Goal: Communication & Community: Answer question/provide support

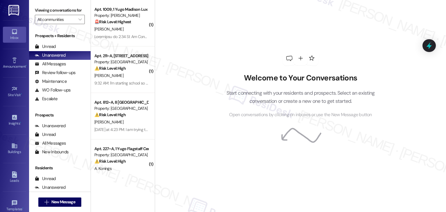
click at [195, 157] on div "Welcome to Your Conversations Start connecting with your residents and prospect…" at bounding box center [301, 106] width 292 height 212
click at [201, 63] on div "Welcome to Your Conversations Start connecting with your residents and prospect…" at bounding box center [301, 106] width 292 height 212
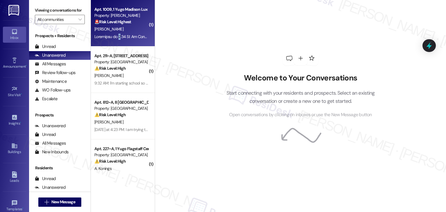
click at [118, 12] on div "Apt. 1009, 1 Yugo Madison Lux" at bounding box center [121, 9] width 54 height 6
click at [119, 13] on div "Apt. 1009, 1 Yugo Madison Lux Property: Yugo Madison Lux 🚨 Risk Level: Highest …" at bounding box center [121, 16] width 55 height 20
click at [126, 14] on div "Property: [PERSON_NAME]" at bounding box center [121, 15] width 54 height 6
click at [210, 41] on div "Welcome to Your Conversations Start connecting with your residents and prospect…" at bounding box center [301, 106] width 292 height 212
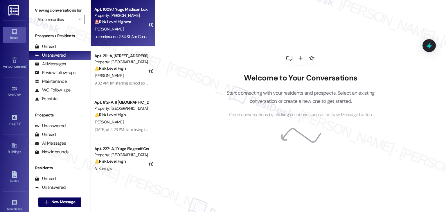
click at [131, 33] on div at bounding box center [121, 36] width 55 height 7
click at [206, 59] on div "Welcome to Your Conversations Start connecting with your residents and prospect…" at bounding box center [301, 106] width 292 height 212
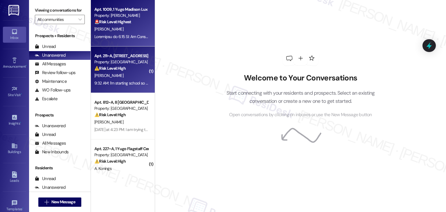
click at [113, 64] on div "Property: Yugo Tempe Terrace" at bounding box center [121, 62] width 54 height 6
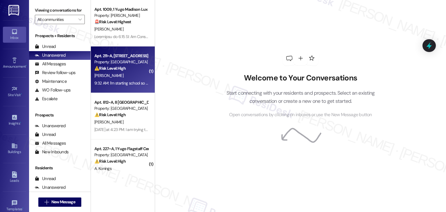
click at [113, 64] on div "Property: Yugo Tempe Terrace" at bounding box center [121, 62] width 54 height 6
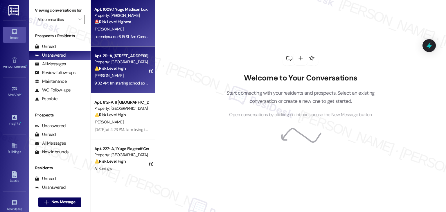
click at [110, 18] on div "Property: Yugo Madison Lux" at bounding box center [121, 15] width 54 height 6
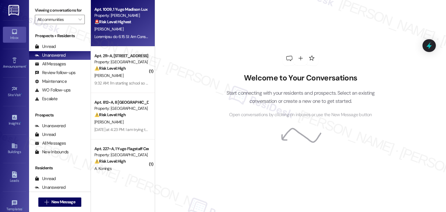
click at [183, 84] on div "Welcome to Your Conversations Start connecting with your residents and prospect…" at bounding box center [301, 106] width 292 height 212
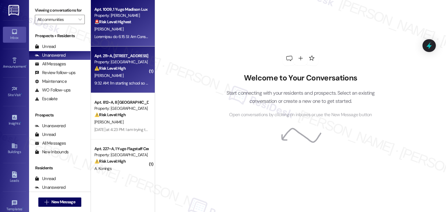
click at [113, 76] on div "R. Martin" at bounding box center [121, 75] width 55 height 7
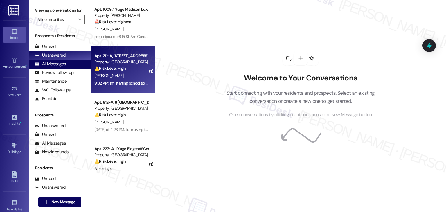
click at [53, 64] on div "All Messages" at bounding box center [50, 64] width 31 height 6
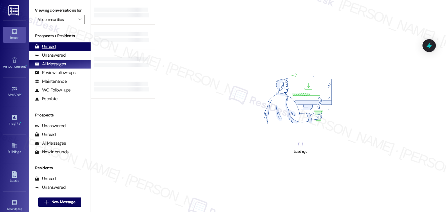
click at [53, 45] on div "Unread" at bounding box center [45, 47] width 21 height 6
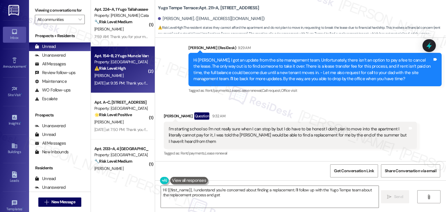
scroll to position [605, 0]
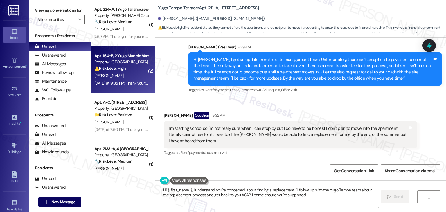
type textarea "Hi {{first_name}}, I understand you're concerned about finding a replacement. I…"
click at [128, 67] on div "⚠️ Risk Level: High The resident indicates that they have several unresolved ma…" at bounding box center [121, 68] width 54 height 6
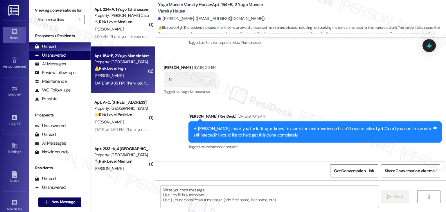
click at [62, 53] on div "Unanswered" at bounding box center [50, 55] width 31 height 6
type textarea "Fetching suggested responses. Please feel free to read through the conversation…"
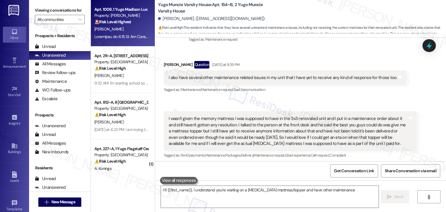
scroll to position [203, 0]
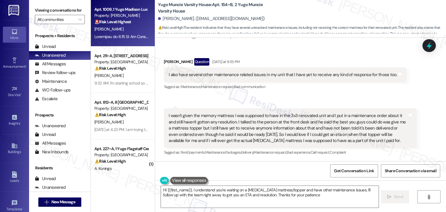
type textarea "Hi {{first_name}}, I understand you're waiting on a memory foam mattress/topper…"
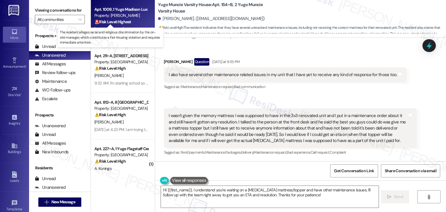
click at [124, 19] on div "🚨 Risk Level: Highest The resident alleges racial and religious discrimination …" at bounding box center [121, 22] width 54 height 6
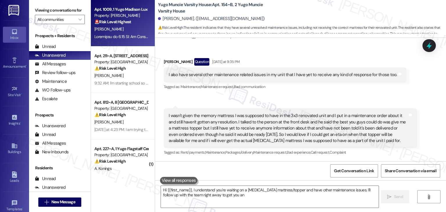
type textarea "Hi {{first_name}}, I understand you're waiting on a memory foam mattress/topper…"
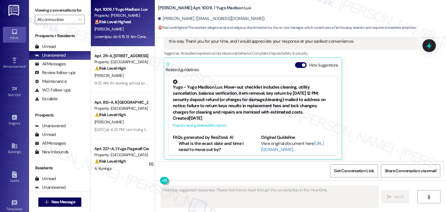
scroll to position [327, 0]
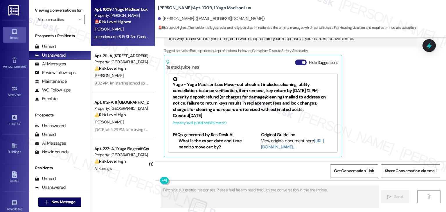
click at [295, 61] on button "Hide Suggestions" at bounding box center [301, 63] width 12 height 6
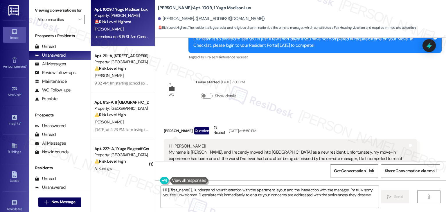
scroll to position [184, 0]
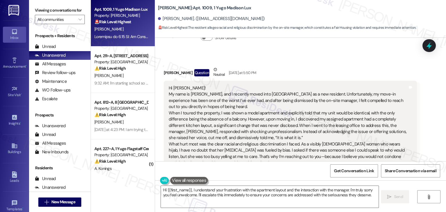
click at [308, 59] on div "Received via SMS Hera Salehi Question Neutral Yesterday at 5:50 PM Hi Sarah! My…" at bounding box center [300, 136] width 291 height 166
click at [308, 60] on div "Received via SMS Hera Salehi Question Neutral Yesterday at 5:50 PM Hi Sarah! My…" at bounding box center [300, 136] width 291 height 166
click at [308, 61] on div "Received via SMS Hera Salehi Question Neutral Yesterday at 5:50 PM Hi Sarah! My…" at bounding box center [300, 136] width 291 height 166
click at [308, 62] on div "Received via SMS Hera Salehi Question Neutral Yesterday at 5:50 PM Hi Sarah! My…" at bounding box center [291, 140] width 262 height 157
click at [307, 62] on div "Received via SMS Hera Salehi Question Neutral Yesterday at 5:50 PM Hi Sarah! My…" at bounding box center [291, 140] width 262 height 157
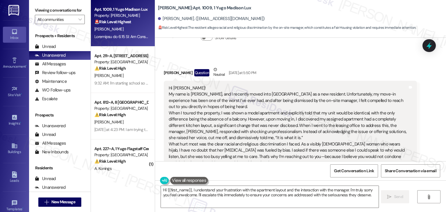
click at [307, 62] on div "Received via SMS Hera Salehi Question Neutral Yesterday at 5:50 PM Hi Sarah! My…" at bounding box center [291, 140] width 262 height 157
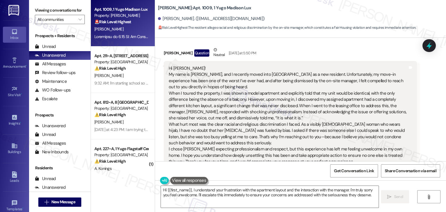
scroll to position [213, 0]
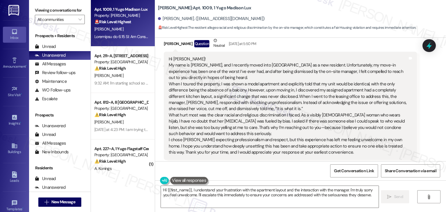
click at [304, 45] on div "Hera Salehi Question Neutral Yesterday at 5:50 PM" at bounding box center [290, 44] width 253 height 14
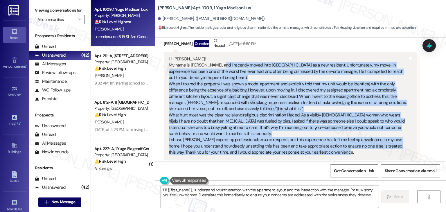
drag, startPoint x: 336, startPoint y: 154, endPoint x: 215, endPoint y: 67, distance: 149.1
click at [215, 67] on div "Hi Sarah! My name is Hera Salehi, and I recently moved into Madison Lux as a ne…" at bounding box center [288, 106] width 239 height 100
copy div "I recently moved into Madison Lux as a new resident. Unfortunately, my move-in …"
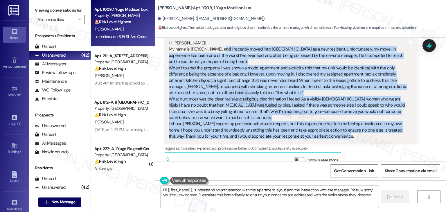
scroll to position [242, 0]
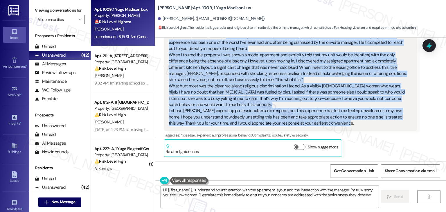
click at [212, 191] on textarea "Hi {{first_name}}, I understand your frustration with the apartment layout and …" at bounding box center [270, 197] width 218 height 22
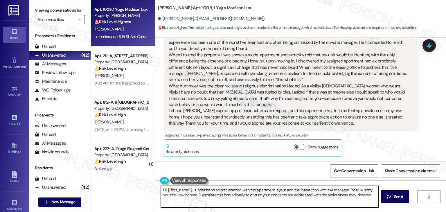
click at [212, 191] on textarea "Hi {{first_name}}, I understand your frustration with the apartment layout and …" at bounding box center [270, 197] width 218 height 22
paste textarea "Hera, thank you so much for reaching out and sharing your experience. I’m reall…"
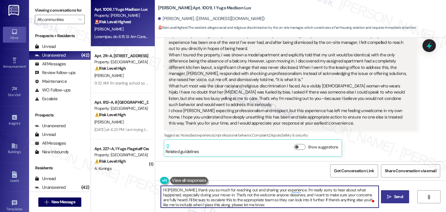
type textarea "Hi Hera, thank you so much for reaching out and sharing your experience. I’m re…"
click at [393, 198] on span "Send" at bounding box center [398, 197] width 11 height 6
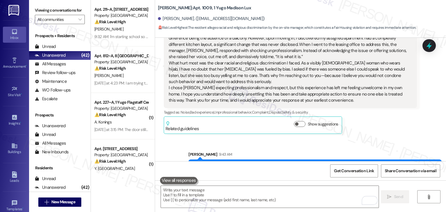
scroll to position [300, 0]
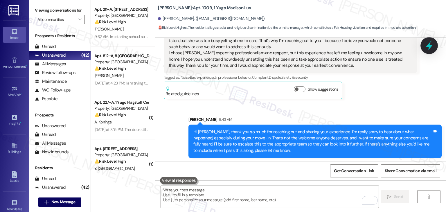
click at [428, 46] on icon at bounding box center [429, 45] width 7 height 9
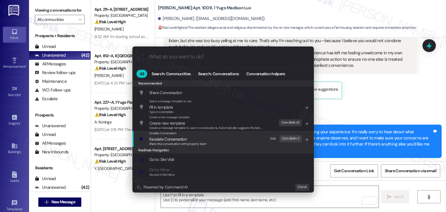
click at [181, 139] on span "Escalate Conversation" at bounding box center [167, 139] width 37 height 5
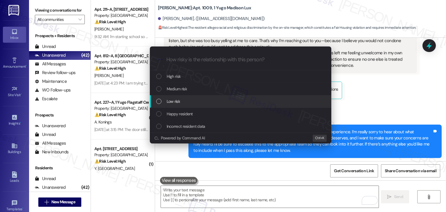
click at [160, 101] on div "List of options" at bounding box center [158, 101] width 5 height 5
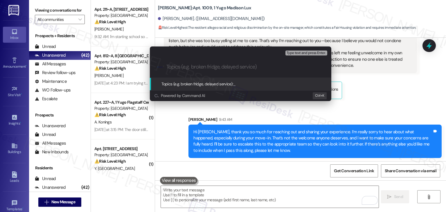
paste input "Resident Concern: Discriminatory Treatment & Misrepresented Unit at Move-In"
type input "Resident Concern: Discriminatory Treatment & Misrepresented Unit at Move-In"
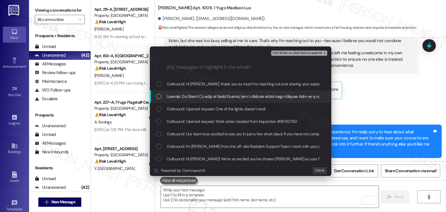
click at [157, 96] on div "List of options" at bounding box center [158, 96] width 5 height 5
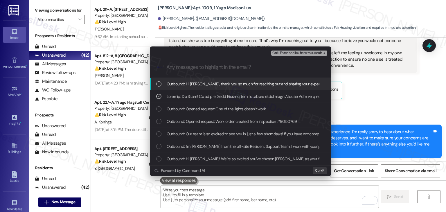
click at [317, 54] on span "Ctrl+Enter or click here to submit" at bounding box center [298, 53] width 50 height 4
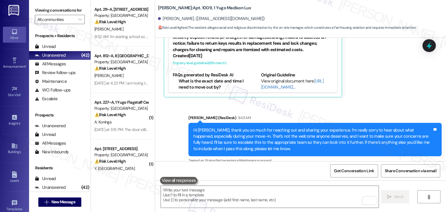
scroll to position [395, 0]
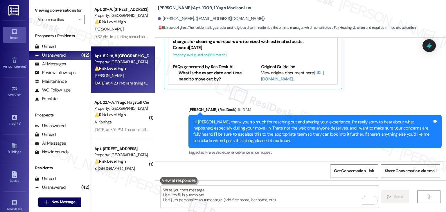
click at [113, 66] on strong "⚠️ Risk Level: High" at bounding box center [109, 68] width 31 height 5
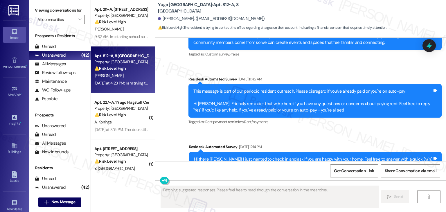
scroll to position [670, 0]
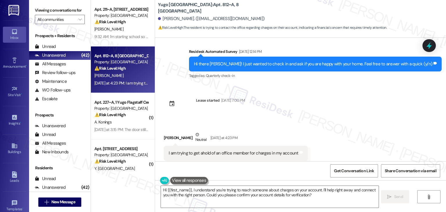
click at [319, 101] on div "WO Opened request: sometimes t... Mar 08, 2025 at 3:24 AM Status : Completed Sh…" at bounding box center [300, 100] width 291 height 124
click at [324, 98] on div "WO Opened request: sometimes t... Mar 08, 2025 at 3:24 AM Status : Completed Sh…" at bounding box center [300, 100] width 291 height 124
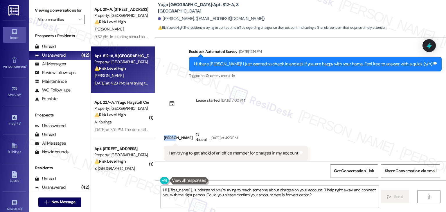
click at [324, 98] on div "WO Opened request: sometimes t... Mar 08, 2025 at 3:24 AM Status : Completed Sh…" at bounding box center [300, 100] width 291 height 124
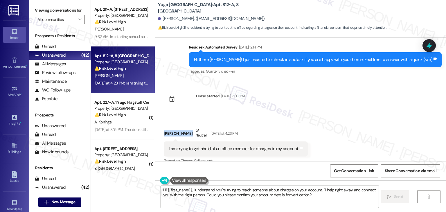
scroll to position [724, 0]
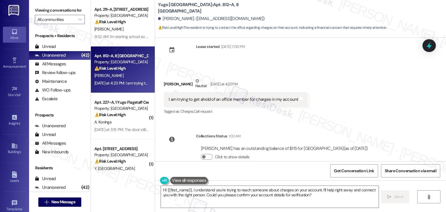
click at [231, 97] on div "I am trying to get ahold of an office member for charges in my account" at bounding box center [234, 100] width 130 height 6
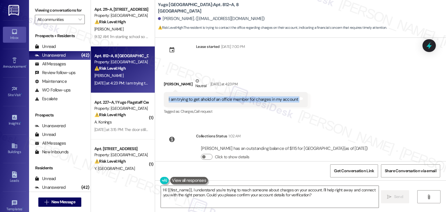
click at [231, 97] on div "I am trying to get ahold of an office member for charges in my account" at bounding box center [234, 100] width 130 height 6
copy div "I am trying to get ahold of an office member for charges in my account Tags and…"
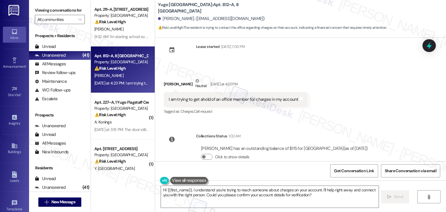
click at [369, 105] on div "Received via SMS Tarah Tisdale Neutral Yesterday at 4:23 PM I am trying to get …" at bounding box center [300, 92] width 291 height 55
click at [250, 191] on textarea "Hi {{first_name}}, I understand you're trying to reach someone about charges on…" at bounding box center [270, 197] width 218 height 22
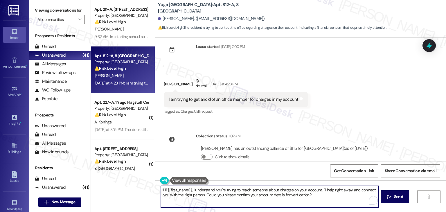
click at [250, 191] on textarea "Hi {{first_name}}, I understand you're trying to reach someone about charges on…" at bounding box center [270, 197] width 218 height 22
paste textarea "Tarah! Thanks for reaching out. Can you share a bit more about the charges you'…"
type textarea "Hi Tarah! Thanks for reaching out. Can you share a bit more about the charges y…"
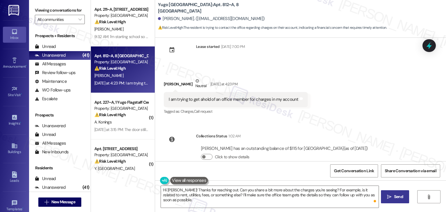
click at [399, 197] on span "Send" at bounding box center [398, 197] width 9 height 6
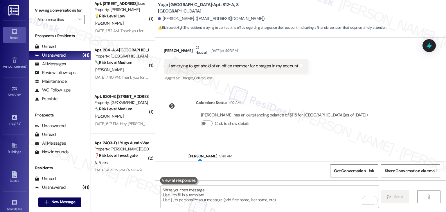
scroll to position [2108, 0]
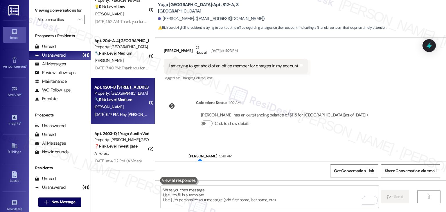
click at [127, 118] on div "Aug 14, 2025 at 6:17 PM: Hey Evan, we appreciate your text! We'll be back at 11…" at bounding box center [121, 114] width 55 height 7
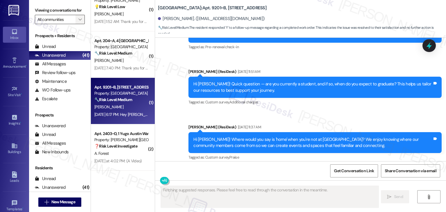
type textarea "Fetching suggested responses. Please feel free to read through the conversation…"
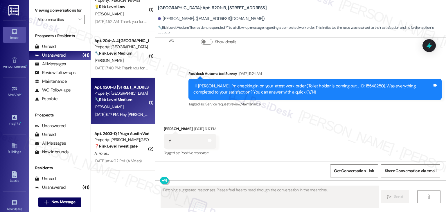
scroll to position [437, 0]
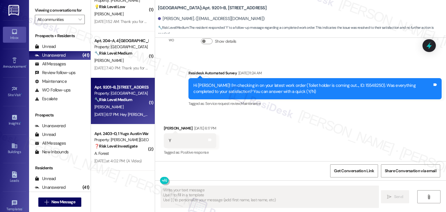
click at [295, 148] on div "Received via SMS Evan Manes Aug 14, 2025 at 6:17 PM Y Tags and notes Tagged as:…" at bounding box center [300, 136] width 291 height 49
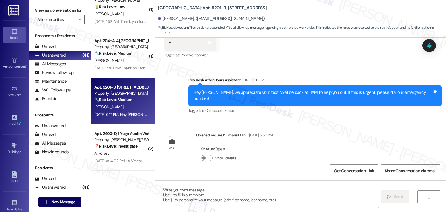
scroll to position [541, 0]
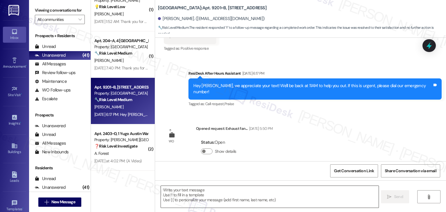
click at [211, 188] on textarea at bounding box center [270, 197] width 218 height 22
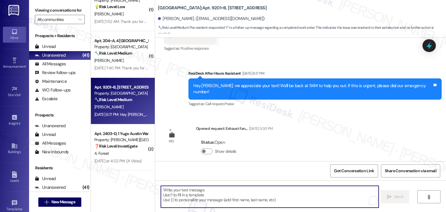
paste textarea "Hey Onkar! I’m glad your latest work order was completed to your satisfaction. …"
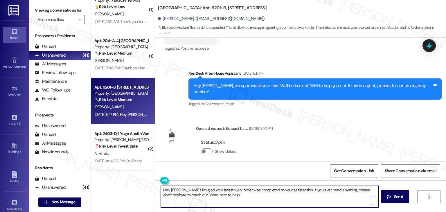
click at [174, 190] on textarea "Hey Onkar! I’m glad your latest work order was completed to your satisfaction. …" at bounding box center [270, 197] width 218 height 22
type textarea "Hey Evan! I’m glad your latest work order was completed to your satisfaction. I…"
click at [394, 195] on span "Send" at bounding box center [398, 197] width 9 height 6
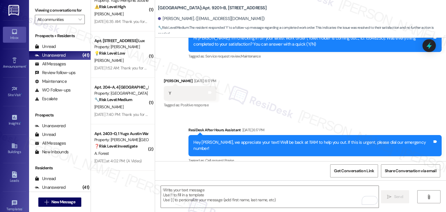
scroll to position [588, 0]
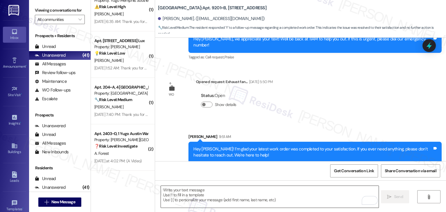
click at [246, 194] on textarea "To enrich screen reader interactions, please activate Accessibility in Grammarl…" at bounding box center [270, 197] width 218 height 22
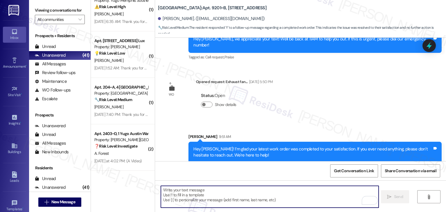
paste textarea "We’d also really appreciate it if you could share your experience in a review, …"
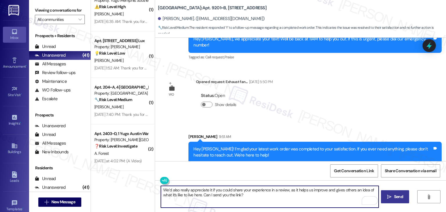
click at [335, 95] on div "Survey, sent via SMS Residesk Automated Survey Mar 17, 2025 at 11:21 AM Hi Evan…" at bounding box center [300, 100] width 291 height 124
click at [208, 193] on textarea "We’d also really appreciate it if you could share your experience in a review, …" at bounding box center [270, 197] width 218 height 22
paste textarea "Has {{property}} met your expectations so far? We would love to hear about your…"
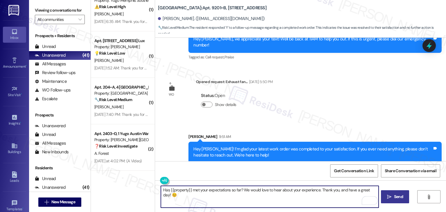
type textarea "Has {{property}} met your expectations so far? We would love to hear about your…"
click at [396, 194] on span "Send" at bounding box center [398, 197] width 9 height 6
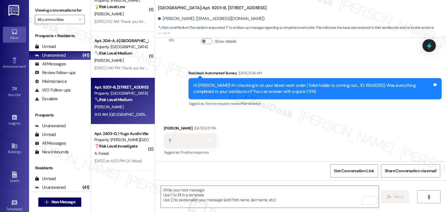
scroll to position [635, 0]
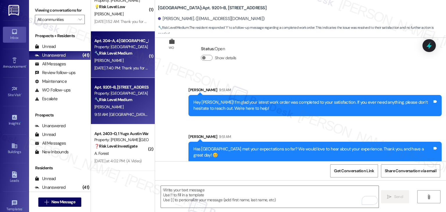
click at [118, 65] on div "Aug 14, 2025 at 7:40 PM: Thank you for your message. Our offices are currently …" at bounding box center [270, 67] width 352 height 5
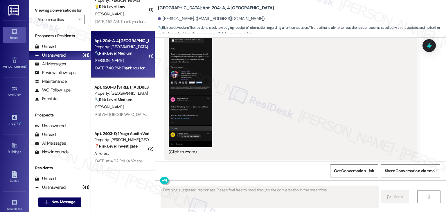
scroll to position [2056, 0]
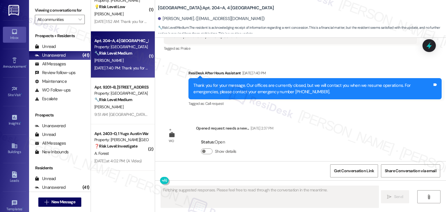
click at [338, 112] on div "Survey, sent via SMS Residesk Automated Survey Nov 13, 2024 at 11:43 AM Hi Nige…" at bounding box center [300, 100] width 291 height 124
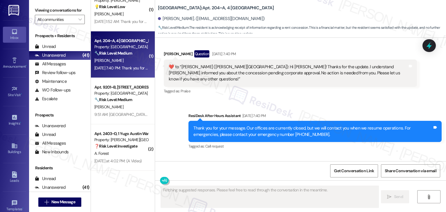
scroll to position [1998, 0]
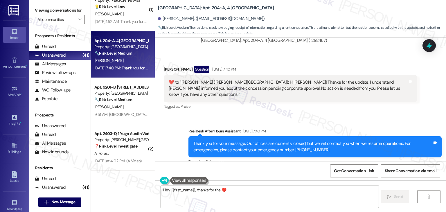
click at [323, 115] on div "Sent via SMS ResiDesk After Hours Assistant Aug 14, 2025 at 7:40 PM Thank you f…" at bounding box center [300, 142] width 291 height 55
type textarea "Hey {{first_name}}, thanks for the ❤️! Just letting you know we got it. If you …"
click div "Sent via SMS ResiDesk After Hours Assistant Aug 14, 2025 at 7:40 PM Thank you f…"
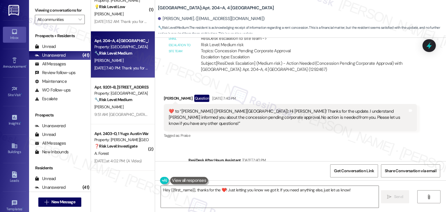
click div "Sent via SMS ResiDesk After Hours Assistant Aug 14, 2025 at 7:40 PM Thank you f…"
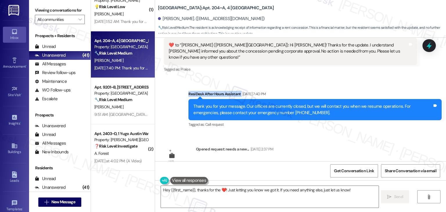
scroll to position [2056, 0]
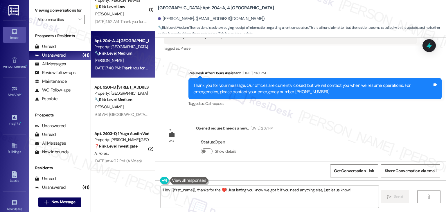
click div "Survey, sent via SMS Residesk Automated Survey Nov 13, 2024 at 11:43 AM Hi Nige…"
click icon
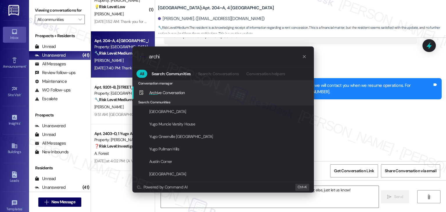
type input "archi"
click div "Archi ve Conversation Add shortcut"
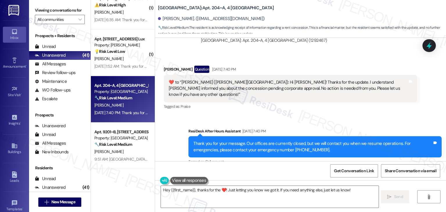
scroll to position [2050, 0]
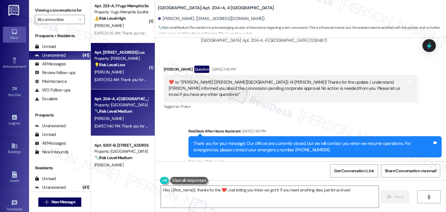
click div "Z. Liu"
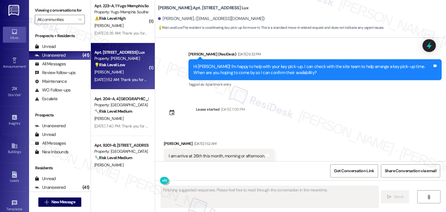
scroll to position [266, 0]
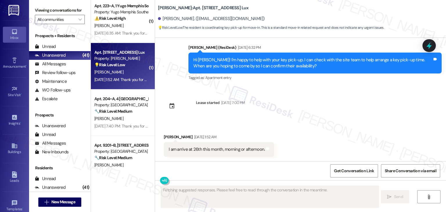
click div "Sent via SMS Sarah (ResiDesk) Aug 11, 2025 at 5:15 PM Hi Ziang! We’re so excite…"
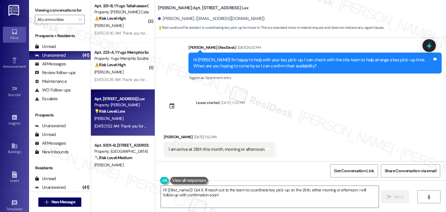
click div "Hi Ziang! I'm happy to help with your key pick-up. I can check with the site te…"
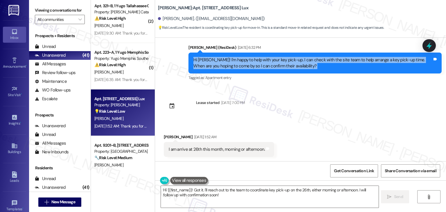
click div "Hi Ziang! I'm happy to help with your key pick-up. I can check with the site te…"
copy div "Hi Ziang! I'm happy to help with your key pick-up. I can check with the site te…"
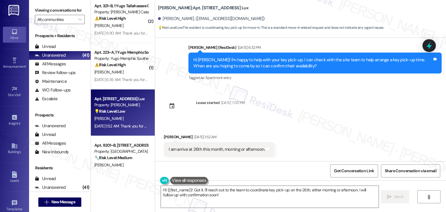
click div "I am arrive at 26th this month, morning or afternoon. Tags and notes"
copy div "I am arrive at 26th this month, morning or afternoon. Tags and notes Sent via S…"
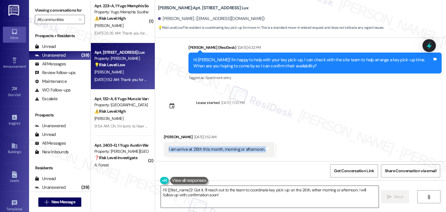
click textarea "Hi {{first_name}}! Got it. I'll reach out to the team to coordinate key pick-up…"
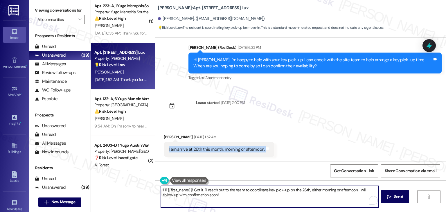
click textarea "Hi {{first_name}}! Got it. I'll reach out to the team to coordinate key pick-up…"
paste textarea "Thanks for the update, Ziang! I’ll check with the site team to see what time wo…"
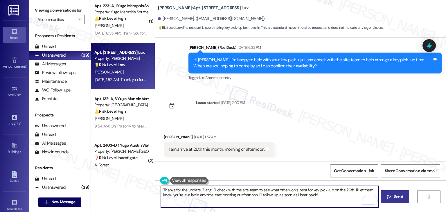
type textarea "Thanks for the update, Ziang! I’ll check with the site team to see what time wo…"
click span "Send"
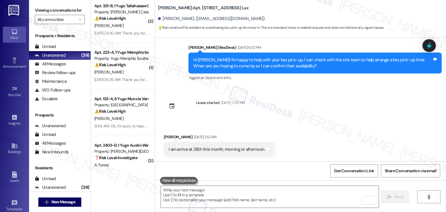
click div "Sent via SMS Sarah (ResiDesk) Aug 11, 2025 at 5:15 PM Hi Ziang! We’re so excite…"
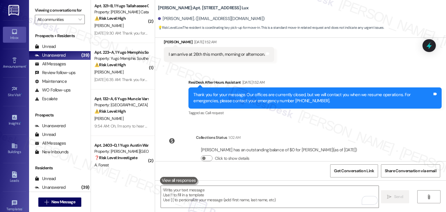
scroll to position [422, 0]
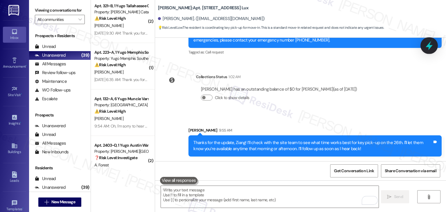
click icon
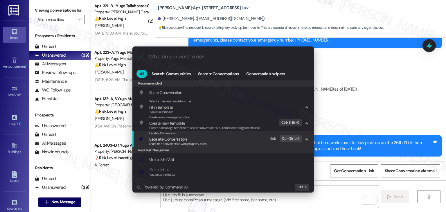
click span "Share this conversation with property team"
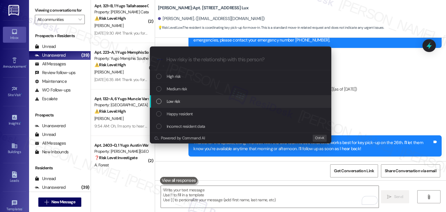
click div "List of options"
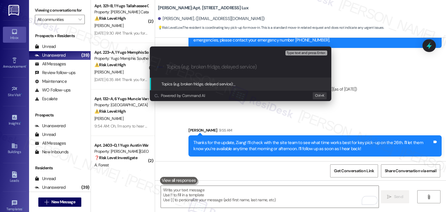
paste input "Key Pick-Up Request for August 26"
type input "Key Pick-Up Request for August 26"
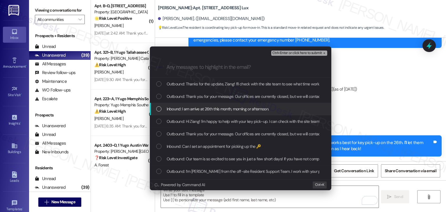
click div "List of options"
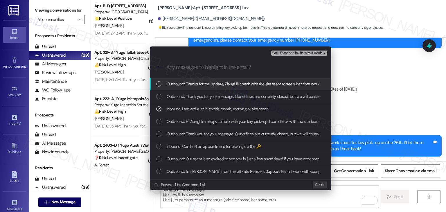
click span "Ctrl+Enter or click here to submit"
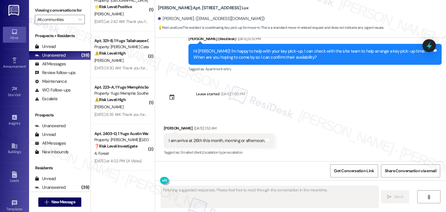
scroll to position [1922, 0]
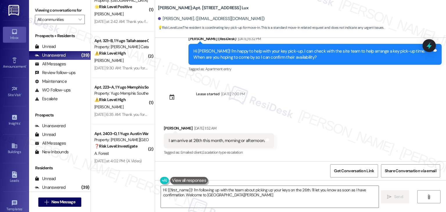
type textarea "Hi {{first_name}}! I'm following up with the team about picking up your keys on…"
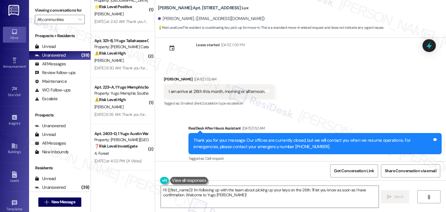
scroll to position [323, 0]
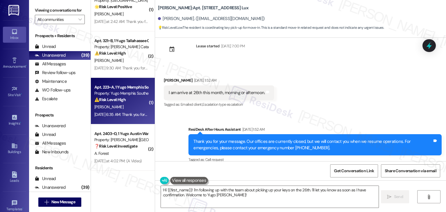
click div "T. King"
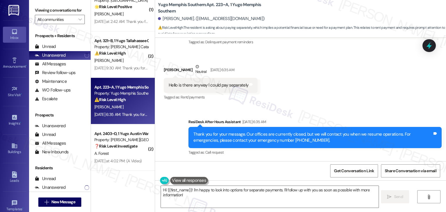
scroll to position [1400, 0]
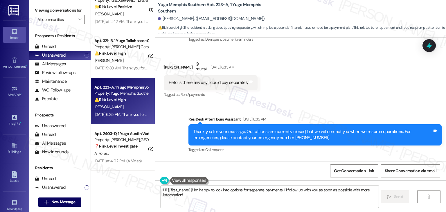
click div "Received via SMS Tiereny King Neutral Aug 15, 2025 at 6:35 AM Hello is there an…"
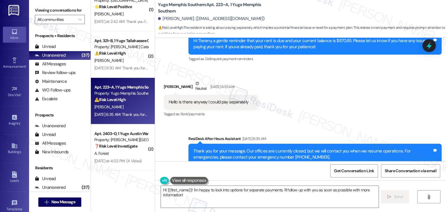
scroll to position [1342, 0]
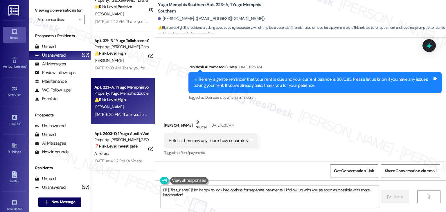
click div "Hi Tiereny, a gentle reminder that your rent is due and your current balance is…"
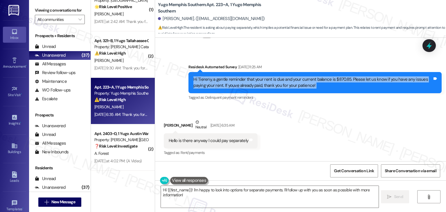
click div "Hi Tiereny, a gentle reminder that your rent is due and your current balance is…"
copy div "Hi Tiereny, a gentle reminder that your rent is due and your current balance is…"
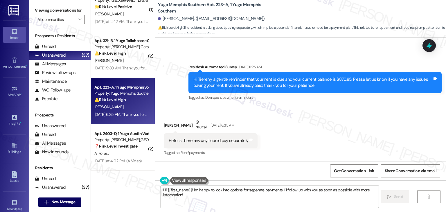
click div "Hello is there anyway I could pay separately"
copy div "Hello is there anyway I could pay separately Tags and notes"
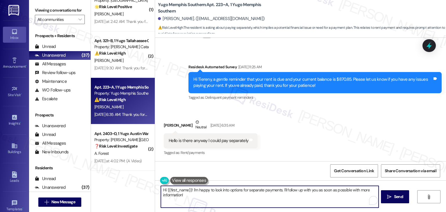
drag, startPoint x: 282, startPoint y: 195, endPoint x: 280, endPoint y: 192, distance: 3.6
click textarea "Hi {{first_name}}! I'm happy to look into options for separate payments. I'll f…"
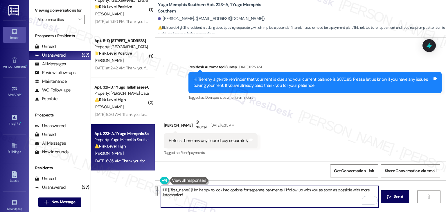
click textarea "Hi {{first_name}}! I'm happy to look into options for separate payments. I'll f…"
paste textarea "Tiereny! Thanks for reaching out. Just to make sure I understand—are you asking…"
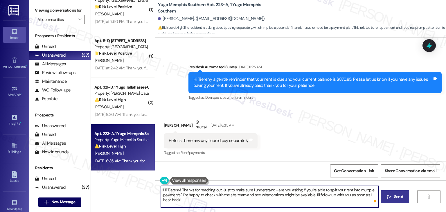
type textarea "Hi Tiereny! Thanks for reaching out. Just to make sure I understand—are you ask…"
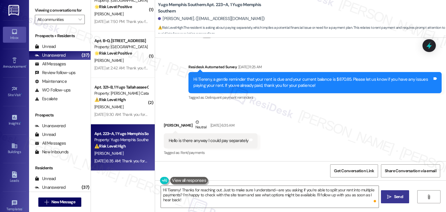
click span " Send"
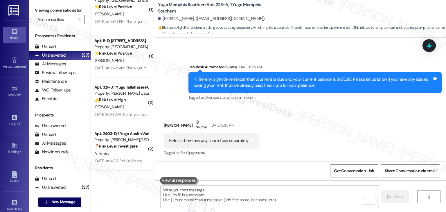
click div "Received via SMS Tiereny King Neutral Aug 15, 2025 at 6:35 AM Hello is there an…"
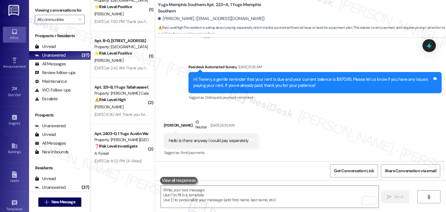
click div "Received via SMS Tiereny King Neutral Aug 15, 2025 at 6:35 AM Hello is there an…"
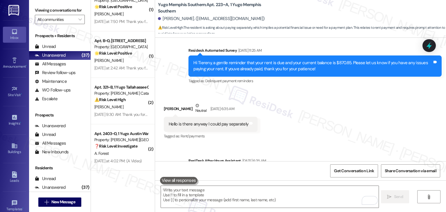
scroll to position [1400, 0]
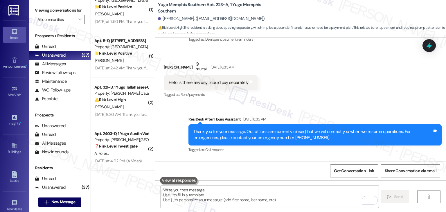
click div "Received via SMS Tiereny King Neutral Aug 15, 2025 at 6:35 AM Hello is there an…"
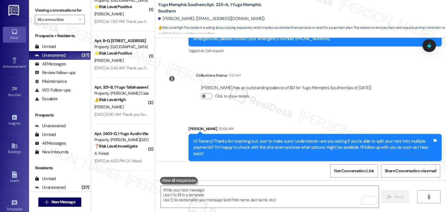
scroll to position [1504, 0]
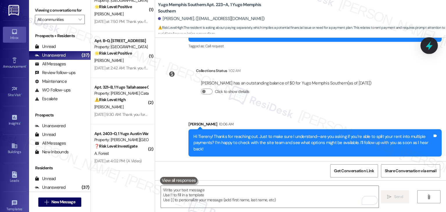
click icon
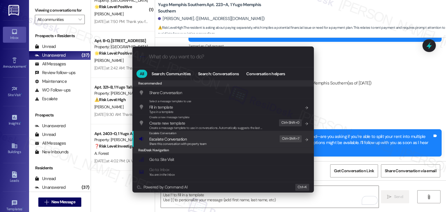
click span "Escalate Conversation"
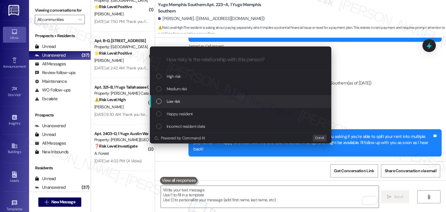
click div "List of options"
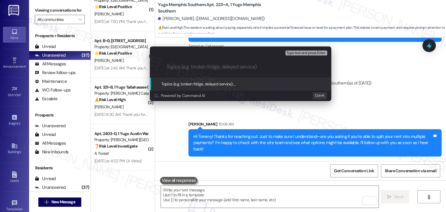
paste input "Resident Request: Split Rent Payment Option"
type input "Resident Request: Split Rent Payment Option"
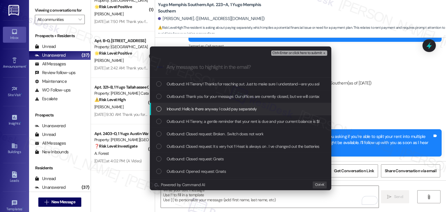
click div "Inbound: Hello is there anyway I could pay separately"
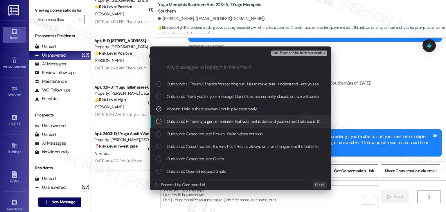
click div "List of options"
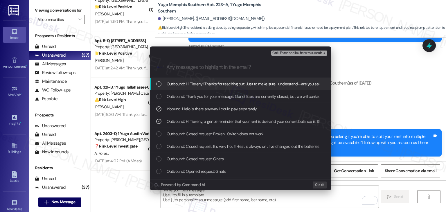
click span "Ctrl+Enter or click here to submit"
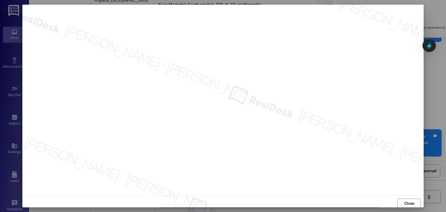
scroll to position [0, 0]
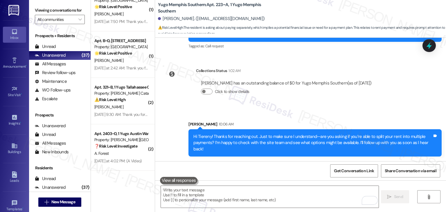
scroll to position [1342, 0]
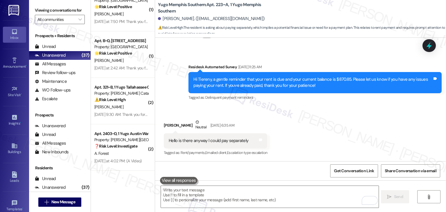
click at [305, 115] on div "Received via SMS Tiereny King Neutral Aug 15, 2025 at 6:35 AM Hello is there an…" at bounding box center [300, 133] width 291 height 55
click at [306, 128] on div "Received via SMS Tiereny King Neutral Aug 15, 2025 at 6:35 AM Hello is there an…" at bounding box center [300, 133] width 291 height 55
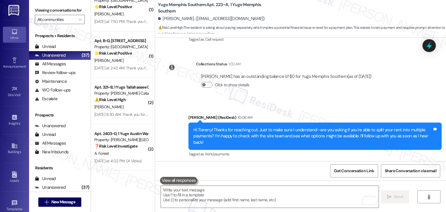
scroll to position [1513, 0]
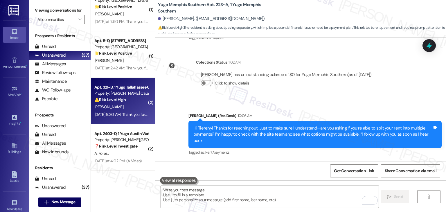
click at [127, 117] on div "Aug 15, 2025 at 9:30 AM: Thank you for your message. Our offices are currently …" at bounding box center [270, 114] width 353 height 5
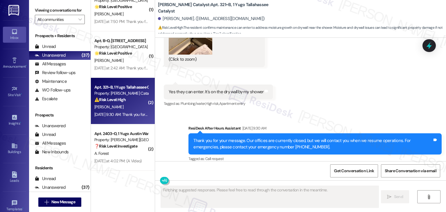
scroll to position [2878, 0]
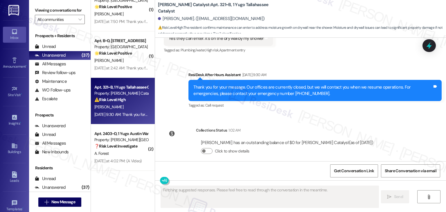
click at [375, 106] on div "Sent via SMS ResiDesk After Hours Assistant Aug 15, 2025 at 9:30 AM Thank you f…" at bounding box center [315, 90] width 262 height 47
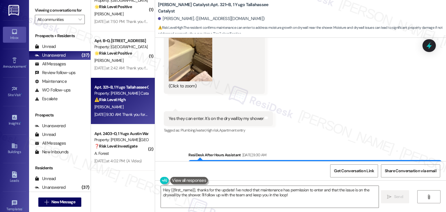
scroll to position [2762, 0]
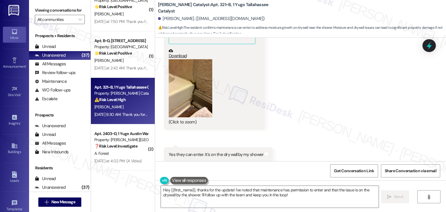
click at [183, 92] on button "Zoom image" at bounding box center [191, 88] width 44 height 58
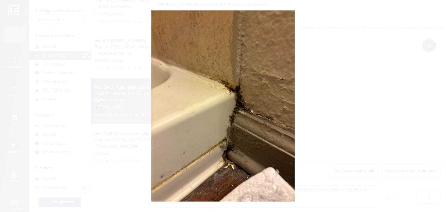
click at [324, 157] on button "Unzoom image" at bounding box center [223, 106] width 446 height 212
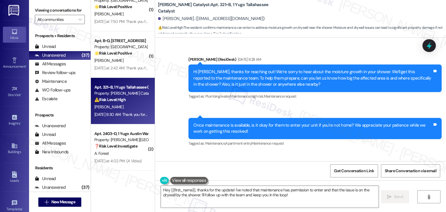
scroll to position [2587, 0]
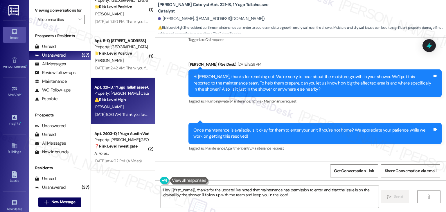
click at [312, 150] on div "Sent via SMS 9:28 AM Sarah (ResiDesk) Aug 15, 2025 at 9:28 AM Once maintenance …" at bounding box center [315, 138] width 262 height 38
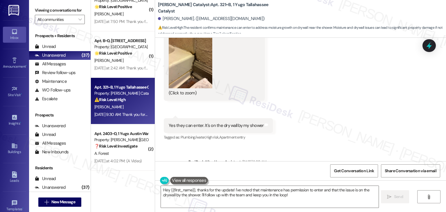
scroll to position [2849, 0]
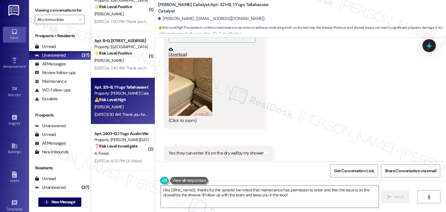
scroll to position [2762, 0]
click at [195, 95] on button "Zoom image" at bounding box center [191, 88] width 44 height 58
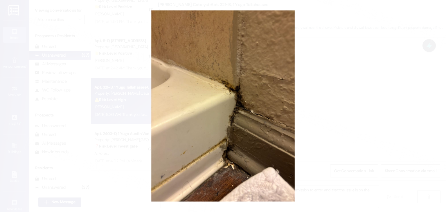
click at [321, 136] on button "Unzoom image" at bounding box center [223, 106] width 446 height 212
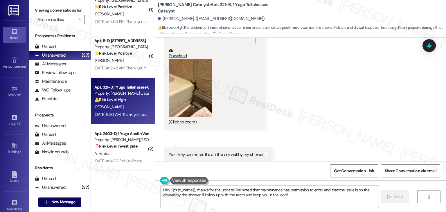
click at [311, 128] on div "Received via SMS Emma Johnson Aug 15, 2025 at 9:30 AM JPG attachment ResiDesk r…" at bounding box center [300, 79] width 291 height 192
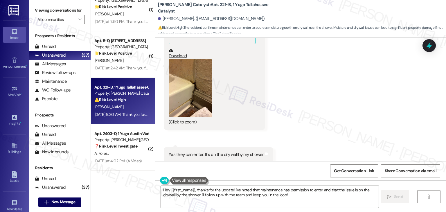
click at [311, 128] on div "Received via SMS Emma Johnson Aug 15, 2025 at 9:30 AM JPG attachment ResiDesk r…" at bounding box center [300, 79] width 291 height 192
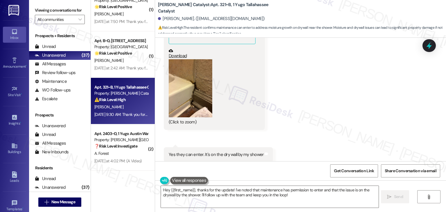
click at [311, 128] on div "Received via SMS Emma Johnson Aug 15, 2025 at 9:30 AM JPG attachment ResiDesk r…" at bounding box center [300, 79] width 291 height 192
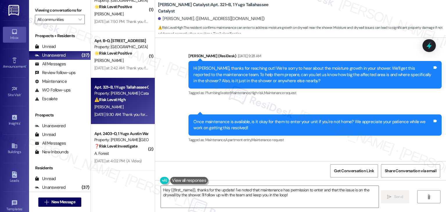
scroll to position [2587, 0]
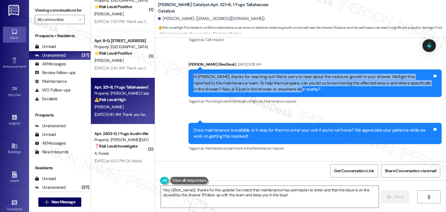
drag, startPoint x: 284, startPoint y: 87, endPoint x: 188, endPoint y: 69, distance: 97.4
click at [189, 69] on div "Hi Emma, thanks for reaching out! We’re sorry to hear about the moisture growth…" at bounding box center [315, 82] width 253 height 27
copy div "Hi Emma, thanks for reaching out! We’re sorry to hear about the moisture growth…"
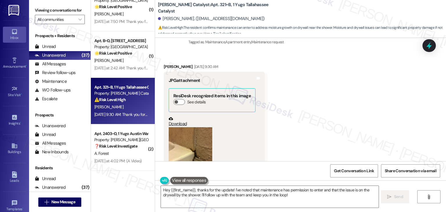
scroll to position [2703, 0]
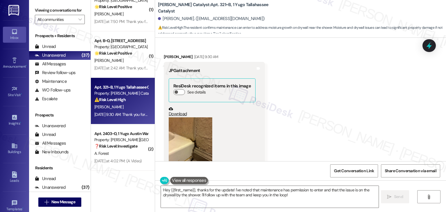
click at [177, 107] on link "Download" at bounding box center [212, 112] width 87 height 10
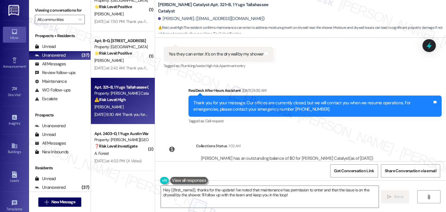
scroll to position [2849, 0]
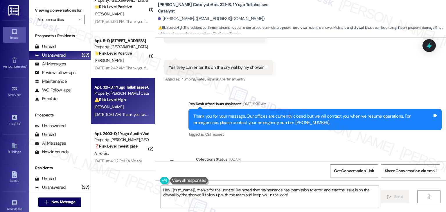
click at [221, 65] on div "Yes they can enter. It's on the dry wall by my shower" at bounding box center [216, 68] width 95 height 6
copy div "Yes they can enter. It's on the dry wall by my shower Tags and notes"
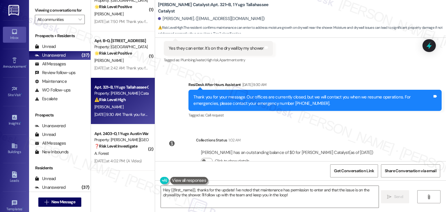
scroll to position [2878, 0]
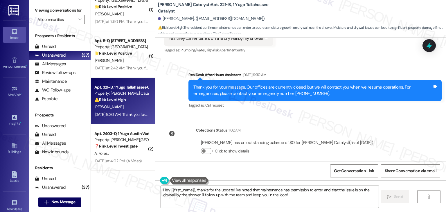
click at [400, 123] on div "Announcement, sent via SMS Sarah (ResiDesk) Feb 17, 2025 at 3:33 PM Hi Emma, I'…" at bounding box center [300, 100] width 291 height 124
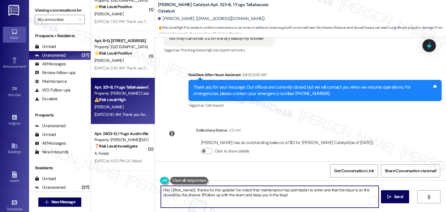
drag, startPoint x: 235, startPoint y: 194, endPoint x: 207, endPoint y: 194, distance: 28.2
click at [208, 194] on textarea "Hey {{first_name}}, thanks for the update! I've noted that maintenance has perm…" at bounding box center [270, 197] width 218 height 22
paste textarea "Let us know if anything changes or if you need help with anything else!"
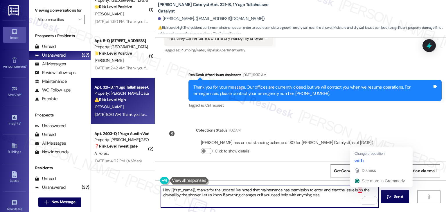
click at [337, 199] on textarea "Hey {{first_name}}, thanks for the update! I've noted that maintenance has perm…" at bounding box center [270, 197] width 218 height 22
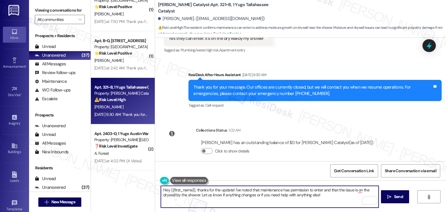
type textarea "Hey {{first_name}}, thanks for the update! I've noted that maintenance has perm…"
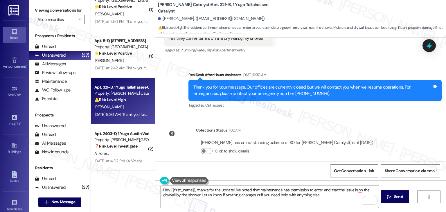
click at [317, 196] on textarea "Hey {{first_name}}, thanks for the update! I've noted that maintenance has perm…" at bounding box center [270, 197] width 218 height 22
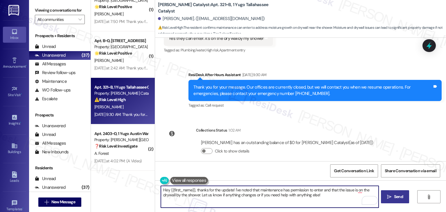
click at [393, 197] on span "Send" at bounding box center [398, 197] width 11 height 6
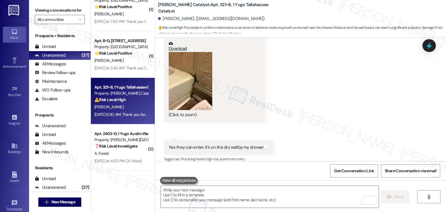
scroll to position [1876, 0]
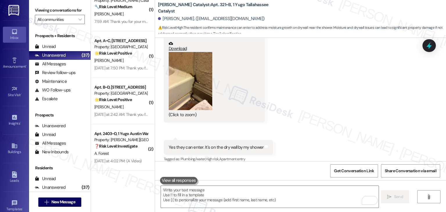
click at [344, 125] on div "Received via SMS Emma Johnson Aug 15, 2025 at 9:30 AM JPG attachment ResiDesk r…" at bounding box center [300, 71] width 291 height 192
click at [346, 123] on div "Received via SMS Emma Johnson Aug 15, 2025 at 9:30 AM JPG attachment ResiDesk r…" at bounding box center [300, 71] width 291 height 192
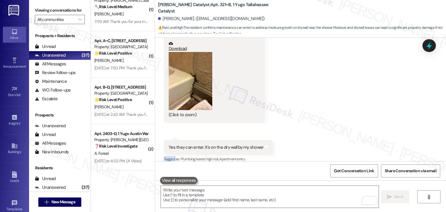
click at [346, 123] on div "Received via SMS Emma Johnson Aug 15, 2025 at 9:30 AM JPG attachment ResiDesk r…" at bounding box center [300, 71] width 291 height 192
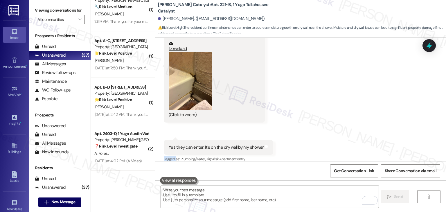
click at [346, 123] on div "Received via SMS Emma Johnson Aug 15, 2025 at 9:30 AM JPG attachment ResiDesk r…" at bounding box center [300, 71] width 291 height 192
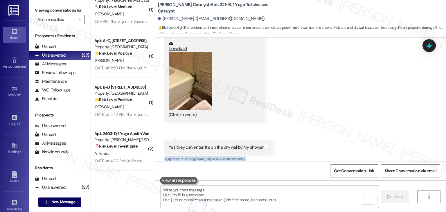
click at [346, 123] on div "Received via SMS Emma Johnson Aug 15, 2025 at 9:30 AM JPG attachment ResiDesk r…" at bounding box center [300, 71] width 291 height 192
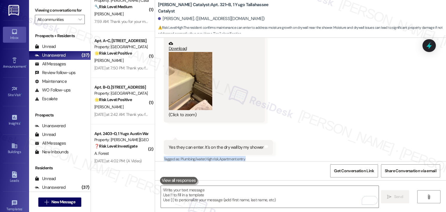
click at [346, 123] on div "Received via SMS Emma Johnson Aug 15, 2025 at 9:30 AM JPG attachment ResiDesk r…" at bounding box center [300, 71] width 291 height 192
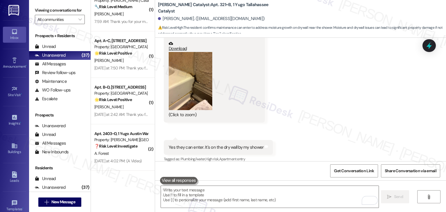
click at [346, 123] on div "Received via SMS Emma Johnson Aug 15, 2025 at 9:30 AM JPG attachment ResiDesk r…" at bounding box center [300, 71] width 291 height 192
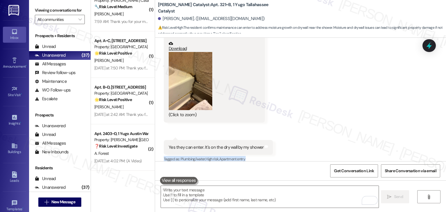
click at [346, 123] on div "Received via SMS Emma Johnson Aug 15, 2025 at 9:30 AM JPG attachment ResiDesk r…" at bounding box center [300, 71] width 291 height 192
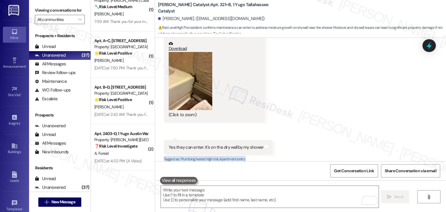
click at [346, 123] on div "Received via SMS Emma Johnson Aug 15, 2025 at 9:30 AM JPG attachment ResiDesk r…" at bounding box center [300, 71] width 291 height 192
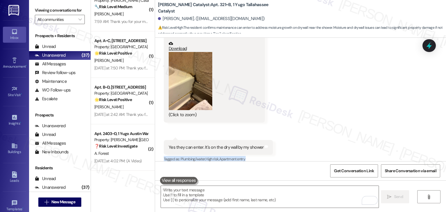
click at [346, 123] on div "Received via SMS Emma Johnson Aug 15, 2025 at 9:30 AM JPG attachment ResiDesk r…" at bounding box center [300, 71] width 291 height 192
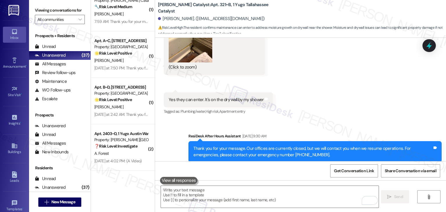
scroll to position [2866, 0]
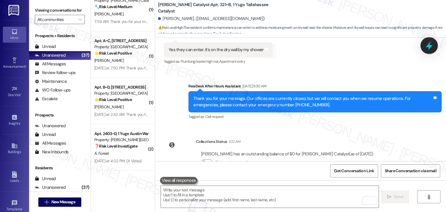
click at [428, 43] on icon at bounding box center [430, 46] width 10 height 10
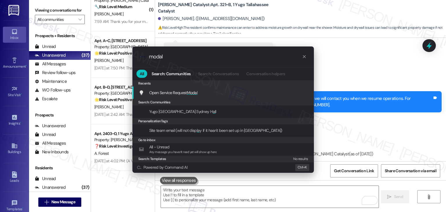
click at [200, 88] on div "Open Service Request Modal Add shortcut" at bounding box center [224, 93] width 182 height 12
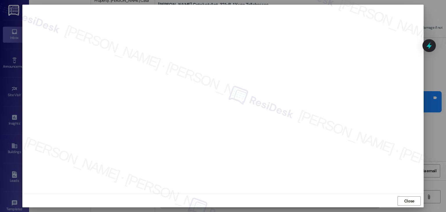
scroll to position [3, 0]
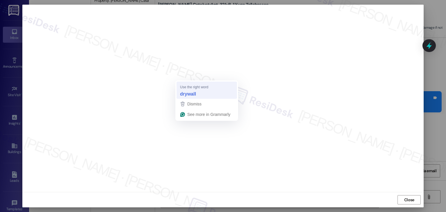
click at [186, 91] on strong "drywall" at bounding box center [188, 94] width 16 height 6
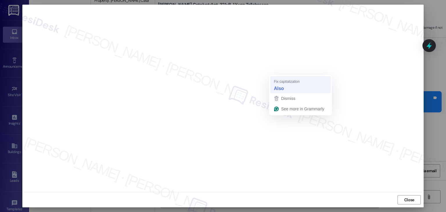
click at [279, 89] on strong "Also" at bounding box center [279, 88] width 10 height 6
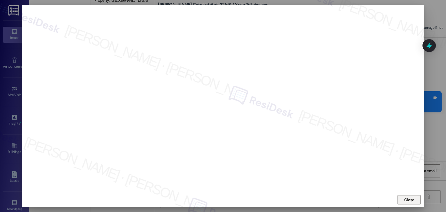
click at [415, 199] on button "Close" at bounding box center [409, 199] width 23 height 9
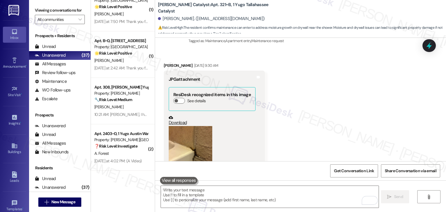
scroll to position [2925, 0]
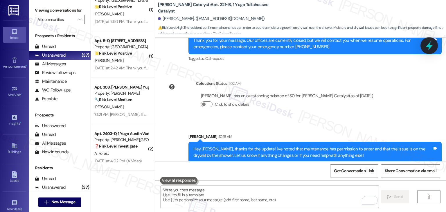
click at [429, 44] on icon at bounding box center [429, 45] width 7 height 9
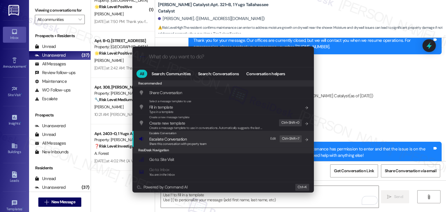
click at [177, 142] on span "Share this conversation with property team" at bounding box center [178, 144] width 58 height 4
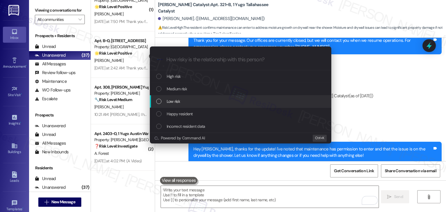
click at [160, 102] on div "List of options" at bounding box center [158, 101] width 5 height 5
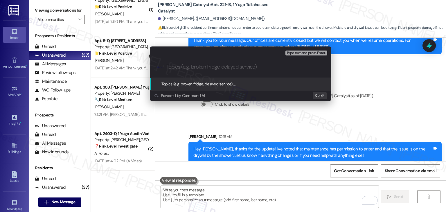
paste input "Work Order #15556760 – Shower Area Moisture Concern"
type input "Work Order #15556760 – Shower Area Moisture Concern"
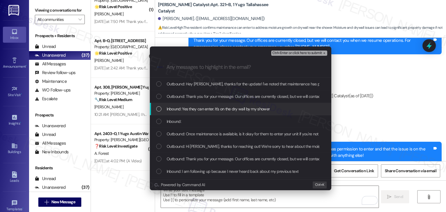
click at [159, 110] on div "List of options" at bounding box center [158, 108] width 5 height 5
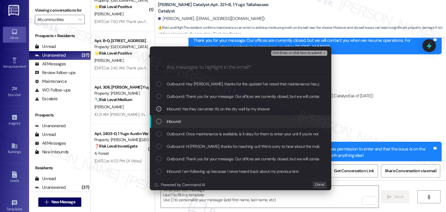
click at [159, 121] on div "List of options" at bounding box center [158, 121] width 5 height 5
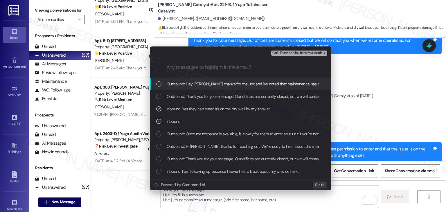
click at [294, 53] on span "Ctrl+Enter or click here to submit" at bounding box center [298, 53] width 50 height 4
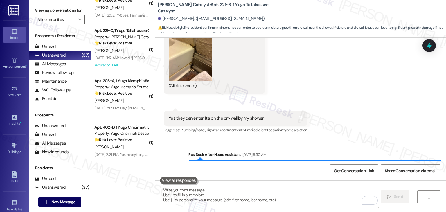
scroll to position [1556, 0]
click at [122, 144] on div "Apt. 402~D, 1 Yugo Cincinnati Deacon Property: Yugo Cincinnati Deacon 🌟 Risk Le…" at bounding box center [121, 134] width 55 height 20
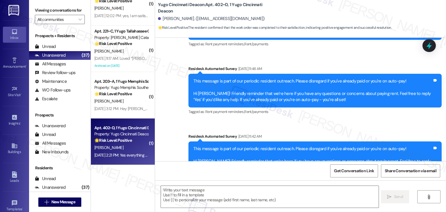
type textarea "Fetching suggested responses. Please feel free to read through the conversation…"
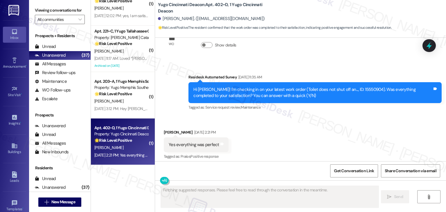
scroll to position [866, 0]
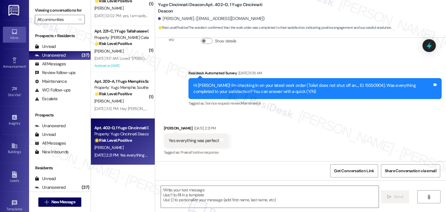
click at [299, 124] on div "Received via SMS Jonathon Kohlman Aug 14, 2025 at 2:21 PM Yes everything was pe…" at bounding box center [300, 136] width 291 height 49
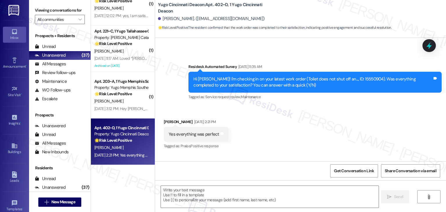
scroll to position [919, 0]
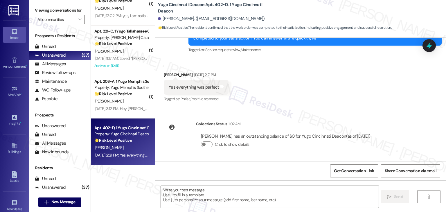
click at [361, 97] on div "Received via SMS Jonathon Kohlman Aug 14, 2025 at 2:21 PM Yes everything was pe…" at bounding box center [300, 83] width 291 height 49
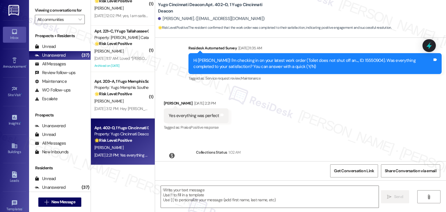
scroll to position [890, 0]
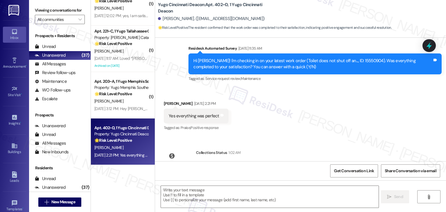
click at [290, 114] on div "Received via SMS Jonathon Kohlman Aug 14, 2025 at 2:21 PM Yes everything was pe…" at bounding box center [300, 111] width 291 height 49
click at [313, 109] on div "Received via SMS Jonathon Kohlman Aug 14, 2025 at 2:21 PM Yes everything was pe…" at bounding box center [300, 111] width 291 height 49
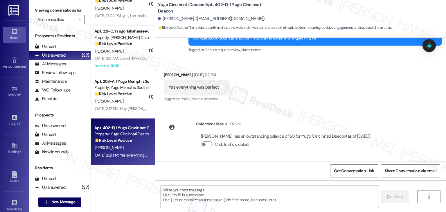
click at [345, 87] on div "Received via SMS Jonathon Kohlman Aug 14, 2025 at 2:21 PM Yes everything was pe…" at bounding box center [300, 83] width 291 height 49
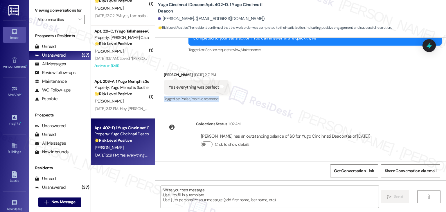
click at [345, 87] on div "Received via SMS Jonathon Kohlman Aug 14, 2025 at 2:21 PM Yes everything was pe…" at bounding box center [300, 83] width 291 height 49
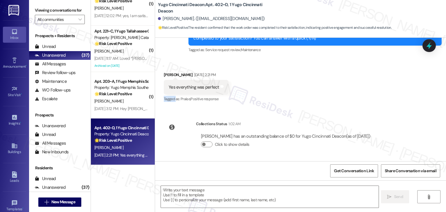
click at [345, 87] on div "Received via SMS Jonathon Kohlman Aug 14, 2025 at 2:21 PM Yes everything was pe…" at bounding box center [300, 83] width 291 height 49
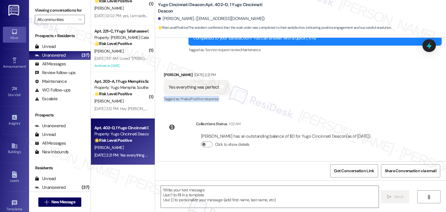
click at [345, 87] on div "Received via SMS Jonathon Kohlman Aug 14, 2025 at 2:21 PM Yes everything was pe…" at bounding box center [300, 83] width 291 height 49
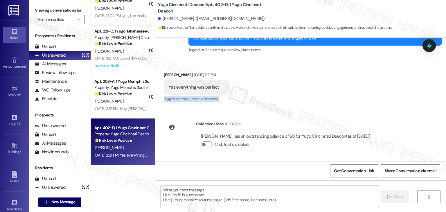
click at [345, 87] on div "Received via SMS Jonathon Kohlman Aug 14, 2025 at 2:21 PM Yes everything was pe…" at bounding box center [300, 83] width 291 height 49
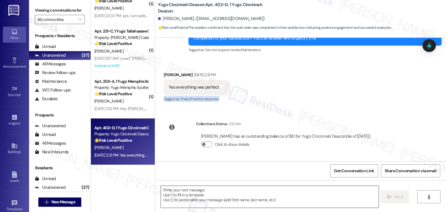
click at [273, 191] on textarea at bounding box center [270, 197] width 218 height 22
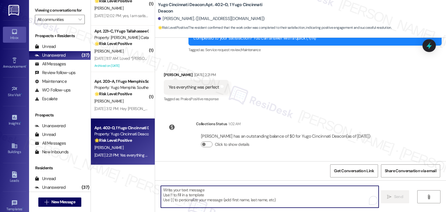
paste textarea "Hey [PERSON_NAME]! I’m glad your latest work order was completed to your satisf…"
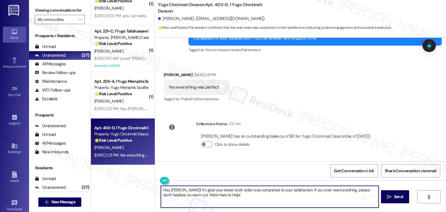
click at [164, 73] on div "Jonathon Kohlman Aug 14, 2025 at 2:21 PM" at bounding box center [196, 76] width 65 height 8
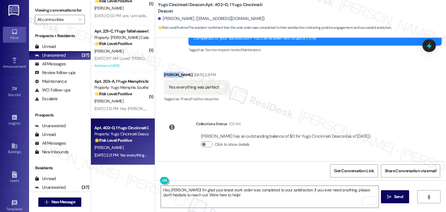
click at [164, 73] on div "Jonathon Kohlman Aug 14, 2025 at 2:21 PM" at bounding box center [196, 76] width 65 height 8
copy div "Jonathon"
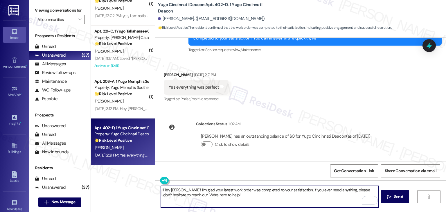
click at [174, 190] on textarea "Hey [PERSON_NAME]! I’m glad your latest work order was completed to your satisf…" at bounding box center [270, 197] width 218 height 22
paste textarea "Jonathon"
type textarea "Hey Jonathon! I’m glad your latest work order was completed to your satisfactio…"
click at [247, 163] on div "Get Conversation Link Share Conversation via email" at bounding box center [300, 170] width 291 height 19
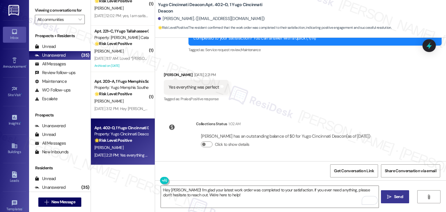
click at [397, 197] on span "Send" at bounding box center [398, 197] width 9 height 6
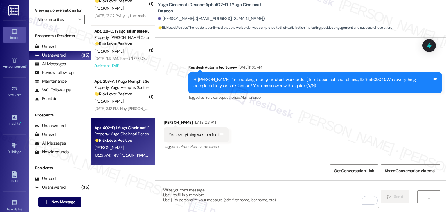
scroll to position [966, 0]
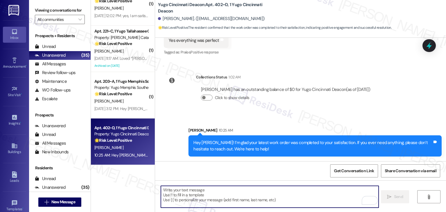
click at [266, 194] on textarea "To enrich screen reader interactions, please activate Accessibility in Grammarl…" at bounding box center [270, 197] width 218 height 22
paste textarea "We're eager to know if {{property}} has met your expectations. Your feedback is…"
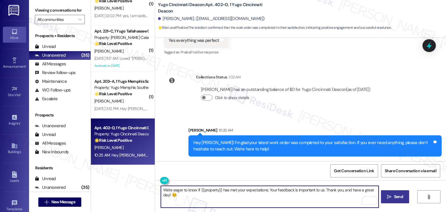
type textarea "We're eager to know if {{property}} has met your expectations. Your feedback is…"
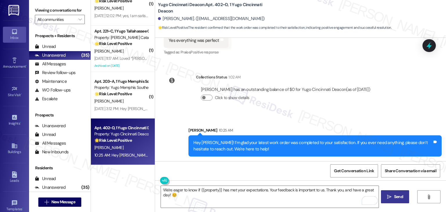
click at [396, 196] on span "Send" at bounding box center [398, 197] width 9 height 6
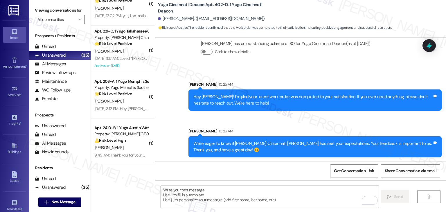
scroll to position [1013, 0]
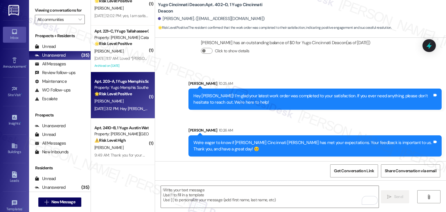
click at [126, 110] on div "Aug 14, 2025 at 3:12 PM: Hey Sarah, thank you for asking. Yea, it appears fine …" at bounding box center [164, 108] width 140 height 5
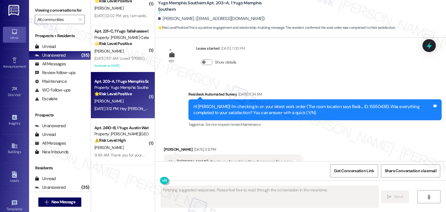
scroll to position [2023, 0]
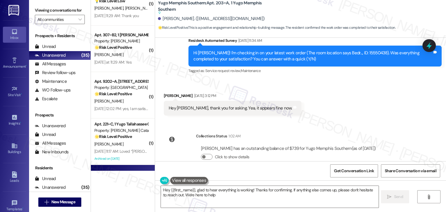
type textarea "Hey {{first_name}}, glad to hear everything is working! Thanks for confirming. …"
click at [342, 107] on div "Received via SMS Jackson Simmons Aug 14, 2025 at 3:12 PM Hey Sarah, thank you f…" at bounding box center [300, 100] width 291 height 40
click at [284, 192] on textarea "Hey {{first_name}}, glad to hear everything is working! Thanks for confirming. …" at bounding box center [270, 197] width 218 height 22
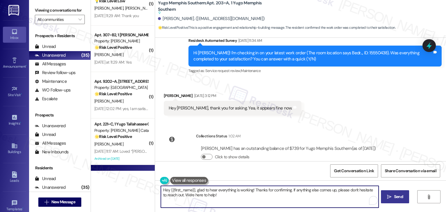
click at [402, 198] on span "Send" at bounding box center [398, 197] width 9 height 6
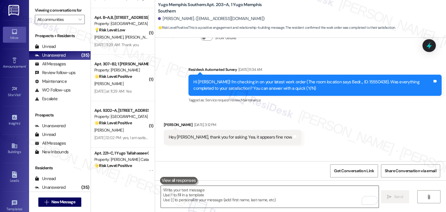
scroll to position [1953, 0]
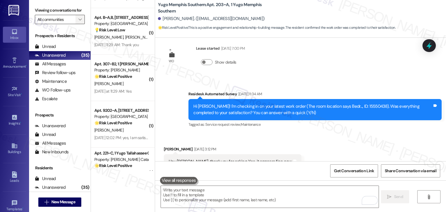
click at [78, 18] on icon "" at bounding box center [79, 19] width 3 height 5
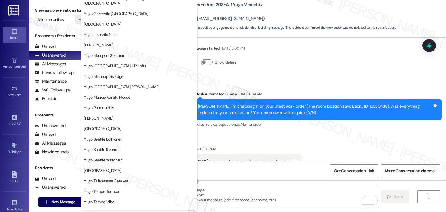
scroll to position [253, 0]
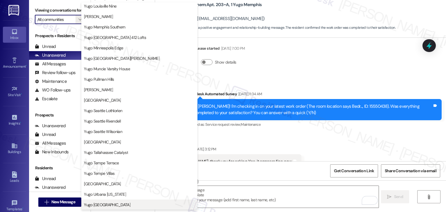
click at [131, 205] on span "Yugo [GEOGRAPHIC_DATA]" at bounding box center [107, 205] width 47 height 6
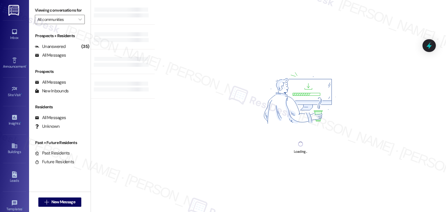
type input "Yugo [GEOGRAPHIC_DATA]"
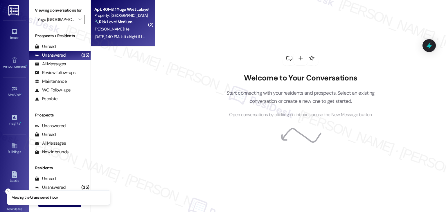
click at [128, 38] on div "Aug 15, 2025 at 1:40 PM: Is it alright if I move in on the 23rd even though my …" at bounding box center [170, 36] width 153 height 5
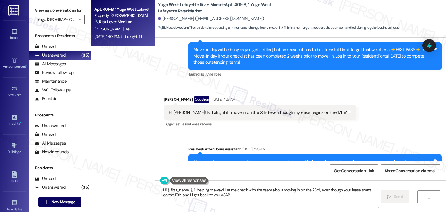
scroll to position [106, 0]
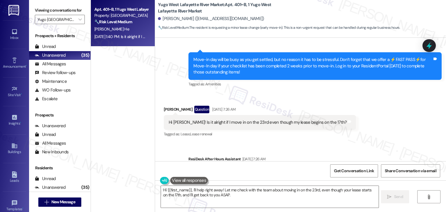
click at [346, 126] on div "Received via SMS Jessica He Question Aug 15, 2025 at 7:26 AM Hi Sarah! Is it al…" at bounding box center [300, 118] width 291 height 50
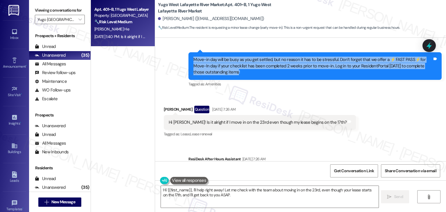
drag, startPoint x: 224, startPoint y: 71, endPoint x: 186, endPoint y: 61, distance: 39.7
click at [189, 61] on div "Move-in day will be busy as you get settled, but no reason it has to be stressf…" at bounding box center [315, 65] width 253 height 27
copy div "Move-in day will be busy as you get settled, but no reason it has to be stressf…"
click at [316, 94] on div "Received via SMS Jessica He Question Aug 15, 2025 at 7:26 AM Hi Sarah! Is it al…" at bounding box center [300, 118] width 291 height 50
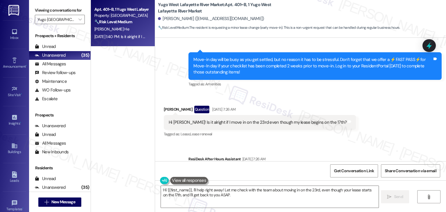
click at [210, 70] on div "Move-in day will be busy as you get settled, but no reason it has to be stressf…" at bounding box center [313, 66] width 239 height 19
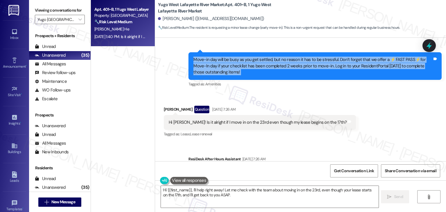
copy div "Move-in day will be busy as you get settled, but no reason it has to be stressf…"
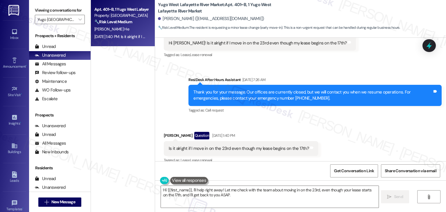
scroll to position [222, 0]
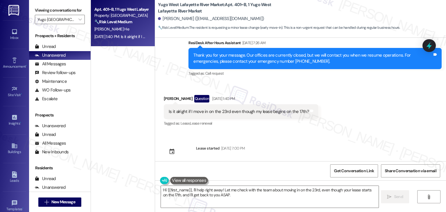
click at [254, 115] on div "Is it alright if I move in on the 23rd even though my lease begins on the 17th?…" at bounding box center [241, 111] width 155 height 15
click at [255, 115] on div "Is it alright if I move in on the 23rd even though my lease begins on the 17th?…" at bounding box center [241, 111] width 155 height 15
copy div "Is it alright if I move in on the 23rd even though my lease begins on the 17th?…"
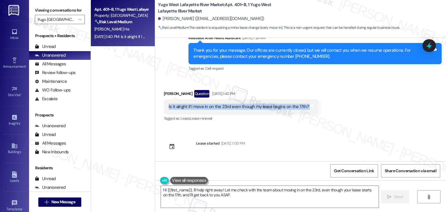
scroll to position [227, 0]
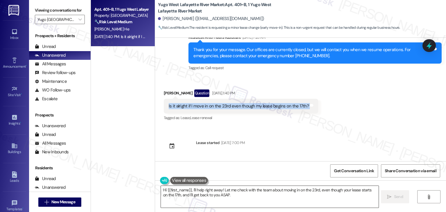
click at [213, 194] on textarea "Hi {{first_name}}, I'll help right away! Let me check with the team about movin…" at bounding box center [270, 197] width 218 height 22
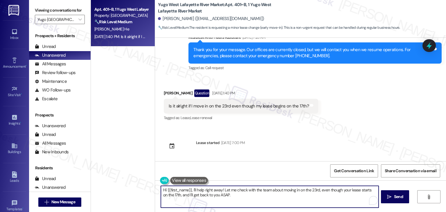
paste textarea "Jessica! Thanks for checking in. I can ask the site team if a later move-in on …"
type textarea "Hi Jessica! Thanks for checking in. I can ask the site team if a later move-in …"
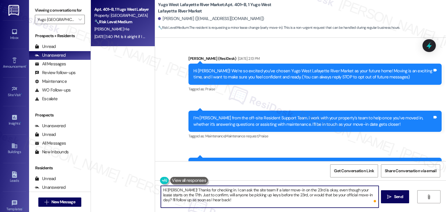
scroll to position [227, 0]
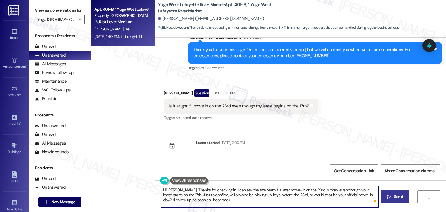
type textarea "Hi [PERSON_NAME]! Thanks for checking in. I can ask the site team if a later mo…"
click at [390, 195] on icon "" at bounding box center [389, 197] width 4 height 5
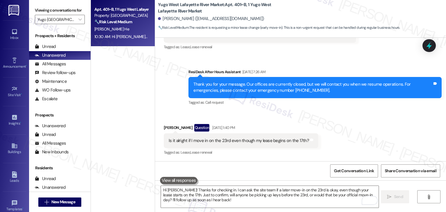
scroll to position [280, 0]
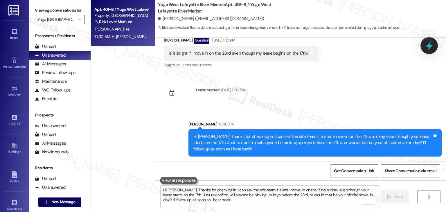
click at [427, 46] on icon at bounding box center [430, 46] width 10 height 10
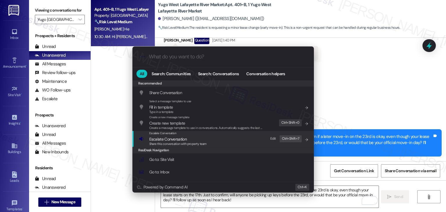
click at [170, 144] on span "Share this conversation with property team" at bounding box center [178, 144] width 58 height 4
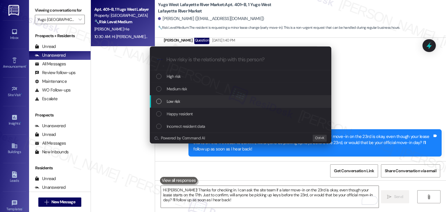
click at [161, 101] on div "List of options" at bounding box center [158, 101] width 5 height 5
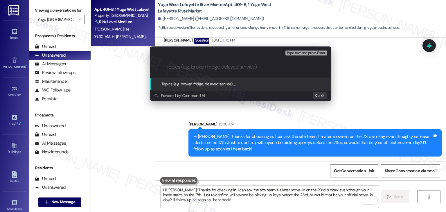
paste input "Resident Inquiry: Delayed Move-In Request"
type input "Resident Inquiry: Delayed Move-In Request"
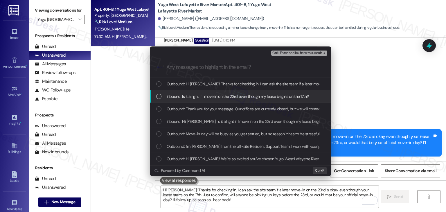
click at [158, 92] on div "Inbound: Is it alright if I move in on the 23rd even though my lease begins on …" at bounding box center [241, 96] width 182 height 12
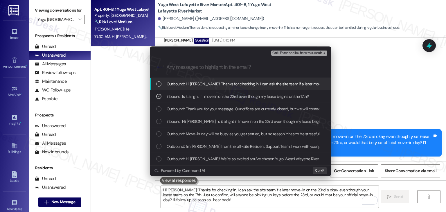
click at [307, 53] on span "Ctrl+Enter or click here to submit" at bounding box center [298, 53] width 50 height 4
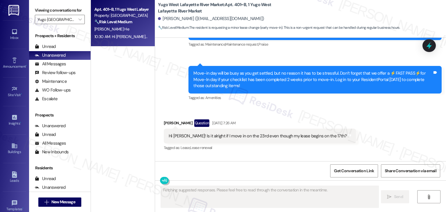
scroll to position [193, 0]
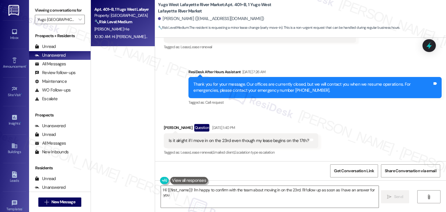
type textarea "Hi {{first_name}}! I'm happy to confirm with the team about moving in on the 23…"
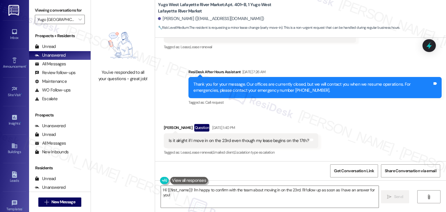
click at [359, 123] on div "Received via SMS Jessica He Question Aug 15, 2025 at 1:40 PM Is it alright if I…" at bounding box center [300, 136] width 291 height 50
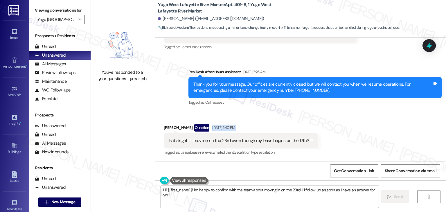
click at [363, 132] on div "Received via SMS Jessica He Question Aug 15, 2025 at 1:40 PM Is it alright if I…" at bounding box center [300, 136] width 291 height 50
drag, startPoint x: 363, startPoint y: 132, endPoint x: 252, endPoint y: 114, distance: 112.8
click at [362, 132] on div "Received via SMS Jessica He Question Aug 15, 2025 at 1:40 PM Is it alright if I…" at bounding box center [300, 136] width 291 height 50
click at [78, 19] on icon "" at bounding box center [79, 19] width 3 height 5
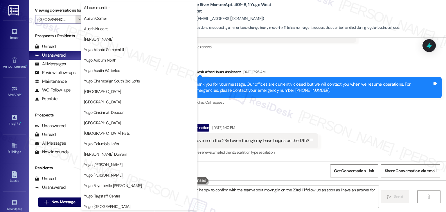
scroll to position [253, 0]
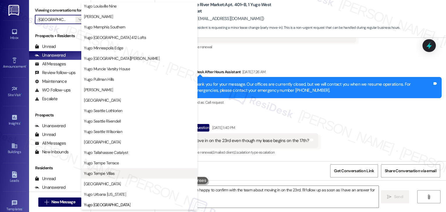
click at [112, 173] on span "Yugo Tempe Villas" at bounding box center [99, 174] width 31 height 6
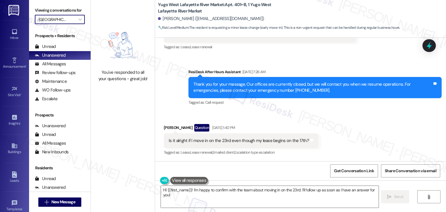
type input "Yugo Tempe Villas"
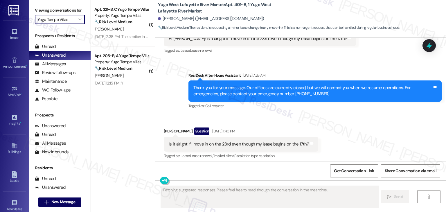
scroll to position [193, 0]
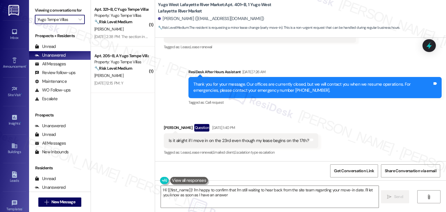
type textarea "Hi {{first_name}}! I'm happy to confirm that I'm still waiting to hear back fro…"
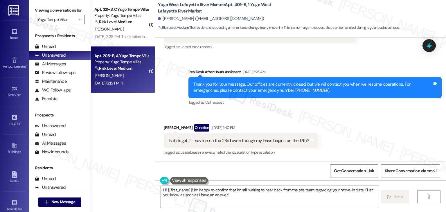
click at [107, 86] on div "Aug 15, 2025 at 12:15 PM: Y Aug 15, 2025 at 12:15 PM: Y" at bounding box center [121, 83] width 55 height 7
type textarea "Fetching suggested responses. Please feel free to read through the conversation…"
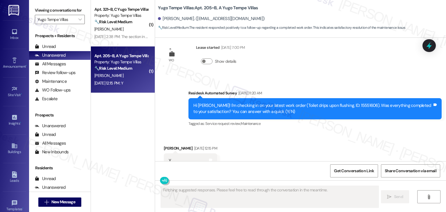
scroll to position [496, 0]
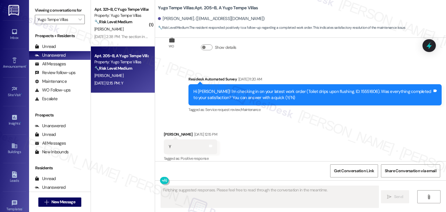
click at [368, 120] on div "Received via SMS Adam Kesselman Aug 15, 2025 at 12:15 PM Y Tags and notes Tagge…" at bounding box center [300, 142] width 291 height 49
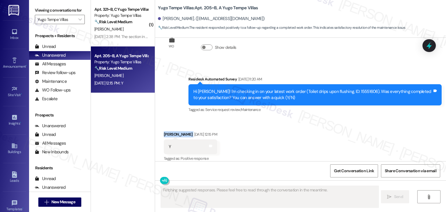
click at [368, 120] on div "Received via SMS Adam Kesselman Aug 15, 2025 at 12:15 PM Y Tags and notes Tagge…" at bounding box center [300, 142] width 291 height 49
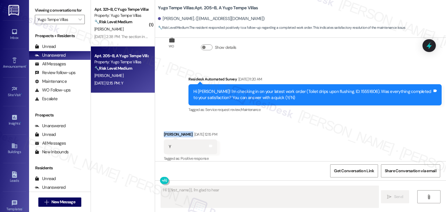
click at [368, 120] on div "Received via SMS Adam Kesselman Aug 15, 2025 at 12:15 PM Y Tags and notes Tagge…" at bounding box center [300, 142] width 291 height 49
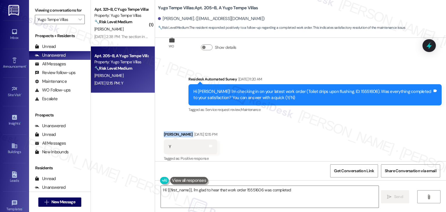
click at [368, 120] on div "Received via SMS Adam Kesselman Aug 15, 2025 at 12:15 PM Y Tags and notes Tagge…" at bounding box center [300, 142] width 291 height 49
type textarea "Hi {{first_name}}, I'm glad to hear that work order 15551606 was completed to y…"
click at [368, 120] on div "Received via SMS Adam Kesselman Aug 15, 2025 at 12:15 PM Y Tags and notes Tagge…" at bounding box center [300, 142] width 291 height 49
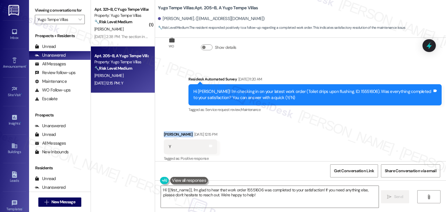
click at [368, 120] on div "Received via SMS Adam Kesselman Aug 15, 2025 at 12:15 PM Y Tags and notes Tagge…" at bounding box center [300, 142] width 291 height 49
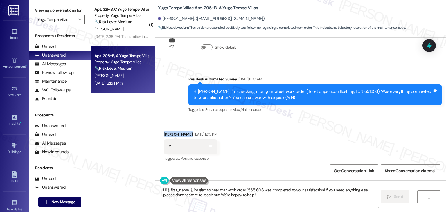
click at [368, 120] on div "Received via SMS Adam Kesselman Aug 15, 2025 at 12:15 PM Y Tags and notes Tagge…" at bounding box center [300, 142] width 291 height 49
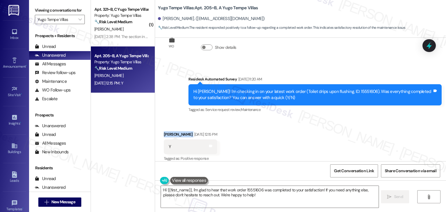
click at [368, 120] on div "Received via SMS Adam Kesselman Aug 15, 2025 at 12:15 PM Y Tags and notes Tagge…" at bounding box center [300, 142] width 291 height 49
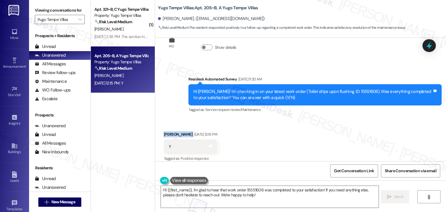
click at [368, 120] on div "Received via SMS Adam Kesselman Aug 15, 2025 at 12:15 PM Y Tags and notes Tagge…" at bounding box center [300, 142] width 291 height 49
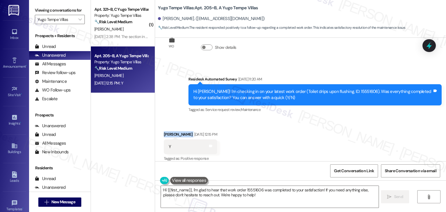
click at [368, 120] on div "Received via SMS Adam Kesselman Aug 15, 2025 at 12:15 PM Y Tags and notes Tagge…" at bounding box center [300, 142] width 291 height 49
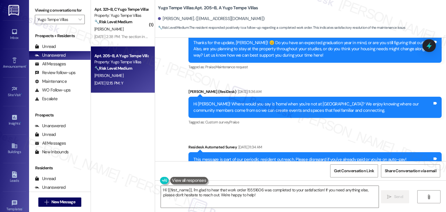
scroll to position [550, 0]
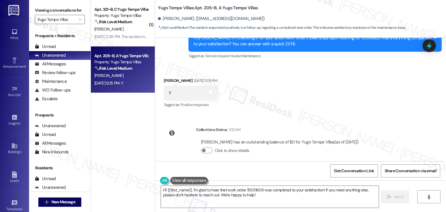
click at [292, 165] on div "Get Conversation Link Share Conversation via email" at bounding box center [300, 170] width 291 height 19
click at [336, 196] on textarea "Hi {{first_name}}, I'm glad to hear that work order 15551606 was completed to y…" at bounding box center [270, 197] width 218 height 22
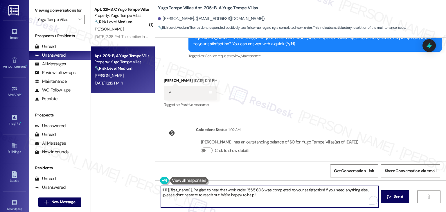
click at [325, 194] on textarea "Hi {{first_name}}, I'm glad to hear that work order 15551606 was completed to y…" at bounding box center [270, 197] width 218 height 22
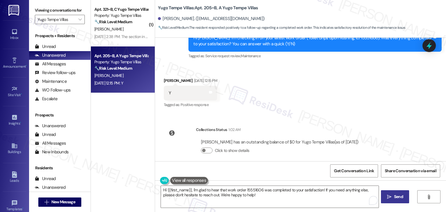
click at [383, 194] on button " Send" at bounding box center [395, 196] width 28 height 13
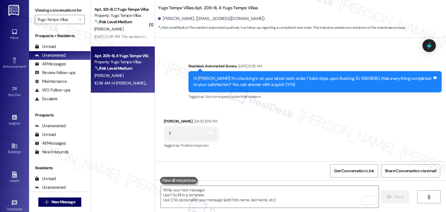
scroll to position [496, 0]
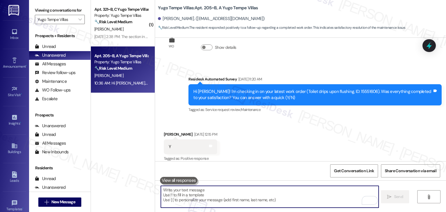
click at [250, 190] on textarea "To enrich screen reader interactions, please activate Accessibility in Grammarl…" at bounding box center [270, 197] width 218 height 22
paste textarea "We're eager to know if {{property}} has met your expectations. Your feedback is…"
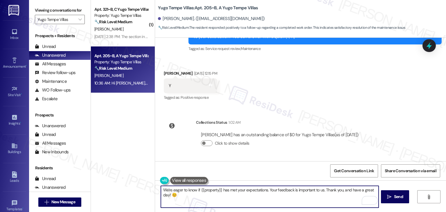
scroll to position [596, 0]
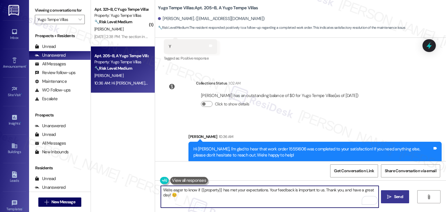
type textarea "We're eager to know if {{property}} has met your expectations. Your feedback is…"
click at [398, 198] on span "Send" at bounding box center [398, 197] width 9 height 6
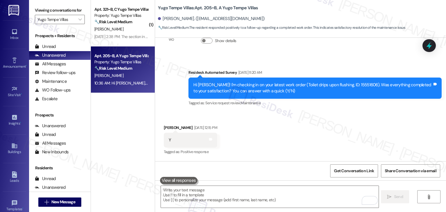
scroll to position [496, 0]
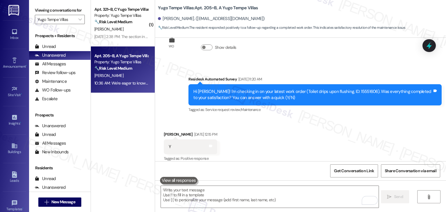
click at [117, 31] on div "K. Williams" at bounding box center [121, 29] width 55 height 7
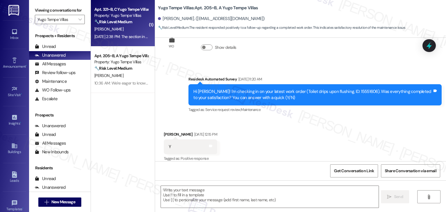
type textarea "Fetching suggested responses. Please feel free to read through the conversation…"
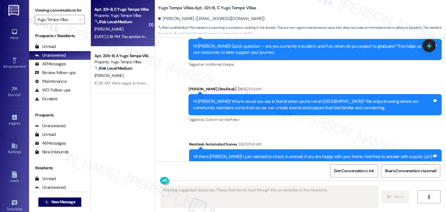
scroll to position [705, 0]
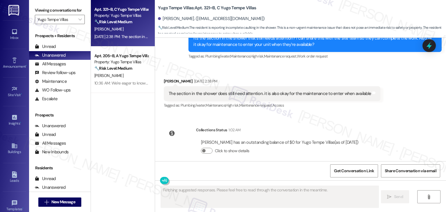
click at [299, 112] on div "WO Opened request: 41. 320 – k... Feb 07, 2025 at 9:48 AM Status : Completed Sh…" at bounding box center [300, 100] width 291 height 124
click at [322, 123] on div "Collections Status 1:02 AM Kendra Williams has an outstanding balance of $0 for…" at bounding box center [264, 145] width 209 height 45
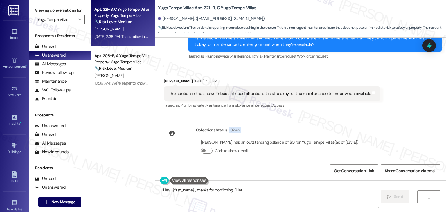
click at [322, 123] on div "Collections Status 1:02 AM Kendra Williams has an outstanding balance of $0 for…" at bounding box center [264, 145] width 209 height 45
type textarea "Hey {{first_name}}, thanks for confirming! I'll let the site team know the show…"
click at [322, 123] on div "Collections Status 1:02 AM Kendra Williams has an outstanding balance of $0 for…" at bounding box center [264, 145] width 209 height 45
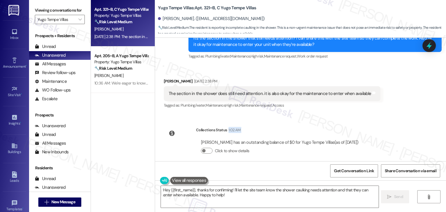
click at [322, 123] on div "Collections Status 1:02 AM Kendra Williams has an outstanding balance of $0 for…" at bounding box center [264, 145] width 209 height 45
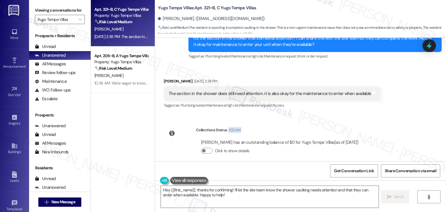
click at [322, 123] on div "Collections Status 1:02 AM Kendra Williams has an outstanding balance of $0 for…" at bounding box center [264, 145] width 209 height 45
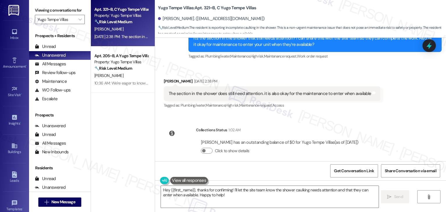
click at [322, 123] on div "Collections Status 1:02 AM Kendra Williams has an outstanding balance of $0 for…" at bounding box center [264, 145] width 209 height 45
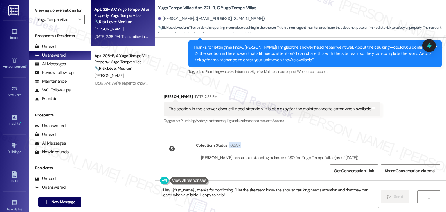
scroll to position [676, 0]
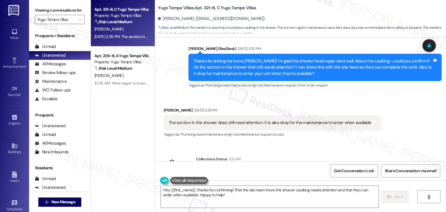
click at [324, 103] on div "Received via SMS Kendra Williams Aug 15, 2025 at 2:38 PM The section in the sho…" at bounding box center [273, 123] width 226 height 40
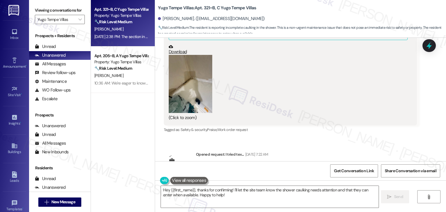
scroll to position [501, 0]
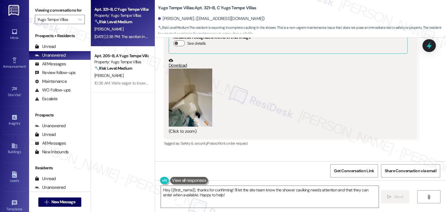
click at [198, 101] on button "Zoom image" at bounding box center [191, 98] width 44 height 58
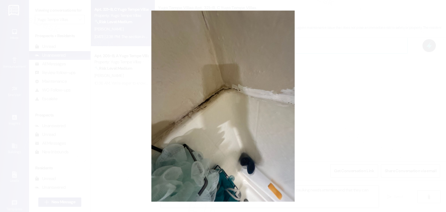
click at [336, 149] on button "Unzoom image" at bounding box center [223, 106] width 446 height 212
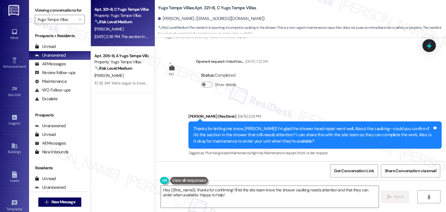
scroll to position [618, 0]
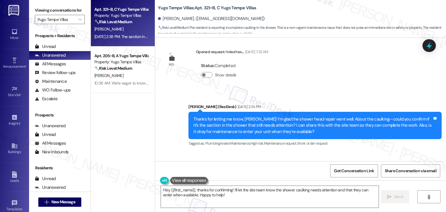
click at [276, 117] on div "Thanks for letting me know, Kendra! I’m glad the shower head repair went well. …" at bounding box center [313, 125] width 239 height 19
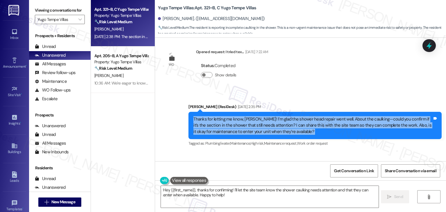
click at [276, 117] on div "Thanks for letting me know, Kendra! I’m glad the shower head repair went well. …" at bounding box center [313, 125] width 239 height 19
copy div "Thanks for letting me know, Kendra! I’m glad the shower head repair went well. …"
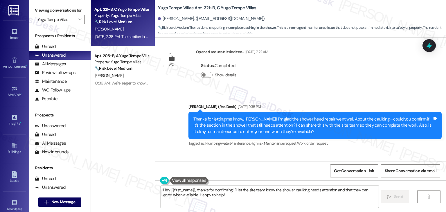
click at [312, 74] on div "WO Opened request: 41. 320 – k... Feb 07, 2025 at 9:48 AM Status : Completed Sh…" at bounding box center [300, 100] width 291 height 124
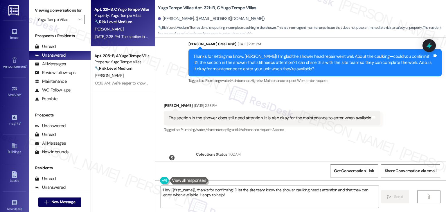
scroll to position [705, 0]
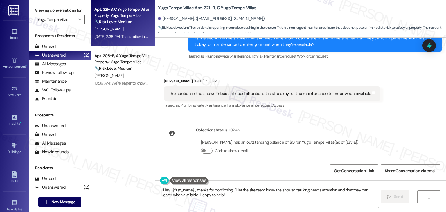
click at [194, 91] on div "The section in the shower does still need attention. it is also okay for the ma…" at bounding box center [270, 94] width 203 height 6
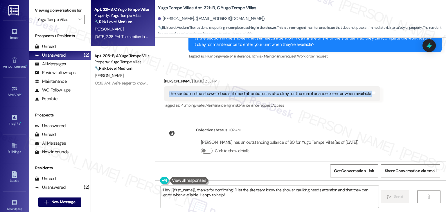
click at [194, 91] on div "The section in the shower does still need attention. it is also okay for the ma…" at bounding box center [270, 94] width 203 height 6
copy div "The section in the shower does still need attention. it is also okay for the ma…"
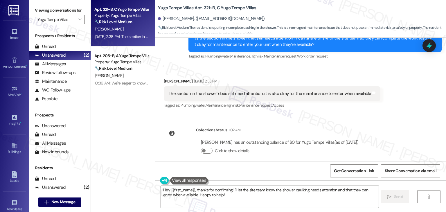
click at [437, 42] on div "Thanks for letting me know, Kendra! I’m glad the shower head repair went well. …" at bounding box center [315, 38] width 253 height 27
drag, startPoint x: 433, startPoint y: 48, endPoint x: 380, endPoint y: 26, distance: 58.1
click at [433, 48] on icon at bounding box center [430, 46] width 8 height 8
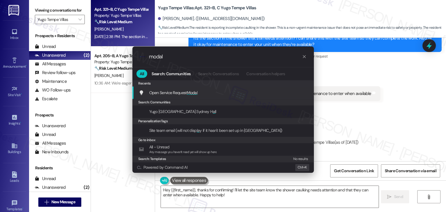
click at [185, 96] on div "Open Service Request Modal Add shortcut" at bounding box center [224, 93] width 182 height 12
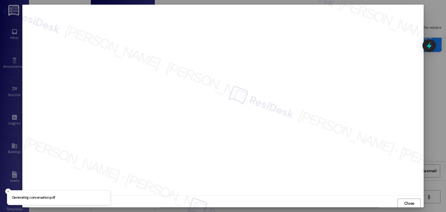
scroll to position [0, 0]
click at [408, 203] on span "Close" at bounding box center [410, 203] width 10 height 6
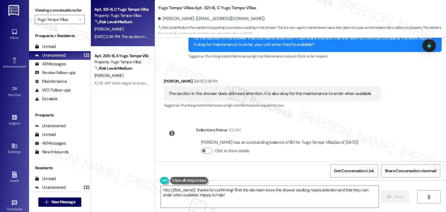
click at [426, 46] on icon at bounding box center [430, 46] width 8 height 8
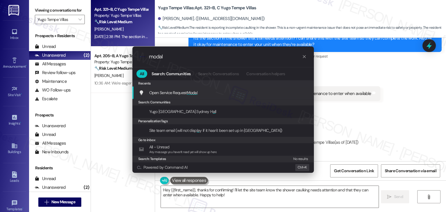
type input "modal"
click at [192, 94] on span "Modal" at bounding box center [192, 92] width 11 height 5
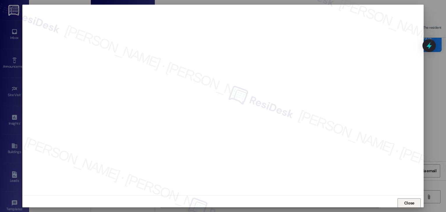
click at [403, 204] on span "Close" at bounding box center [409, 203] width 12 height 6
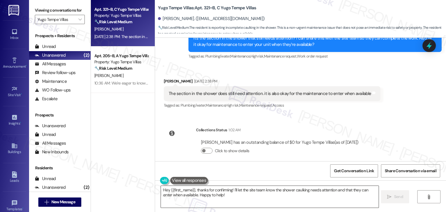
click at [290, 195] on textarea "Hey {{first_name}}, thanks for confirming! I'll let the site team know the show…" at bounding box center [270, 197] width 218 height 22
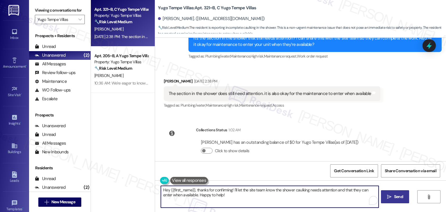
click at [399, 197] on span "Send" at bounding box center [398, 197] width 9 height 6
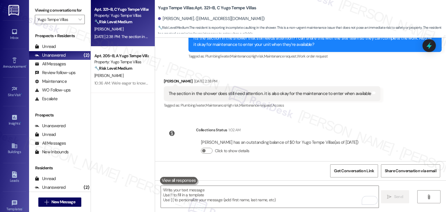
scroll to position [651, 0]
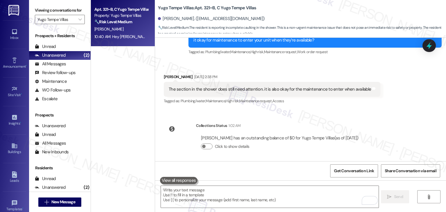
click at [388, 126] on div "WO Opened request: 41. 320 – k... Feb 07, 2025 at 9:48 AM Status : Completed Sh…" at bounding box center [300, 100] width 291 height 124
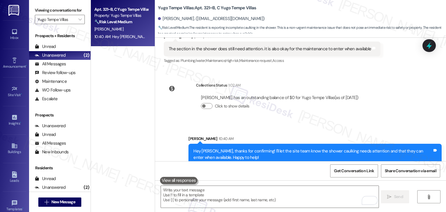
scroll to position [752, 0]
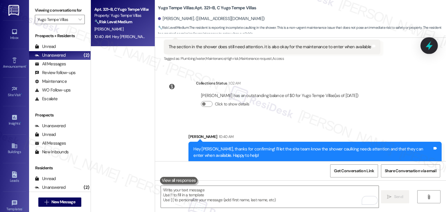
click at [428, 48] on icon at bounding box center [430, 46] width 10 height 10
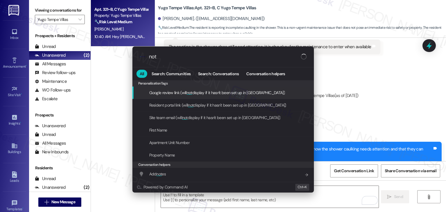
type input "note"
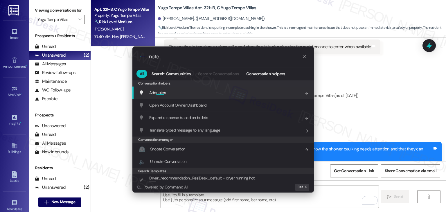
click at [175, 90] on div "Add note s Add shortcut" at bounding box center [224, 93] width 170 height 6
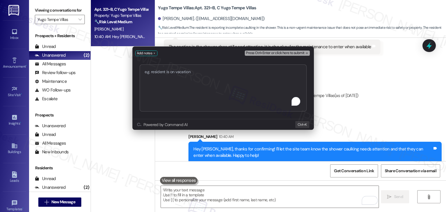
click at [184, 86] on textarea "To enrich screen reader interactions, please activate Accessibility in Grammarl…" at bounding box center [223, 88] width 167 height 47
click at [198, 72] on textarea "WO #15552895 -" at bounding box center [223, 89] width 167 height 48
paste textarea "Shower Caulking"
type textarea "WO #15552895 - Shower Caulking"
click at [299, 53] on span "Press Ctrl+Enter or click here to submit" at bounding box center [275, 53] width 58 height 4
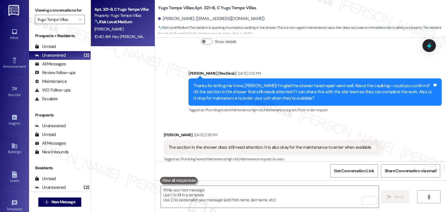
scroll to position [809, 0]
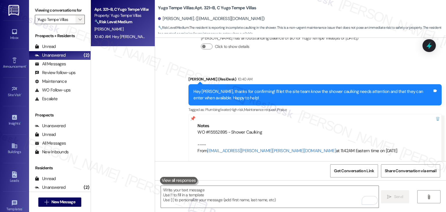
click at [78, 18] on icon "" at bounding box center [79, 19] width 3 height 5
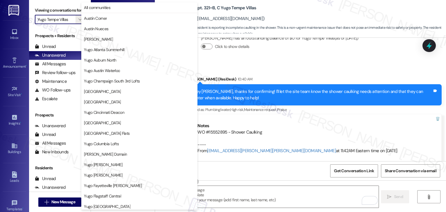
scroll to position [253, 0]
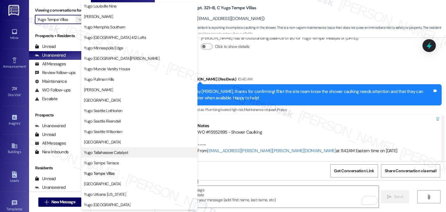
click at [121, 154] on span "Yugo Tallahassee Catalyst" at bounding box center [106, 153] width 44 height 6
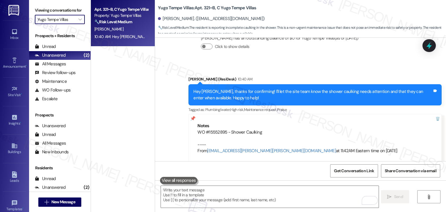
type input "Yugo Tallahassee Catalyst"
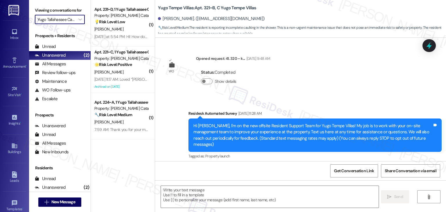
scroll to position [651, 0]
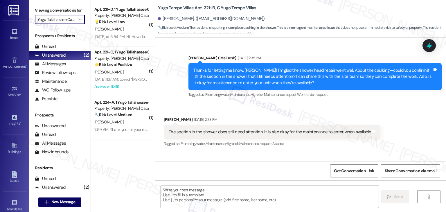
type textarea "Fetching suggested responses. Please feel free to read through the conversation…"
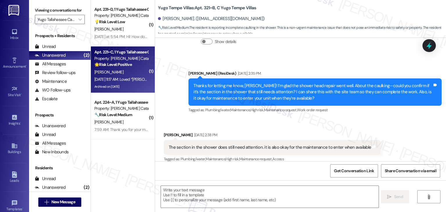
click at [132, 79] on div "Aug 15, 2025 at 11:17 AM: Loved “Sarah (Yugo Tallahassee Catalyst): No worries,…" at bounding box center [166, 79] width 145 height 5
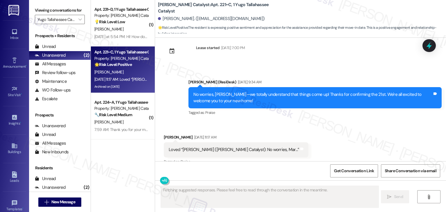
scroll to position [3201, 0]
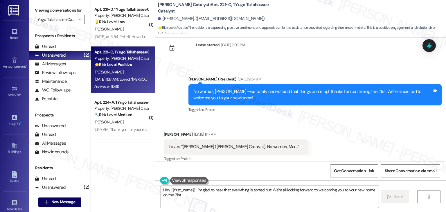
type textarea "Hey {{first_name}}! I'm glad to hear that everything is sorted out. We're all l…"
click at [317, 135] on div "Received via SMS Maraya Goldstein Aug 15, 2025 at 11:17 AM Loved “Sarah (Yugo T…" at bounding box center [300, 142] width 291 height 49
click at [319, 130] on div "Received via SMS Maraya Goldstein Aug 15, 2025 at 11:17 AM Loved “Sarah (Yugo T…" at bounding box center [300, 142] width 291 height 49
click at [430, 47] on icon at bounding box center [429, 45] width 7 height 9
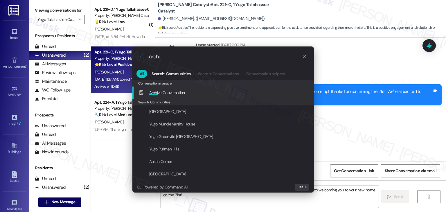
type input "archi"
click at [202, 93] on div "Archi ve Conversation Add shortcut" at bounding box center [224, 93] width 170 height 6
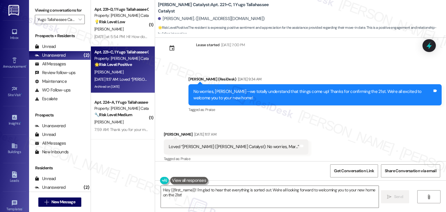
click at [299, 13] on div "Yugo Tallahassee Catalyst: Apt. 221~C, 1 Yugo Tallahassee Catalyst Maraya Golds…" at bounding box center [302, 17] width 288 height 32
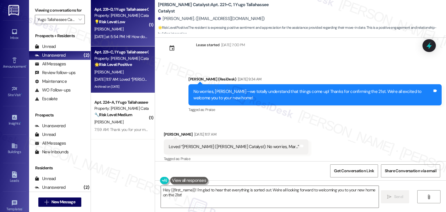
click at [135, 34] on div "Yesterday at 5:54 PM: Hi! How do i reserve a parking spot? Yesterday at 5:54 PM…" at bounding box center [121, 36] width 55 height 7
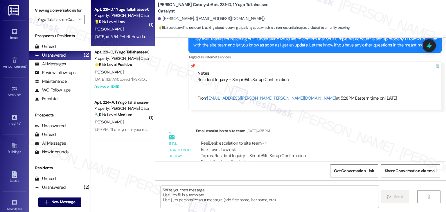
type textarea "Fetching suggested responses. Please feel free to read through the conversation…"
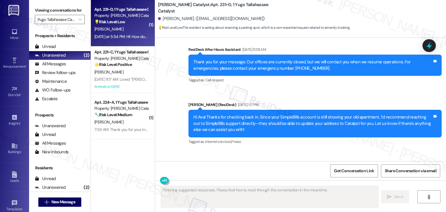
scroll to position [629, 0]
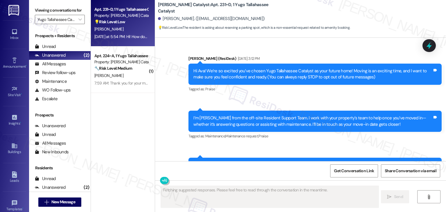
click at [331, 99] on div "Sent via SMS [PERSON_NAME] (ResiDesk) [DATE] 3:12 PM Hi Ava! We’re so excited y…" at bounding box center [300, 100] width 291 height 124
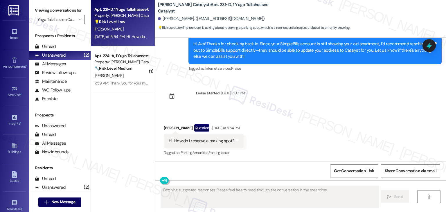
click at [364, 131] on div "Received via SMS [PERSON_NAME] Question [DATE] at 5:54 PM Hi! How do i reserve …" at bounding box center [300, 136] width 291 height 50
click at [363, 129] on div "Received via SMS [PERSON_NAME] Question [DATE] at 5:54 PM Hi! How do i reserve …" at bounding box center [300, 136] width 291 height 50
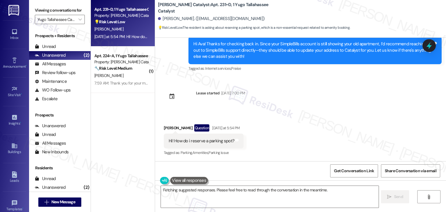
click at [359, 120] on div "Received via SMS [PERSON_NAME] Question [DATE] at 5:54 PM Hi! How do i reserve …" at bounding box center [300, 136] width 291 height 50
click at [359, 126] on div "Received via SMS [PERSON_NAME] Question [DATE] at 5:54 PM Hi! How do i reserve …" at bounding box center [300, 136] width 291 height 50
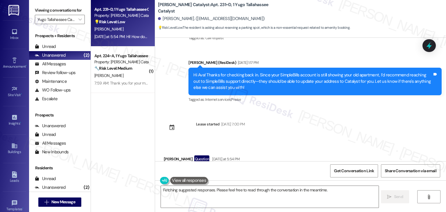
scroll to position [629, 0]
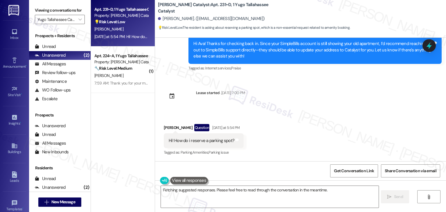
click at [212, 139] on div "Hi! How do i reserve a parking spot?" at bounding box center [202, 141] width 66 height 6
copy div "Hi! How do i reserve a parking spot? Tags and notes"
click at [218, 198] on textarea "Hi {{first_name}}! Thanks for reaching out! I'll be happy to help you with rese…" at bounding box center [270, 197] width 218 height 22
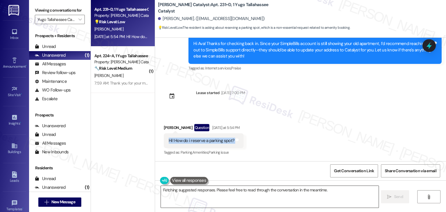
click at [218, 198] on textarea "Hi {{first_name}}! Thanks for reaching out! I'll be happy to help you with rese…" at bounding box center [270, 197] width 218 height 22
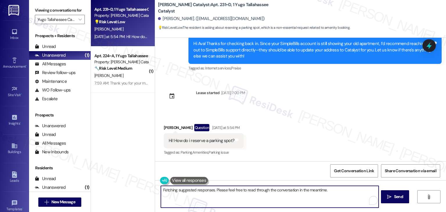
click at [218, 198] on textarea "Hi {{first_name}}! Thanks for reaching out! I'll be happy to help you with rese…" at bounding box center [270, 197] width 218 height 22
paste textarea "Ava! Thanks for reaching out. I’d be happy to help with your parking reservatio…"
drag, startPoint x: 345, startPoint y: 197, endPoint x: 244, endPoint y: 199, distance: 100.3
click at [244, 199] on textarea "Hi Ava! Thanks for reaching out. I’d be happy to help with your parking reserva…" at bounding box center [270, 197] width 218 height 22
type textarea "Hi Ava! Thanks for reaching out. I’d be happy to help with your parking reserva…"
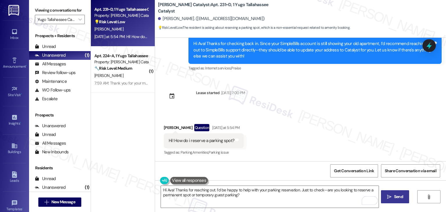
click at [399, 198] on span "Send" at bounding box center [398, 197] width 9 height 6
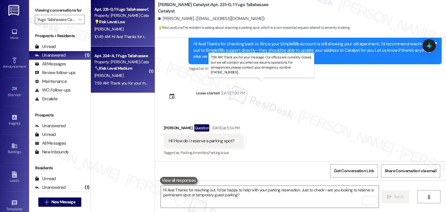
click at [117, 85] on div "7:59 AM: Thank you for your message. Our offices are currently closed, but we w…" at bounding box center [264, 83] width 341 height 5
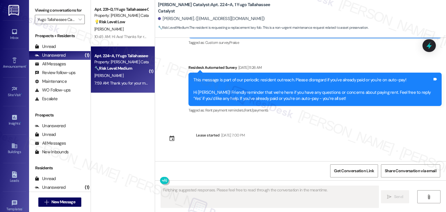
scroll to position [1238, 0]
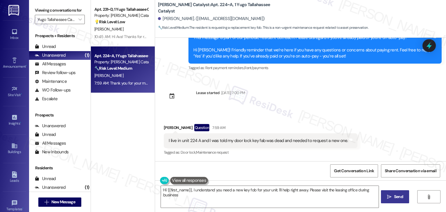
click at [367, 109] on div "WO Opened request: Not flushin... [DATE] 6:15 AM Status : Open Show details Ann…" at bounding box center [300, 100] width 291 height 124
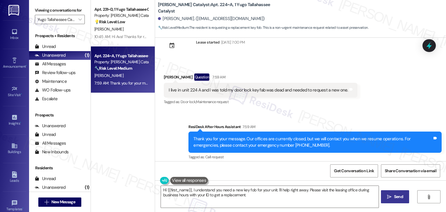
scroll to position [1293, 0]
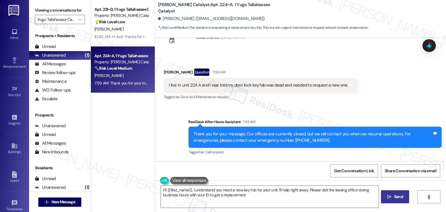
click at [403, 89] on div "Received via SMS [PERSON_NAME] Question 7:59 AM I live in unit 224 A and I was …" at bounding box center [300, 81] width 291 height 50
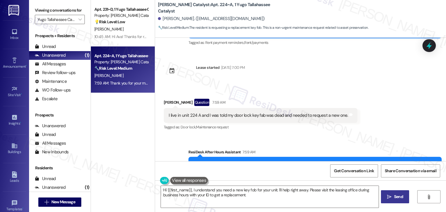
scroll to position [1264, 0]
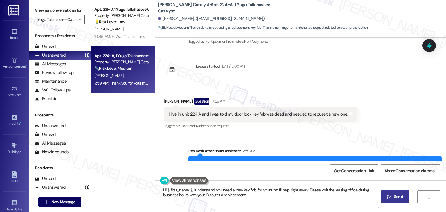
click at [276, 116] on div "I live in unit 224 A and I was told my door lock key fab was dead and needed to…" at bounding box center [259, 114] width 180 height 6
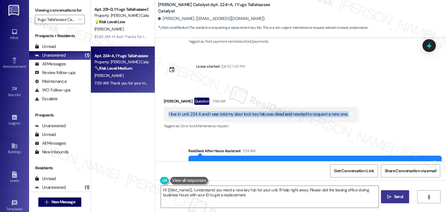
click at [276, 116] on div "I live in unit 224 A and I was told my door lock key fab was dead and needed to…" at bounding box center [259, 114] width 180 height 6
copy div "I live in unit 224 A and I was told my door lock key fab was dead and needed to…"
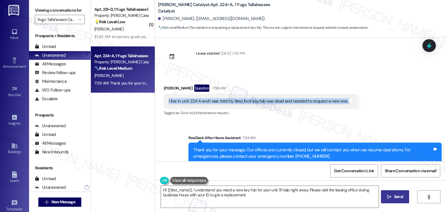
scroll to position [1293, 0]
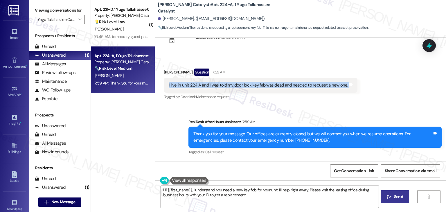
click at [279, 191] on textarea "Hi {{first_name}}, I understand you need a new key fob for your unit. I'll help…" at bounding box center [270, 197] width 218 height 22
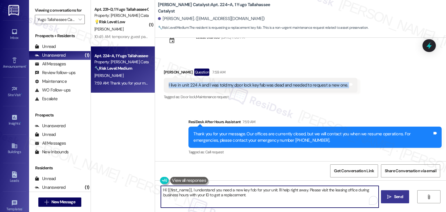
click at [279, 191] on textarea "Hi {{first_name}}, I understand you need a new key fob for your unit. I'll help…" at bounding box center [270, 197] width 218 height 22
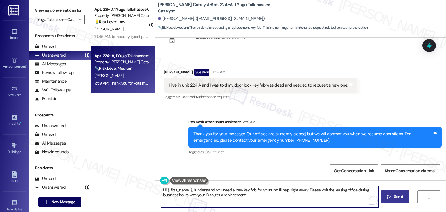
click at [279, 191] on textarea "Hi {{first_name}}, I understand you need a new key fob for your unit. I'll help…" at bounding box center [270, 197] width 218 height 22
paste textarea "Carina! Thanks for letting us know. I notify the site team that your key fob is…"
type textarea "Hi [PERSON_NAME]! Thanks for letting us know. I notify the site team that your …"
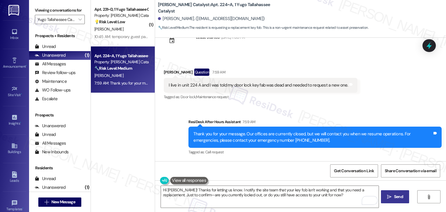
click at [390, 194] on span " Send" at bounding box center [395, 197] width 18 height 6
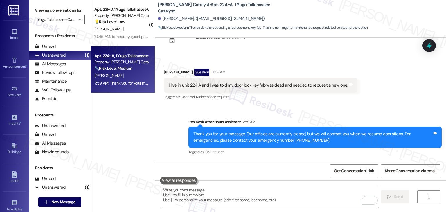
scroll to position [1238, 0]
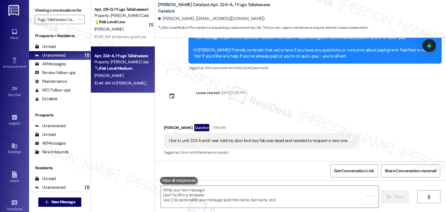
click at [127, 32] on div "[PERSON_NAME]" at bounding box center [121, 29] width 55 height 7
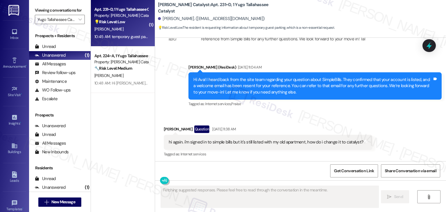
scroll to position [735, 0]
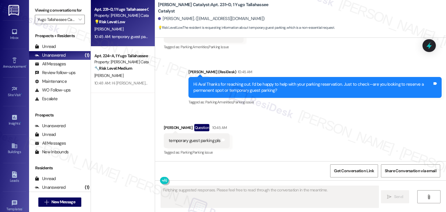
click at [278, 132] on div "Received via SMS [PERSON_NAME] Question 10:45 AM temporary guest parking pls Ta…" at bounding box center [300, 136] width 291 height 50
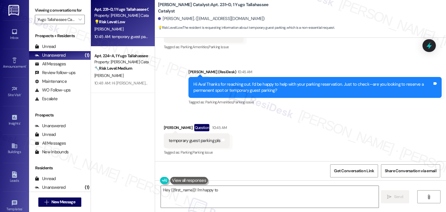
scroll to position [706, 0]
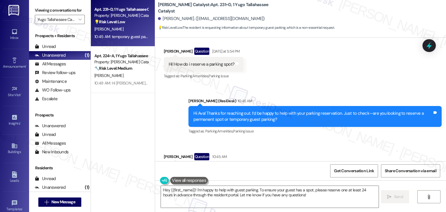
click at [254, 119] on div "Hi Ava! Thanks for reaching out. I’d be happy to help with your parking reserva…" at bounding box center [313, 116] width 239 height 12
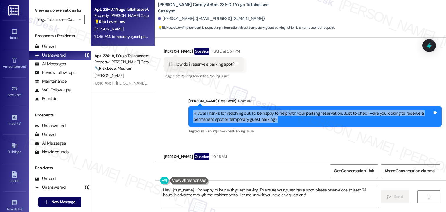
click at [254, 119] on div "Hi Ava! Thanks for reaching out. I’d be happy to help with your parking reserva…" at bounding box center [313, 116] width 239 height 12
copy div "Hi Ava! Thanks for reaching out. I’d be happy to help with your parking reserva…"
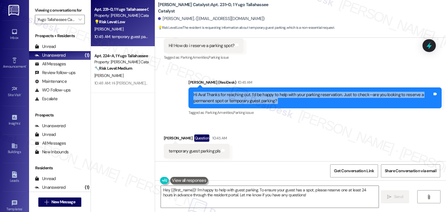
scroll to position [735, 0]
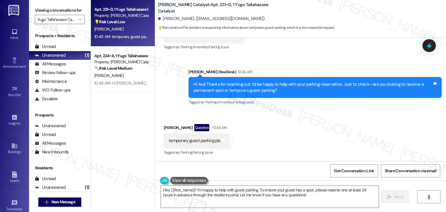
click at [197, 142] on div "temporary guest parking pls" at bounding box center [195, 141] width 52 height 6
copy div "temporary guest parking pls Tags and notes"
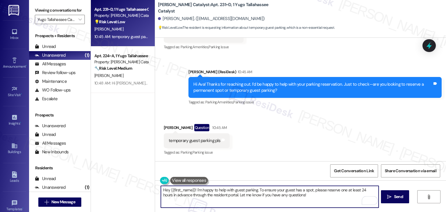
drag, startPoint x: 222, startPoint y: 195, endPoint x: 322, endPoint y: 191, distance: 100.4
click at [322, 191] on textarea "Hey {{first_name}}! I'm happy to help with guest parking. To ensure your guest …" at bounding box center [270, 197] width 218 height 22
click at [283, 164] on div "Get Conversation Link Share Conversation via email" at bounding box center [300, 170] width 291 height 19
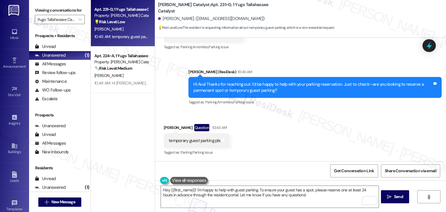
click at [283, 164] on div "Get Conversation Link Share Conversation via email" at bounding box center [300, 170] width 291 height 19
click at [295, 162] on div "Get Conversation Link Share Conversation via email" at bounding box center [300, 170] width 291 height 19
click at [300, 135] on div "Received via SMS [PERSON_NAME] Question 10:45 AM temporary guest parking pls Ta…" at bounding box center [300, 136] width 291 height 50
click at [295, 171] on div "Get Conversation Link Share Conversation via email" at bounding box center [300, 170] width 291 height 19
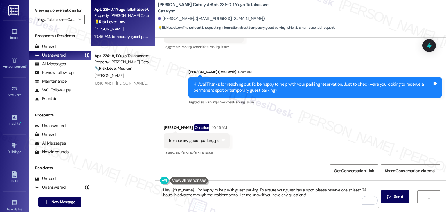
click at [300, 149] on div "Received via SMS [PERSON_NAME] Question 10:45 AM temporary guest parking pls Ta…" at bounding box center [300, 136] width 291 height 50
click at [300, 172] on div "Get Conversation Link Share Conversation via email" at bounding box center [300, 170] width 291 height 19
click at [304, 143] on div "Received via SMS [PERSON_NAME] Question 10:45 AM temporary guest parking pls Ta…" at bounding box center [300, 136] width 291 height 50
click at [303, 169] on div "Get Conversation Link Share Conversation via email" at bounding box center [300, 170] width 291 height 19
click at [306, 151] on div "Received via SMS [PERSON_NAME] Question 10:45 AM temporary guest parking pls Ta…" at bounding box center [300, 136] width 291 height 50
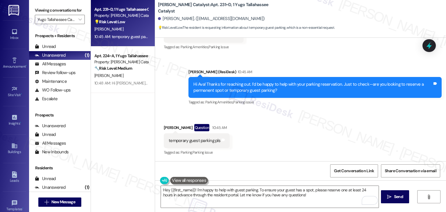
click at [306, 151] on div "Received via SMS [PERSON_NAME] Question 10:45 AM temporary guest parking pls Ta…" at bounding box center [300, 136] width 291 height 50
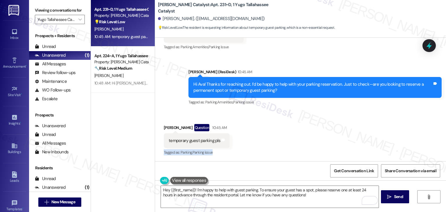
click at [306, 151] on div "Received via SMS [PERSON_NAME] Question 10:45 AM temporary guest parking pls Ta…" at bounding box center [300, 136] width 291 height 50
click at [306, 150] on div "Received via SMS [PERSON_NAME] Question 10:45 AM temporary guest parking pls Ta…" at bounding box center [300, 136] width 291 height 50
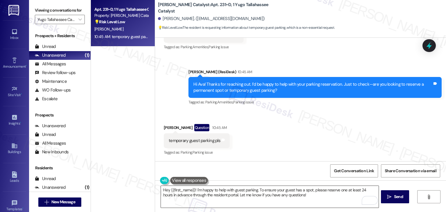
click at [230, 194] on textarea "Hey {{first_name}}! I'm happy to help with guest parking. To ensure your guest …" at bounding box center [270, 197] width 218 height 22
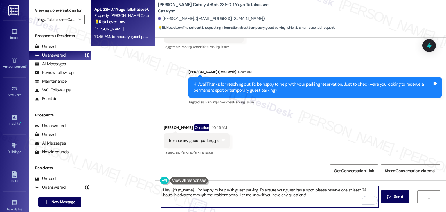
click at [230, 194] on textarea "Hey {{first_name}}! I'm happy to help with guest parking. To ensure your guest …" at bounding box center [270, 197] width 218 height 22
click at [230, 193] on textarea "Hey {{first_name}}! I'm happy to help with guest parking. To ensure your guest …" at bounding box center [270, 197] width 218 height 22
paste textarea "Thanks, Ava! I’ll check with the site team about guest parking availability and…"
drag, startPoint x: 306, startPoint y: 194, endPoint x: 265, endPoint y: 195, distance: 40.7
click at [265, 195] on textarea "Thanks, Ava! I’ll check with the site team about guest parking availability and…" at bounding box center [270, 197] width 218 height 22
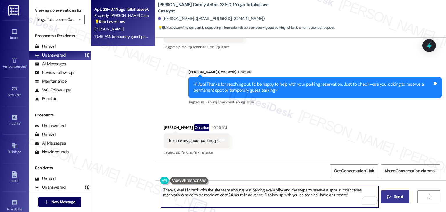
type textarea "Thanks, Ava! I’ll check with the site team about guest parking availability and…"
click at [403, 197] on span "Send" at bounding box center [398, 197] width 9 height 6
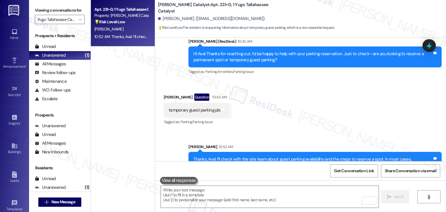
scroll to position [782, 0]
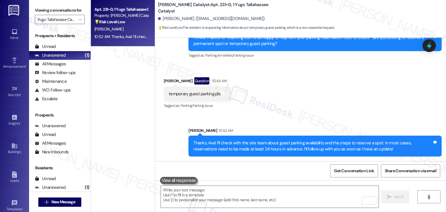
click at [409, 109] on div "Received via SMS [PERSON_NAME] Question 10:45 AM temporary guest parking pls Ta…" at bounding box center [300, 89] width 291 height 50
drag, startPoint x: 432, startPoint y: 44, endPoint x: 358, endPoint y: 71, distance: 78.4
click at [432, 44] on icon at bounding box center [430, 46] width 8 height 8
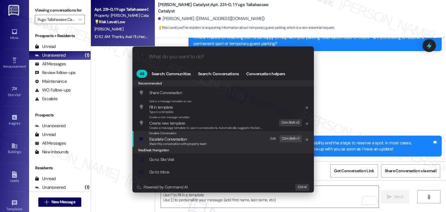
click at [165, 140] on span "Escalate Conversation" at bounding box center [167, 139] width 37 height 5
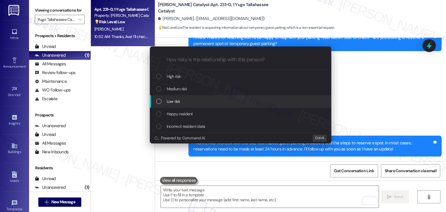
click at [159, 104] on div "Low risk" at bounding box center [241, 101] width 170 height 6
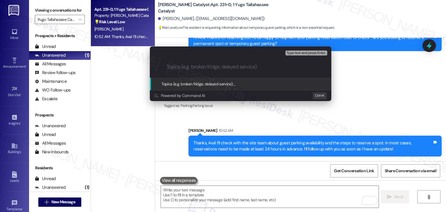
paste input "Resident Inquiry: Guest Parking Availability & Reservation Process"
type input "Resident Inquiry: Guest Parking Availability & Reservation Process"
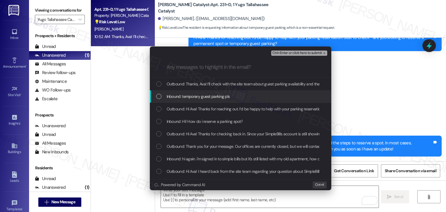
click at [158, 96] on div "List of options" at bounding box center [158, 96] width 5 height 5
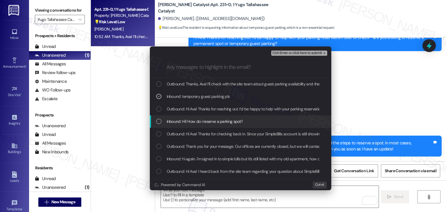
click at [160, 121] on div "List of options" at bounding box center [158, 121] width 5 height 5
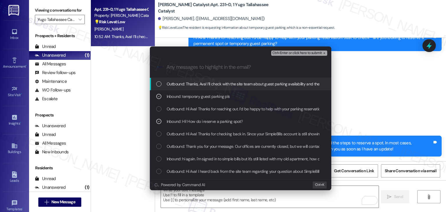
click at [290, 56] on button "Ctrl+Enter or click here to submit" at bounding box center [300, 53] width 56 height 5
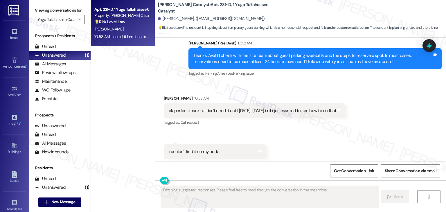
scroll to position [880, 0]
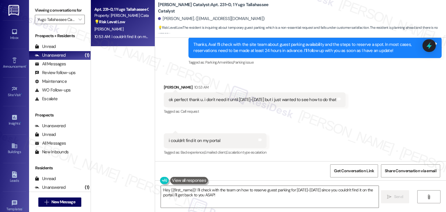
click at [219, 100] on div "ok perfect thank u. i don't need it until [DATE]-[DATE] but i just wanted to se…" at bounding box center [253, 100] width 168 height 6
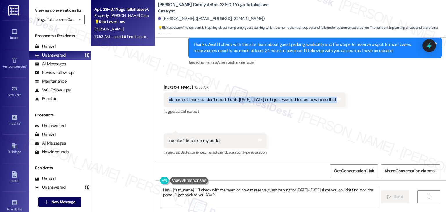
click at [219, 100] on div "ok perfect thank u. i don't need it until [DATE]-[DATE] but i just wanted to se…" at bounding box center [253, 100] width 168 height 6
copy div "ok perfect thank u. i don't need it until [DATE]-[DATE] but i just wanted to se…"
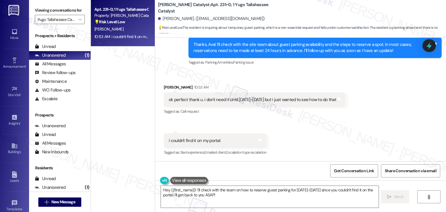
click at [181, 140] on div "i couldn't find it on my portal" at bounding box center [194, 141] width 51 height 6
copy div "i couldn't find it on my portal Tags and notes"
click at [210, 192] on textarea "Hey {{first_name}}! I'll check with the team on how to reserve guest parking fo…" at bounding box center [270, 197] width 218 height 22
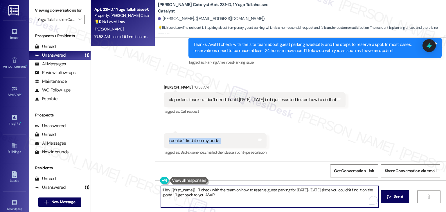
click at [210, 192] on textarea "Hey {{first_name}}! I'll check with the team on how to reserve guest parking fo…" at bounding box center [270, 197] width 218 height 22
paste textarea "You're so welcome, Ava! Thanks for the heads-up. I’ll double-check with the sit…"
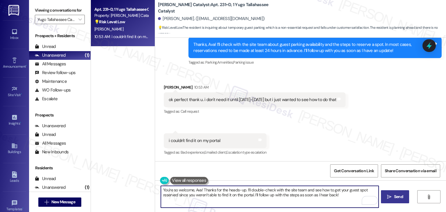
type textarea "You're so welcome, Ava! Thanks for the heads-up. I’ll double-check with the sit…"
click at [396, 197] on span "Send" at bounding box center [398, 197] width 9 height 6
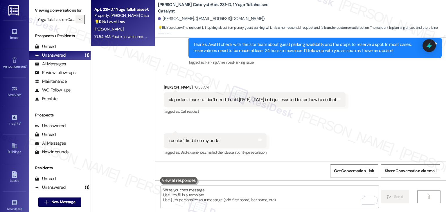
click at [78, 20] on icon "" at bounding box center [79, 19] width 3 height 5
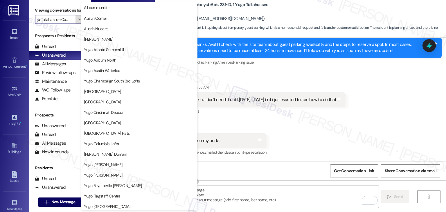
scroll to position [253, 0]
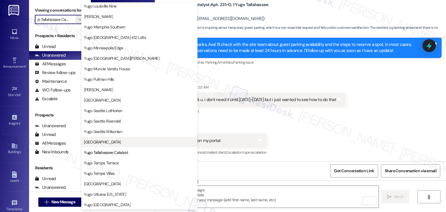
click at [115, 143] on span "[GEOGRAPHIC_DATA]" at bounding box center [102, 142] width 37 height 6
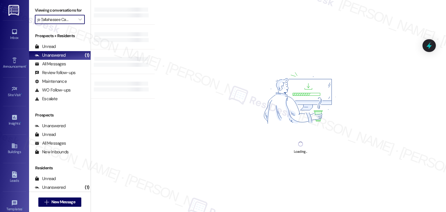
type input "[GEOGRAPHIC_DATA]"
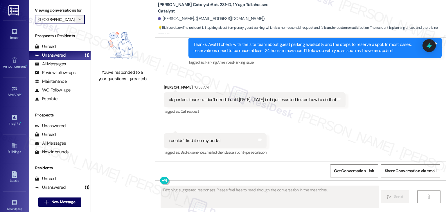
click at [80, 20] on button "" at bounding box center [80, 19] width 9 height 9
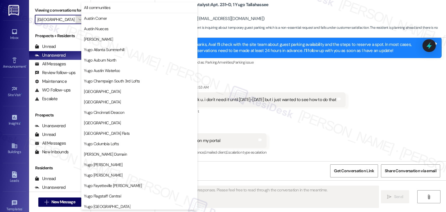
scroll to position [253, 0]
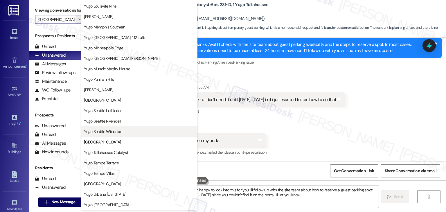
click at [116, 133] on span "Yugo Seattle Wilsonian" at bounding box center [103, 132] width 38 height 6
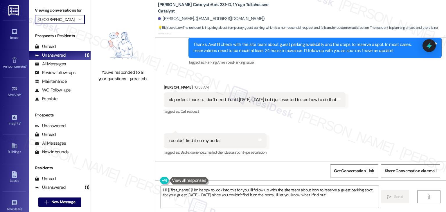
type textarea "Hi {{first_name}}! I'm happy to look into this for you. I'll follow up with the…"
click at [336, 141] on div "Received via SMS [PERSON_NAME] 10:53 AM ok perfect thank u. i don't need it unt…" at bounding box center [300, 116] width 291 height 90
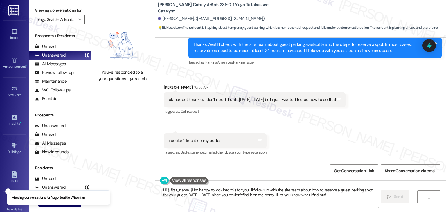
scroll to position [1007, 0]
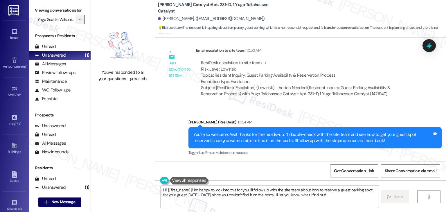
click at [78, 22] on span "" at bounding box center [80, 19] width 6 height 9
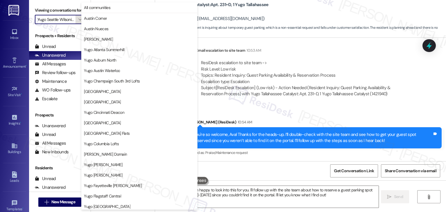
scroll to position [253, 0]
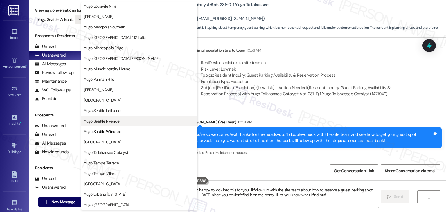
click at [106, 122] on span "Yugo Seattle Rivendell" at bounding box center [102, 121] width 37 height 6
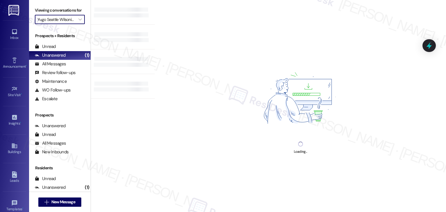
type input "Yugo Seattle Rivendell"
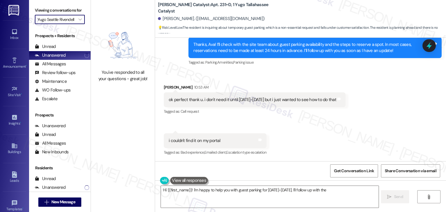
scroll to position [1007, 0]
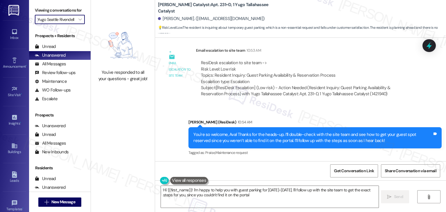
type textarea "Hi {{first_name}}! I'm happy to help you with guest parking for [DATE]-[DATE]. …"
click at [78, 20] on icon "" at bounding box center [79, 19] width 3 height 5
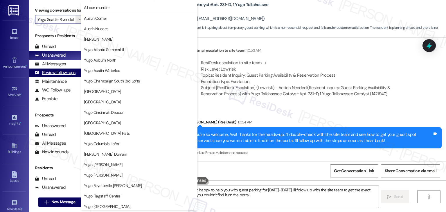
scroll to position [253, 0]
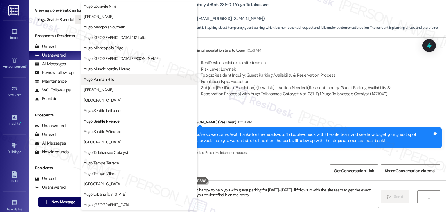
click at [112, 76] on span "Yugo Pullman Hills" at bounding box center [99, 79] width 30 height 6
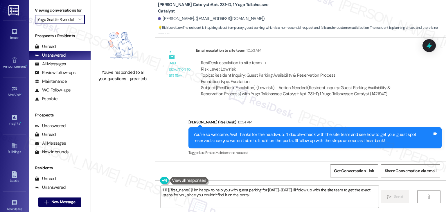
type input "Yugo Pullman Hills"
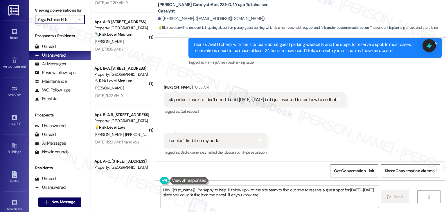
scroll to position [108, 0]
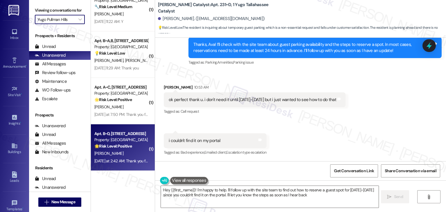
type textarea "Hey {{first_name}}! I'm happy to help. I'll follow up with the site team to fin…"
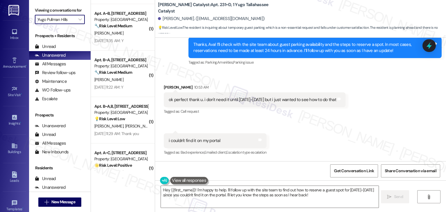
scroll to position [21, 0]
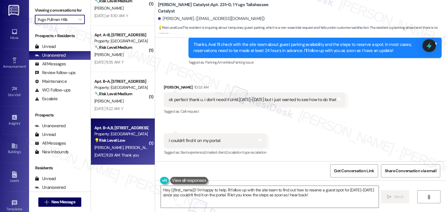
click at [125, 149] on span "[PERSON_NAME]" at bounding box center [139, 147] width 29 height 5
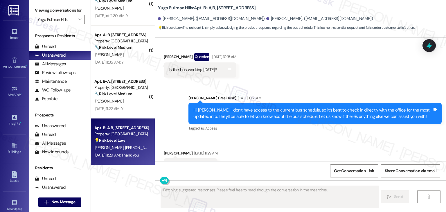
scroll to position [2228, 0]
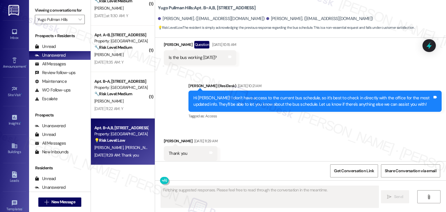
click at [285, 148] on div "Received via SMS [PERSON_NAME] [DATE] 11:29 AM Thank you Tags and notes Tagged …" at bounding box center [300, 149] width 291 height 49
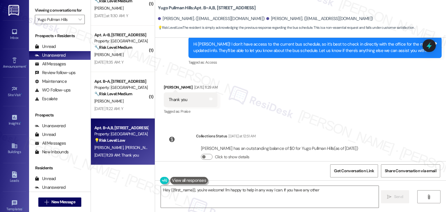
scroll to position [2253, 0]
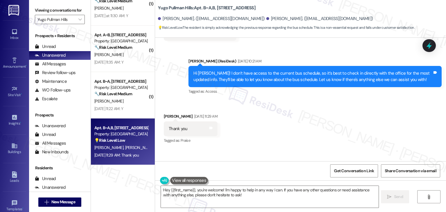
click at [303, 124] on div "Received via SMS Mohammed Almutairi Aug 15, 2025 at 11:29 AM Thank you Tags and…" at bounding box center [300, 124] width 291 height 49
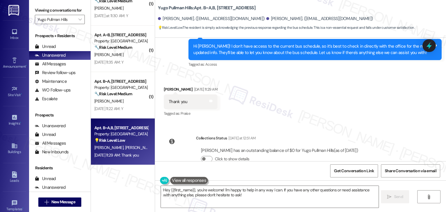
scroll to position [2282, 0]
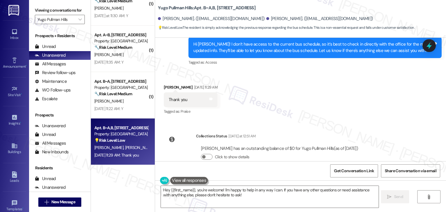
click at [310, 103] on div "Received via SMS Mohammed Almutairi Aug 15, 2025 at 11:29 AM Thank you Tags and…" at bounding box center [300, 95] width 291 height 49
click at [236, 194] on textarea "Hey {{first_name}}, you're welcome! I'm happy to help in any way I can. If you …" at bounding box center [270, 197] width 218 height 22
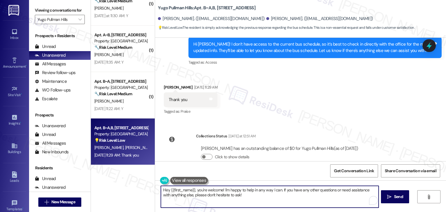
click at [236, 194] on textarea "Hey {{first_name}}, you're welcome! I'm happy to help in any way I can. If you …" at bounding box center [270, 197] width 218 height 22
paste textarea "i {{first_name}}, hope you're having a wonderful day! Just wanted to follow up …"
type textarea "Hi {{first_name}}, hope you're having a wonderful day! Just wanted to follow up…"
click at [395, 198] on span "Send" at bounding box center [398, 197] width 9 height 6
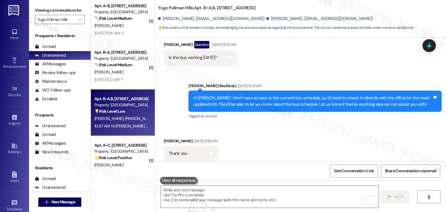
scroll to position [2329, 0]
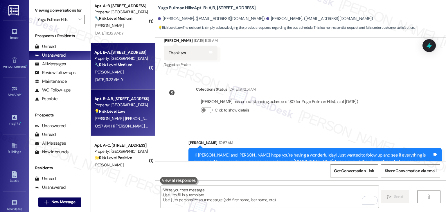
click at [114, 75] on div "[PERSON_NAME]" at bounding box center [121, 72] width 55 height 7
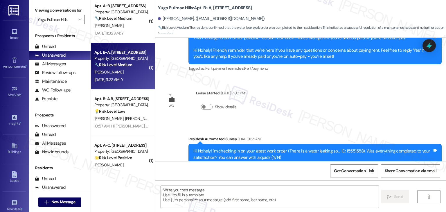
type textarea "Fetching suggested responses. Please feel free to read through the conversation…"
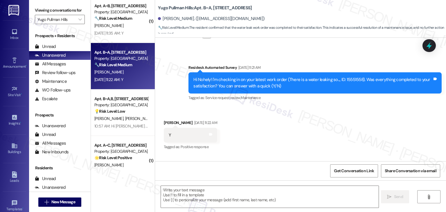
scroll to position [150, 0]
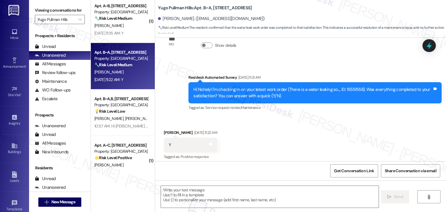
click at [312, 113] on div "Survey, sent via SMS Residesk Automated Survey Aug 15, 2025 at 11:21 AM Hi Nohe…" at bounding box center [315, 93] width 262 height 47
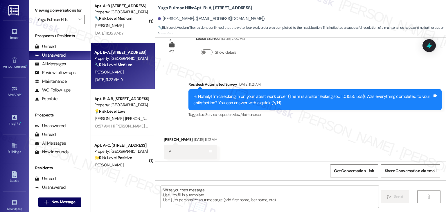
scroll to position [208, 0]
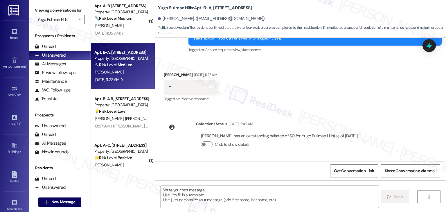
click at [203, 189] on textarea at bounding box center [270, 197] width 218 height 22
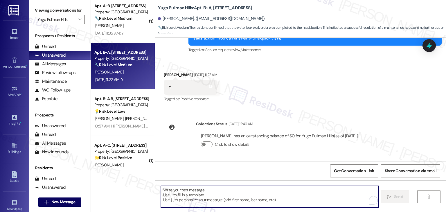
paste textarea "Hey [PERSON_NAME]! I’m glad your latest work order was completed to your satisf…"
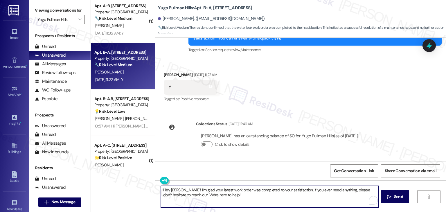
click at [172, 188] on textarea "Hey [PERSON_NAME]! I’m glad your latest work order was completed to your satisf…" at bounding box center [270, 197] width 218 height 22
type textarea "Hey Nohely! I’m glad your latest work order was completed to your satisfaction.…"
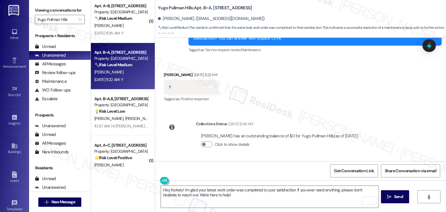
click at [248, 171] on div "Get Conversation Link Share Conversation via email" at bounding box center [300, 170] width 291 height 19
click at [344, 112] on div "Survey, sent via SMS Residesk Automated Survey Jun 16, 2025 at 1:25 PM Hi there…" at bounding box center [300, 100] width 291 height 124
click at [243, 200] on textarea "Hey Nohely! I’m glad your latest work order was completed to your satisfaction.…" at bounding box center [270, 197] width 218 height 22
click at [396, 197] on span "Send" at bounding box center [398, 197] width 9 height 6
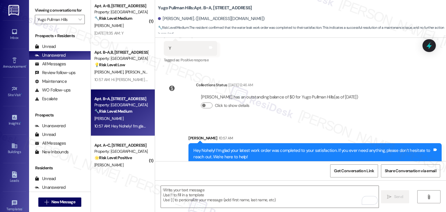
scroll to position [255, 0]
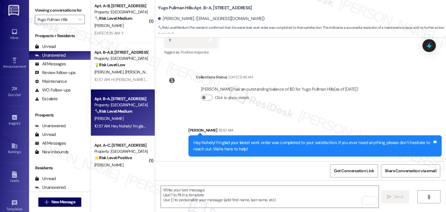
click at [284, 112] on div "Collections Status Aug 16, 2025 at 12:46 AM Nohely Iturrios has an outstanding …" at bounding box center [264, 92] width 208 height 45
click at [401, 94] on div "Survey, sent via SMS Residesk Automated Survey Jun 16, 2025 at 1:25 PM Hi there…" at bounding box center [300, 100] width 291 height 124
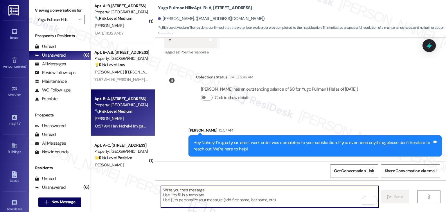
click at [231, 191] on textarea "To enrich screen reader interactions, please activate Accessibility in Grammarl…" at bounding box center [270, 197] width 218 height 22
paste textarea "We're eager to know if {{property}} has met your expectations. Your feedback is…"
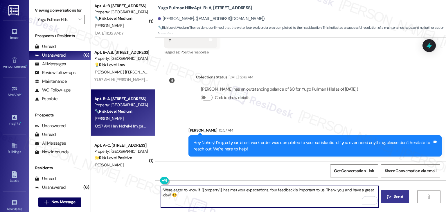
type textarea "We're eager to know if {{property}} has met your expectations. Your feedback is…"
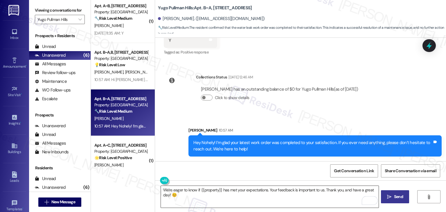
click at [222, 197] on textarea "We're eager to know if {{property}} has met your expectations. Your feedback is…" at bounding box center [270, 197] width 218 height 22
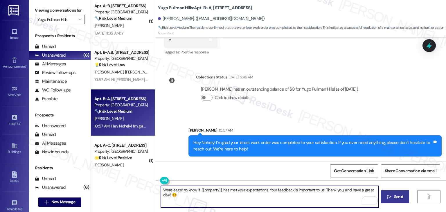
click at [400, 196] on span "Send" at bounding box center [398, 197] width 9 height 6
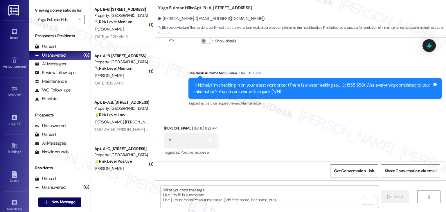
scroll to position [301, 0]
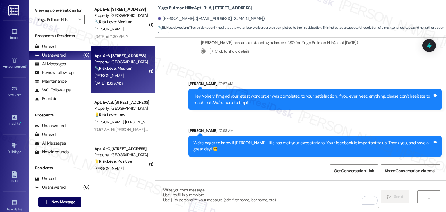
click at [106, 78] on div "[PERSON_NAME]" at bounding box center [121, 75] width 55 height 7
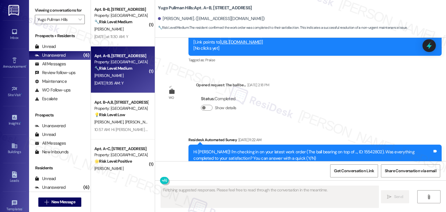
scroll to position [1147, 0]
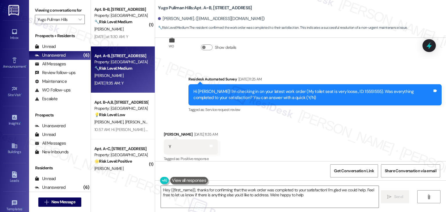
type textarea "Hey {{first_name}}, thanks for confirming that the work order was completed to …"
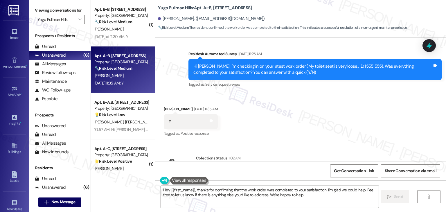
scroll to position [1200, 0]
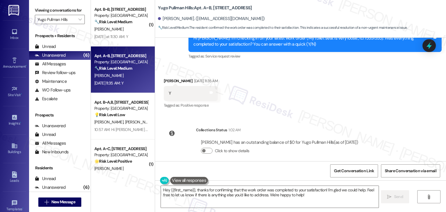
click at [273, 106] on div "Received via SMS [PERSON_NAME] [DATE] 11:35 AM Y Tags and notes Tagged as: Posi…" at bounding box center [300, 89] width 291 height 49
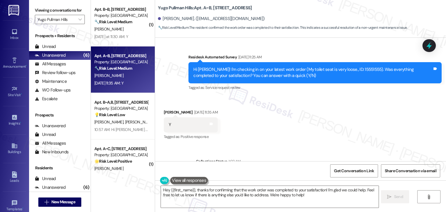
scroll to position [1142, 0]
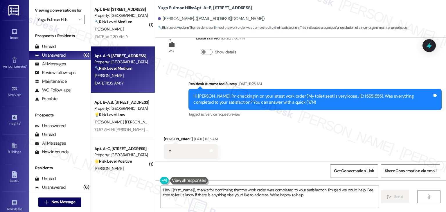
click at [275, 126] on div "Received via SMS [PERSON_NAME] [DATE] 11:35 AM Y Tags and notes Tagged as: Posi…" at bounding box center [300, 147] width 291 height 49
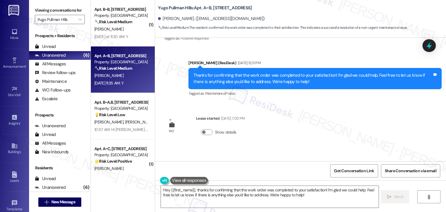
scroll to position [1055, 0]
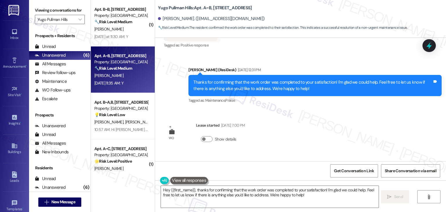
click at [295, 116] on div "Survey, sent via SMS Residesk Automated Survey [DATE] 11:28 AM Hi [PERSON_NAME]…" at bounding box center [300, 100] width 291 height 124
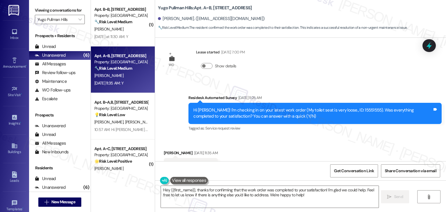
scroll to position [1171, 0]
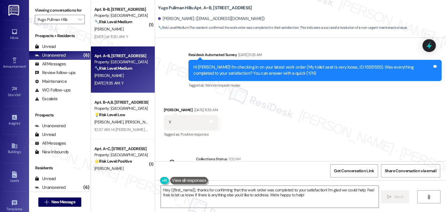
click at [300, 112] on div "Received via SMS [PERSON_NAME] [DATE] 11:35 AM Y Tags and notes Tagged as: Posi…" at bounding box center [300, 118] width 291 height 49
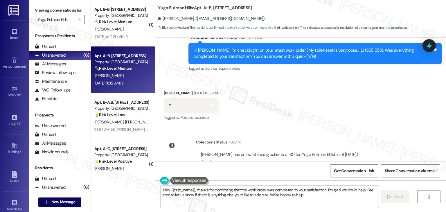
scroll to position [1200, 0]
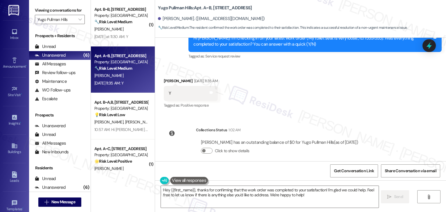
click at [300, 107] on div "Received via SMS [PERSON_NAME] [DATE] 11:35 AM Y Tags and notes Tagged as: Posi…" at bounding box center [300, 89] width 291 height 49
click at [308, 102] on div "Received via SMS [PERSON_NAME] [DATE] 11:35 AM Y Tags and notes Tagged as: Posi…" at bounding box center [300, 89] width 291 height 49
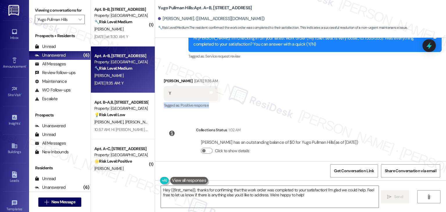
click at [308, 102] on div "Received via SMS [PERSON_NAME] [DATE] 11:35 AM Y Tags and notes Tagged as: Posi…" at bounding box center [300, 89] width 291 height 49
click at [311, 104] on div "Received via SMS [PERSON_NAME] [DATE] 11:35 AM Y Tags and notes Tagged as: Posi…" at bounding box center [300, 89] width 291 height 49
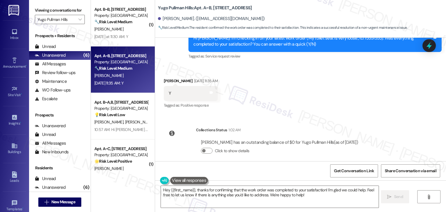
click at [309, 88] on div "Received via SMS [PERSON_NAME] [DATE] 11:35 AM Y Tags and notes Tagged as: Posi…" at bounding box center [300, 89] width 291 height 49
click at [309, 88] on div "Received via SMS Jasper Swift Aug 18, 2025 at 11:35 AM Y Tags and notes Tagged …" at bounding box center [300, 89] width 291 height 49
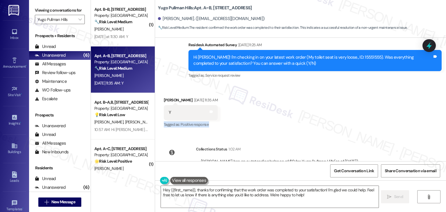
scroll to position [1171, 0]
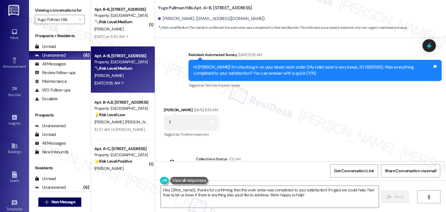
click at [320, 118] on div "Received via SMS Jasper Swift Aug 18, 2025 at 11:35 AM Y Tags and notes Tagged …" at bounding box center [300, 118] width 291 height 49
click at [318, 113] on div "Received via SMS Jasper Swift Aug 18, 2025 at 11:35 AM Y Tags and notes Tagged …" at bounding box center [300, 118] width 291 height 49
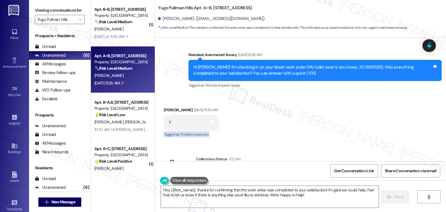
click at [318, 113] on div "Received via SMS Jasper Swift Aug 18, 2025 at 11:35 AM Y Tags and notes Tagged …" at bounding box center [300, 118] width 291 height 49
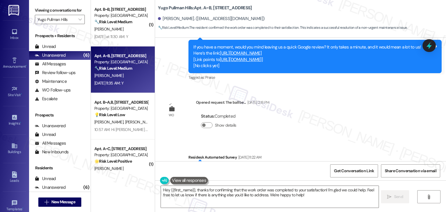
scroll to position [1200, 0]
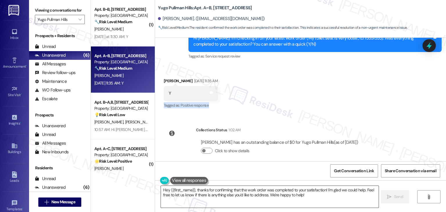
click at [319, 199] on textarea "Hey {{first_name}}, thanks for confirming that the work order was completed to …" at bounding box center [270, 197] width 218 height 22
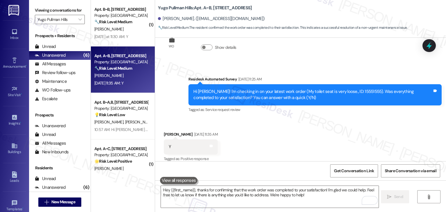
click at [322, 97] on div "Hi [PERSON_NAME]! I'm checking in on your latest work order (My toilet seat is …" at bounding box center [315, 94] width 253 height 21
click at [316, 118] on div "Received via SMS [PERSON_NAME] [DATE] 11:35 AM Y Tags and notes Tagged as: Posi…" at bounding box center [300, 142] width 291 height 49
click at [294, 122] on div "Received via SMS [PERSON_NAME] [DATE] 11:35 AM Y Tags and notes Tagged as: Posi…" at bounding box center [300, 142] width 291 height 49
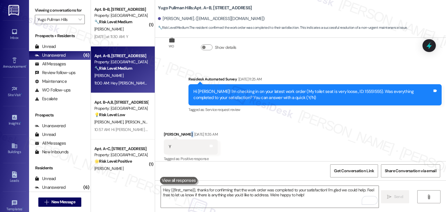
click at [294, 122] on div "Received via SMS [PERSON_NAME] [DATE] 11:35 AM Y Tags and notes Tagged as: Posi…" at bounding box center [300, 142] width 291 height 49
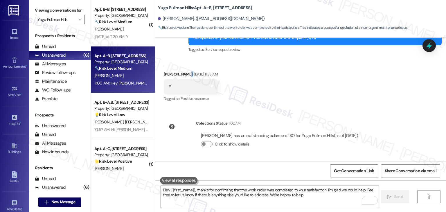
scroll to position [1247, 0]
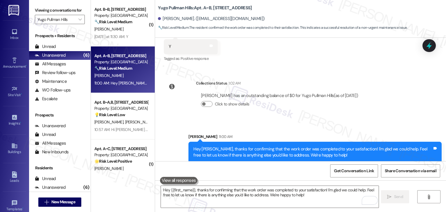
click at [316, 68] on div "Survey, sent via SMS Residesk Automated Survey [DATE] 11:28 AM Hi [PERSON_NAME]…" at bounding box center [300, 100] width 291 height 124
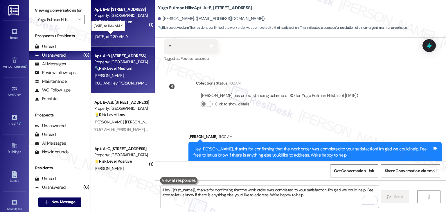
click at [126, 35] on div "[DATE] at 11:30 AM: Y [DATE] at 11:30 AM: Y" at bounding box center [111, 36] width 34 height 5
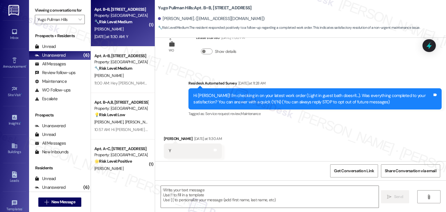
scroll to position [31, 0]
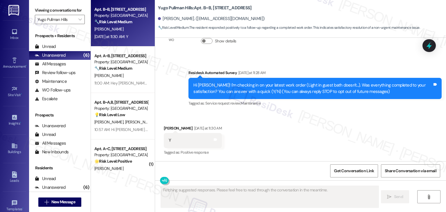
click at [290, 125] on div "Received via SMS [PERSON_NAME] [DATE] at 11:30 AM Y Tags and notes Tagged as: P…" at bounding box center [300, 136] width 291 height 49
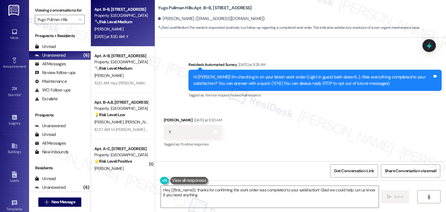
scroll to position [27, 0]
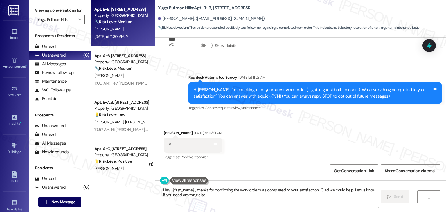
type textarea "Hey {{first_name}}, thanks for confirming the work order was completed to your …"
click at [311, 133] on div "Received via SMS [PERSON_NAME] [DATE] at 11:30 AM Y Tags and notes Tagged as: P…" at bounding box center [300, 141] width 291 height 49
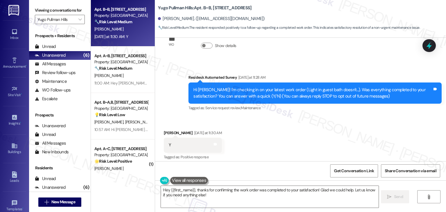
click at [311, 133] on div "Received via SMS [PERSON_NAME] [DATE] at 11:30 AM Y Tags and notes Tagged as: P…" at bounding box center [300, 141] width 291 height 49
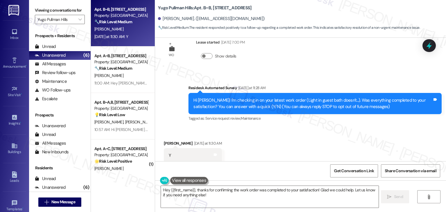
scroll to position [0, 0]
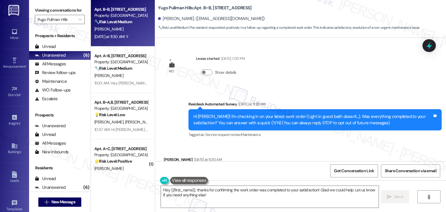
click at [301, 148] on div "Received via SMS [PERSON_NAME] [DATE] at 11:30 AM Y Tags and notes Tagged as: P…" at bounding box center [300, 168] width 291 height 49
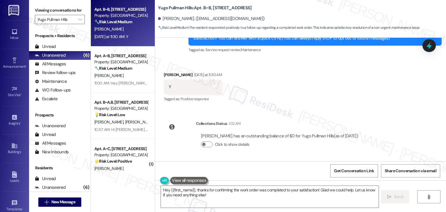
click at [319, 119] on div "Collections Status 1:02 AM [PERSON_NAME] has an outstanding balance of $0 for […" at bounding box center [264, 138] width 208 height 45
click at [333, 104] on div "Received via SMS [PERSON_NAME] [DATE] at 11:30 AM Y Tags and notes Tagged as: P…" at bounding box center [300, 83] width 291 height 49
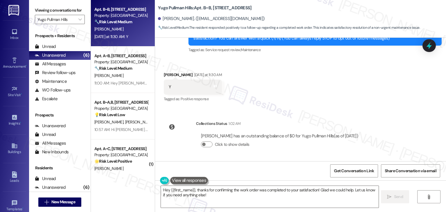
click at [332, 102] on div "Received via SMS [PERSON_NAME] [DATE] at 11:30 AM Y Tags and notes Tagged as: P…" at bounding box center [300, 83] width 291 height 49
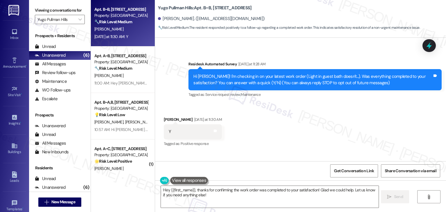
scroll to position [27, 0]
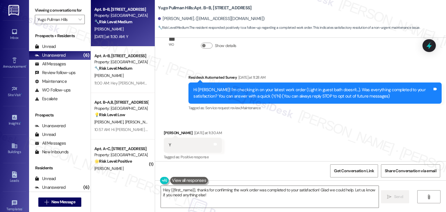
click at [323, 119] on div "Received via SMS [PERSON_NAME] [DATE] at 11:30 AM Y Tags and notes Tagged as: P…" at bounding box center [300, 141] width 291 height 49
click at [318, 127] on div "Received via SMS [PERSON_NAME] [DATE] at 11:30 AM Y Tags and notes Tagged as: P…" at bounding box center [300, 141] width 291 height 49
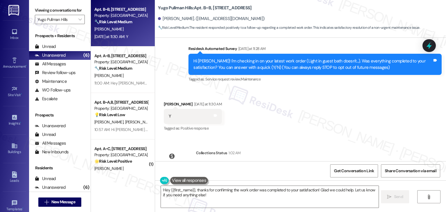
scroll to position [56, 0]
click at [254, 196] on textarea "Hey {{first_name}}, thanks for confirming the work order was completed to your …" at bounding box center [270, 197] width 218 height 22
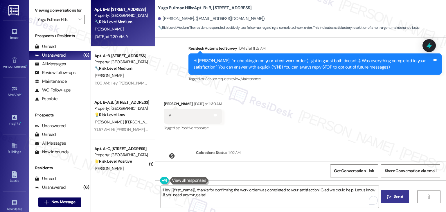
click at [386, 193] on button " Send" at bounding box center [395, 196] width 28 height 13
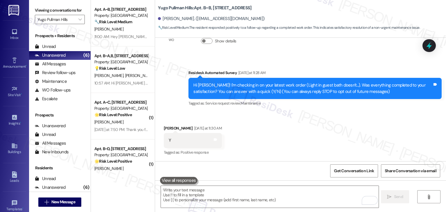
scroll to position [131, 0]
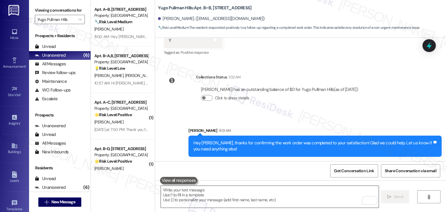
click at [237, 197] on textarea "To enrich screen reader interactions, please activate Accessibility in Grammarl…" at bounding box center [270, 197] width 218 height 22
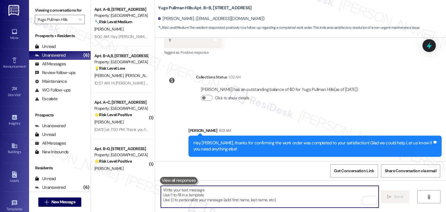
paste textarea "Has {{property}} met your expectations so far? We would love to hear about your…"
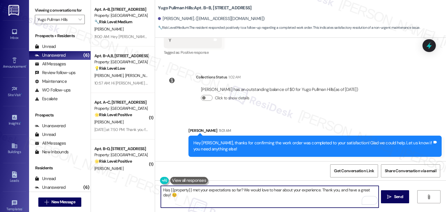
type textarea "Has {{property}} met your expectations so far? We would love to hear about your…"
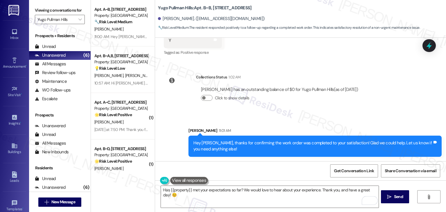
click at [269, 171] on div "Get Conversation Link Share Conversation via email" at bounding box center [300, 170] width 291 height 19
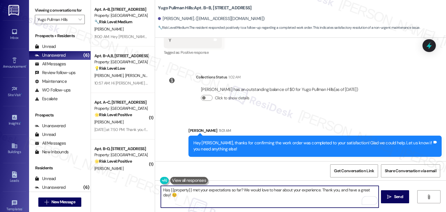
click at [228, 192] on textarea "Has {{property}} met your expectations so far? We would love to hear about your…" at bounding box center [270, 197] width 218 height 22
click at [388, 193] on button " Send" at bounding box center [395, 196] width 28 height 13
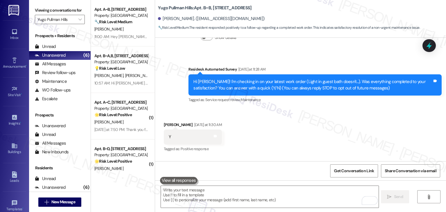
scroll to position [31, 0]
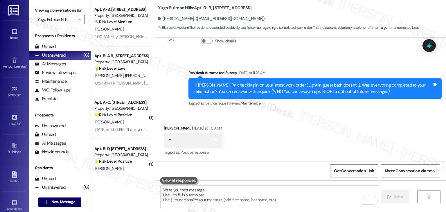
click at [324, 114] on div "Received via SMS [PERSON_NAME] [DATE] at 11:30 AM Y Tags and notes Tagged as: P…" at bounding box center [300, 136] width 291 height 49
click at [323, 118] on div "Received via SMS [PERSON_NAME] [DATE] at 11:30 AM Y Tags and notes Tagged as: P…" at bounding box center [300, 136] width 291 height 49
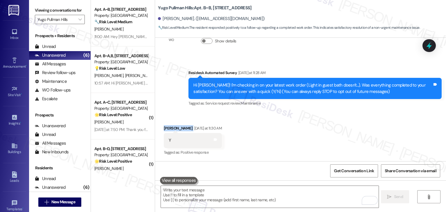
click at [323, 118] on div "Received via SMS [PERSON_NAME] [DATE] at 11:30 AM Y Tags and notes Tagged as: P…" at bounding box center [300, 136] width 291 height 49
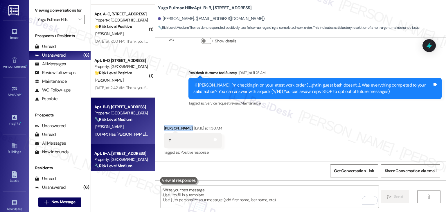
scroll to position [79, 0]
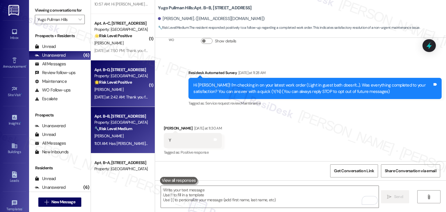
click at [130, 100] on div "[DATE] at 2:42 AM: Thank you for your message. Our offices are currently closed…" at bounding box center [121, 97] width 55 height 7
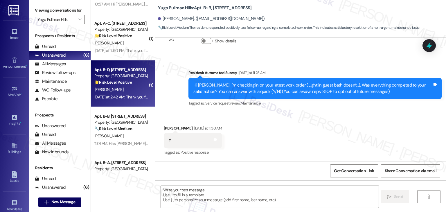
type textarea "Fetching suggested responses. Please feel free to read through the conversation…"
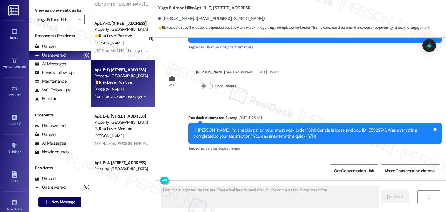
scroll to position [2156, 0]
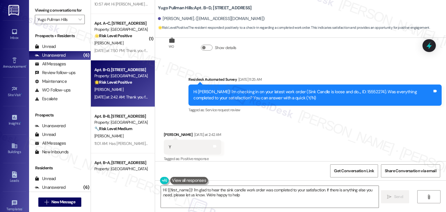
type textarea "Hi {{first_name}}! I'm glad to hear the sink candle work order was completed to…"
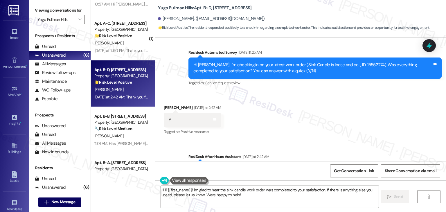
scroll to position [2212, 0]
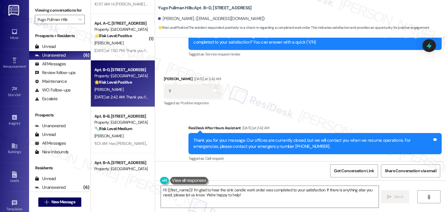
click at [287, 97] on div "Received via SMS [PERSON_NAME] [DATE] at 2:42 AM Y Tags and notes Tagged as: Po…" at bounding box center [300, 87] width 291 height 49
click at [344, 196] on textarea "Hi {{first_name}}! I'm glad to hear the sink candle work order was completed to…" at bounding box center [270, 197] width 218 height 22
click at [389, 197] on icon "" at bounding box center [389, 197] width 4 height 5
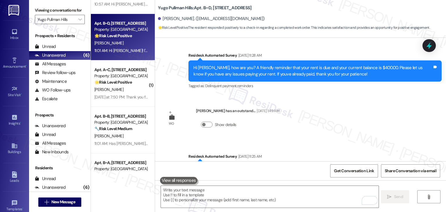
scroll to position [2258, 0]
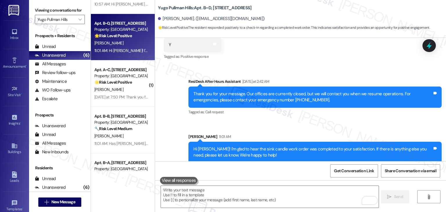
click at [372, 112] on div "Sent via SMS ResiDesk After Hours Assistant Yesterday at 2:42 AM Thank you for …" at bounding box center [315, 97] width 262 height 47
click at [291, 193] on textarea "To enrich screen reader interactions, please activate Accessibility in Grammarl…" at bounding box center [270, 197] width 218 height 22
click at [292, 195] on textarea "To enrich screen reader interactions, please activate Accessibility in Grammarl…" at bounding box center [270, 197] width 218 height 22
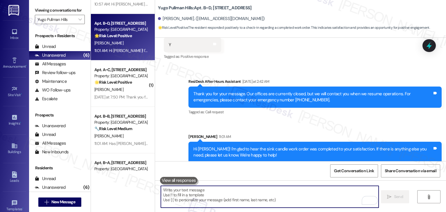
paste textarea "If I may ask, has {{property}} lived up to your expectations? We value your fee…"
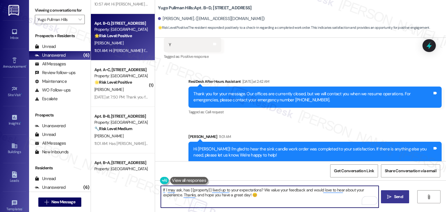
type textarea "If I may ask, has {{property}} lived up to your expectations? We value your fee…"
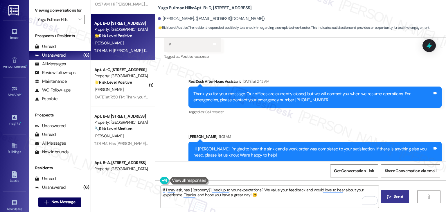
click at [394, 194] on span "Send" at bounding box center [398, 197] width 9 height 6
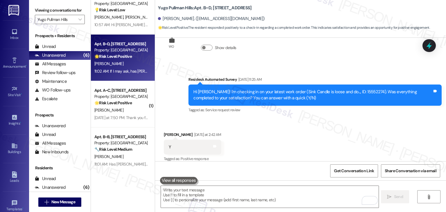
scroll to position [108, 0]
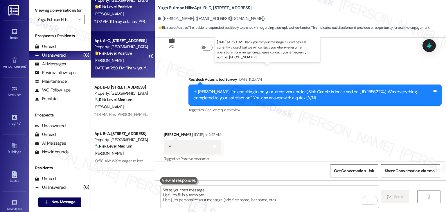
click at [113, 70] on div "Yesterday at 7:50 PM: Thank you for your message. Our offices are currently clo…" at bounding box center [272, 67] width 357 height 5
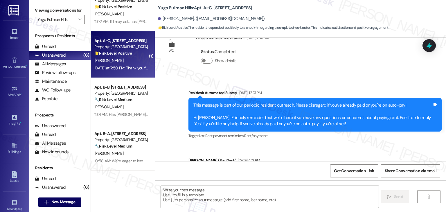
type textarea "Fetching suggested responses. Please feel free to read through the conversation…"
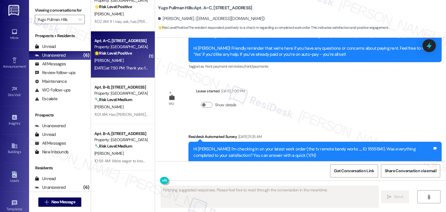
scroll to position [780, 0]
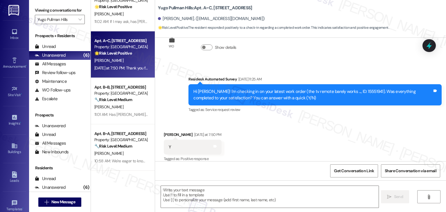
click at [310, 128] on div "Received via SMS Jamie Richards Yesterday at 7:50 PM Y Tags and notes Tagged as…" at bounding box center [300, 143] width 291 height 49
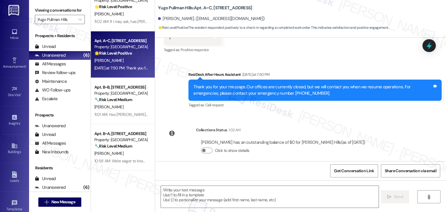
scroll to position [831, 0]
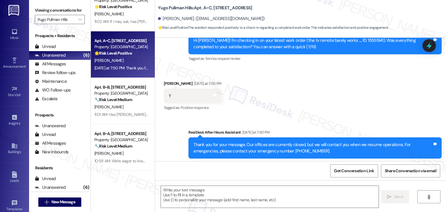
click at [328, 104] on div "Received via SMS Jamie Richards Yesterday at 7:50 PM Y Tags and notes Tagged as…" at bounding box center [300, 91] width 291 height 49
click at [328, 103] on div "Received via SMS Jamie Richards Yesterday at 7:50 PM Y Tags and notes Tagged as…" at bounding box center [300, 91] width 291 height 49
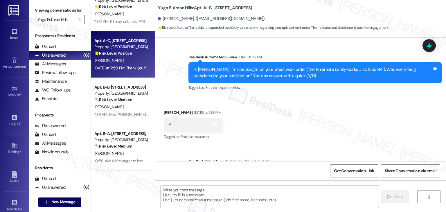
click at [334, 99] on div "Received via SMS Jamie Richards Yesterday at 7:50 PM Y Tags and notes Tagged as…" at bounding box center [300, 121] width 291 height 49
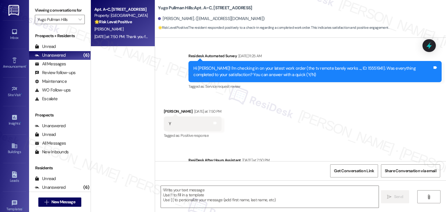
scroll to position [773, 0]
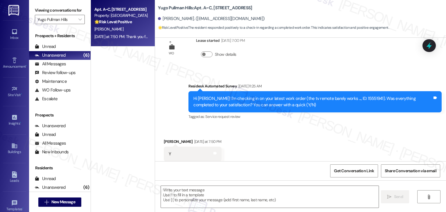
click at [342, 141] on div "Received via SMS Jamie Richards Yesterday at 7:50 PM Y Tags and notes Tagged as…" at bounding box center [300, 150] width 291 height 49
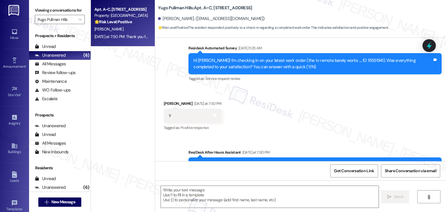
scroll to position [889, 0]
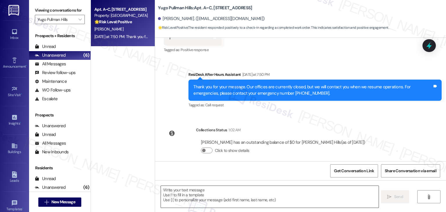
click at [218, 192] on textarea at bounding box center [270, 197] width 218 height 22
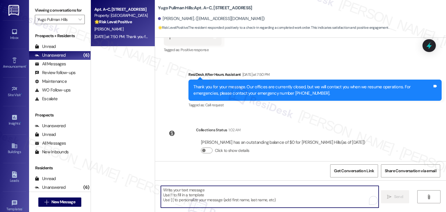
paste textarea "Hey Onkar! I’m glad your latest work order was completed to your satisfaction. …"
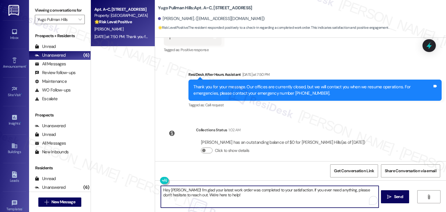
click at [171, 187] on textarea "Hey Onkar! I’m glad your latest work order was completed to your satisfaction. …" at bounding box center [270, 197] width 218 height 22
type textarea "Hey Jamie! I’m glad your latest work order was completed to your satisfaction. …"
click at [237, 166] on div "Get Conversation Link Share Conversation via email" at bounding box center [300, 170] width 291 height 19
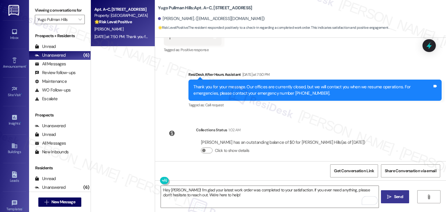
click at [395, 194] on span "Send" at bounding box center [398, 197] width 9 height 6
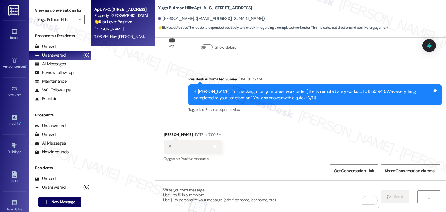
click at [288, 128] on div "Received via SMS Jamie Richards Yesterday at 7:50 PM Y Tags and notes Tagged as…" at bounding box center [300, 143] width 291 height 49
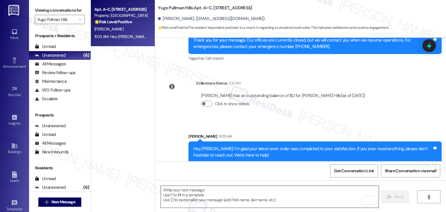
click at [205, 190] on textarea "To enrich screen reader interactions, please activate Accessibility in Grammarl…" at bounding box center [270, 197] width 218 height 22
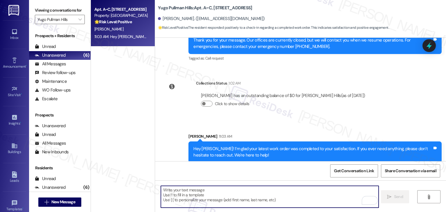
paste textarea "We're eager to know if {{property}} has met your expectations. Your feedback is…"
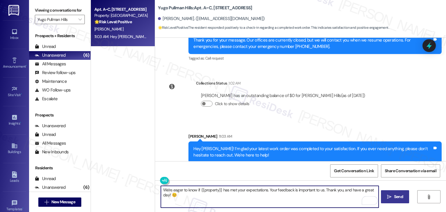
type textarea "We're eager to know if {{property}} has met your expectations. Your feedback is…"
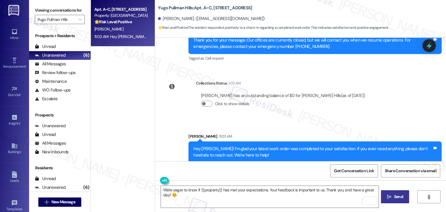
click at [392, 197] on span " Send" at bounding box center [395, 197] width 18 height 6
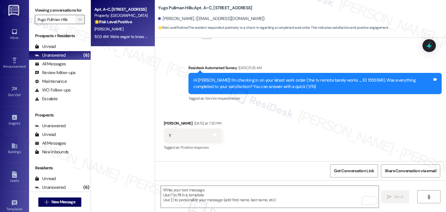
scroll to position [780, 0]
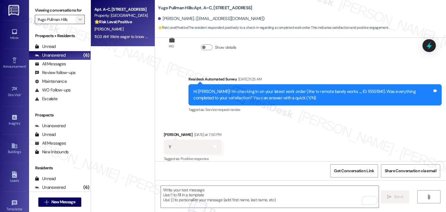
click at [78, 19] on icon "" at bounding box center [79, 19] width 3 height 5
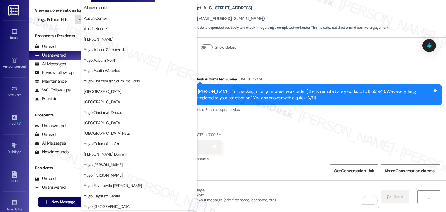
scroll to position [253, 0]
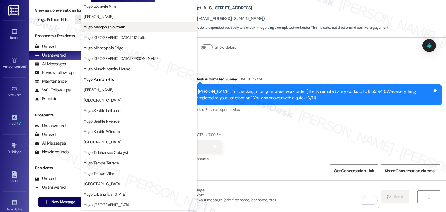
click at [110, 27] on span "Yugo Memphis Southern" at bounding box center [104, 27] width 41 height 6
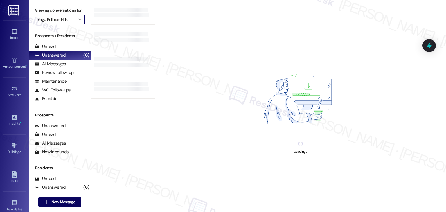
type input "Yugo Memphis Southern"
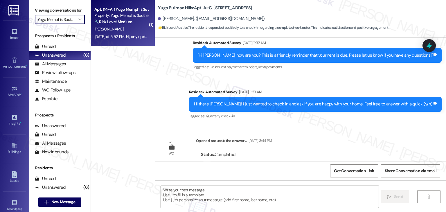
type textarea "Fetching suggested responses. Please feel free to read through the conversation…"
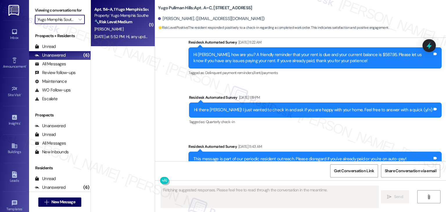
scroll to position [780, 0]
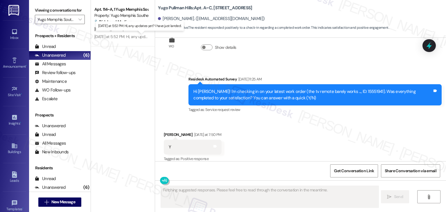
click at [130, 39] on div "Yesterday at 5:52 PM: Hi, any updates yet? I have just landed. Yesterday at 5:5…" at bounding box center [142, 36] width 97 height 5
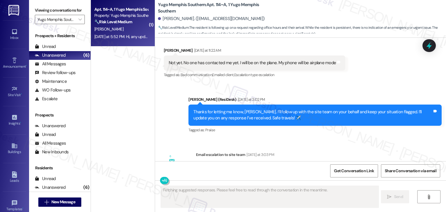
scroll to position [1566, 0]
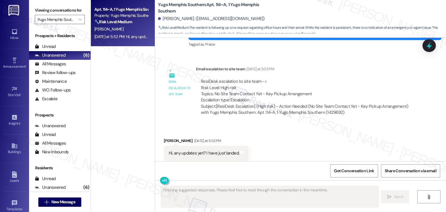
click at [287, 129] on div "Received via SMS Ruhan Coban Yesterday at 5:52 PM Hi, any updates yet? I have j…" at bounding box center [300, 149] width 291 height 49
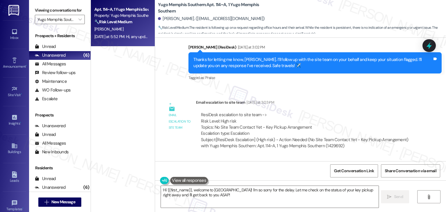
scroll to position [1503, 0]
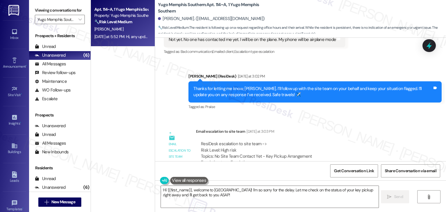
click at [243, 86] on div "Thanks for letting me know, Ruhan. I’ll follow up with the site team on your be…" at bounding box center [313, 92] width 239 height 12
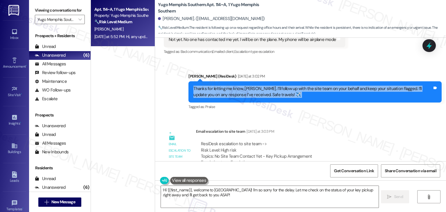
click at [243, 86] on div "Thanks for letting me know, Ruhan. I’ll follow up with the site team on your be…" at bounding box center [313, 92] width 239 height 12
copy div "Thanks for letting me know, Ruhan. I’ll follow up with the site team on your be…"
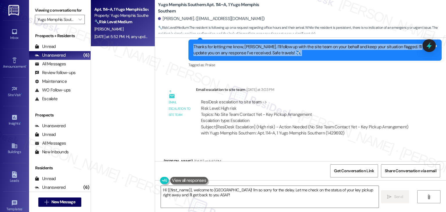
scroll to position [1620, 0]
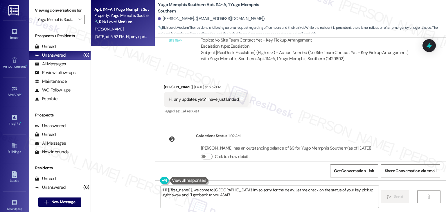
click at [204, 97] on div "Hi, any updates yet? I have just landed." at bounding box center [204, 100] width 71 height 6
copy div "Hi, any updates yet? I have just landed. Tags and notes"
click at [283, 193] on textarea "Hi {{first_name}}, welcome to Memphis! I'm so sorry for the delay. Let me check…" at bounding box center [270, 197] width 218 height 22
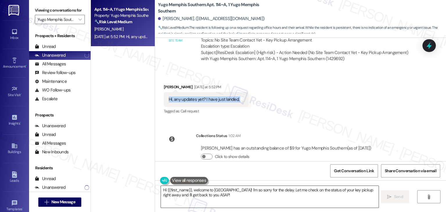
click at [283, 193] on textarea "Hi {{first_name}}, welcome to Memphis! I'm so sorry for the delay. Let me check…" at bounding box center [270, 197] width 218 height 22
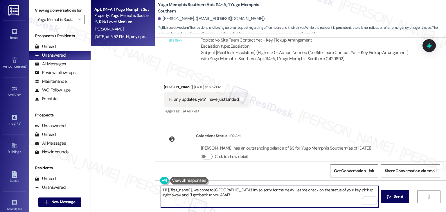
paste textarea "Ruhan! So sorry for the delay, and thank you for your patience. I haven’t heard…"
drag, startPoint x: 195, startPoint y: 193, endPoint x: 184, endPoint y: 195, distance: 11.3
click at [184, 195] on textarea "Hi Ruhan! So sorry for the delay, and thank you for your patience. I haven’t he…" at bounding box center [270, 197] width 218 height 22
click at [185, 195] on textarea "Hi Ruhan! So sorry for the delay, and thank you for your patience. I haven’t he…" at bounding box center [270, 197] width 218 height 22
drag, startPoint x: 203, startPoint y: 195, endPoint x: 196, endPoint y: 194, distance: 7.3
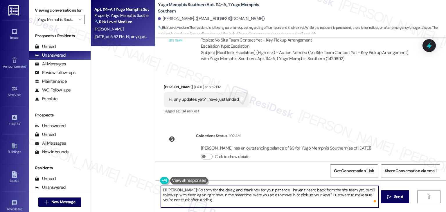
click at [196, 194] on textarea "Hi Ruhan! So sorry for the delay, and thank you for your patience. I haven’t he…" at bounding box center [270, 197] width 218 height 22
click at [217, 198] on textarea "Hi Ruhan! So sorry for the delay, and thank you for your patience. I haven’t he…" at bounding box center [270, 197] width 218 height 22
type textarea "Hi Ruhan! So sorry for the delay, and thank you for your patience. I haven’t he…"
click at [237, 190] on textarea "Hi Ruhan! So sorry for the delay, and thank you for your patience. I haven’t he…" at bounding box center [270, 197] width 218 height 22
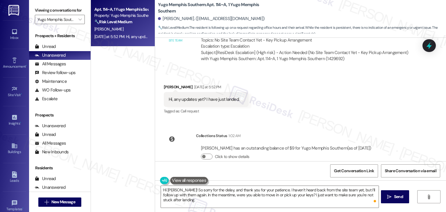
click at [250, 168] on div "Get Conversation Link Share Conversation via email" at bounding box center [300, 170] width 291 height 19
click at [395, 198] on span "Send" at bounding box center [398, 197] width 9 height 6
click at [293, 170] on div "Get Conversation Link Share Conversation via email" at bounding box center [300, 170] width 291 height 19
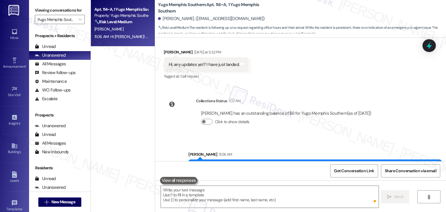
scroll to position [1666, 0]
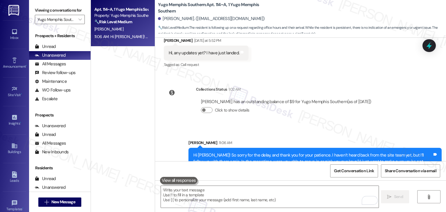
click at [418, 101] on div "Sent via SMS Sarah (ResiDesk) Jul 29, 2025 at 2:16 PM Hi Ruhan! We’re so excite…" at bounding box center [300, 100] width 291 height 124
click at [130, 110] on div "Apt. 114~A, 1 Yugo Memphis Southern Property: Yugo Memphis Southern 🔧 Risk Leve…" at bounding box center [123, 85] width 64 height 171
click at [78, 18] on icon "" at bounding box center [79, 19] width 3 height 5
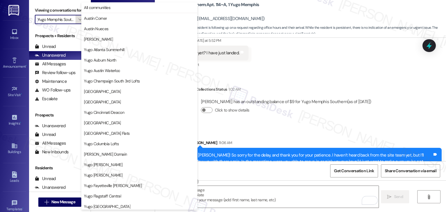
scroll to position [199, 0]
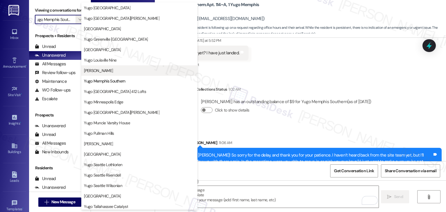
click at [110, 70] on span "Yugo Madison Lux" at bounding box center [98, 71] width 29 height 6
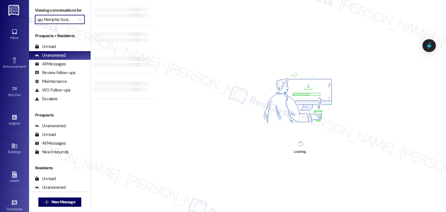
type input "Yugo Madison Lux"
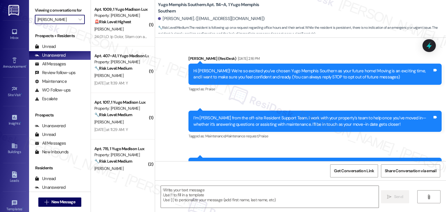
scroll to position [655, 0]
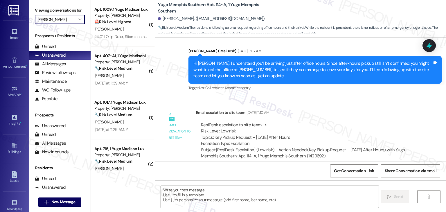
type textarea "Fetching suggested responses. Please feel free to read through the conversation…"
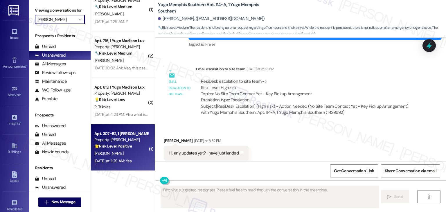
scroll to position [79, 0]
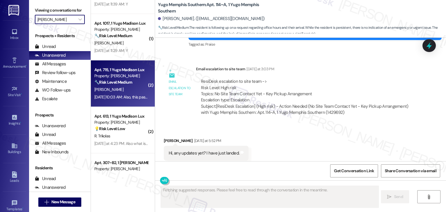
click at [107, 94] on div "Aug 18, 2025 at 10:03 AM: Also, this past weekend the neighbors in 713 have bee…" at bounding box center [121, 97] width 55 height 7
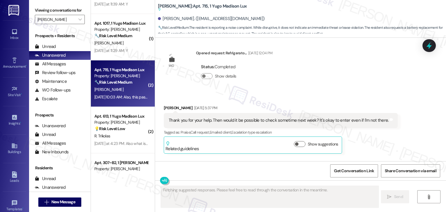
scroll to position [2659, 0]
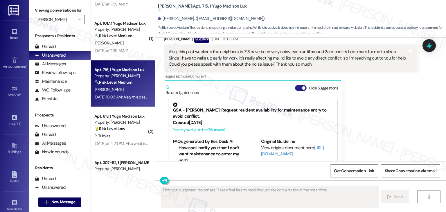
click at [296, 85] on button "Hide Suggestions" at bounding box center [301, 88] width 12 height 6
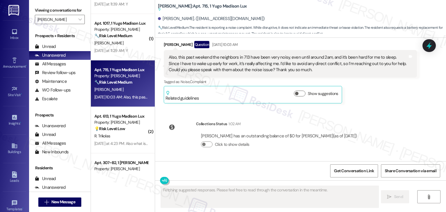
scroll to position [2628, 0]
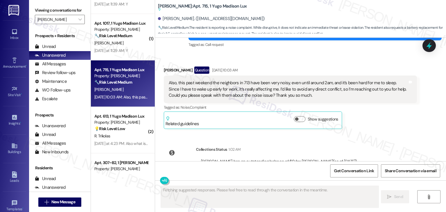
click at [373, 120] on div "Survey, sent via SMS Residesk Automated Survey Nov 07, 2024 at 11:22 AM Hi Jiyo…" at bounding box center [300, 100] width 291 height 124
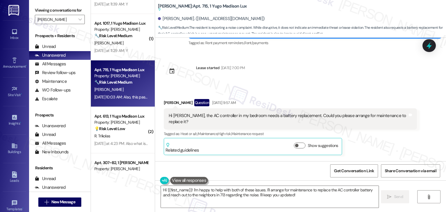
scroll to position [2453, 0]
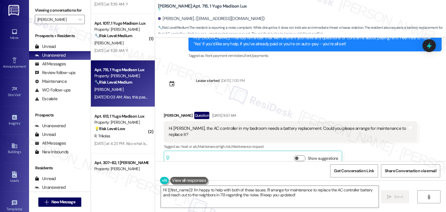
click at [360, 134] on div "Jiyoun Lee Question Aug 18, 2025 at 9:57 AM Hi Sarah, the AC controller in my b…" at bounding box center [290, 140] width 253 height 56
click at [360, 135] on div "Jiyoun Lee Question Aug 18, 2025 at 9:57 AM Hi Sarah, the AC controller in my b…" at bounding box center [290, 140] width 253 height 56
click at [373, 142] on div "Jiyoun Lee Question Aug 18, 2025 at 9:57 AM Hi Sarah, the AC controller in my b…" at bounding box center [290, 140] width 253 height 56
click at [355, 172] on div "Sent via SMS ResiDesk After Hours Assistant Aug 18, 2025 at 9:57 AM Thank you f…" at bounding box center [300, 199] width 291 height 55
click at [359, 147] on div "Received via SMS Jiyoun Lee Question Aug 18, 2025 at 9:57 AM Hi Sarah, the AC c…" at bounding box center [291, 140] width 262 height 65
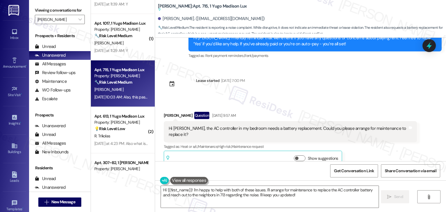
click at [359, 147] on div "Received via SMS Jiyoun Lee Question Aug 18, 2025 at 9:57 AM Hi Sarah, the AC c…" at bounding box center [291, 140] width 262 height 65
click at [357, 145] on div "Received via SMS Jiyoun Lee Question Aug 18, 2025 at 9:57 AM Hi Sarah, the AC c…" at bounding box center [291, 140] width 262 height 65
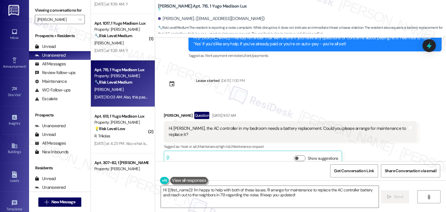
click at [357, 145] on div "Received via SMS Jiyoun Lee Question Aug 18, 2025 at 9:57 AM Hi Sarah, the AC c…" at bounding box center [291, 140] width 262 height 65
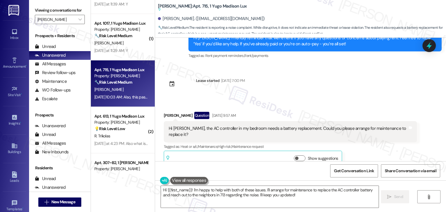
click at [357, 145] on div "Received via SMS Jiyoun Lee Question Aug 18, 2025 at 9:57 AM Hi Sarah, the AC c…" at bounding box center [291, 140] width 262 height 65
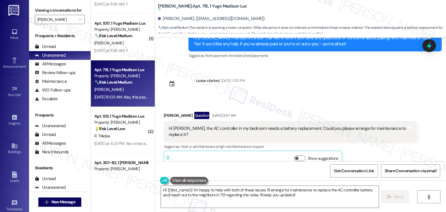
click at [357, 145] on div "Received via SMS Jiyoun Lee Question Aug 18, 2025 at 9:57 AM Hi Sarah, the AC c…" at bounding box center [291, 140] width 262 height 65
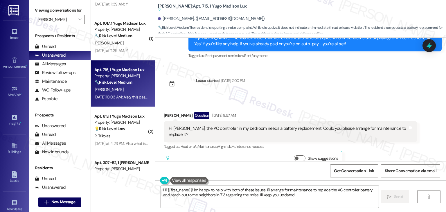
click at [357, 145] on div "Received via SMS Jiyoun Lee Question Aug 18, 2025 at 9:57 AM Hi Sarah, the AC c…" at bounding box center [291, 140] width 262 height 65
click at [357, 146] on div "Received via SMS Jiyoun Lee Question Aug 18, 2025 at 9:57 AM Hi Sarah, the AC c…" at bounding box center [291, 140] width 262 height 65
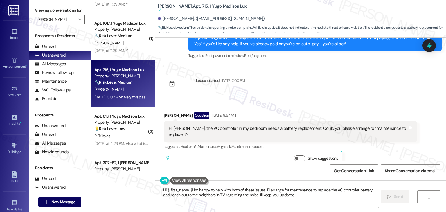
click at [357, 146] on div "Received via SMS Jiyoun Lee Question Aug 18, 2025 at 9:57 AM Hi Sarah, the AC c…" at bounding box center [291, 140] width 262 height 65
click at [327, 76] on div "Survey, sent via SMS Residesk Automated Survey Nov 07, 2024 at 11:22 AM Hi Jiyo…" at bounding box center [300, 100] width 291 height 124
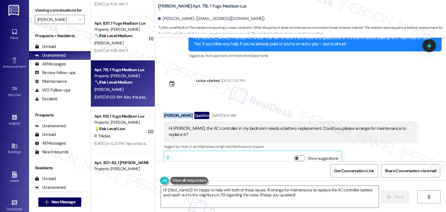
click at [327, 76] on div "Survey, sent via SMS Residesk Automated Survey Nov 07, 2024 at 11:22 AM Hi Jiyo…" at bounding box center [300, 100] width 291 height 124
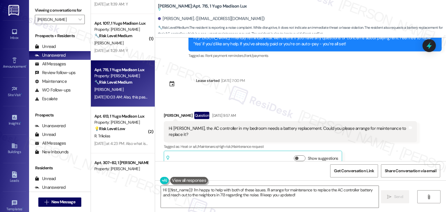
click at [327, 77] on div "Survey, sent via SMS Residesk Automated Survey Nov 07, 2024 at 11:22 AM Hi Jiyo…" at bounding box center [300, 100] width 291 height 124
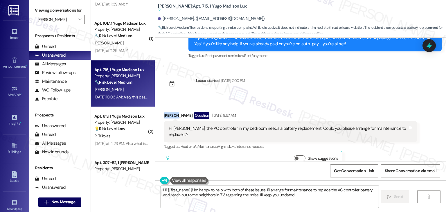
click at [327, 77] on div "Survey, sent via SMS Residesk Automated Survey Nov 07, 2024 at 11:22 AM Hi Jiyo…" at bounding box center [300, 100] width 291 height 124
click at [327, 99] on div "Received via SMS Jiyoun Lee Question Aug 18, 2025 at 9:57 AM Hi Sarah, the AC c…" at bounding box center [300, 136] width 291 height 74
click at [371, 146] on div "Received via SMS Jiyoun Lee Question Aug 18, 2025 at 9:57 AM Hi Sarah, the AC c…" at bounding box center [291, 140] width 262 height 65
click at [371, 145] on div "Received via SMS Jiyoun Lee Question Aug 18, 2025 at 9:57 AM Hi Sarah, the AC c…" at bounding box center [291, 140] width 262 height 65
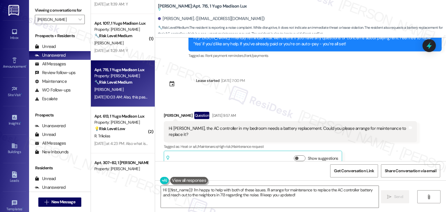
click at [371, 145] on div "Received via SMS Jiyoun Lee Question Aug 18, 2025 at 9:57 AM Hi Sarah, the AC c…" at bounding box center [291, 140] width 262 height 65
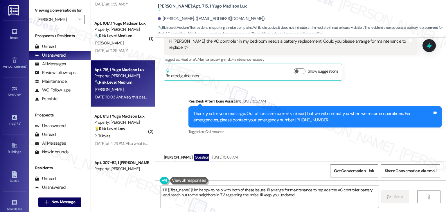
scroll to position [2512, 0]
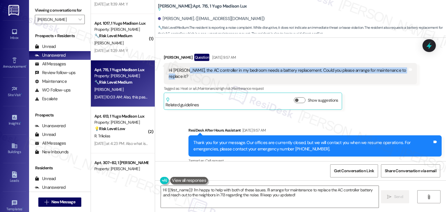
drag, startPoint x: 182, startPoint y: 51, endPoint x: 397, endPoint y: 53, distance: 215.1
click at [397, 67] on div "Hi Sarah, the AC controller in my bedroom needs a battery replacement. Could yo…" at bounding box center [288, 73] width 239 height 12
copy div "the AC controller in my bedroom needs a battery replacement. Could you please a…"
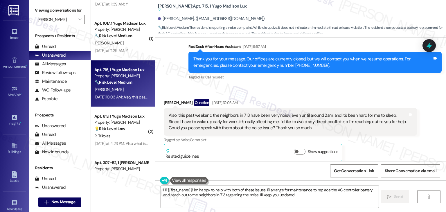
scroll to position [2628, 0]
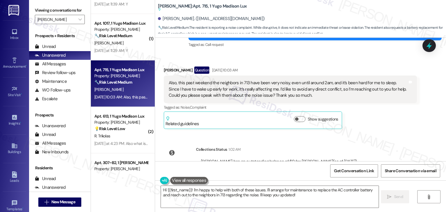
click at [212, 80] on div "Also, this past weekend the neighbors in 713 have been very noisy, even until a…" at bounding box center [288, 89] width 239 height 19
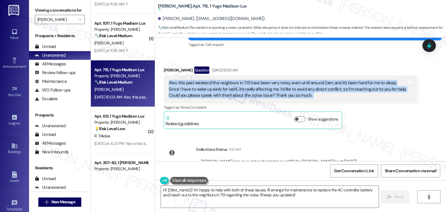
click at [212, 80] on div "Also, this past weekend the neighbors in 713 have been very noisy, even until a…" at bounding box center [288, 89] width 239 height 19
copy div "Also, this past weekend the neighbors in 713 have been very noisy, even until a…"
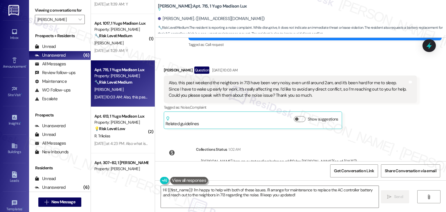
click at [374, 118] on div "Survey, sent via SMS Residesk Automated Survey Nov 07, 2024 at 11:22 AM Hi Jiyo…" at bounding box center [300, 100] width 291 height 124
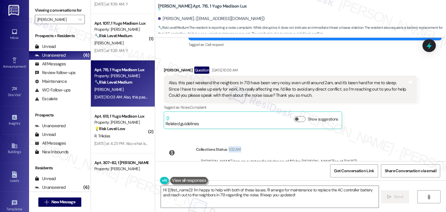
click at [374, 118] on div "Survey, sent via SMS Residesk Automated Survey Nov 07, 2024 at 11:22 AM Hi Jiyo…" at bounding box center [300, 100] width 291 height 124
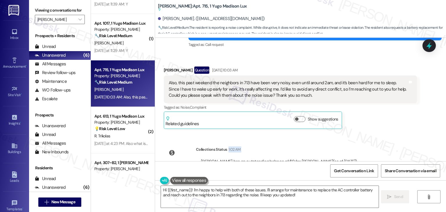
click at [374, 118] on div "Survey, sent via SMS Residesk Automated Survey Nov 07, 2024 at 11:22 AM Hi Jiyo…" at bounding box center [300, 100] width 291 height 124
click at [396, 105] on div "Received via SMS Jiyoun Lee Question Aug 18, 2025 at 10:03 AM Also, this past w…" at bounding box center [291, 97] width 262 height 71
click at [245, 190] on textarea "Hi {{first_name}}! I'm happy to help with both of these issues. I'll arrange fo…" at bounding box center [270, 197] width 218 height 22
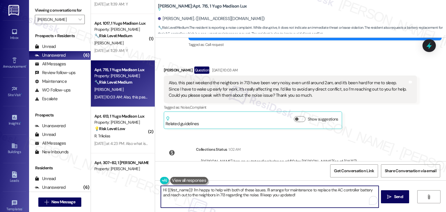
paste textarea "Jiyoun, thanks for reaching out. I’ll go ahead and request maintenance to repla…"
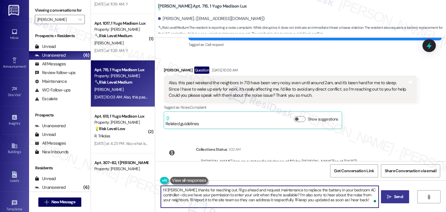
type textarea "Hi Jiyoun, thanks for reaching out. I’ll go ahead and request maintenance to re…"
click at [400, 201] on button " Send" at bounding box center [395, 196] width 28 height 13
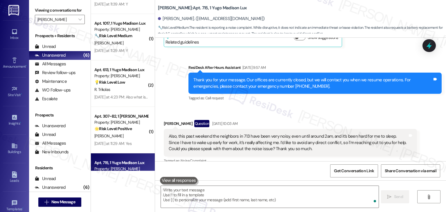
scroll to position [2681, 0]
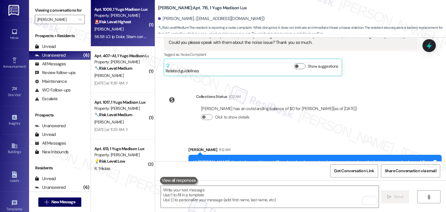
click at [112, 33] on div "[PERSON_NAME]" at bounding box center [121, 29] width 55 height 7
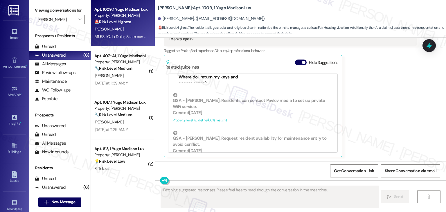
scroll to position [87, 0]
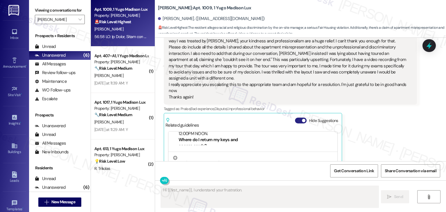
click at [296, 122] on button "Hide Suggestions" at bounding box center [301, 121] width 12 height 6
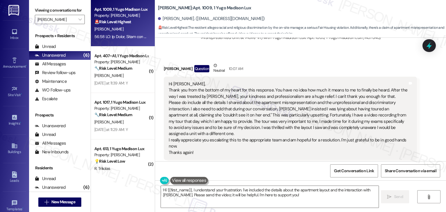
scroll to position [435, 0]
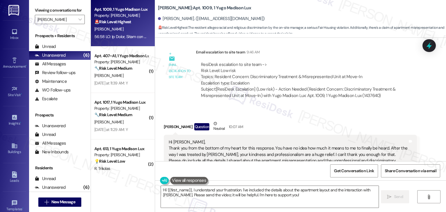
click at [206, 78] on div "ResiDesk escalation to site team -> Risk Level: Low risk Topics: Resident Conce…" at bounding box center [306, 74] width 211 height 25
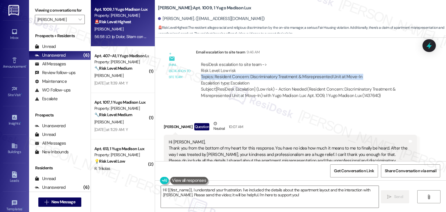
click at [206, 78] on div "ResiDesk escalation to site team -> Risk Level: Low risk Topics: Resident Conce…" at bounding box center [306, 74] width 211 height 25
copy div "Topics: Resident Concern: Discriminatory Treatment & Misrepresented Unit at Mov…"
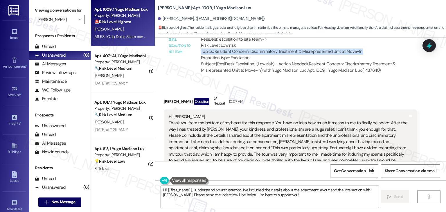
scroll to position [523, 0]
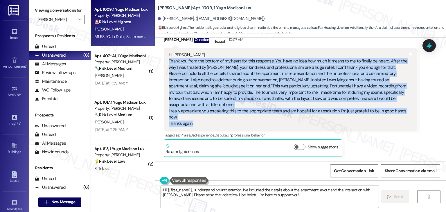
drag, startPoint x: 178, startPoint y: 108, endPoint x: 159, endPoint y: 63, distance: 49.4
click at [160, 63] on div "Received via SMS Hera Salehi Question Neutral 10:07 AM Hi Sarah, Thank you from…" at bounding box center [291, 95] width 262 height 132
copy div "Thank you from the bottom of my heart for this response. You have no idea how m…"
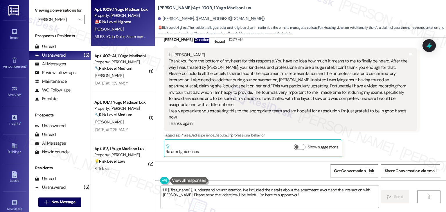
click at [397, 151] on div "Hera Salehi Question Neutral 10:07 AM Hi Sarah, Thank you from the bottom of my…" at bounding box center [290, 95] width 253 height 124
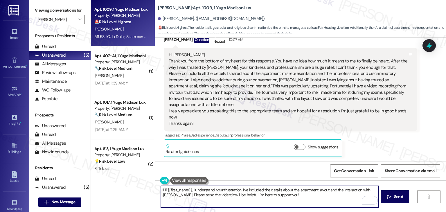
drag, startPoint x: 286, startPoint y: 196, endPoint x: 175, endPoint y: 194, distance: 111.3
click at [175, 194] on textarea "Hi {{first_name}}, I understand your frustration. I've included the details abo…" at bounding box center [270, 197] width 218 height 22
paste textarea "I’ve flagged this for the appropriate team and will keep you posted with any up…"
type textarea "Hi {{first_name}}, I understand your frustration. I've included the details abo…"
click at [355, 136] on div "Tagged as: Praise , Click to highlight conversations about Praise Bad experienc…" at bounding box center [290, 135] width 253 height 8
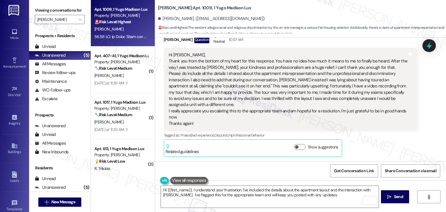
click at [355, 136] on div "Tagged as: Praise , Click to highlight conversations about Praise Bad experienc…" at bounding box center [290, 135] width 253 height 8
click at [369, 147] on div "Hera Salehi Question Neutral 10:07 AM Hi Sarah, Thank you from the bottom of my…" at bounding box center [290, 95] width 253 height 124
click at [373, 146] on div "Hera Salehi Question Neutral 10:07 AM Hi Sarah, Thank you from the bottom of my…" at bounding box center [290, 95] width 253 height 124
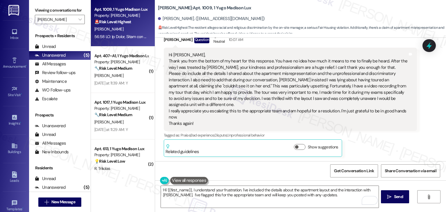
click at [373, 146] on div "Hera Salehi Question Neutral 10:07 AM Hi Sarah, Thank you from the bottom of my…" at bounding box center [290, 95] width 253 height 124
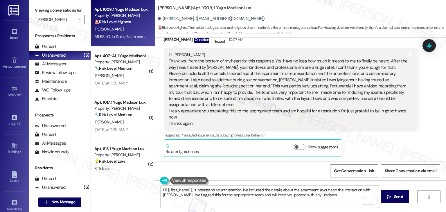
click at [373, 146] on div "Hera Salehi Question Neutral 10:07 AM Hi Sarah, Thank you from the bottom of my…" at bounding box center [290, 95] width 253 height 124
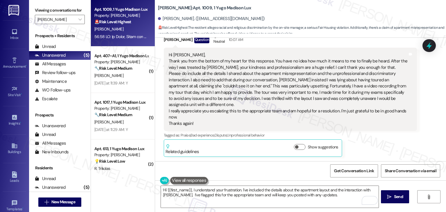
click at [373, 146] on div "Hera Salehi Question Neutral 10:07 AM Hi Sarah, Thank you from the bottom of my…" at bounding box center [290, 95] width 253 height 124
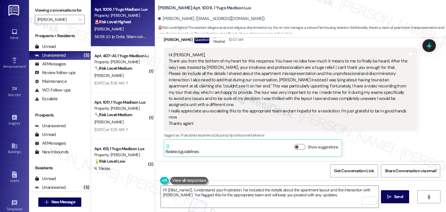
click at [373, 146] on div "Hera Salehi Question Neutral 10:07 AM Hi Sarah, Thank you from the bottom of my…" at bounding box center [290, 95] width 253 height 124
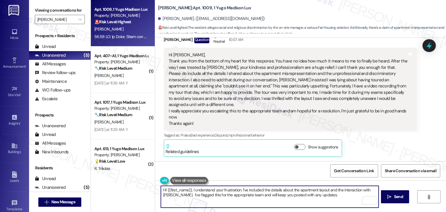
click at [230, 194] on textarea "Hi {{first_name}}, I understand your frustration. I've included the details abo…" at bounding box center [270, 197] width 218 height 22
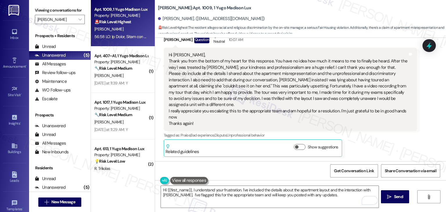
click at [262, 169] on div "Get Conversation Link Share Conversation via email" at bounding box center [300, 170] width 291 height 19
click at [362, 153] on div "Hera Salehi Question Neutral 10:07 AM Hi Sarah, Thank you from the bottom of my…" at bounding box center [290, 95] width 253 height 124
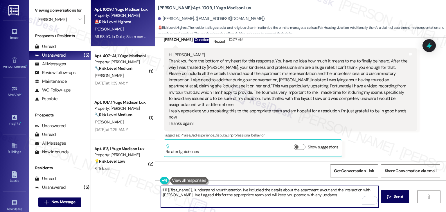
click at [328, 194] on textarea "Hi {{first_name}}, I understand your frustration. I've included the details abo…" at bounding box center [270, 197] width 218 height 22
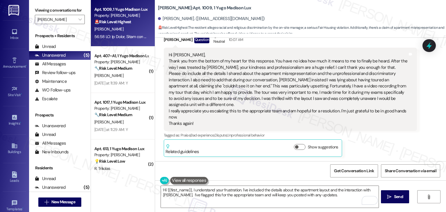
click at [302, 173] on div "Get Conversation Link Share Conversation via email" at bounding box center [300, 170] width 291 height 19
click at [366, 154] on div "Hera Salehi Question Neutral 10:07 AM Hi Sarah, Thank you from the bottom of my…" at bounding box center [290, 95] width 253 height 124
click at [311, 176] on div "Get Conversation Link Share Conversation via email" at bounding box center [300, 170] width 291 height 19
click at [374, 145] on div "Hera Salehi Question Neutral 10:07 AM Hi Sarah, Thank you from the bottom of my…" at bounding box center [290, 95] width 253 height 124
click at [312, 172] on div "Get Conversation Link Share Conversation via email" at bounding box center [300, 170] width 291 height 19
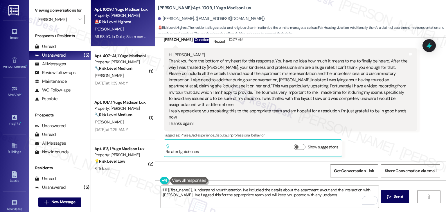
click at [379, 148] on div "Hera Salehi Question Neutral 10:07 AM Hi Sarah, Thank you from the bottom of my…" at bounding box center [290, 95] width 253 height 124
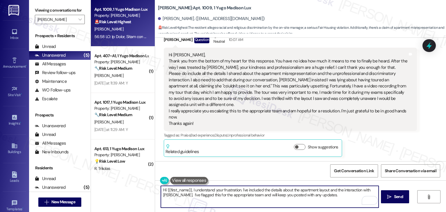
click at [324, 196] on textarea "Hi {{first_name}}, I understand your frustration. I've included the details abo…" at bounding box center [270, 197] width 218 height 22
click at [324, 195] on textarea "Hi {{first_name}}, I understand your frustration. I've included the details abo…" at bounding box center [270, 197] width 218 height 22
click at [313, 174] on div "Get Conversation Link Share Conversation via email" at bounding box center [300, 170] width 291 height 19
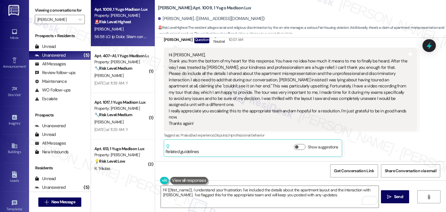
click at [377, 151] on div "Hera Salehi Question Neutral 10:07 AM Hi Sarah, Thank you from the bottom of my…" at bounding box center [290, 95] width 253 height 124
click at [307, 172] on div "Get Conversation Link Share Conversation via email" at bounding box center [300, 170] width 291 height 19
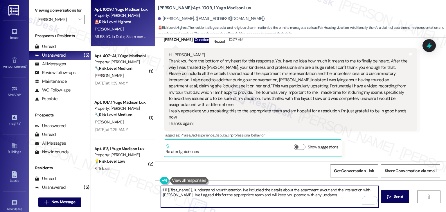
click at [329, 198] on textarea "Hi {{first_name}}, I understand your frustration. I've included the details abo…" at bounding box center [270, 197] width 218 height 22
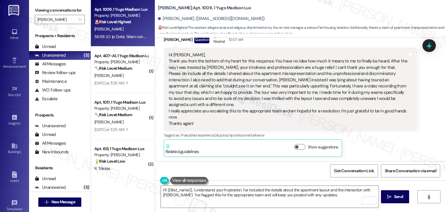
click at [316, 174] on div "Get Conversation Link Share Conversation via email" at bounding box center [300, 170] width 291 height 19
click at [308, 173] on div "Get Conversation Link Share Conversation via email" at bounding box center [300, 170] width 291 height 19
click at [386, 150] on div "Hera Salehi Question Neutral 10:07 AM Hi Sarah, Thank you from the bottom of my…" at bounding box center [290, 95] width 253 height 124
click at [313, 171] on div "Get Conversation Link Share Conversation via email" at bounding box center [300, 170] width 291 height 19
click at [327, 197] on textarea "Hi {{first_name}}, I understand your frustration. I've included the details abo…" at bounding box center [270, 197] width 218 height 22
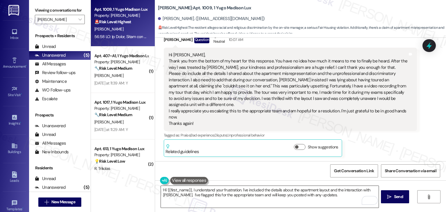
click at [319, 194] on textarea "Hi {{first_name}}, I understand your frustration. I've included the details abo…" at bounding box center [270, 197] width 218 height 22
click at [401, 198] on span "Send" at bounding box center [398, 197] width 9 height 6
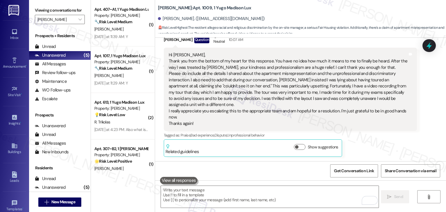
scroll to position [522, 0]
click at [362, 142] on div "Hera Salehi Question Neutral 10:07 AM Hi Sarah, Thank you from the bottom of my…" at bounding box center [290, 96] width 253 height 124
click at [360, 142] on div "Hera Salehi Question Neutral 10:07 AM Hi Sarah, Thank you from the bottom of my…" at bounding box center [290, 96] width 253 height 124
click at [386, 140] on div "Hera Salehi Question Neutral 10:07 AM Hi Sarah, Thank you from the bottom of my…" at bounding box center [290, 96] width 253 height 124
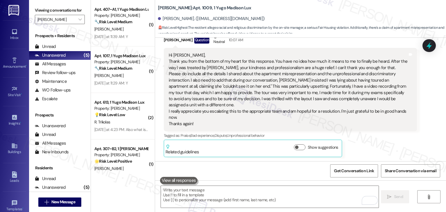
click at [386, 140] on div "Hera Salehi Question Neutral 10:07 AM Hi Sarah, Thank you from the bottom of my…" at bounding box center [290, 96] width 253 height 124
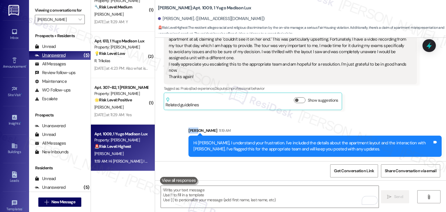
scroll to position [62, 0]
click at [77, 22] on span "" at bounding box center [80, 19] width 6 height 9
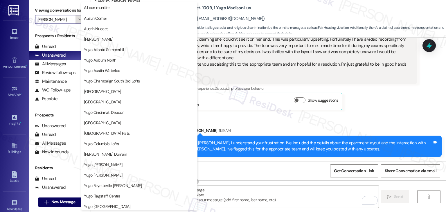
scroll to position [199, 0]
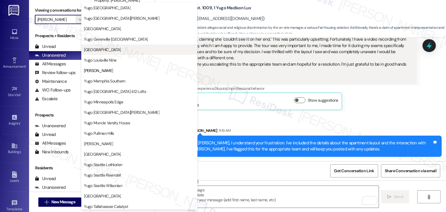
click at [113, 50] on span "[GEOGRAPHIC_DATA]" at bounding box center [102, 50] width 37 height 6
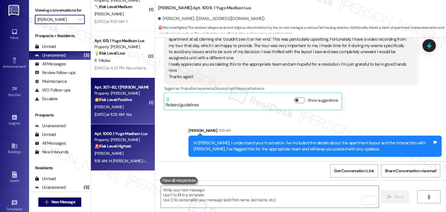
type input "[GEOGRAPHIC_DATA]"
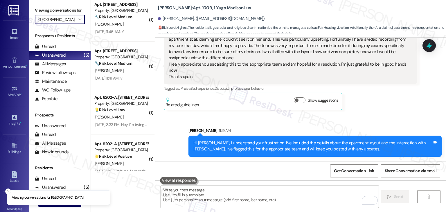
scroll to position [155, 0]
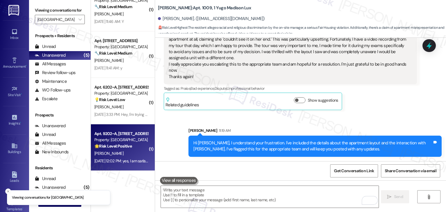
click at [129, 154] on div "M. Paudel" at bounding box center [121, 153] width 55 height 7
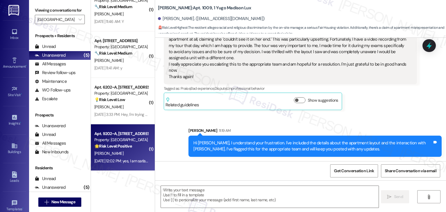
type textarea "Fetching suggested responses. Please feel free to read through the conversation…"
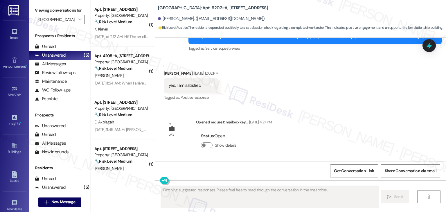
scroll to position [86, 0]
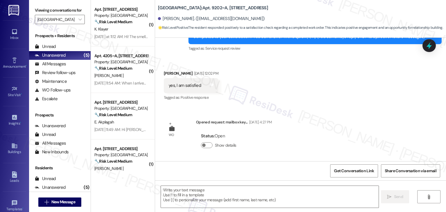
click at [326, 106] on div "WO Lease started Jul 31, 2025 at 7:00 PM Show details Survey, sent via SMS Resi…" at bounding box center [300, 100] width 291 height 124
click at [398, 128] on div "WO Lease started Jul 31, 2025 at 7:00 PM Show details Survey, sent via SMS Resi…" at bounding box center [300, 100] width 291 height 124
click at [263, 194] on textarea at bounding box center [270, 197] width 218 height 22
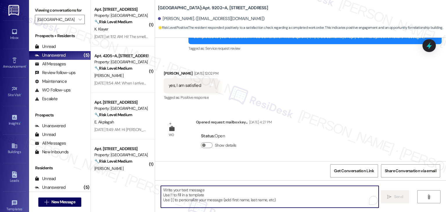
paste textarea "Hey Onkar! I’m glad your latest work order was completed to your satisfaction. …"
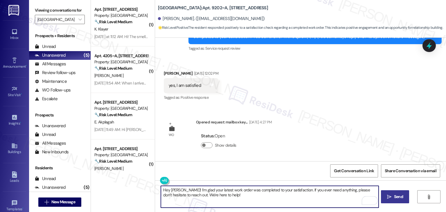
click at [164, 71] on div "Madhav Paudel Aug 15, 2025 at 12:02 PM" at bounding box center [191, 74] width 55 height 8
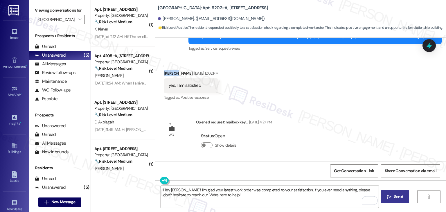
click at [164, 71] on div "Madhav Paudel Aug 15, 2025 at 12:02 PM" at bounding box center [191, 74] width 55 height 8
copy div "Madhav"
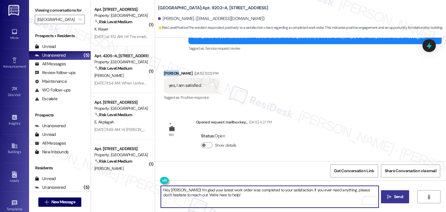
click at [171, 190] on textarea "Hey Onkar! I’m glad your latest work order was completed to your satisfaction. …" at bounding box center [270, 197] width 218 height 22
paste textarea "Madhav"
type textarea "Hey Madhav! I’m glad your latest work order was completed to your satisfaction.…"
click at [332, 141] on div "WO Lease started Jul 31, 2025 at 7:00 PM Show details Survey, sent via SMS Resi…" at bounding box center [300, 100] width 291 height 124
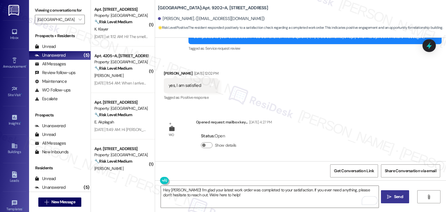
click at [300, 167] on div "Get Conversation Link Share Conversation via email" at bounding box center [300, 170] width 291 height 19
click at [298, 167] on div "Get Conversation Link Share Conversation via email" at bounding box center [300, 170] width 291 height 19
click at [322, 132] on div "WO Lease started Jul 31, 2025 at 7:00 PM Show details Survey, sent via SMS Resi…" at bounding box center [300, 100] width 291 height 124
click at [316, 165] on div "Get Conversation Link Share Conversation via email" at bounding box center [300, 170] width 291 height 19
click at [242, 173] on div "Get Conversation Link Share Conversation via email" at bounding box center [300, 170] width 291 height 19
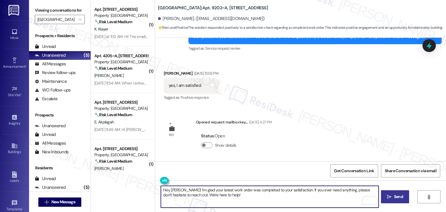
click at [218, 197] on textarea "Hey Madhav! I’m glad your latest work order was completed to your satisfaction.…" at bounding box center [270, 197] width 218 height 22
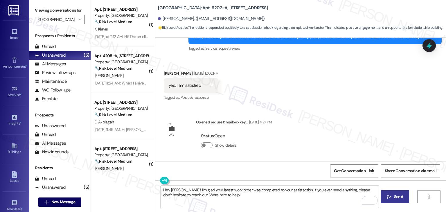
click at [239, 163] on div "Get Conversation Link Share Conversation via email" at bounding box center [300, 170] width 291 height 19
click at [255, 171] on div "Get Conversation Link Share Conversation via email" at bounding box center [300, 170] width 291 height 19
click at [298, 144] on div "WO Lease started Jul 31, 2025 at 7:00 PM Show details Survey, sent via SMS Resi…" at bounding box center [300, 100] width 291 height 124
click at [300, 169] on div "Get Conversation Link Share Conversation via email" at bounding box center [300, 170] width 291 height 19
click at [299, 169] on div "Get Conversation Link Share Conversation via email" at bounding box center [300, 170] width 291 height 19
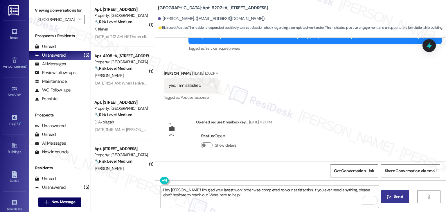
click at [303, 147] on div "WO Lease started Jul 31, 2025 at 7:00 PM Show details Survey, sent via SMS Resi…" at bounding box center [300, 100] width 291 height 124
click at [298, 169] on div "Get Conversation Link Share Conversation via email" at bounding box center [300, 170] width 291 height 19
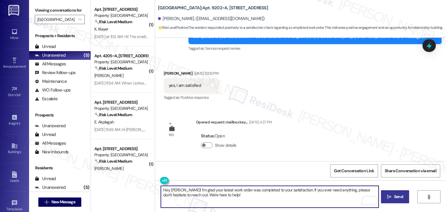
click at [245, 194] on textarea "Hey Madhav! I’m glad your latest work order was completed to your satisfaction.…" at bounding box center [270, 197] width 218 height 22
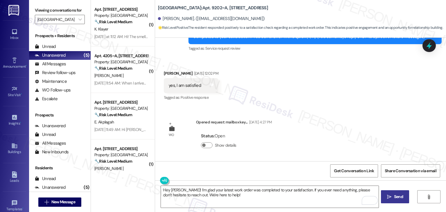
click at [261, 166] on div "Get Conversation Link Share Conversation via email" at bounding box center [300, 170] width 291 height 19
click at [310, 136] on div "WO Lease started Jul 31, 2025 at 7:00 PM Show details Survey, sent via SMS Resi…" at bounding box center [300, 100] width 291 height 124
click at [309, 128] on div "WO Lease started Jul 31, 2025 at 7:00 PM Show details Survey, sent via SMS Resi…" at bounding box center [300, 100] width 291 height 124
click at [319, 148] on div "WO Lease started Jul 31, 2025 at 7:00 PM Show details Survey, sent via SMS Resi…" at bounding box center [300, 100] width 291 height 124
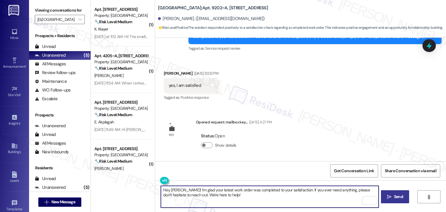
click at [235, 198] on textarea "Hey Madhav! I’m glad your latest work order was completed to your satisfaction.…" at bounding box center [270, 197] width 218 height 22
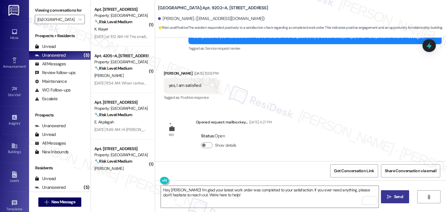
click at [265, 172] on div "Get Conversation Link Share Conversation via email" at bounding box center [300, 170] width 291 height 19
click at [286, 143] on div "WO Lease started Jul 31, 2025 at 7:00 PM Show details Survey, sent via SMS Resi…" at bounding box center [300, 100] width 291 height 124
click at [216, 196] on textarea "Hey Madhav! I’m glad your latest work order was completed to your satisfaction.…" at bounding box center [270, 197] width 218 height 22
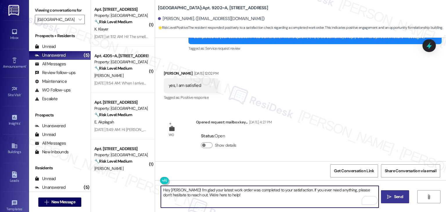
click at [250, 167] on div "Get Conversation Link Share Conversation via email" at bounding box center [300, 170] width 291 height 19
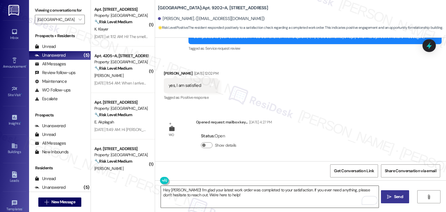
click at [218, 198] on textarea "Hey Madhav! I’m glad your latest work order was completed to your satisfaction.…" at bounding box center [270, 197] width 218 height 22
click at [362, 111] on div "WO Lease started Jul 31, 2025 at 7:00 PM Show details Survey, sent via SMS Resi…" at bounding box center [300, 100] width 291 height 124
click at [362, 110] on div "WO Lease started Jul 31, 2025 at 7:00 PM Show details Survey, sent via SMS Resi…" at bounding box center [300, 100] width 291 height 124
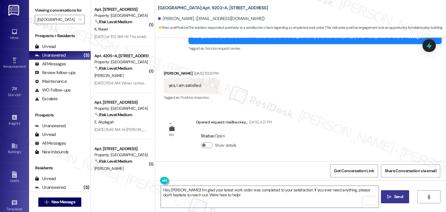
click at [346, 115] on div "WO Lease started Jul 31, 2025 at 7:00 PM Show details Survey, sent via SMS Resi…" at bounding box center [300, 100] width 291 height 124
click at [298, 151] on div "WO Lease started Jul 31, 2025 at 7:00 PM Show details Survey, sent via SMS Resi…" at bounding box center [300, 100] width 291 height 124
click at [298, 149] on div "WO Lease started Jul 31, 2025 at 7:00 PM Show details Survey, sent via SMS Resi…" at bounding box center [300, 100] width 291 height 124
click at [257, 197] on textarea "Hey Madhav! I’m glad your latest work order was completed to your satisfaction.…" at bounding box center [270, 197] width 218 height 22
click at [283, 170] on div "Get Conversation Link Share Conversation via email" at bounding box center [300, 170] width 291 height 19
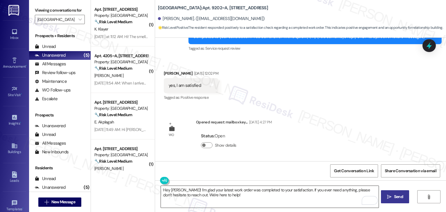
click at [269, 197] on textarea "Hey Madhav! I’m glad your latest work order was completed to your satisfaction.…" at bounding box center [270, 197] width 218 height 22
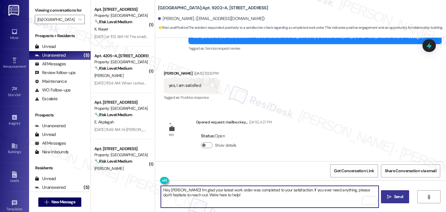
click at [283, 168] on div "Get Conversation Link Share Conversation via email" at bounding box center [300, 170] width 291 height 19
click at [241, 195] on textarea "Hey Madhav! I’m glad your latest work order was completed to your satisfaction.…" at bounding box center [270, 197] width 218 height 22
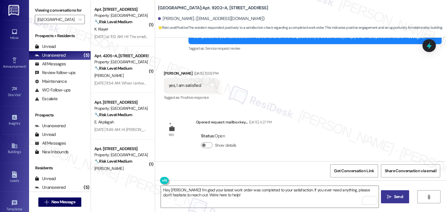
click at [259, 170] on div "Get Conversation Link Share Conversation via email" at bounding box center [300, 170] width 291 height 19
click at [261, 170] on div "Get Conversation Link Share Conversation via email" at bounding box center [300, 170] width 291 height 19
click at [295, 139] on div "WO Lease started Jul 31, 2025 at 7:00 PM Show details Survey, sent via SMS Resi…" at bounding box center [300, 100] width 291 height 124
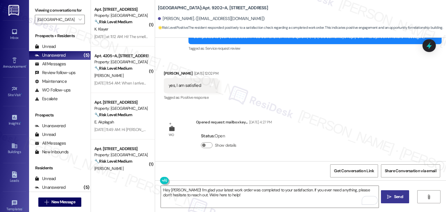
click at [287, 164] on div "Get Conversation Link Share Conversation via email" at bounding box center [300, 170] width 291 height 19
click at [289, 174] on div "Get Conversation Link Share Conversation via email" at bounding box center [300, 170] width 291 height 19
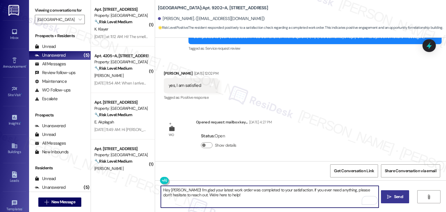
click at [252, 197] on textarea "Hey Madhav! I’m glad your latest work order was completed to your satisfaction.…" at bounding box center [270, 197] width 218 height 22
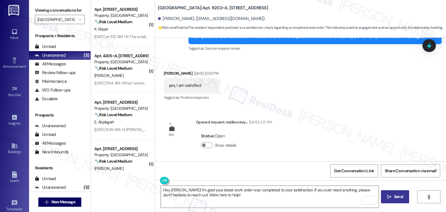
click at [264, 170] on div "Get Conversation Link Share Conversation via email" at bounding box center [300, 170] width 291 height 19
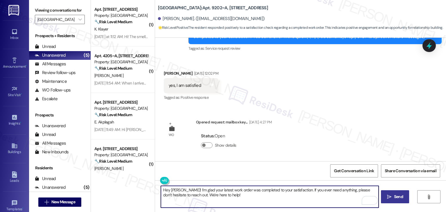
click at [243, 197] on textarea "Hey Madhav! I’m glad your latest work order was completed to your satisfaction.…" at bounding box center [270, 197] width 218 height 22
click at [250, 173] on div "Get Conversation Link Share Conversation via email" at bounding box center [300, 170] width 291 height 19
click at [287, 197] on textarea "Hey Madhav! I’m glad your latest work order was completed to your satisfaction.…" at bounding box center [270, 197] width 218 height 22
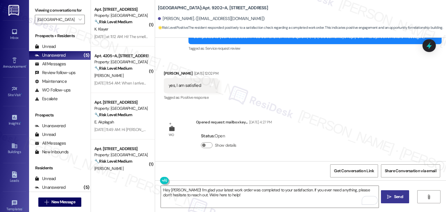
click at [300, 169] on div "Get Conversation Link Share Conversation via email" at bounding box center [300, 170] width 291 height 19
click at [301, 170] on div "Get Conversation Link Share Conversation via email" at bounding box center [300, 170] width 291 height 19
click at [320, 143] on div "WO Lease started Jul 31, 2025 at 7:00 PM Show details Survey, sent via SMS Resi…" at bounding box center [300, 100] width 291 height 124
click at [280, 174] on div "Get Conversation Link Share Conversation via email" at bounding box center [300, 170] width 291 height 19
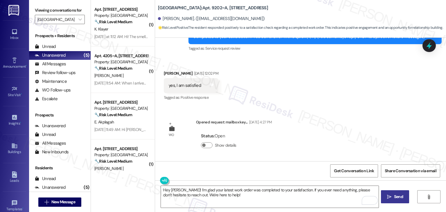
click at [281, 167] on div "Get Conversation Link Share Conversation via email" at bounding box center [300, 170] width 291 height 19
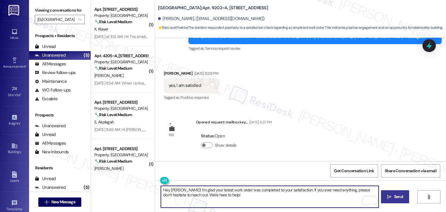
click at [264, 192] on textarea "Hey Madhav! I’m glad your latest work order was completed to your satisfaction.…" at bounding box center [270, 197] width 218 height 22
click at [274, 174] on div "Get Conversation Link Share Conversation via email" at bounding box center [300, 170] width 291 height 19
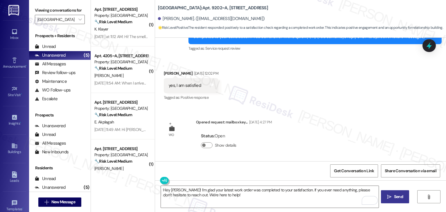
click at [274, 174] on div "Get Conversation Link Share Conversation via email" at bounding box center [300, 170] width 291 height 19
click at [317, 111] on div "WO Lease started Jul 31, 2025 at 7:00 PM Show details Survey, sent via SMS Resi…" at bounding box center [300, 100] width 291 height 124
click at [250, 200] on textarea "Hey Madhav! I’m glad your latest work order was completed to your satisfaction.…" at bounding box center [270, 197] width 218 height 22
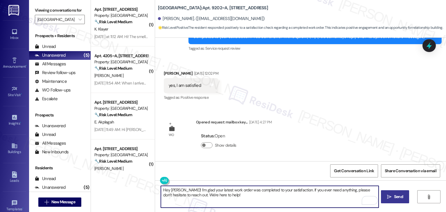
click at [256, 177] on div "Get Conversation Link Share Conversation via email" at bounding box center [300, 170] width 291 height 19
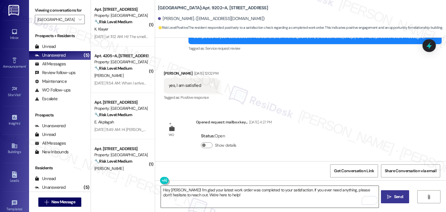
click at [237, 197] on textarea "Hey Madhav! I’m glad your latest work order was completed to your satisfaction.…" at bounding box center [270, 197] width 218 height 22
click at [253, 170] on div "Get Conversation Link Share Conversation via email" at bounding box center [300, 170] width 291 height 19
click at [257, 172] on div "Get Conversation Link Share Conversation via email" at bounding box center [300, 170] width 291 height 19
click at [312, 121] on div "WO Lease started Jul 31, 2025 at 7:00 PM Show details Survey, sent via SMS Resi…" at bounding box center [300, 100] width 291 height 124
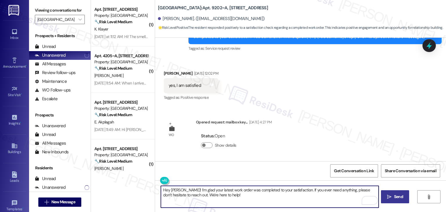
click at [230, 193] on textarea "Hey Madhav! I’m glad your latest work order was completed to your satisfaction.…" at bounding box center [270, 197] width 218 height 22
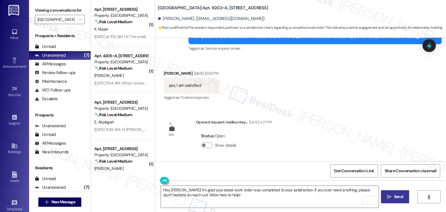
click at [239, 174] on div "Get Conversation Link Share Conversation via email" at bounding box center [300, 170] width 291 height 19
click at [328, 139] on div "WO Lease started Jul 31, 2025 at 7:00 PM Show details Survey, sent via SMS Resi…" at bounding box center [300, 100] width 291 height 124
click at [331, 79] on div "Received via SMS Madhav Paudel Aug 15, 2025 at 12:02 PM yes, I am satisfied Tag…" at bounding box center [300, 81] width 291 height 49
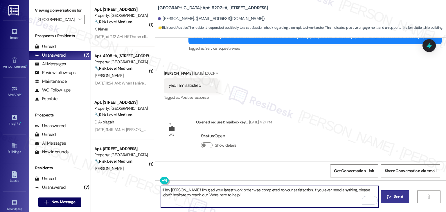
click at [238, 198] on textarea "Hey Madhav! I’m glad your latest work order was completed to your satisfaction.…" at bounding box center [270, 197] width 218 height 22
click at [265, 173] on div "Get Conversation Link Share Conversation via email" at bounding box center [300, 170] width 291 height 19
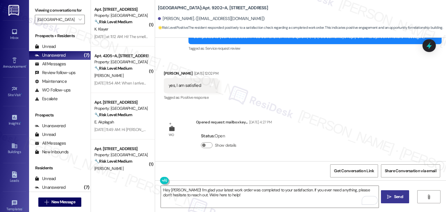
click at [392, 197] on span " Send" at bounding box center [395, 197] width 18 height 6
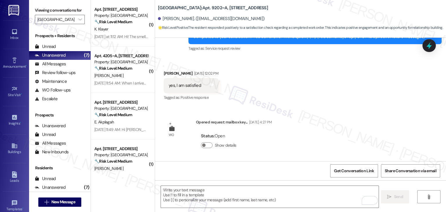
click at [352, 110] on div "WO Lease started Jul 31, 2025 at 7:00 PM Show details Survey, sent via SMS Resi…" at bounding box center [300, 100] width 291 height 124
click at [355, 112] on div "WO Lease started Jul 31, 2025 at 7:00 PM Show details Survey, sent via SMS Resi…" at bounding box center [300, 100] width 291 height 124
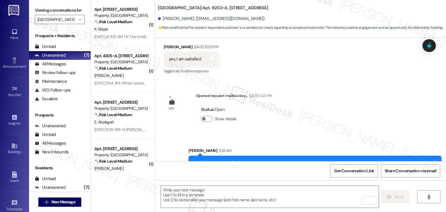
scroll to position [133, 0]
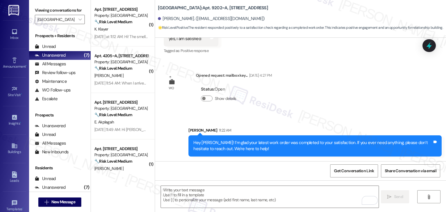
click at [357, 110] on div "WO Lease started Jul 31, 2025 at 7:00 PM Show details Survey, sent via SMS Resi…" at bounding box center [300, 100] width 291 height 124
click at [346, 99] on div "WO Lease started Jul 31, 2025 at 7:00 PM Show details Survey, sent via SMS Resi…" at bounding box center [300, 100] width 291 height 124
click at [350, 101] on div "WO Lease started Jul 31, 2025 at 7:00 PM Show details Survey, sent via SMS Resi…" at bounding box center [300, 100] width 291 height 124
click at [355, 101] on div "WO Lease started Jul 31, 2025 at 7:00 PM Show details Survey, sent via SMS Resi…" at bounding box center [300, 100] width 291 height 124
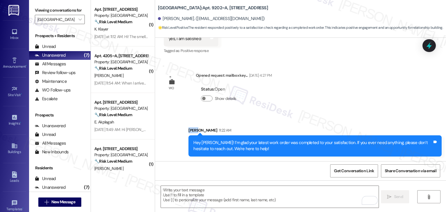
click at [355, 101] on div "WO Lease started Jul 31, 2025 at 7:00 PM Show details Survey, sent via SMS Resi…" at bounding box center [300, 100] width 291 height 124
click at [356, 100] on div "WO Lease started Jul 31, 2025 at 7:00 PM Show details Survey, sent via SMS Resi…" at bounding box center [300, 100] width 291 height 124
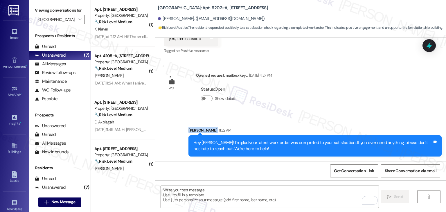
click at [356, 100] on div "WO Lease started Jul 31, 2025 at 7:00 PM Show details Survey, sent via SMS Resi…" at bounding box center [300, 100] width 291 height 124
click at [291, 175] on div "Get Conversation Link Share Conversation via email" at bounding box center [300, 170] width 291 height 19
click at [351, 99] on div "WO Lease started Jul 31, 2025 at 7:00 PM Show details Survey, sent via SMS Resi…" at bounding box center [300, 100] width 291 height 124
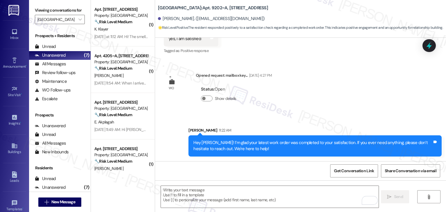
click at [351, 100] on div "WO Lease started Jul 31, 2025 at 7:00 PM Show details Survey, sent via SMS Resi…" at bounding box center [300, 100] width 291 height 124
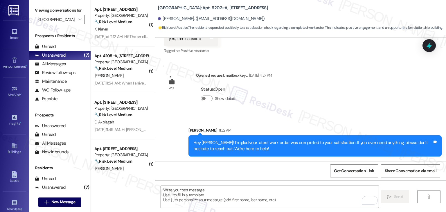
click at [351, 100] on div "WO Lease started Jul 31, 2025 at 7:00 PM Show details Survey, sent via SMS Resi…" at bounding box center [300, 100] width 291 height 124
click at [340, 85] on div "WO Lease started Jul 31, 2025 at 7:00 PM Show details Survey, sent via SMS Resi…" at bounding box center [300, 100] width 291 height 124
click at [341, 85] on div "WO Lease started Jul 31, 2025 at 7:00 PM Show details Survey, sent via SMS Resi…" at bounding box center [300, 100] width 291 height 124
click at [341, 91] on div "WO Lease started Jul 31, 2025 at 7:00 PM Show details Survey, sent via SMS Resi…" at bounding box center [300, 100] width 291 height 124
click at [342, 91] on div "WO Lease started Jul 31, 2025 at 7:00 PM Show details Survey, sent via SMS Resi…" at bounding box center [300, 100] width 291 height 124
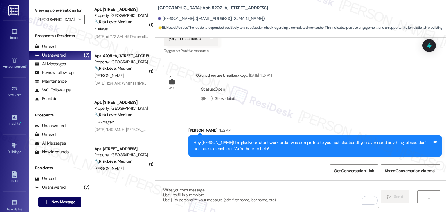
click at [342, 91] on div "WO Lease started Jul 31, 2025 at 7:00 PM Show details Survey, sent via SMS Resi…" at bounding box center [300, 100] width 291 height 124
click at [344, 99] on div "WO Lease started Jul 31, 2025 at 7:00 PM Show details Survey, sent via SMS Resi…" at bounding box center [300, 100] width 291 height 124
click at [344, 98] on div "WO Lease started Jul 31, 2025 at 7:00 PM Show details Survey, sent via SMS Resi…" at bounding box center [300, 100] width 291 height 124
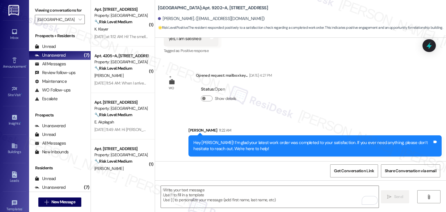
click at [344, 98] on div "WO Lease started Jul 31, 2025 at 7:00 PM Show details Survey, sent via SMS Resi…" at bounding box center [300, 100] width 291 height 124
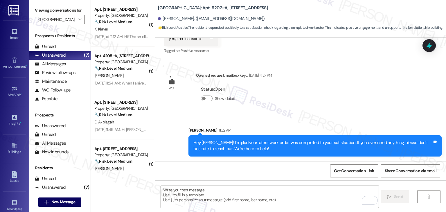
click at [344, 98] on div "WO Lease started Jul 31, 2025 at 7:00 PM Show details Survey, sent via SMS Resi…" at bounding box center [300, 100] width 291 height 124
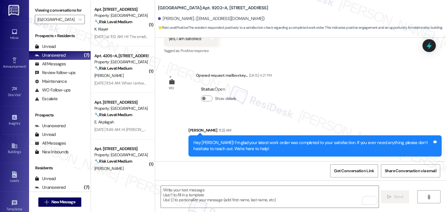
click at [344, 98] on div "WO Lease started Jul 31, 2025 at 7:00 PM Show details Survey, sent via SMS Resi…" at bounding box center [300, 100] width 291 height 124
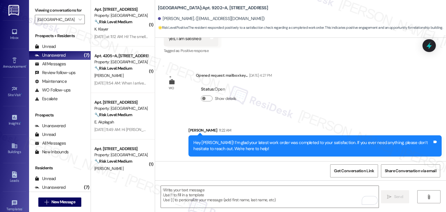
click at [344, 98] on div "WO Lease started Jul 31, 2025 at 7:00 PM Show details Survey, sent via SMS Resi…" at bounding box center [300, 100] width 291 height 124
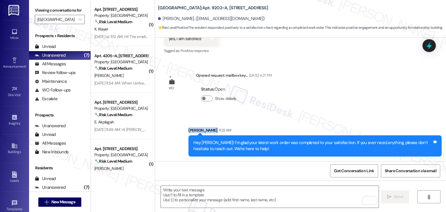
click at [344, 98] on div "WO Lease started Jul 31, 2025 at 7:00 PM Show details Survey, sent via SMS Resi…" at bounding box center [300, 100] width 291 height 124
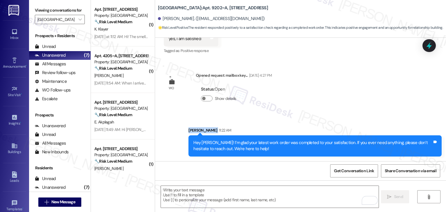
click at [344, 98] on div "WO Lease started Jul 31, 2025 at 7:00 PM Show details Survey, sent via SMS Resi…" at bounding box center [300, 100] width 291 height 124
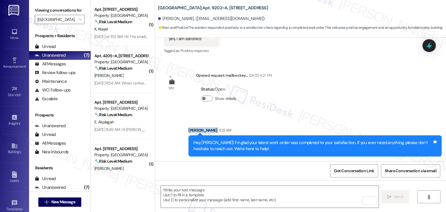
click at [344, 98] on div "WO Lease started Jul 31, 2025 at 7:00 PM Show details Survey, sent via SMS Resi…" at bounding box center [300, 100] width 291 height 124
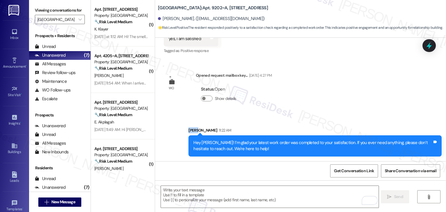
click at [344, 98] on div "WO Lease started Jul 31, 2025 at 7:00 PM Show details Survey, sent via SMS Resi…" at bounding box center [300, 100] width 291 height 124
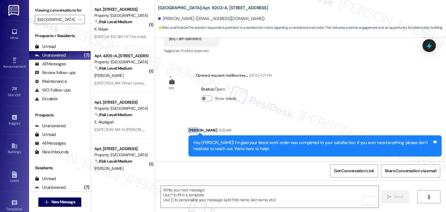
click at [344, 98] on div "WO Lease started Jul 31, 2025 at 7:00 PM Show details Survey, sent via SMS Resi…" at bounding box center [300, 100] width 291 height 124
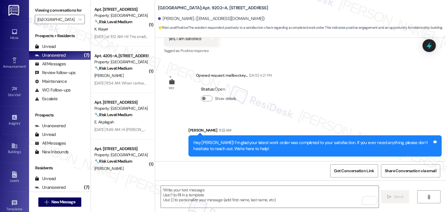
click at [345, 100] on div "WO Lease started Jul 31, 2025 at 7:00 PM Show details Survey, sent via SMS Resi…" at bounding box center [300, 100] width 291 height 124
click at [344, 100] on div "WO Lease started Jul 31, 2025 at 7:00 PM Show details Survey, sent via SMS Resi…" at bounding box center [300, 100] width 291 height 124
click at [344, 99] on div "WO Lease started Jul 31, 2025 at 7:00 PM Show details Survey, sent via SMS Resi…" at bounding box center [300, 100] width 291 height 124
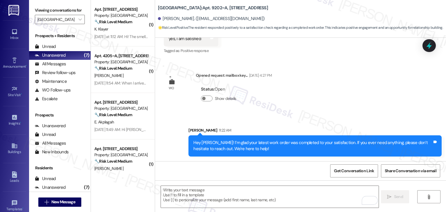
click at [345, 104] on div "WO Lease started Jul 31, 2025 at 7:00 PM Show details Survey, sent via SMS Resi…" at bounding box center [300, 100] width 291 height 124
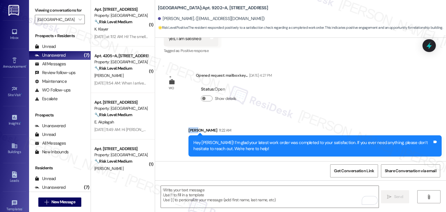
click at [345, 104] on div "WO Lease started Jul 31, 2025 at 7:00 PM Show details Survey, sent via SMS Resi…" at bounding box center [300, 100] width 291 height 124
click at [346, 104] on div "WO Lease started Jul 31, 2025 at 7:00 PM Show details Survey, sent via SMS Resi…" at bounding box center [300, 100] width 291 height 124
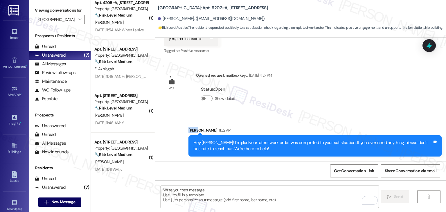
scroll to position [58, 0]
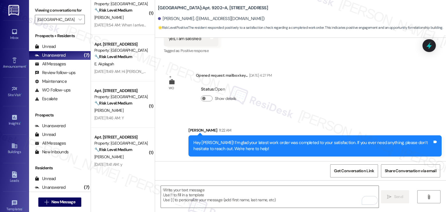
click at [338, 97] on div "WO Lease started Jul 31, 2025 at 7:00 PM Show details Survey, sent via SMS Resi…" at bounding box center [300, 100] width 291 height 124
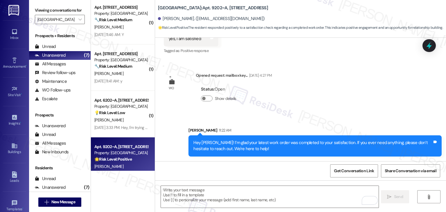
scroll to position [155, 0]
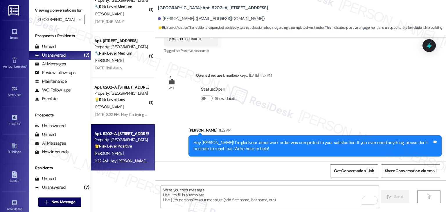
click at [127, 183] on div "( 1 ) Apt. 4205~A, 4 Yugo Lexington Campus Court Property: Yugo Lexington Campu…" at bounding box center [123, 106] width 64 height 212
click at [308, 108] on div "WO Lease started Jul 31, 2025 at 7:00 PM Show details Survey, sent via SMS Resi…" at bounding box center [300, 100] width 291 height 124
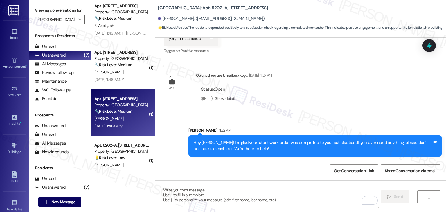
click at [142, 121] on div "T. Bunch" at bounding box center [121, 118] width 55 height 7
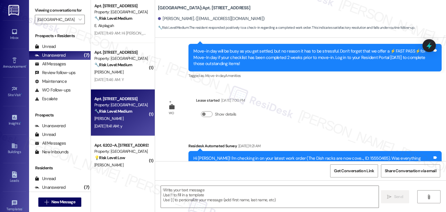
type textarea "Fetching suggested responses. Please feel free to read through the conversation…"
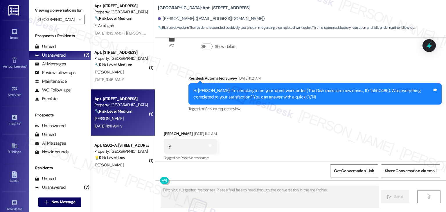
scroll to position [187, 0]
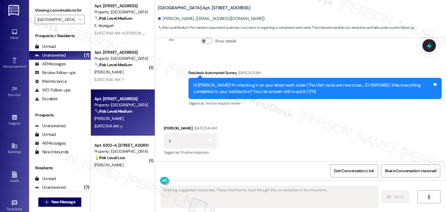
click at [271, 128] on div "Received via SMS Taya Bunch Aug 15, 2025 at 11:41 AM y Tags and notes Tagged as…" at bounding box center [300, 136] width 291 height 49
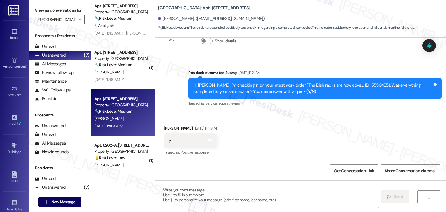
scroll to position [241, 0]
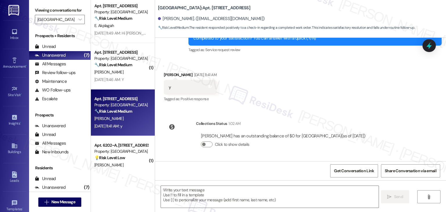
click at [379, 106] on div "Received via SMS Taya Bunch Aug 15, 2025 at 11:41 AM y Tags and notes Tagged as…" at bounding box center [300, 83] width 291 height 49
click at [378, 105] on div "Received via SMS Taya Bunch Aug 15, 2025 at 11:41 AM y Tags and notes Tagged as…" at bounding box center [300, 83] width 291 height 49
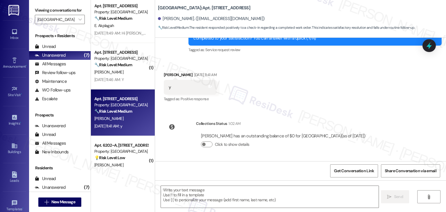
click at [378, 108] on div "Sent via SMS Sarah (ResiDesk) Jul 10, 2025 at 6:54 PM Hi Taya! We’re so excited…" at bounding box center [300, 100] width 291 height 124
click at [374, 105] on div "Received via SMS Taya Bunch Aug 15, 2025 at 11:41 AM y Tags and notes Tagged as…" at bounding box center [300, 83] width 291 height 49
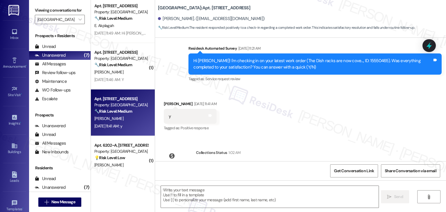
click at [341, 106] on div "Received via SMS Taya Bunch Aug 15, 2025 at 11:41 AM y Tags and notes Tagged as…" at bounding box center [300, 112] width 291 height 49
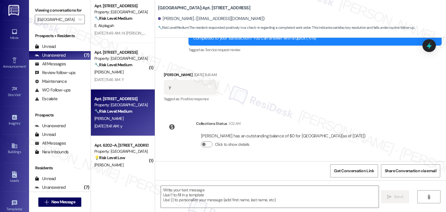
click at [344, 107] on div "Received via SMS Taya Bunch Aug 15, 2025 at 11:41 AM y Tags and notes Tagged as…" at bounding box center [300, 83] width 291 height 49
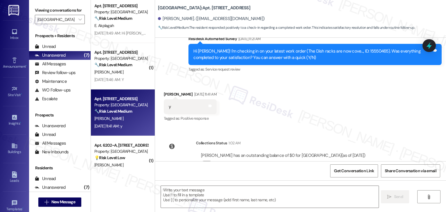
scroll to position [212, 0]
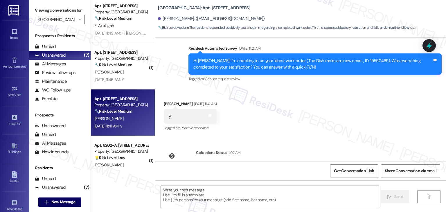
click at [344, 108] on div "Received via SMS Taya Bunch Aug 15, 2025 at 11:41 AM y Tags and notes Tagged as…" at bounding box center [300, 112] width 291 height 49
click at [344, 109] on div "Received via SMS Taya Bunch Aug 15, 2025 at 11:41 AM y Tags and notes Tagged as…" at bounding box center [300, 112] width 291 height 49
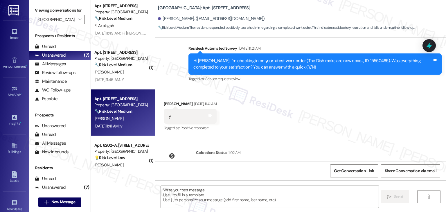
click at [344, 109] on div "Received via SMS Taya Bunch Aug 15, 2025 at 11:41 AM y Tags and notes Tagged as…" at bounding box center [300, 112] width 291 height 49
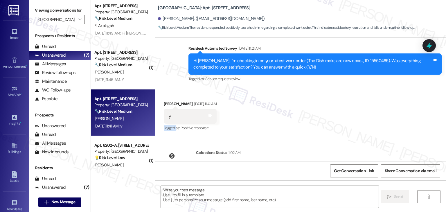
click at [344, 109] on div "Received via SMS Taya Bunch Aug 15, 2025 at 11:41 AM y Tags and notes Tagged as…" at bounding box center [300, 112] width 291 height 49
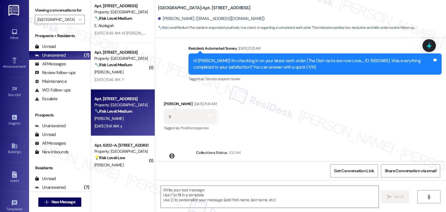
click at [344, 109] on div "Received via SMS Taya Bunch Aug 15, 2025 at 11:41 AM y Tags and notes Tagged as…" at bounding box center [300, 112] width 291 height 49
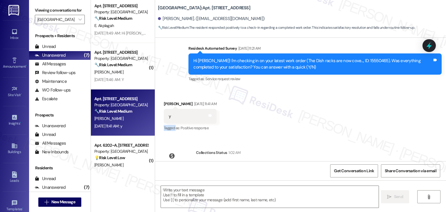
click at [344, 109] on div "Received via SMS Taya Bunch Aug 15, 2025 at 11:41 AM y Tags and notes Tagged as…" at bounding box center [300, 112] width 291 height 49
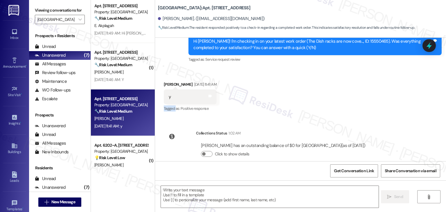
scroll to position [241, 0]
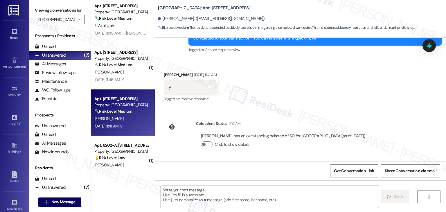
click at [282, 73] on div "Received via SMS Taya Bunch Aug 15, 2025 at 11:41 AM y Tags and notes Tagged as…" at bounding box center [300, 83] width 291 height 49
click at [283, 73] on div "Received via SMS Taya Bunch Aug 15, 2025 at 11:41 AM y Tags and notes Tagged as…" at bounding box center [300, 83] width 291 height 49
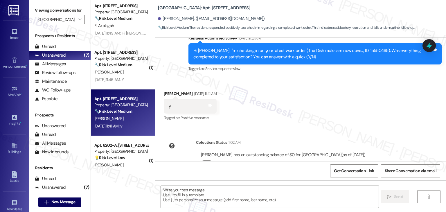
scroll to position [212, 0]
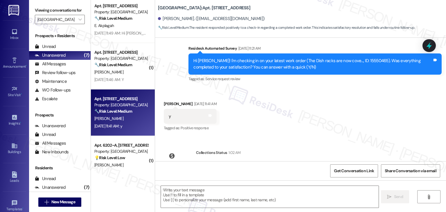
click at [298, 96] on div "Received via SMS Taya Bunch Aug 15, 2025 at 11:41 AM y Tags and notes Tagged as…" at bounding box center [300, 112] width 291 height 49
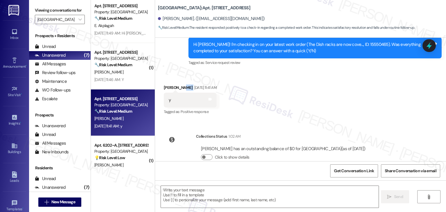
scroll to position [241, 0]
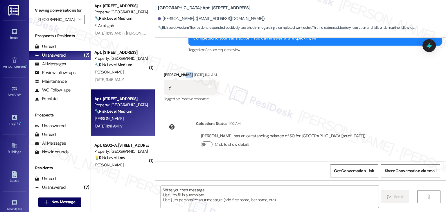
click at [244, 194] on textarea at bounding box center [270, 197] width 218 height 22
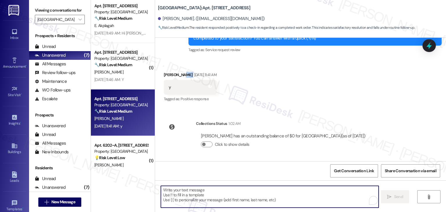
paste textarea "Hey [PERSON_NAME]! I’m glad your latest work order was completed to your satisf…"
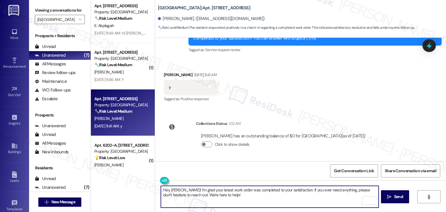
click at [173, 190] on textarea "Hey [PERSON_NAME]! I’m glad your latest work order was completed to your satisf…" at bounding box center [270, 197] width 218 height 22
click at [226, 193] on textarea "Hey Taya! I’m glad your latest work order was completed to your satisfaction. I…" at bounding box center [270, 197] width 218 height 22
type textarea "Hey Taya! I’m glad your latest work order was completed to your satisfaction. I…"
click at [233, 177] on div "Get Conversation Link Share Conversation via email" at bounding box center [300, 170] width 291 height 19
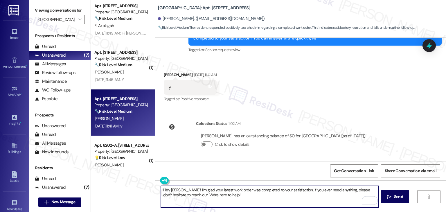
click at [227, 198] on textarea "Hey Taya! I’m glad your latest work order was completed to your satisfaction. I…" at bounding box center [270, 197] width 218 height 22
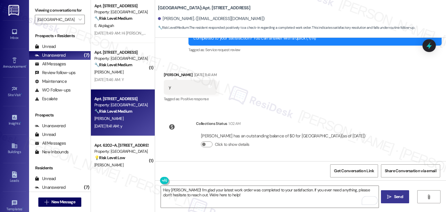
click at [401, 198] on span "Send" at bounding box center [398, 197] width 9 height 6
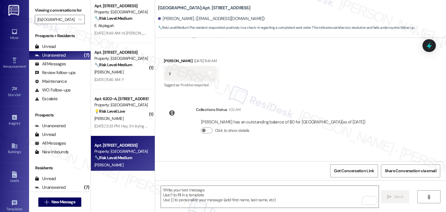
scroll to position [287, 0]
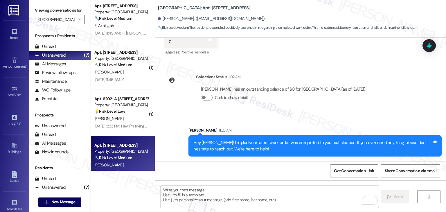
click at [335, 106] on div "Taya Bunch has an outstanding balance of $0 for Yugo Lexington Campus Court (as…" at bounding box center [283, 96] width 175 height 28
click at [340, 125] on div "Sent via SMS Sarah (ResiDesk) Jul 10, 2025 at 6:54 PM Hi Taya! We’re so excited…" at bounding box center [300, 100] width 291 height 124
click at [340, 125] on div "Sent via SMS Sarah 11:25 AM Hey Taya! I’m glad your latest work order was compl…" at bounding box center [315, 142] width 262 height 38
click at [284, 110] on div "Collections Status 1:02 AM Taya Bunch has an outstanding balance of $0 for Yugo…" at bounding box center [268, 91] width 216 height 45
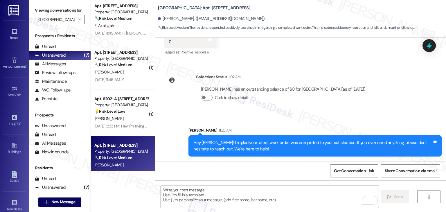
click at [277, 113] on div "Collections Status 1:02 AM Taya Bunch has an outstanding balance of $0 for Yugo…" at bounding box center [268, 91] width 216 height 45
click at [302, 115] on div "Sent via SMS Sarah 11:25 AM Hey Taya! I’m glad your latest work order was compl…" at bounding box center [300, 137] width 291 height 47
click at [287, 111] on div "Collections Status 1:02 AM Taya Bunch has an outstanding balance of $0 for Yugo…" at bounding box center [268, 91] width 216 height 45
click at [299, 127] on div "Sent via SMS Sarah 11:25 AM Hey Taya! I’m glad your latest work order was compl…" at bounding box center [315, 142] width 262 height 38
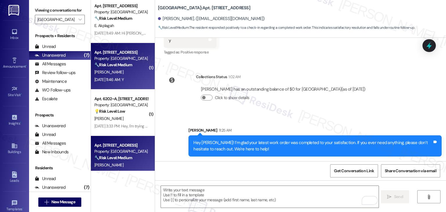
click at [122, 81] on div "Aug 15, 2025 at 11:46 AM: Y Aug 15, 2025 at 11:46 AM: Y" at bounding box center [108, 79] width 29 height 5
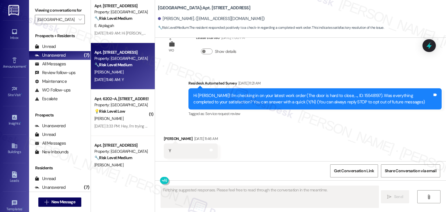
scroll to position [31, 0]
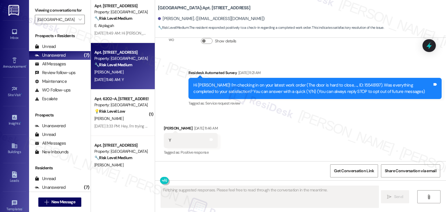
click at [291, 126] on div "Received via SMS Ashley Scott Aug 15, 2025 at 11:46 AM Y Tags and notes Tagged …" at bounding box center [300, 136] width 291 height 49
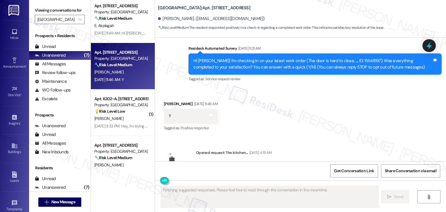
scroll to position [86, 0]
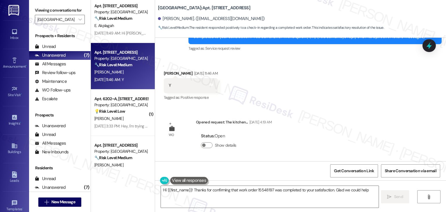
click at [343, 100] on div "Received via SMS Ashley Scott Aug 15, 2025 at 11:46 AM Y Tags and notes Tagged …" at bounding box center [300, 81] width 291 height 49
type textarea "Hi {{first_name}}! Thanks for confirming that work order 15548197 was completed…"
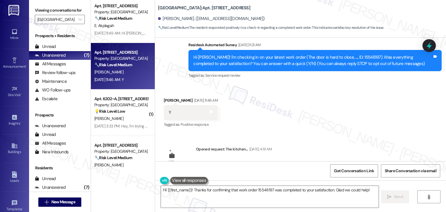
scroll to position [28, 0]
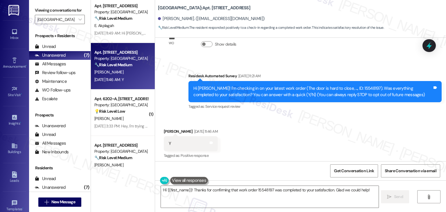
click at [343, 127] on div "Received via SMS Ashley Scott Aug 15, 2025 at 11:46 AM Y Tags and notes Tagged …" at bounding box center [300, 139] width 291 height 49
click at [343, 126] on div "Received via SMS Ashley Scott Aug 15, 2025 at 11:46 AM Y Tags and notes Tagged …" at bounding box center [300, 139] width 291 height 49
click at [343, 124] on div "Received via SMS Ashley Scott Aug 15, 2025 at 11:46 AM Y Tags and notes Tagged …" at bounding box center [300, 139] width 291 height 49
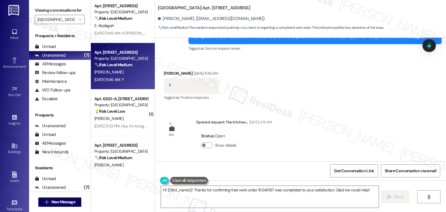
click at [328, 107] on div "WO Lease started Jul 31, 2025 at 7:00 PM Show details Survey, sent via SMS Resi…" at bounding box center [300, 100] width 291 height 124
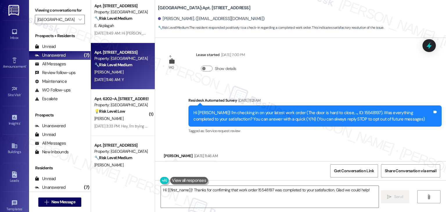
scroll to position [0, 0]
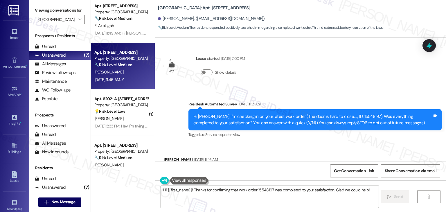
click at [297, 80] on div "WO Lease started Jul 31, 2025 at 7:00 PM Show details Survey, sent via SMS Resi…" at bounding box center [300, 100] width 291 height 124
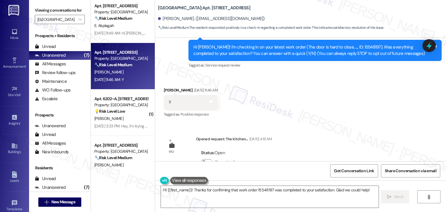
scroll to position [86, 0]
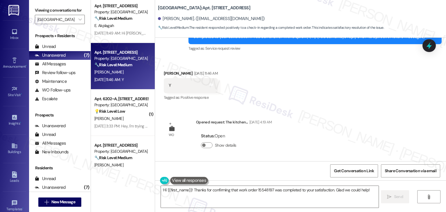
click at [313, 112] on div "WO Lease started Jul 31, 2025 at 7:00 PM Show details Survey, sent via SMS Resi…" at bounding box center [300, 100] width 291 height 124
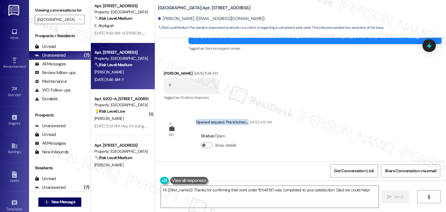
click at [313, 111] on div "WO Lease started Jul 31, 2025 at 7:00 PM Show details Survey, sent via SMS Resi…" at bounding box center [300, 100] width 291 height 124
click at [329, 132] on div "WO Lease started Jul 31, 2025 at 7:00 PM Show details Survey, sent via SMS Resi…" at bounding box center [300, 100] width 291 height 124
click at [329, 131] on div "WO Lease started Jul 31, 2025 at 7:00 PM Show details Survey, sent via SMS Resi…" at bounding box center [300, 100] width 291 height 124
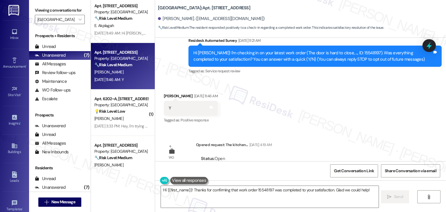
scroll to position [72, 0]
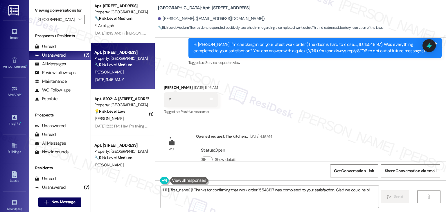
click at [333, 196] on textarea "Hi {{first_name}}! Thanks for confirming that work order 15548197 was completed…" at bounding box center [270, 197] width 218 height 22
click at [395, 197] on span "Send" at bounding box center [398, 197] width 9 height 6
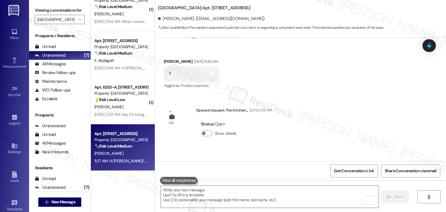
scroll to position [127, 0]
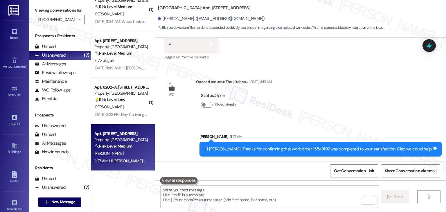
click at [243, 191] on textarea "To enrich screen reader interactions, please activate Accessibility in Grammarl…" at bounding box center [270, 197] width 218 height 22
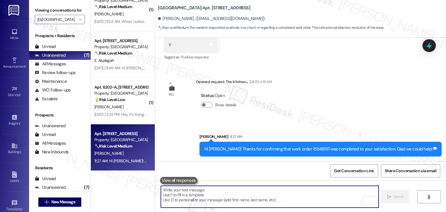
paste textarea "If you don’t mind sharing, has {{property}} lived up to your expectations so fa…"
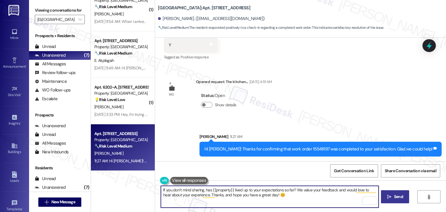
type textarea "If you don’t mind sharing, has {{property}} lived up to your expectations so fa…"
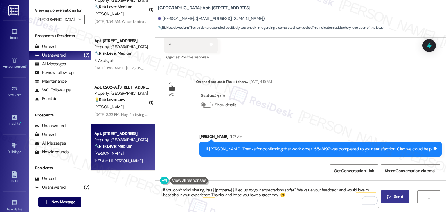
click at [282, 197] on textarea "If you don’t mind sharing, has {{property}} lived up to your expectations so fa…" at bounding box center [270, 197] width 218 height 22
click at [390, 194] on span " Send" at bounding box center [395, 197] width 18 height 6
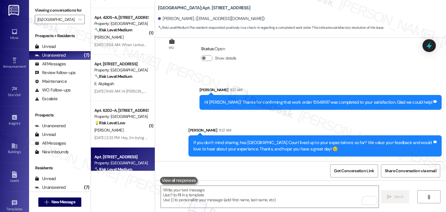
scroll to position [62, 0]
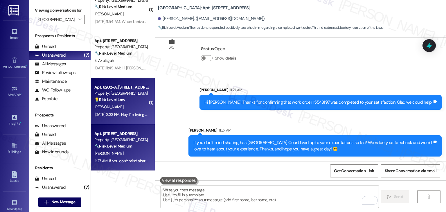
click at [109, 115] on div "Aug 18, 2025 at 3:33 PM: Hey, I'm trying to set up my tv. What is the password …" at bounding box center [175, 114] width 162 height 5
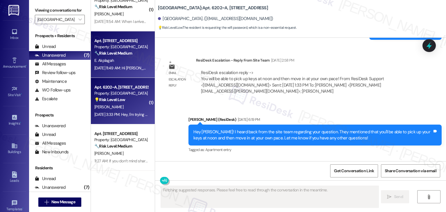
scroll to position [799, 0]
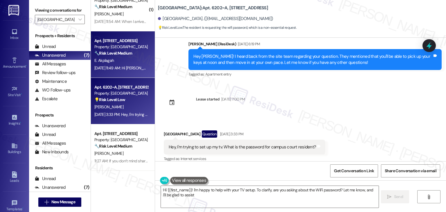
type textarea "Hi {{first_name}}! I'm happy to help with your TV setup. To clarify, are you as…"
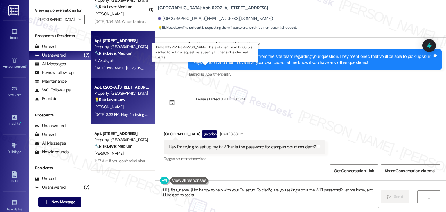
click at [129, 69] on div "Aug 18, 2025 at 11:49 AM: Hi Sara, this is Etornam from 13203. Just wanted to p…" at bounding box center [212, 67] width 237 height 5
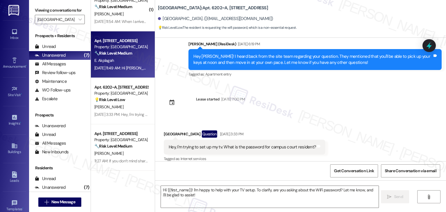
type textarea "Fetching suggested responses. Please feel free to read through the conversation…"
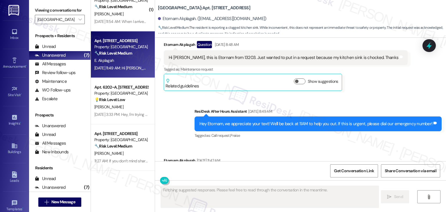
scroll to position [2490, 0]
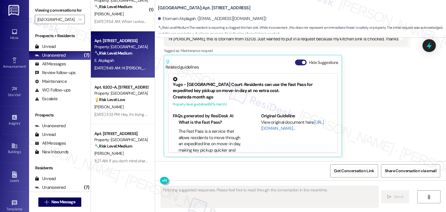
click at [295, 63] on button "Hide Suggestions" at bounding box center [301, 63] width 12 height 6
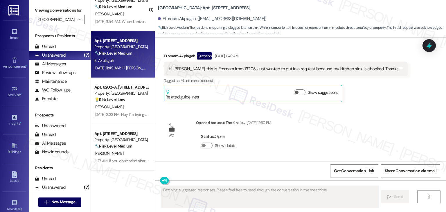
click at [363, 107] on div "Survey, sent via SMS Residesk Automated Survey Mar 17, 2025 at 11:32 AM Hi Etor…" at bounding box center [300, 100] width 291 height 124
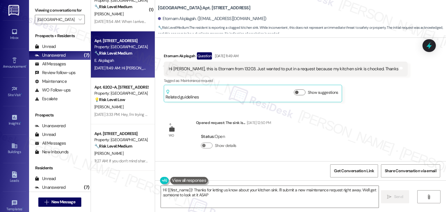
type textarea "Hi {{first_name}}! Thanks for letting us know about your kitchen sink. I'll sub…"
click at [362, 112] on div "Survey, sent via SMS Residesk Automated Survey Mar 17, 2025 at 11:32 AM Hi Etor…" at bounding box center [300, 100] width 291 height 124
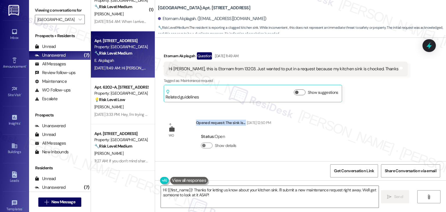
click at [362, 112] on div "Survey, sent via SMS Residesk Automated Survey Mar 17, 2025 at 11:32 AM Hi Etor…" at bounding box center [300, 100] width 291 height 124
click at [361, 112] on div "Survey, sent via SMS Residesk Automated Survey Mar 17, 2025 at 11:32 AM Hi Etor…" at bounding box center [300, 100] width 291 height 124
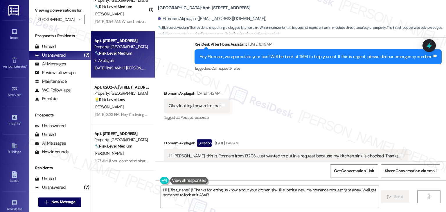
click at [371, 103] on div "Received via SMS Etornam Akplagah Aug 18, 2025 at 11:42 AM Okay looking forward…" at bounding box center [300, 135] width 291 height 117
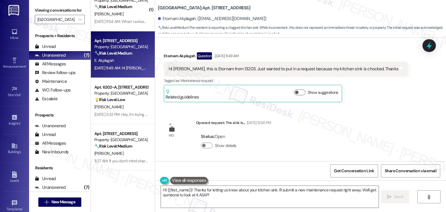
click at [375, 112] on div "Survey, sent via SMS Residesk Automated Survey Mar 17, 2025 at 11:32 AM Hi Etor…" at bounding box center [300, 100] width 291 height 124
click at [375, 117] on div "Survey, sent via SMS Residesk Automated Survey Mar 17, 2025 at 11:32 AM Hi Etor…" at bounding box center [300, 100] width 291 height 124
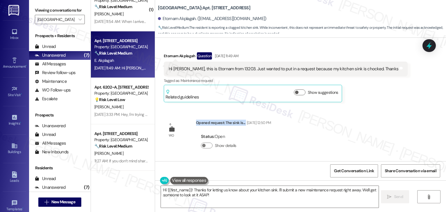
click at [375, 117] on div "Survey, sent via SMS Residesk Automated Survey Mar 17, 2025 at 11:32 AM Hi Etor…" at bounding box center [300, 100] width 291 height 124
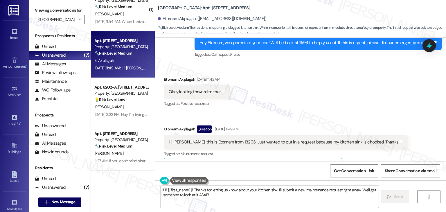
scroll to position [2373, 0]
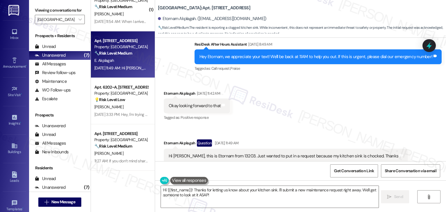
click at [376, 104] on div "Received via SMS Etornam Akplagah Aug 18, 2025 at 11:42 AM Okay looking forward…" at bounding box center [300, 135] width 291 height 117
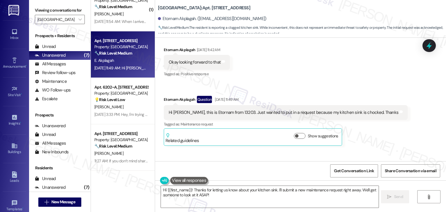
scroll to position [2460, 0]
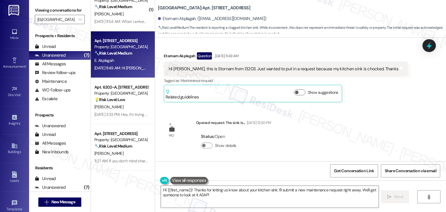
click at [377, 108] on div "Survey, sent via SMS Residesk Automated Survey Mar 17, 2025 at 11:32 AM Hi Etor…" at bounding box center [300, 100] width 291 height 124
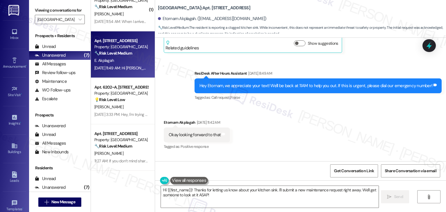
click at [378, 108] on div "Received via SMS Etornam Akplagah Aug 18, 2025 at 11:42 AM Okay looking forward…" at bounding box center [300, 164] width 291 height 117
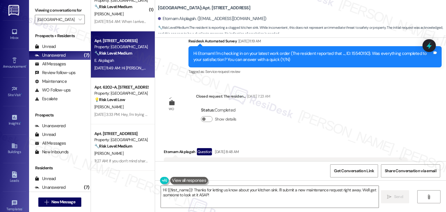
click at [380, 125] on div "Survey, sent via SMS Residesk Automated Survey Mar 17, 2025 at 11:32 AM Hi Etor…" at bounding box center [300, 100] width 291 height 124
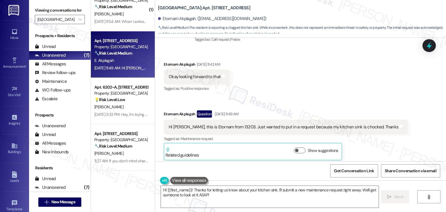
click at [381, 124] on div "Received via SMS Etornam Akplagah Aug 18, 2025 at 11:42 AM Okay looking forward…" at bounding box center [300, 106] width 291 height 117
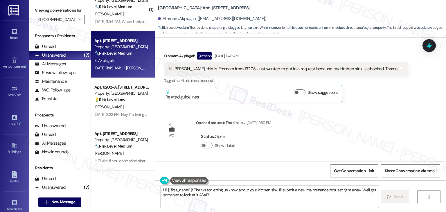
click at [386, 121] on div "Survey, sent via SMS Residesk Automated Survey Mar 17, 2025 at 11:32 AM Hi Etor…" at bounding box center [300, 100] width 291 height 124
drag, startPoint x: 386, startPoint y: 120, endPoint x: 390, endPoint y: 125, distance: 5.4
click at [390, 125] on div "Survey, sent via SMS Residesk Automated Survey Mar 17, 2025 at 11:32 AM Hi Etor…" at bounding box center [300, 100] width 291 height 124
click at [370, 99] on div "Etornam Akplagah Question Aug 18, 2025 at 11:49 AM Hi Sara, this is Etornam fro…" at bounding box center [286, 77] width 244 height 50
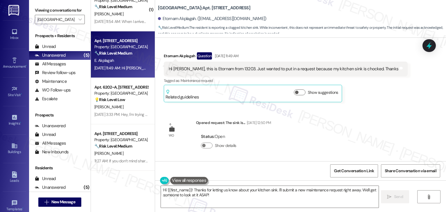
click at [370, 99] on div "Etornam Akplagah Question Aug 18, 2025 at 11:49 AM Hi Sara, this is Etornam fro…" at bounding box center [286, 77] width 244 height 50
click at [370, 98] on div "Etornam Akplagah Question Aug 18, 2025 at 11:49 AM Hi Sara, this is Etornam fro…" at bounding box center [286, 77] width 244 height 50
click at [376, 113] on div "Survey, sent via SMS Residesk Automated Survey Mar 17, 2025 at 11:32 AM Hi Etor…" at bounding box center [300, 100] width 291 height 124
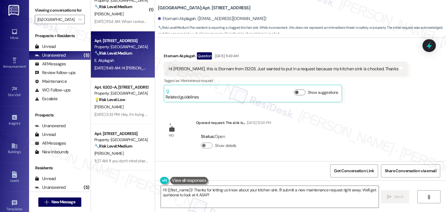
click at [376, 113] on div "Survey, sent via SMS Residesk Automated Survey Mar 17, 2025 at 11:32 AM Hi Etor…" at bounding box center [300, 100] width 291 height 124
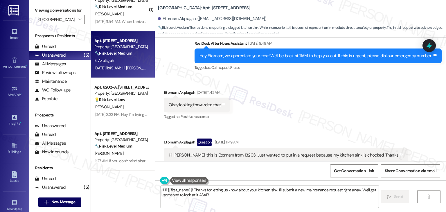
scroll to position [2373, 0]
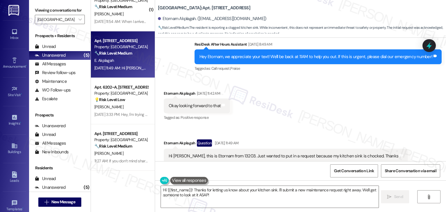
click at [377, 108] on div "Received via SMS Etornam Akplagah Aug 18, 2025 at 11:42 AM Okay looking forward…" at bounding box center [300, 135] width 291 height 117
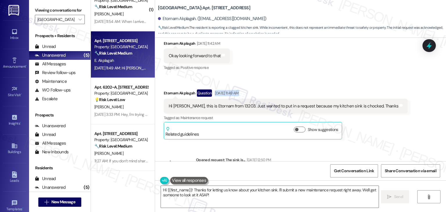
scroll to position [2460, 0]
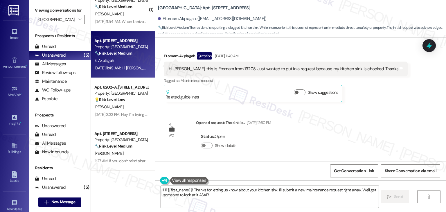
click at [379, 109] on div "Survey, sent via SMS Residesk Automated Survey Mar 17, 2025 at 11:32 AM Hi Etor…" at bounding box center [300, 100] width 291 height 124
click at [374, 99] on div "Etornam Akplagah Question Aug 18, 2025 at 11:49 AM Hi Sara, this is Etornam fro…" at bounding box center [286, 77] width 244 height 50
click at [374, 100] on div "Etornam Akplagah Question Aug 18, 2025 at 11:49 AM Hi Sara, this is Etornam fro…" at bounding box center [286, 77] width 244 height 50
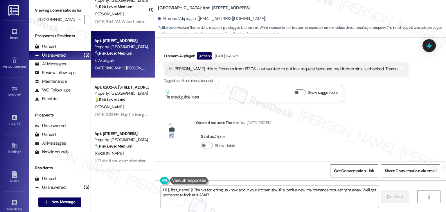
click at [374, 100] on div "Etornam Akplagah Question Aug 18, 2025 at 11:49 AM Hi Sara, this is Etornam fro…" at bounding box center [286, 77] width 244 height 50
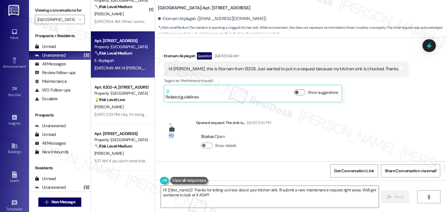
click at [374, 100] on div "Etornam Akplagah Question Aug 18, 2025 at 11:49 AM Hi Sara, this is Etornam fro…" at bounding box center [286, 77] width 244 height 50
click at [379, 125] on div "Survey, sent via SMS Residesk Automated Survey Mar 17, 2025 at 11:32 AM Hi Etor…" at bounding box center [300, 100] width 291 height 124
click at [379, 126] on div "Survey, sent via SMS Residesk Automated Survey Mar 17, 2025 at 11:32 AM Hi Etor…" at bounding box center [300, 100] width 291 height 124
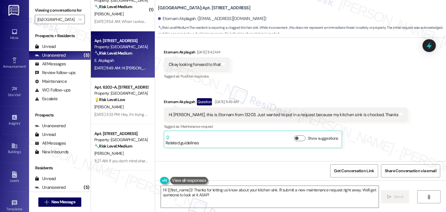
scroll to position [2402, 0]
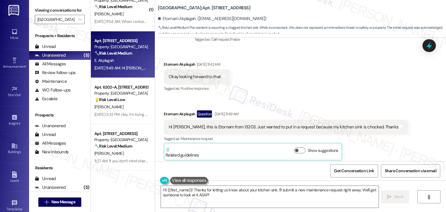
click at [390, 94] on div "Received via SMS Etornam Akplagah Aug 18, 2025 at 11:42 AM Okay looking forward…" at bounding box center [300, 106] width 291 height 117
click at [390, 95] on div "Received via SMS Etornam Akplagah Aug 18, 2025 at 11:42 AM Okay looking forward…" at bounding box center [300, 106] width 291 height 117
click at [366, 94] on div "Received via SMS Etornam Akplagah Aug 18, 2025 at 11:42 AM Okay looking forward…" at bounding box center [300, 106] width 291 height 117
click at [334, 96] on div "Received via SMS Etornam Akplagah Aug 18, 2025 at 11:42 AM Okay looking forward…" at bounding box center [300, 106] width 291 height 117
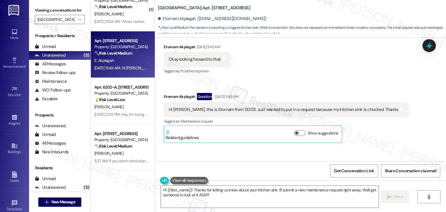
scroll to position [2460, 0]
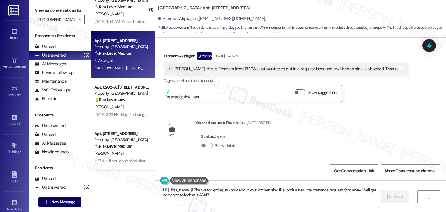
click at [363, 121] on div "Survey, sent via SMS Residesk Automated Survey Mar 17, 2025 at 11:32 AM Hi Etor…" at bounding box center [300, 100] width 291 height 124
click at [362, 122] on div "Survey, sent via SMS Residesk Automated Survey Mar 17, 2025 at 11:32 AM Hi Etor…" at bounding box center [300, 100] width 291 height 124
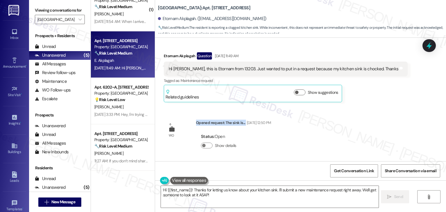
click at [362, 122] on div "Survey, sent via SMS Residesk Automated Survey Mar 17, 2025 at 11:32 AM Hi Etor…" at bounding box center [300, 100] width 291 height 124
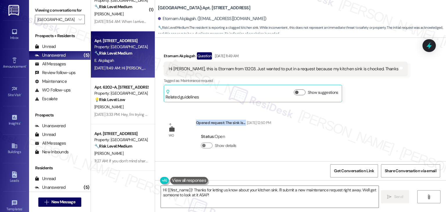
click at [362, 122] on div "Survey, sent via SMS Residesk Automated Survey Mar 17, 2025 at 11:32 AM Hi Etor…" at bounding box center [300, 100] width 291 height 124
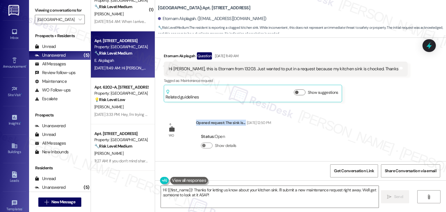
click at [362, 122] on div "Survey, sent via SMS Residesk Automated Survey Mar 17, 2025 at 11:32 AM Hi Etor…" at bounding box center [300, 100] width 291 height 124
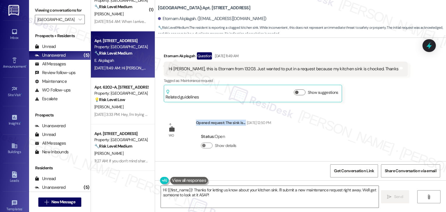
click at [362, 122] on div "Survey, sent via SMS Residesk Automated Survey Mar 17, 2025 at 11:32 AM Hi Etor…" at bounding box center [300, 100] width 291 height 124
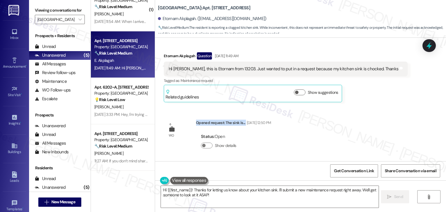
click at [362, 122] on div "Survey, sent via SMS Residesk Automated Survey Mar 17, 2025 at 11:32 AM Hi Etor…" at bounding box center [300, 100] width 291 height 124
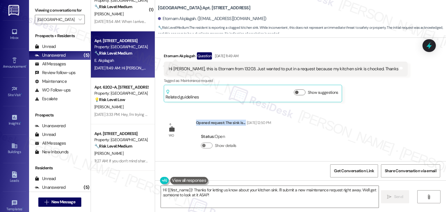
click at [362, 122] on div "Survey, sent via SMS Residesk Automated Survey Mar 17, 2025 at 11:32 AM Hi Etor…" at bounding box center [300, 100] width 291 height 124
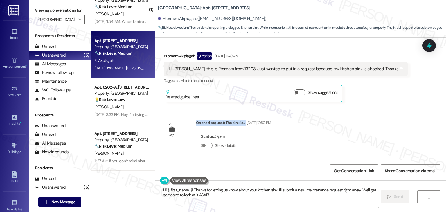
click at [362, 122] on div "Survey, sent via SMS Residesk Automated Survey Mar 17, 2025 at 11:32 AM Hi Etor…" at bounding box center [300, 100] width 291 height 124
click at [363, 120] on div "Survey, sent via SMS Residesk Automated Survey Mar 17, 2025 at 11:32 AM Hi Etor…" at bounding box center [300, 100] width 291 height 124
click at [374, 119] on div "Survey, sent via SMS Residesk Automated Survey Mar 17, 2025 at 11:32 AM Hi Etor…" at bounding box center [300, 100] width 291 height 124
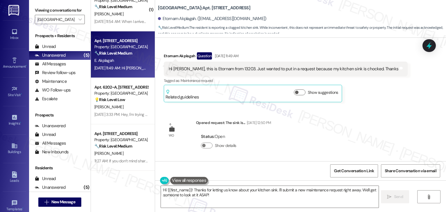
click at [374, 119] on div "Survey, sent via SMS Residesk Automated Survey Mar 17, 2025 at 11:32 AM Hi Etor…" at bounding box center [300, 100] width 291 height 124
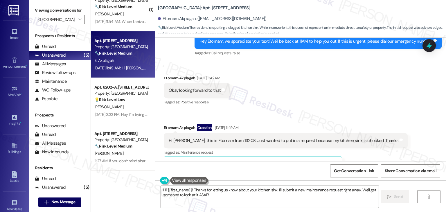
scroll to position [2373, 0]
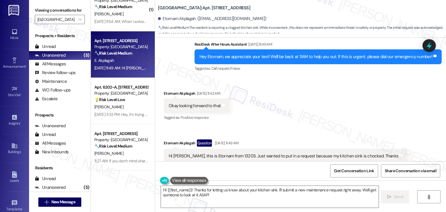
click at [375, 119] on div "Received via SMS Etornam Akplagah Aug 18, 2025 at 11:42 AM Okay looking forward…" at bounding box center [300, 135] width 291 height 117
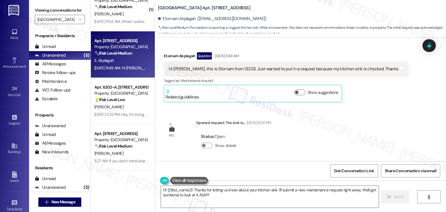
click at [374, 118] on div "Survey, sent via SMS Residesk Automated Survey Mar 17, 2025 at 11:32 AM Hi Etor…" at bounding box center [300, 100] width 291 height 124
click at [375, 135] on div "Survey, sent via SMS Residesk Automated Survey Mar 17, 2025 at 11:32 AM Hi Etor…" at bounding box center [300, 100] width 291 height 124
click at [373, 128] on div "Survey, sent via SMS Residesk Automated Survey Mar 17, 2025 at 11:32 AM Hi Etor…" at bounding box center [300, 100] width 291 height 124
click at [372, 128] on div "Survey, sent via SMS Residesk Automated Survey Mar 17, 2025 at 11:32 AM Hi Etor…" at bounding box center [300, 100] width 291 height 124
click at [297, 72] on div "Hi Sara, this is Etornam from 13203. Just wanted to put in a request because my…" at bounding box center [286, 69] width 244 height 15
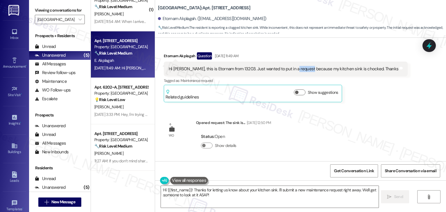
click at [297, 72] on div "Hi Sara, this is Etornam from 13203. Just wanted to put in a request because my…" at bounding box center [286, 69] width 244 height 15
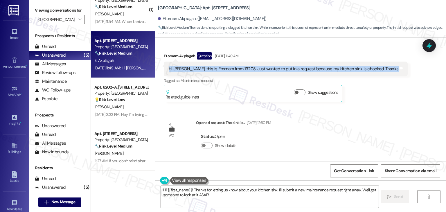
click at [297, 72] on div "Hi Sara, this is Etornam from 13203. Just wanted to put in a request because my…" at bounding box center [286, 69] width 244 height 15
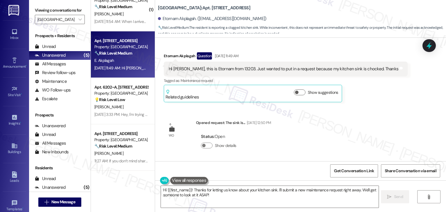
click at [367, 122] on div "Survey, sent via SMS Residesk Automated Survey Mar 17, 2025 at 11:32 AM Hi Etor…" at bounding box center [300, 100] width 291 height 124
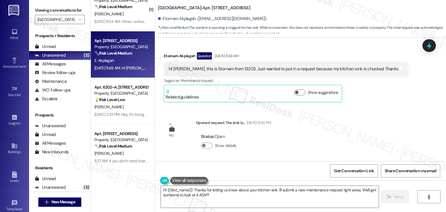
click at [367, 122] on div "Survey, sent via SMS Residesk Automated Survey Mar 17, 2025 at 11:32 AM Hi Etor…" at bounding box center [300, 100] width 291 height 124
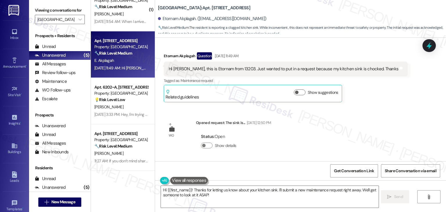
click at [367, 122] on div "Survey, sent via SMS Residesk Automated Survey Mar 17, 2025 at 11:32 AM Hi Etor…" at bounding box center [300, 100] width 291 height 124
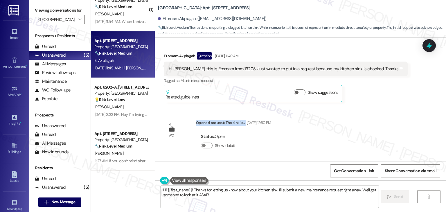
click at [367, 122] on div "Survey, sent via SMS Residesk Automated Survey Mar 17, 2025 at 11:32 AM Hi Etor…" at bounding box center [300, 100] width 291 height 124
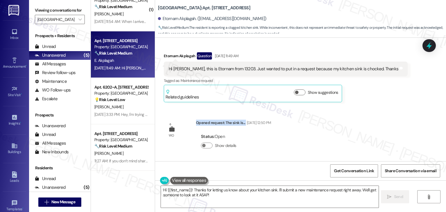
click at [367, 122] on div "Survey, sent via SMS Residesk Automated Survey Mar 17, 2025 at 11:32 AM Hi Etor…" at bounding box center [300, 100] width 291 height 124
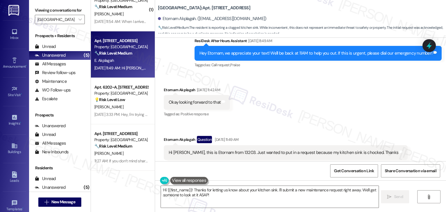
scroll to position [2373, 0]
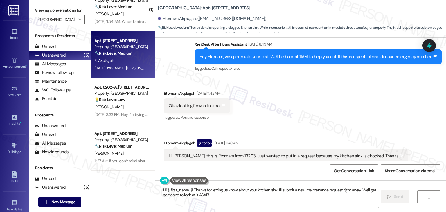
click at [368, 121] on div "Received via SMS Etornam Akplagah Aug 18, 2025 at 11:42 AM Okay looking forward…" at bounding box center [300, 135] width 291 height 117
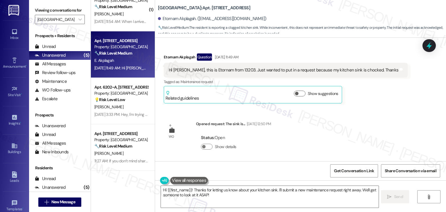
scroll to position [2460, 0]
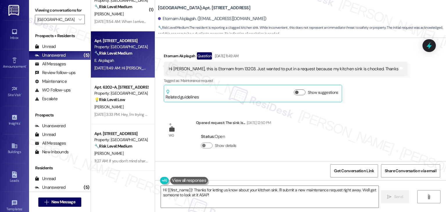
click at [370, 119] on div "Survey, sent via SMS Residesk Automated Survey Mar 17, 2025 at 11:32 AM Hi Etor…" at bounding box center [300, 100] width 291 height 124
click at [264, 72] on div "Hi Sara, this is Etornam from 13203. Just wanted to put in a request because my…" at bounding box center [286, 69] width 244 height 15
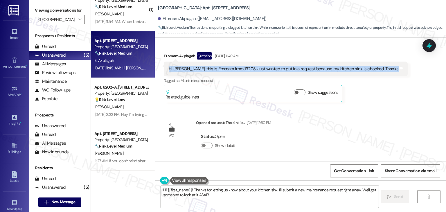
click at [264, 72] on div "Hi Sara, this is Etornam from 13203. Just wanted to put in a request because my…" at bounding box center [286, 69] width 244 height 15
copy div "Hi Sara, this is Etornam from 13203. Just wanted to put in a request because my…"
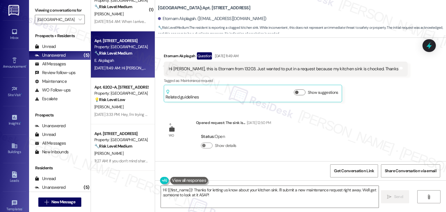
click at [170, 56] on div "Etornam Akplagah Question Aug 18, 2025 at 11:49 AM" at bounding box center [286, 56] width 244 height 9
copy div "Etornam"
click at [362, 123] on div "Survey, sent via SMS Residesk Automated Survey Mar 17, 2025 at 11:32 AM Hi Etor…" at bounding box center [300, 100] width 291 height 124
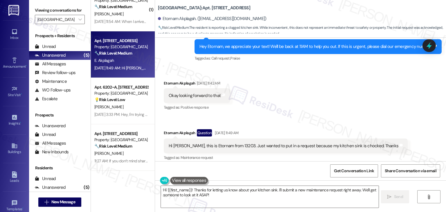
scroll to position [2373, 0]
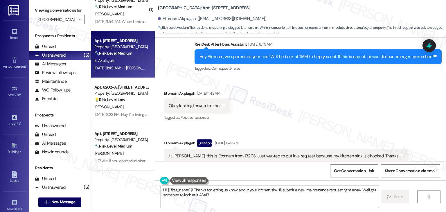
click at [320, 107] on div "Received via SMS Etornam Akplagah Aug 18, 2025 at 11:42 AM Okay looking forward…" at bounding box center [300, 135] width 291 height 117
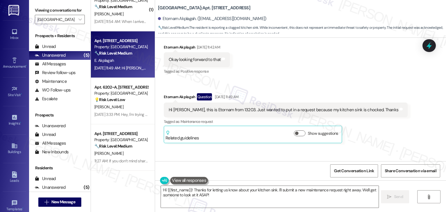
scroll to position [2460, 0]
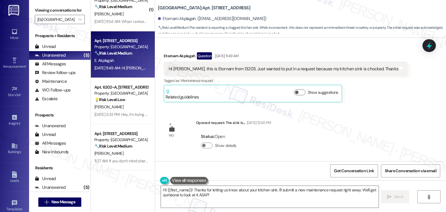
click at [376, 117] on div "Survey, sent via SMS Residesk Automated Survey Mar 17, 2025 at 11:32 AM Hi Etor…" at bounding box center [300, 100] width 291 height 124
click at [167, 20] on div "Etornam Akplagah. (awoetornam@gmail.com)" at bounding box center [212, 19] width 108 height 6
click at [167, 19] on div "Etornam Akplagah. (awoetornam@gmail.com)" at bounding box center [212, 19] width 108 height 6
copy div "Etornam"
click at [362, 124] on div "Survey, sent via SMS Residesk Automated Survey Mar 17, 2025 at 11:32 AM Hi Etor…" at bounding box center [300, 100] width 291 height 124
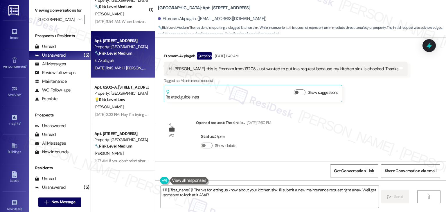
click at [223, 194] on textarea "Hi {{first_name}}! Thanks for letting us know about your kitchen sink. I'll sub…" at bounding box center [270, 197] width 218 height 22
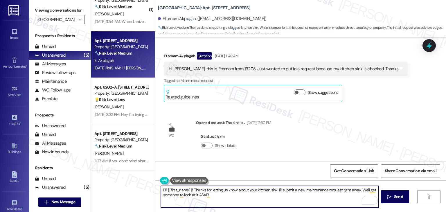
click at [319, 150] on div "Survey, sent via SMS Residesk Automated Survey Mar 17, 2025 at 11:32 AM Hi Etor…" at bounding box center [300, 100] width 291 height 124
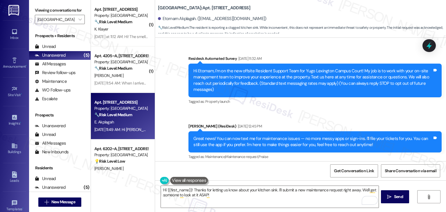
scroll to position [2460, 0]
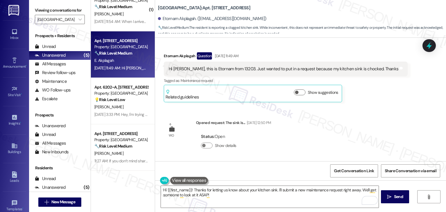
click at [345, 124] on div "Survey, sent via SMS Residesk Automated Survey [DATE] 11:32 AM Hi Etornam, I'm …" at bounding box center [300, 100] width 291 height 124
click at [382, 110] on div "Survey, sent via SMS Residesk Automated Survey [DATE] 11:32 AM Hi Etornam, I'm …" at bounding box center [300, 100] width 291 height 124
click at [359, 124] on div "Survey, sent via SMS Residesk Automated Survey [DATE] 11:32 AM Hi Etornam, I'm …" at bounding box center [300, 100] width 291 height 124
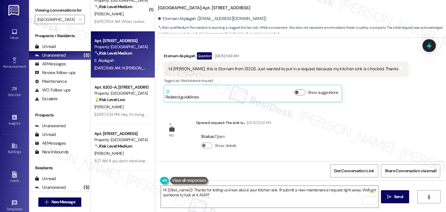
click at [375, 130] on div "Survey, sent via SMS Residesk Automated Survey [DATE] 11:32 AM Hi Etornam, I'm …" at bounding box center [300, 100] width 291 height 124
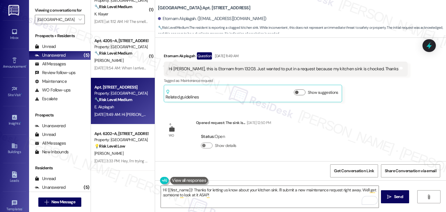
scroll to position [15, 0]
click at [394, 124] on div "Survey, sent via SMS Residesk Automated Survey [DATE] 11:32 AM Hi Etornam, I'm …" at bounding box center [300, 100] width 291 height 124
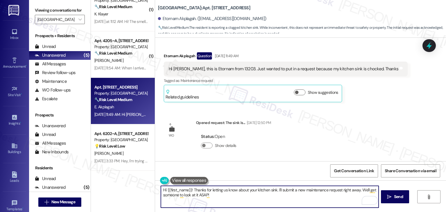
click at [223, 193] on textarea "Hi {{first_name}}! Thanks for letting us know about your kitchen sink. I'll sub…" at bounding box center [270, 197] width 218 height 22
paste textarea "Etornam, thanks for letting us know! We’re sorry to hear about the kitchen sink…"
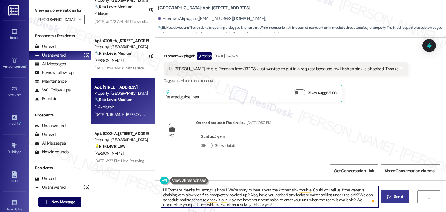
type textarea "Hi Etornam, thanks for letting us know! We’re sorry to hear about the kitchen s…"
click at [395, 195] on span "Send" at bounding box center [398, 197] width 9 height 6
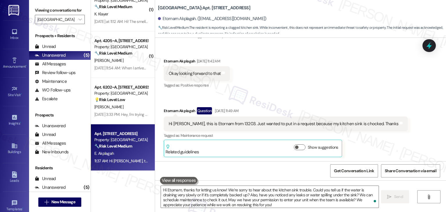
scroll to position [2520, 0]
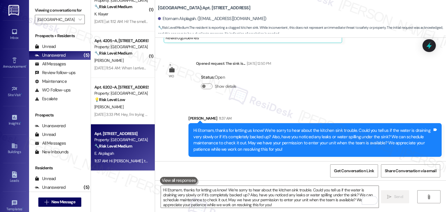
click at [302, 97] on div "Survey, sent via SMS Residesk Automated Survey [DATE] 11:32 AM Hi Etornam, I'm …" at bounding box center [300, 100] width 291 height 124
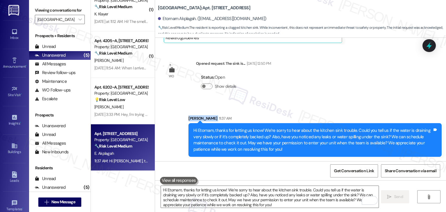
click at [302, 97] on div "Survey, sent via SMS Residesk Automated Survey [DATE] 11:32 AM Hi Etornam, I'm …" at bounding box center [300, 100] width 291 height 124
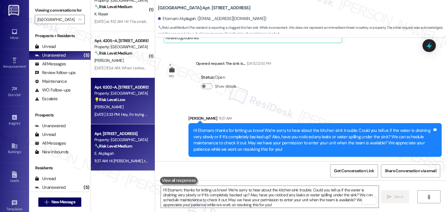
click at [127, 117] on div "[DATE] 3:33 PM: Hey, I'm trying to set up my tv. What is the password for campu…" at bounding box center [175, 114] width 162 height 5
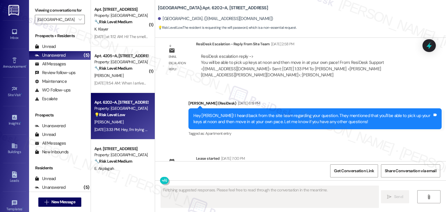
scroll to position [799, 0]
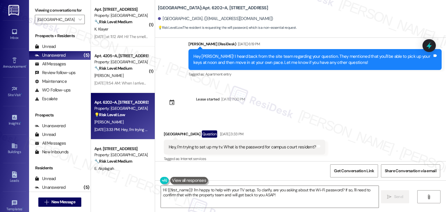
click at [287, 104] on div "Sent via SMS [PERSON_NAME] (ResiDesk) [DATE] 9:46 AM Hi [PERSON_NAME]! We’re so…" at bounding box center [300, 100] width 291 height 124
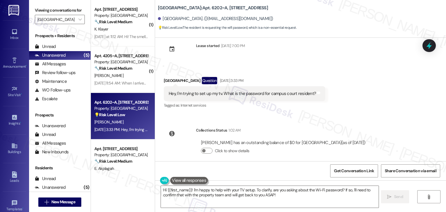
scroll to position [852, 0]
click at [259, 91] on div "Hey, I'm trying to set up my tv. What is the password for campus court resident?" at bounding box center [242, 94] width 147 height 6
copy div "Hey, I'm trying to set up my tv. What is the password for campus court resident…"
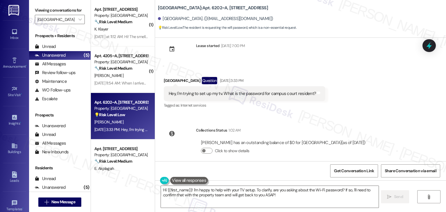
click at [165, 77] on div "[GEOGRAPHIC_DATA] Question [DATE] 3:33 PM" at bounding box center [245, 81] width 162 height 9
copy div "[GEOGRAPHIC_DATA]"
click at [353, 103] on div "Received via SMS [GEOGRAPHIC_DATA] Question [DATE] 3:33 PM Hey, I'm trying to s…" at bounding box center [300, 89] width 291 height 50
click at [362, 98] on div "Received via SMS [GEOGRAPHIC_DATA] Question [DATE] 3:33 PM Hey, I'm trying to s…" at bounding box center [300, 89] width 291 height 50
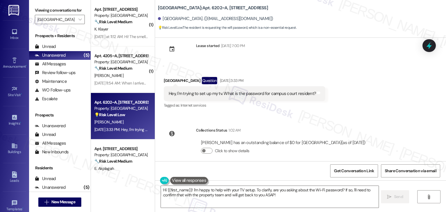
click at [230, 91] on div "Hey, I'm trying to set up my tv. What is the password for campus court resident?" at bounding box center [242, 94] width 147 height 6
copy div "Hey, I'm trying to set up my tv. What is the password for campus court resident…"
click at [352, 82] on div "Received via SMS [GEOGRAPHIC_DATA] Question [DATE] 3:33 PM Hey, I'm trying to s…" at bounding box center [300, 89] width 291 height 50
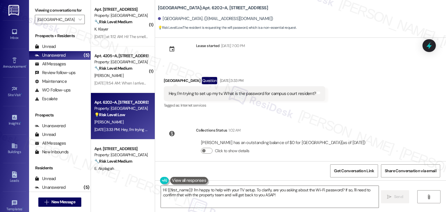
click at [347, 103] on div "Received via SMS [GEOGRAPHIC_DATA] Question [DATE] 3:33 PM Hey, I'm trying to s…" at bounding box center [300, 89] width 291 height 50
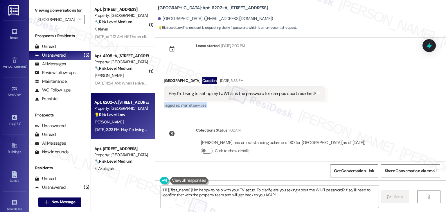
click at [347, 103] on div "Received via SMS [GEOGRAPHIC_DATA] Question [DATE] 3:33 PM Hey, I'm trying to s…" at bounding box center [300, 89] width 291 height 50
click at [349, 95] on div "Received via SMS [GEOGRAPHIC_DATA] Question [DATE] 3:33 PM Hey, I'm trying to s…" at bounding box center [300, 89] width 291 height 50
click at [350, 92] on div "Received via SMS [GEOGRAPHIC_DATA] Question [DATE] 3:33 PM Hey, I'm trying to s…" at bounding box center [300, 89] width 291 height 50
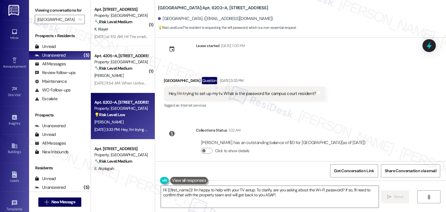
click at [350, 93] on div "Received via SMS [GEOGRAPHIC_DATA] Question [DATE] 3:33 PM Hey, I'm trying to s…" at bounding box center [300, 89] width 291 height 50
click at [353, 93] on div "Received via SMS [GEOGRAPHIC_DATA] Question [DATE] 3:33 PM Hey, I'm trying to s…" at bounding box center [300, 89] width 291 height 50
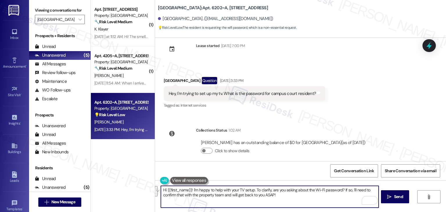
drag, startPoint x: 260, startPoint y: 195, endPoint x: 191, endPoint y: 191, distance: 69.6
click at [191, 191] on textarea "Hi {{first_name}}! I'm happy to help with your TV setup. To clarify, are you as…" at bounding box center [270, 197] width 218 height 22
click at [274, 197] on textarea "Hi {{first_name}}! I'm happy to help with your TV setup. To clarify, are you as…" at bounding box center [270, 197] width 218 height 22
drag, startPoint x: 277, startPoint y: 194, endPoint x: 210, endPoint y: 192, distance: 66.6
click at [210, 192] on textarea "Hi {{first_name}}! I'm happy to help with your TV setup. To clarify, are you as…" at bounding box center [270, 197] width 218 height 22
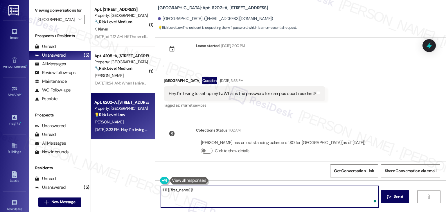
paste textarea "I’m happy to help with your TV setup! To clarify, are you asking about the Wi-F…"
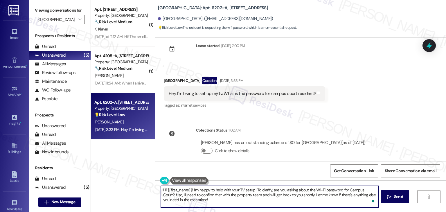
click at [294, 197] on textarea "Hi {{first_name}}! I’m happy to help with your TV setup! To clarify, are you as…" at bounding box center [270, 197] width 218 height 22
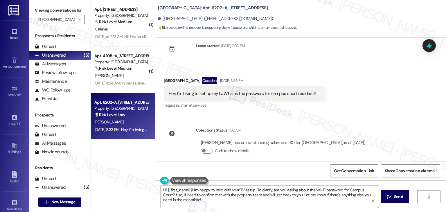
click at [207, 203] on textarea "Hi {{first_name}}! I’m happy to help with your TV setup! To clarify, are you as…" at bounding box center [270, 197] width 218 height 22
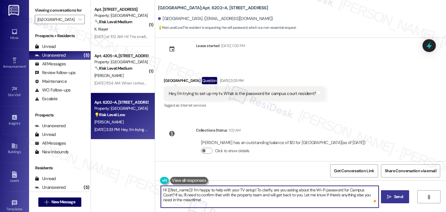
type textarea "Hi {{first_name}}! I’m happy to help with your TV setup! To clarify, are you as…"
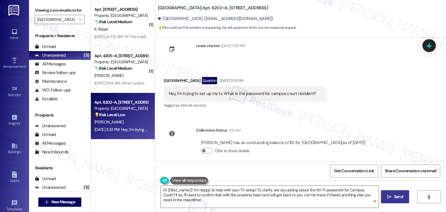
click at [399, 195] on span "Send" at bounding box center [398, 197] width 9 height 6
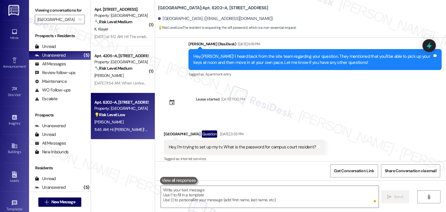
scroll to position [899, 0]
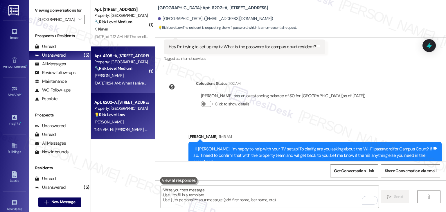
click at [133, 80] on div "[DATE] 11:54 AM: When I arrived no one was in the office. I understand they wer…" at bounding box center [121, 83] width 55 height 7
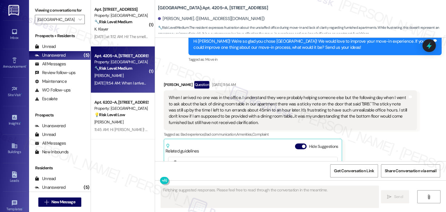
scroll to position [303, 0]
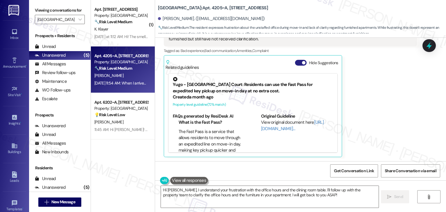
click at [295, 61] on button "Hide Suggestions" at bounding box center [301, 63] width 12 height 6
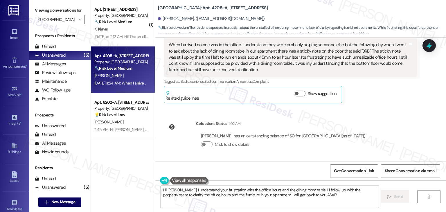
scroll to position [272, 0]
click at [381, 115] on div "Sent via SMS [PERSON_NAME] (ResiDesk) [DATE] 6:44 PM Hi [PERSON_NAME]! We’re so…" at bounding box center [300, 100] width 291 height 124
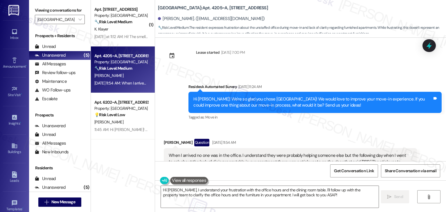
scroll to position [156, 0]
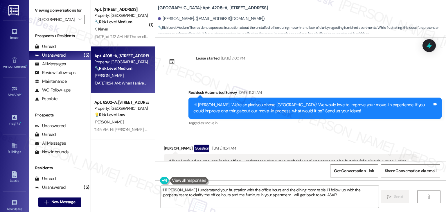
click at [373, 132] on div "Received via SMS [PERSON_NAME] Question [DATE] 11:54 AM When I arrived no one w…" at bounding box center [300, 178] width 291 height 92
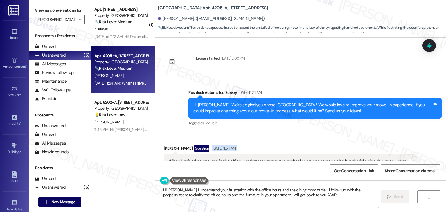
click at [373, 132] on div "Received via SMS [PERSON_NAME] Question [DATE] 11:54 AM When I arrived no one w…" at bounding box center [300, 178] width 291 height 92
click at [372, 132] on div "Received via SMS [PERSON_NAME] Question [DATE] 11:54 AM When I arrived no one w…" at bounding box center [300, 178] width 291 height 92
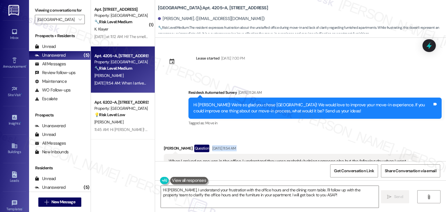
click at [372, 132] on div "Received via SMS [PERSON_NAME] Question [DATE] 11:54 AM When I arrived no one w…" at bounding box center [300, 178] width 291 height 92
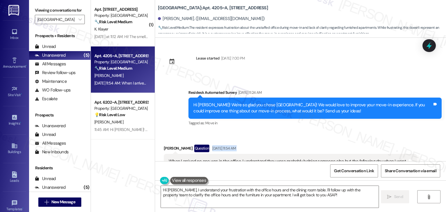
click at [372, 132] on div "Received via SMS [PERSON_NAME] Question [DATE] 11:54 AM When I arrived no one w…" at bounding box center [300, 178] width 291 height 92
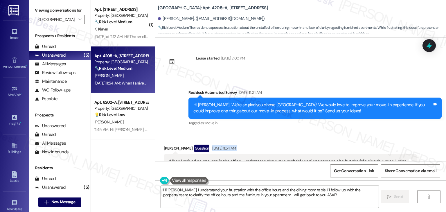
click at [372, 132] on div "Received via SMS [PERSON_NAME] Question [DATE] 11:54 AM When I arrived no one w…" at bounding box center [300, 178] width 291 height 92
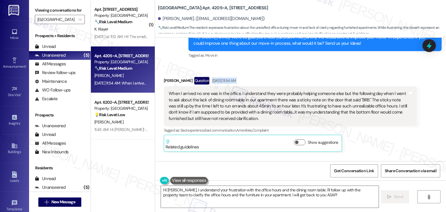
scroll to position [214, 0]
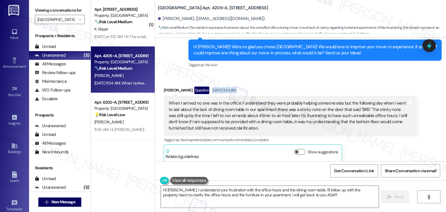
click at [284, 83] on div "Received via SMS [PERSON_NAME] Question [DATE] 11:54 AM When I arrived no one w…" at bounding box center [291, 124] width 262 height 84
click at [283, 56] on div "Hi [PERSON_NAME]! We're so glad you chose [GEOGRAPHIC_DATA]! We would love to i…" at bounding box center [313, 50] width 239 height 12
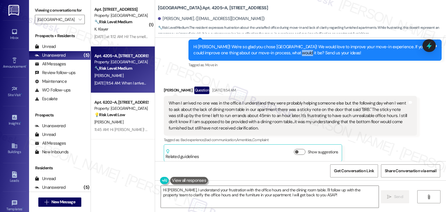
click at [283, 56] on div "Hi [PERSON_NAME]! We're so glad you chose [GEOGRAPHIC_DATA]! We would love to i…" at bounding box center [313, 50] width 239 height 12
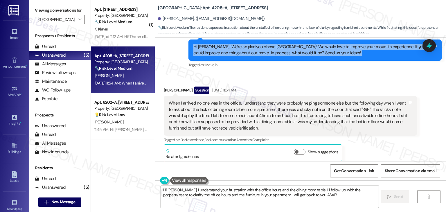
click at [283, 56] on div "Hi [PERSON_NAME]! We're so glad you chose [GEOGRAPHIC_DATA]! We would love to i…" at bounding box center [313, 50] width 239 height 12
copy div "Hi [PERSON_NAME]! We're so glad you chose [GEOGRAPHIC_DATA]! We would love to i…"
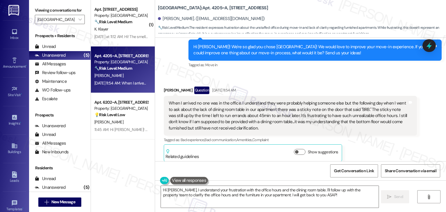
click at [291, 76] on div "Received via SMS [PERSON_NAME] Question [DATE] 11:54 AM When I arrived no one w…" at bounding box center [300, 120] width 291 height 92
click at [221, 122] on div "When I arrived no one was in the office. I understand they were probably helpin…" at bounding box center [288, 115] width 239 height 31
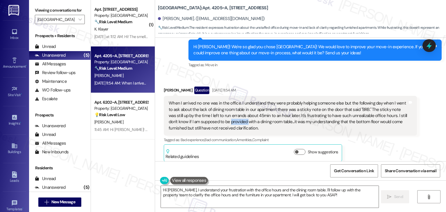
click at [221, 122] on div "When I arrived no one was in the office. I understand they were probably helpin…" at bounding box center [288, 115] width 239 height 31
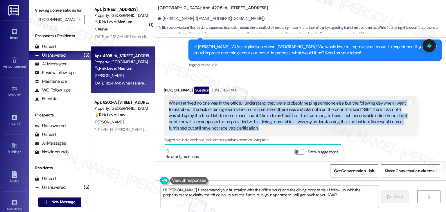
click at [221, 122] on div "When I arrived no one was in the office. I understand they were probably helpin…" at bounding box center [288, 115] width 239 height 31
copy div "When I arrived no one was in the office. I understand they were probably helpin…"
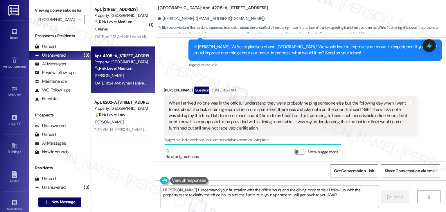
click at [235, 163] on div "Get Conversation Link Share Conversation via email" at bounding box center [300, 170] width 291 height 19
click at [241, 171] on div "Get Conversation Link Share Conversation via email" at bounding box center [300, 170] width 291 height 19
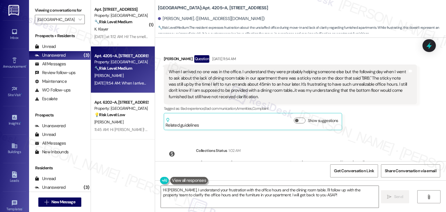
scroll to position [272, 0]
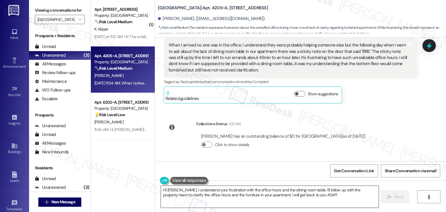
click at [265, 194] on textarea "Hi [PERSON_NAME], I understand your frustration with the office hours and the d…" at bounding box center [270, 197] width 218 height 22
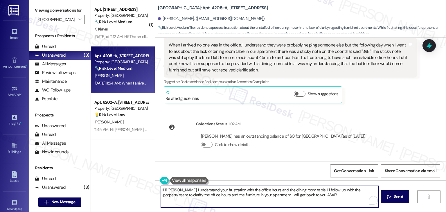
click at [265, 194] on textarea "Hi [PERSON_NAME], I understand your frustration with the office hours and the d…" at bounding box center [270, 197] width 218 height 22
paste textarea "thank you so much for your feedback and for sharing your move-in experience. I'…"
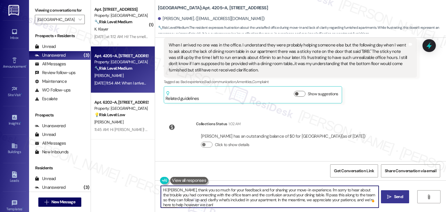
type textarea "Hi [PERSON_NAME], thank you so much for your feedback and for sharing your move…"
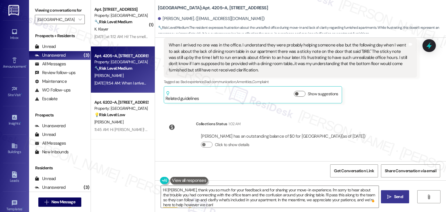
click at [393, 198] on span "Send" at bounding box center [398, 197] width 11 height 6
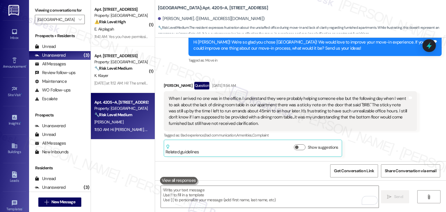
scroll to position [326, 0]
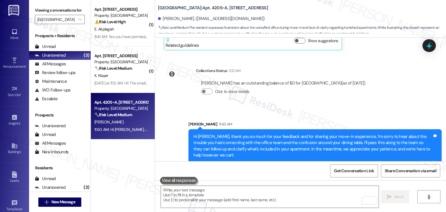
click at [407, 111] on div "Sent via SMS [PERSON_NAME] 11:50 AM Hi [PERSON_NAME], thank you so much for you…" at bounding box center [300, 137] width 291 height 59
click at [427, 46] on icon at bounding box center [430, 46] width 10 height 10
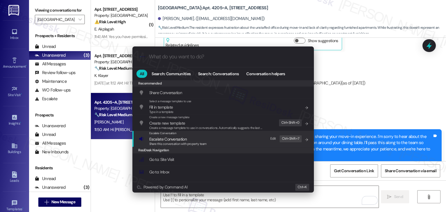
click at [177, 139] on span "Escalate Conversation" at bounding box center [167, 139] width 37 height 5
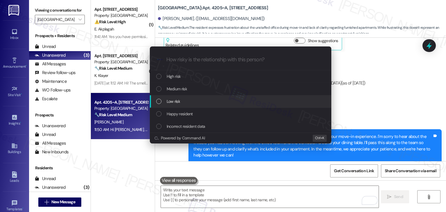
click at [161, 101] on div "List of options" at bounding box center [158, 101] width 5 height 5
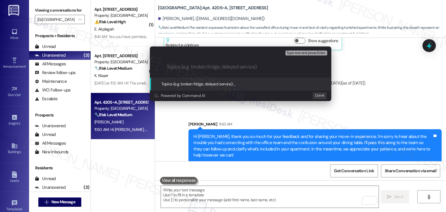
paste input "Follow-Up on Office Availability & Furnishing Clarification – Unit Move-In Conc…"
type input "Follow-Up on Office Availability & Furnishing Clarification – Unit Move-In Conc…"
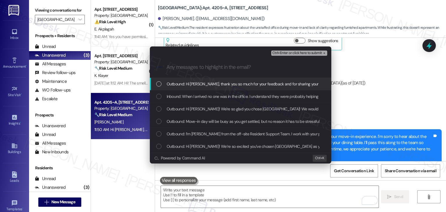
scroll to position [0, 0]
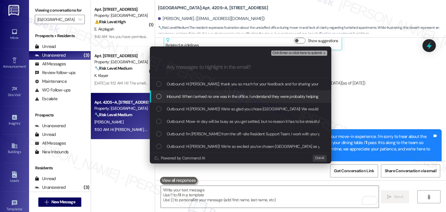
click at [157, 97] on div "List of options" at bounding box center [158, 96] width 5 height 5
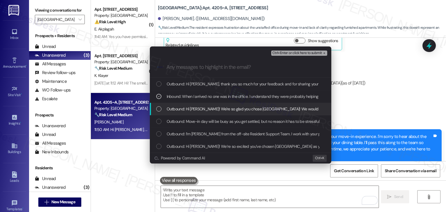
click at [159, 109] on div "List of options" at bounding box center [158, 108] width 5 height 5
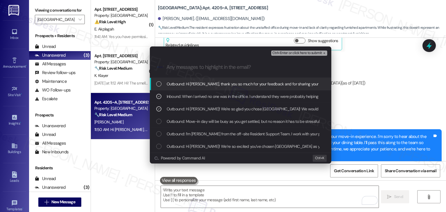
click at [301, 52] on span "Ctrl+Enter or click here to submit" at bounding box center [298, 53] width 50 height 4
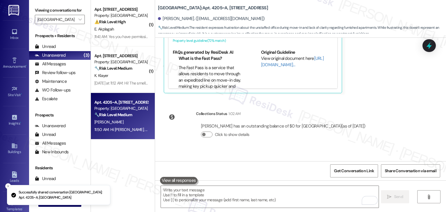
scroll to position [419, 0]
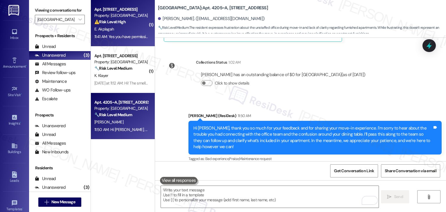
click at [133, 39] on div "11:41 AM: Yes you have permission to enter the unit. 11:41 AM: Yes you have per…" at bounding box center [136, 36] width 84 height 5
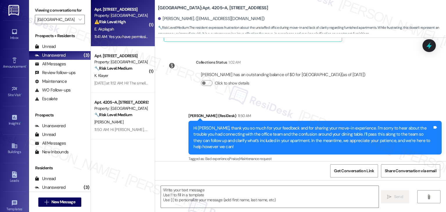
type textarea "Fetching suggested responses. Please feel free to read through the conversation…"
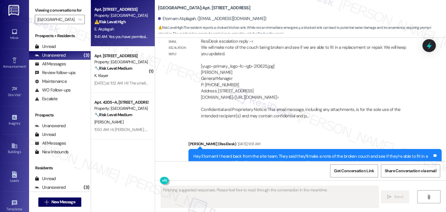
scroll to position [2577, 0]
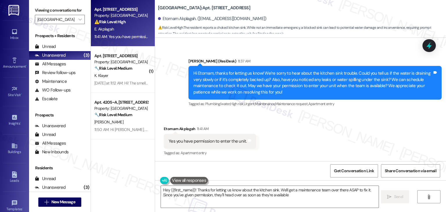
type textarea "Hey {{first_name}}! Thanks for letting us know about the kitchen sink. We'll ge…"
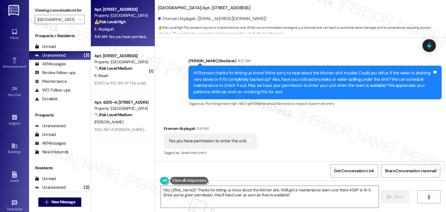
click at [263, 82] on div "Hi Etornam, thanks for letting us know! We’re sorry to hear about the kitchen s…" at bounding box center [313, 82] width 239 height 25
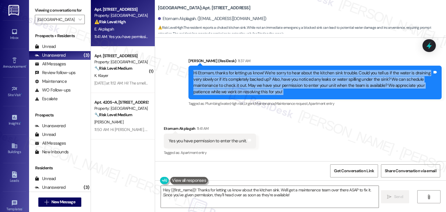
click at [263, 82] on div "Hi Etornam, thanks for letting us know! We’re sorry to hear about the kitchen s…" at bounding box center [313, 82] width 239 height 25
copy div "Hi Etornam, thanks for letting us know! We’re sorry to hear about the kitchen s…"
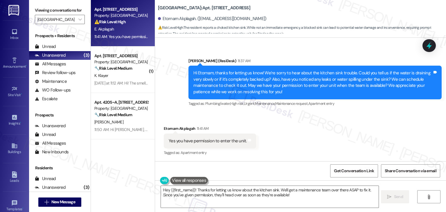
click at [209, 140] on div "Yes you have permission to enter the unit." at bounding box center [208, 141] width 78 height 6
copy div "Yes you have permission to enter the unit. Tags and notes"
click at [361, 124] on div "Received via SMS Etornam Akplagah 11:41 AM Yes you have permission to enter the…" at bounding box center [300, 136] width 291 height 49
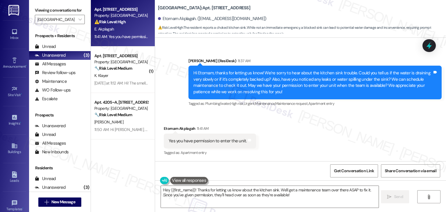
click at [361, 124] on div "Received via SMS Etornam Akplagah 11:41 AM Yes you have permission to enter the…" at bounding box center [300, 136] width 291 height 49
click at [435, 43] on div at bounding box center [429, 45] width 17 height 17
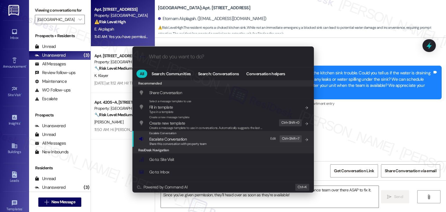
click at [189, 139] on span "Escalate Conversation" at bounding box center [178, 139] width 58 height 6
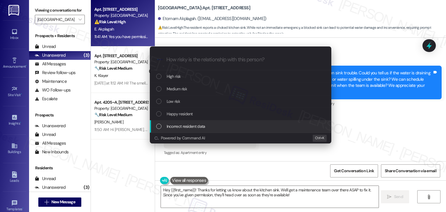
click at [360, 127] on div "Escalate Conversation How risky is the relationship with this person? Topics (e…" at bounding box center [223, 106] width 446 height 212
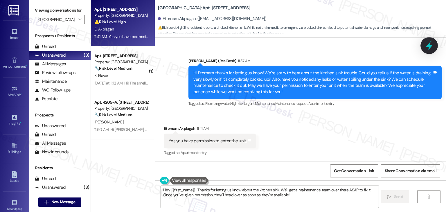
click at [424, 44] on div at bounding box center [429, 45] width 17 height 17
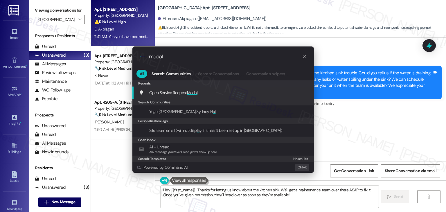
type input "modal"
click at [202, 96] on div "Open Service Request Modal Add shortcut" at bounding box center [224, 93] width 170 height 6
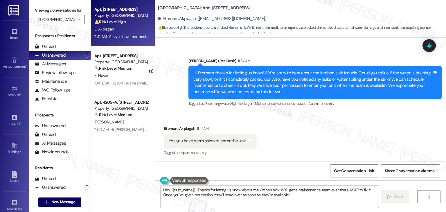
click at [203, 190] on textarea "Hey {{first_name}}! Thanks for letting us know about the kitchen sink. We'll ge…" at bounding box center [270, 197] width 218 height 22
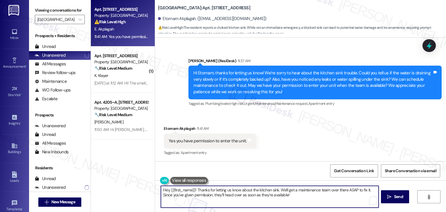
click at [203, 190] on textarea "Hey {{first_name}}! Thanks for letting us know about the kitchen sink. We'll ge…" at bounding box center [270, 197] width 218 height 22
paste textarea "Great, thanks so much for confirming, Etornam! We'll go ahead and notify the ma…"
type textarea "Great, thanks so much for confirming, Etornam! We'll go ahead and notify the ma…"
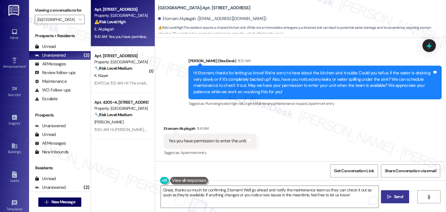
click at [394, 199] on span "Send" at bounding box center [398, 197] width 9 height 6
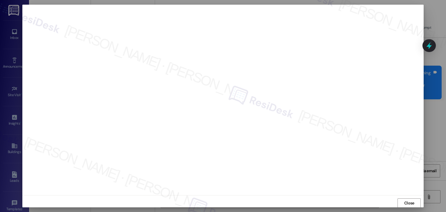
scroll to position [2577, 0]
click at [405, 205] on span "Close" at bounding box center [410, 203] width 10 height 6
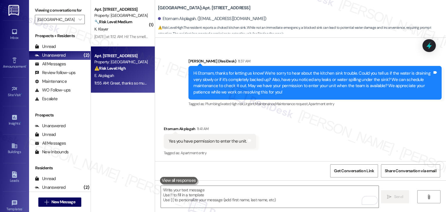
scroll to position [2624, 0]
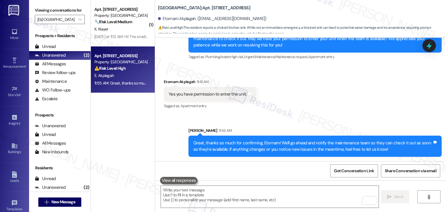
click at [336, 87] on div "Received via SMS Etornam Akplagah 11:41 AM Yes you have permission to enter the…" at bounding box center [300, 90] width 291 height 49
click at [426, 47] on icon at bounding box center [430, 46] width 10 height 10
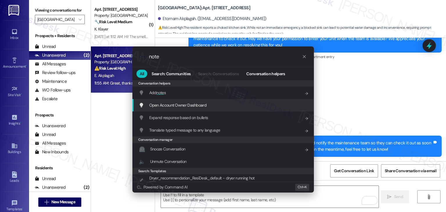
type input "note"
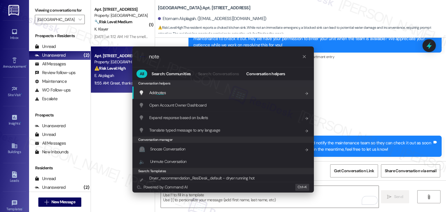
click at [171, 89] on div "Add note s Add shortcut" at bounding box center [224, 93] width 182 height 12
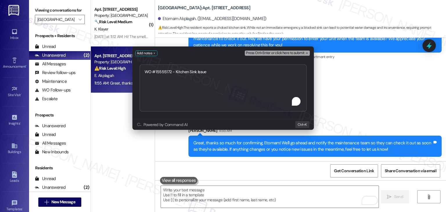
type textarea "WO #15555172 - Kitchen Sink Issue"
click at [297, 51] on span "Press Ctrl+Enter or click here to submit" at bounding box center [275, 53] width 58 height 4
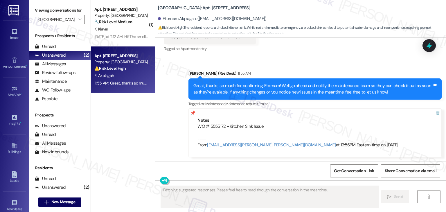
scroll to position [2682, 0]
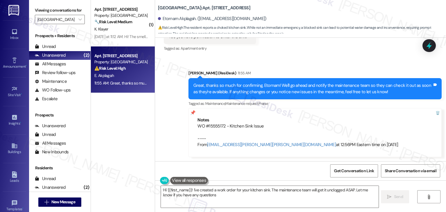
type textarea "Hi {{first_name}}! I've created a work order for your kitchen sink. The mainten…"
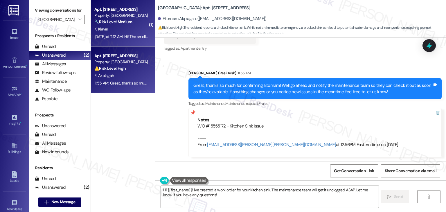
click at [115, 41] on div "Apt. 4203~B, 4 Yugo Lexington Campus Court Property: Yugo Lexington Campus Cour…" at bounding box center [123, 23] width 64 height 47
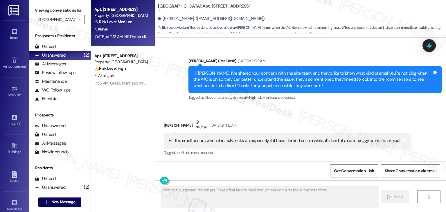
scroll to position [730, 0]
click at [330, 119] on div "Kaytlyn Klayer Neutral Yesterday at 11:12 AM" at bounding box center [287, 126] width 246 height 14
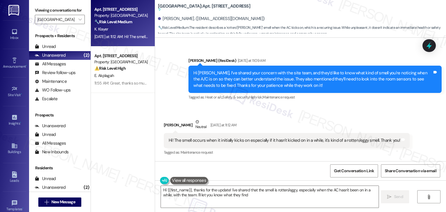
type textarea "Hi {{first_name}}, thanks for the update! I've shared that the smell is rotten/…"
click at [264, 84] on div "Hi Kaytlyn, I’ve shared your concern with the site team, and they’d like to kno…" at bounding box center [313, 79] width 239 height 19
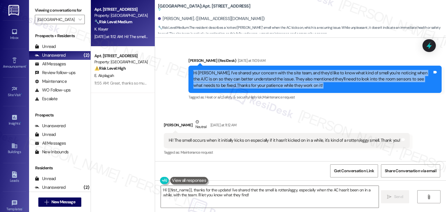
click at [264, 84] on div "Hi Kaytlyn, I’ve shared your concern with the site team, and they’d like to kno…" at bounding box center [313, 79] width 239 height 19
copy div "Hi Kaytlyn, I’ve shared your concern with the site team, and they’d like to kno…"
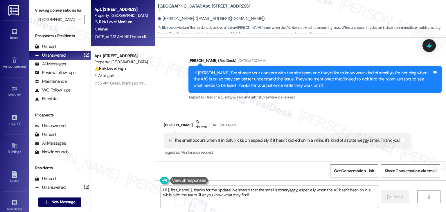
click at [209, 140] on div "Hi! The smell occurs when it initially kicks on especially if it hasn't kicked …" at bounding box center [285, 140] width 232 height 6
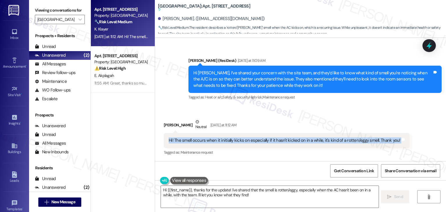
click at [209, 140] on div "Hi! The smell occurs when it initially kicks on especially if it hasn't kicked …" at bounding box center [285, 140] width 232 height 6
copy div "Hi! The smell occurs when it initially kicks on especially if it hasn't kicked …"
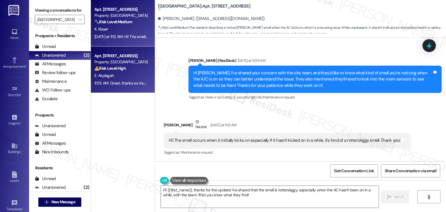
click at [118, 89] on div "Apt. 13203, 13 Yugo Lexington Campus Court Property: Yugo Lexington Campus Cour…" at bounding box center [123, 70] width 64 height 47
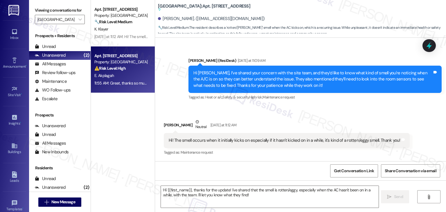
type textarea "Fetching suggested responses. Please feel free to read through the conversation…"
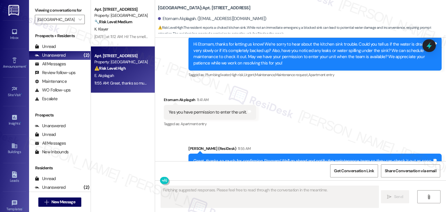
scroll to position [2682, 0]
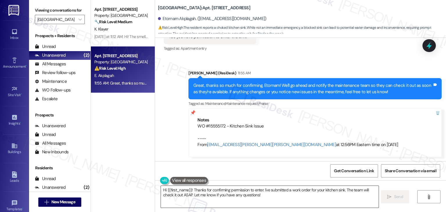
click at [219, 190] on textarea "Hi {{first_name}}! Thanks for confirming permission to enter. I've submitted a …" at bounding box center [270, 197] width 218 height 22
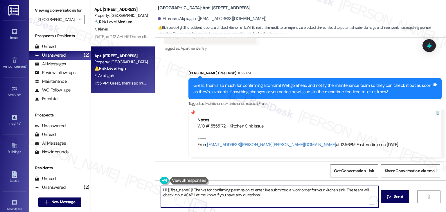
click at [219, 190] on textarea "Hi {{first_name}}! Thanks for confirming permission to enter. I've submitted a …" at bounding box center [270, 197] width 218 height 22
paste textarea "Kitchen Sink Drain Issue"
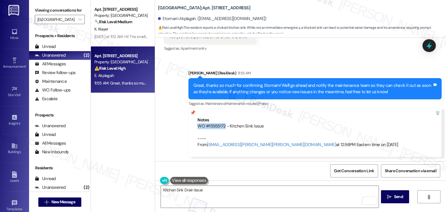
drag, startPoint x: 222, startPoint y: 125, endPoint x: 195, endPoint y: 125, distance: 26.5
click at [198, 125] on div "WO #15555172 - Kitchen Sink Issue ---- From automated-surveys-gsa-kathy.grace@g…" at bounding box center [315, 135] width 235 height 25
copy div "WO #15555172"
click at [161, 191] on textarea "Kitchen Sink Drain Issue" at bounding box center [270, 197] width 218 height 22
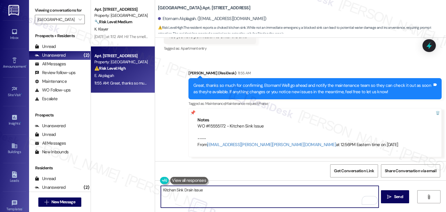
paste textarea "WO #15555172"
type textarea "WO #15555172 - Kitchen Sink Drain Issue"
click at [180, 188] on textarea "WO #15555172 - Kitchen Sink Drain Issue" at bounding box center [270, 197] width 218 height 22
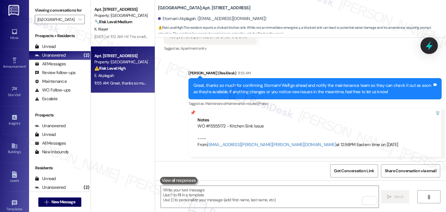
click at [430, 40] on div at bounding box center [429, 45] width 17 height 17
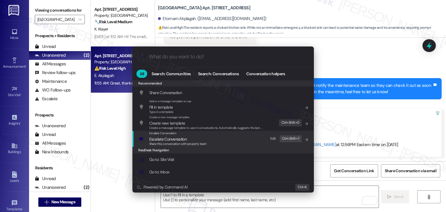
click at [179, 140] on span "Escalate Conversation" at bounding box center [167, 139] width 37 height 5
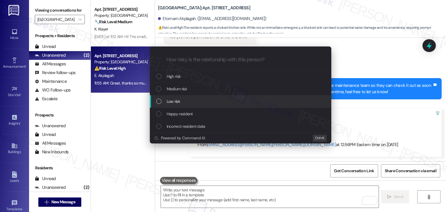
click at [159, 102] on div "List of options" at bounding box center [158, 101] width 5 height 5
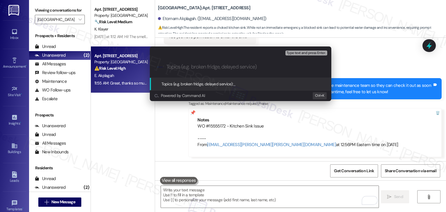
paste input "WO #15555172 - Kitchen Sink Drain Issue"
type input "WO #15555172 - Kitchen Sink Drain Issue"
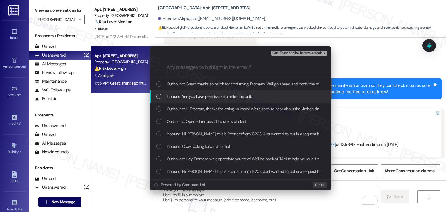
click at [159, 99] on div "Inbound: Yes you have permission to enter the unit." at bounding box center [241, 96] width 170 height 6
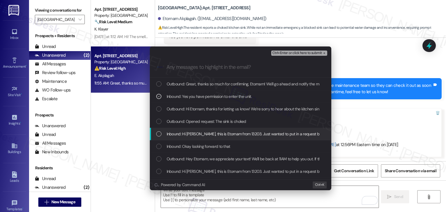
click at [159, 134] on div "List of options" at bounding box center [158, 133] width 5 height 5
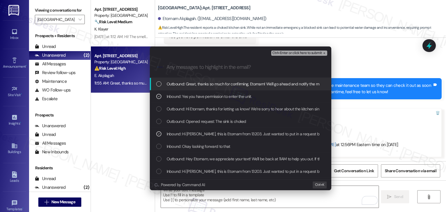
click at [312, 52] on span "Ctrl+Enter or click here to submit" at bounding box center [298, 53] width 50 height 4
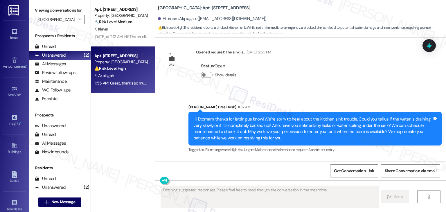
scroll to position [2577, 0]
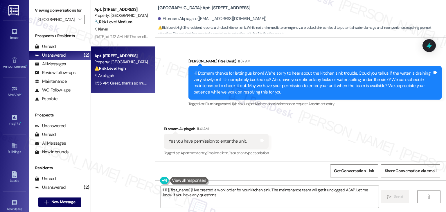
type textarea "Hi {{first_name}}! I've created a work order for your kitchen sink. The mainten…"
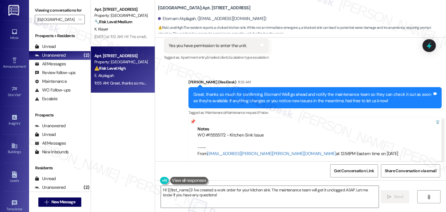
scroll to position [2682, 0]
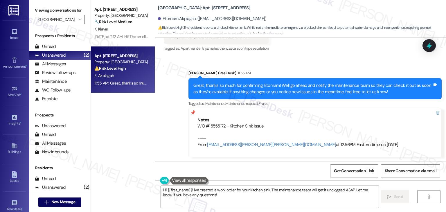
click at [354, 51] on div "Received via SMS Etornam Akplagah 11:41 AM Yes you have permission to enter the…" at bounding box center [300, 32] width 291 height 49
click at [354, 53] on div "Received via SMS Etornam Akplagah 11:41 AM Yes you have permission to enter the…" at bounding box center [300, 32] width 291 height 49
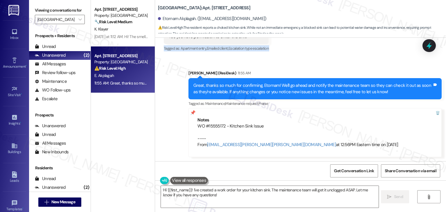
click at [354, 53] on div "Received via SMS Etornam Akplagah 11:41 AM Yes you have permission to enter the…" at bounding box center [300, 32] width 291 height 49
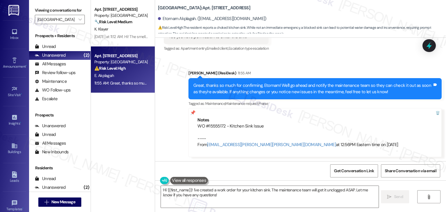
click at [354, 53] on div "Received via SMS Etornam Akplagah 11:41 AM Yes you have permission to enter the…" at bounding box center [300, 32] width 291 height 49
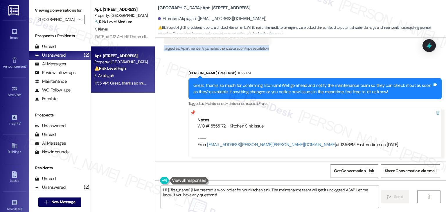
click at [354, 53] on div "Received via SMS Etornam Akplagah 11:41 AM Yes you have permission to enter the…" at bounding box center [300, 32] width 291 height 49
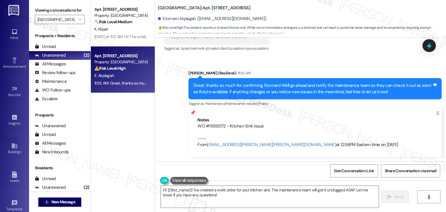
click at [354, 53] on div "Received via SMS Etornam Akplagah 11:41 AM Yes you have permission to enter the…" at bounding box center [300, 32] width 291 height 49
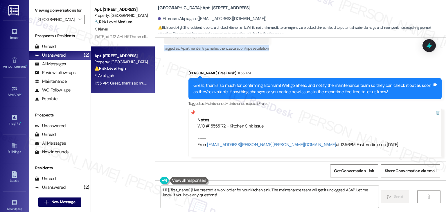
click at [354, 53] on div "Received via SMS Etornam Akplagah 11:41 AM Yes you have permission to enter the…" at bounding box center [300, 32] width 291 height 49
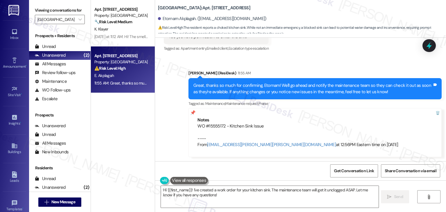
click at [354, 53] on div "Received via SMS Etornam Akplagah 11:41 AM Yes you have permission to enter the…" at bounding box center [300, 32] width 291 height 49
click at [360, 60] on div "Sent via SMS Sarah (ResiDesk) 11:55 AM Great, thanks so much for confirming, Et…" at bounding box center [300, 109] width 291 height 104
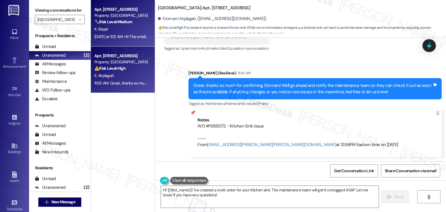
click at [117, 42] on div "Apt. 4203~B, 4 Yugo Lexington Campus Court Property: Yugo Lexington Campus Cour…" at bounding box center [123, 23] width 64 height 47
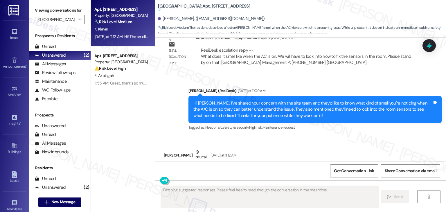
scroll to position [729, 0]
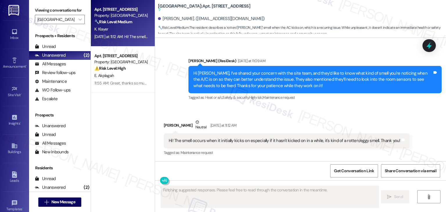
click at [385, 117] on div "Received via SMS Kaytlyn Klayer Neutral Yesterday at 11:12 AM Hi! The smell occ…" at bounding box center [287, 138] width 255 height 47
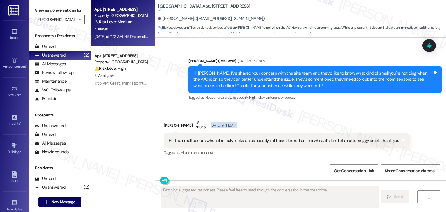
click at [385, 117] on div "Received via SMS Kaytlyn Klayer Neutral Yesterday at 11:12 AM Hi! The smell occ…" at bounding box center [287, 138] width 255 height 47
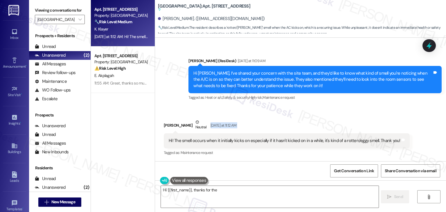
click at [385, 117] on div "Received via SMS Kaytlyn Klayer Neutral Yesterday at 11:12 AM Hi! The smell occ…" at bounding box center [287, 138] width 255 height 47
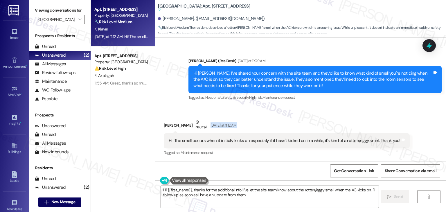
click at [385, 117] on div "Received via SMS Kaytlyn Klayer Neutral Yesterday at 11:12 AM Hi! The smell occ…" at bounding box center [287, 138] width 255 height 47
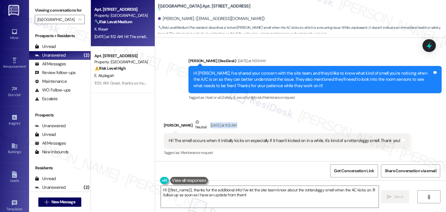
click at [385, 117] on div "Received via SMS Kaytlyn Klayer Neutral Yesterday at 11:12 AM Hi! The smell occ…" at bounding box center [287, 138] width 255 height 47
click at [383, 119] on div "Received via SMS Kaytlyn Klayer Neutral Yesterday at 11:12 AM Hi! The smell occ…" at bounding box center [287, 138] width 255 height 47
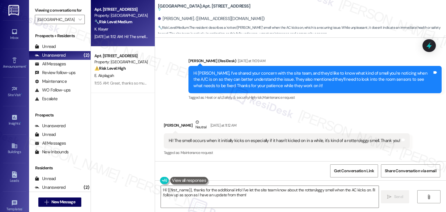
click at [384, 112] on div "Received via SMS Kaytlyn Klayer Neutral Yesterday at 11:12 AM Hi! The smell occ…" at bounding box center [300, 133] width 291 height 55
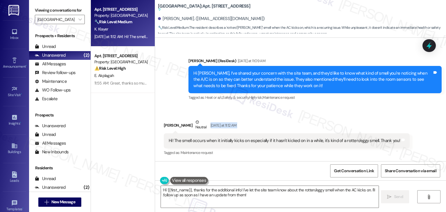
click at [384, 112] on div "Received via SMS Kaytlyn Klayer Neutral Yesterday at 11:12 AM Hi! The smell occ…" at bounding box center [300, 133] width 291 height 55
click at [384, 111] on div "Received via SMS Kaytlyn Klayer Neutral Yesterday at 11:12 AM Hi! The smell occ…" at bounding box center [300, 133] width 291 height 55
click at [335, 112] on div "Received via SMS Kaytlyn Klayer Neutral Yesterday at 11:12 AM Hi! The smell occ…" at bounding box center [300, 133] width 291 height 55
click at [268, 163] on div "Get Conversation Link Share Conversation via email" at bounding box center [300, 170] width 291 height 19
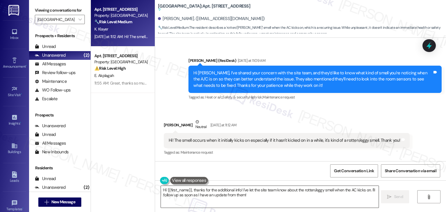
click at [222, 191] on textarea "Hi {{first_name}}, thanks for the additional info! I've let the site team know …" at bounding box center [270, 197] width 218 height 22
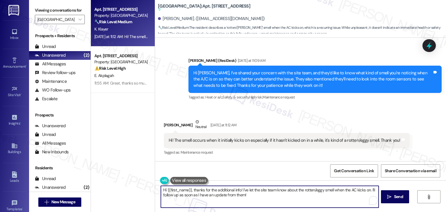
click at [222, 191] on textarea "Hi {{first_name}}, thanks for the additional info! I've let the site team know …" at bounding box center [270, 197] width 218 height 22
paste textarea "Thanks so much for the details, Kaytlyn! That rotten egg smell you're describin…"
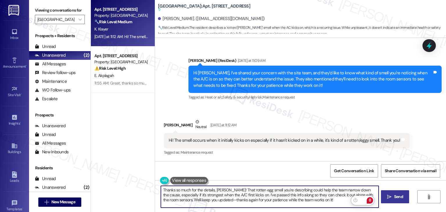
type textarea "Thanks so much for the details, Kaytlyn! That rotten egg smell you're describin…"
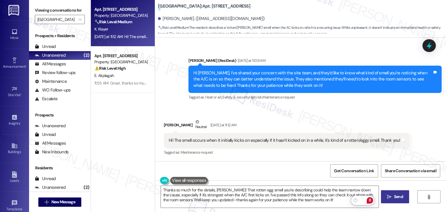
click at [396, 199] on span "Send" at bounding box center [398, 197] width 9 height 6
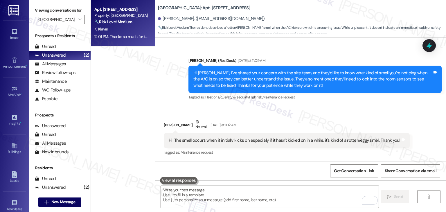
scroll to position [729, 0]
click at [320, 110] on div "Received via SMS Kaytlyn Klayer Neutral Yesterday at 11:12 AM Hi! The smell occ…" at bounding box center [300, 133] width 291 height 55
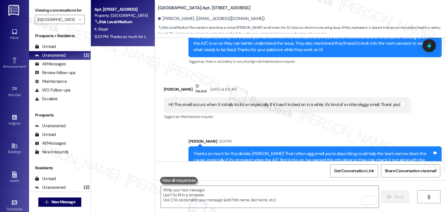
scroll to position [783, 0]
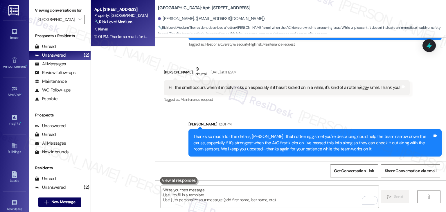
click at [364, 117] on div "Sent via SMS Sarah 12:01 PM Thanks so much for the details, Kaytlyn! That rotte…" at bounding box center [315, 139] width 262 height 44
click at [428, 48] on icon at bounding box center [430, 46] width 10 height 10
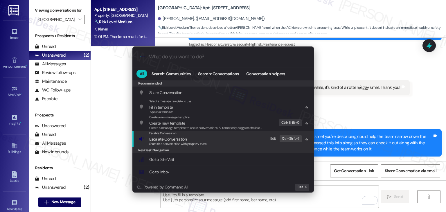
drag, startPoint x: 181, startPoint y: 143, endPoint x: 181, endPoint y: 147, distance: 3.5
click at [181, 143] on span "Share this conversation with property team" at bounding box center [178, 144] width 58 height 4
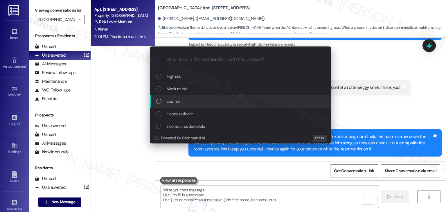
click at [159, 100] on div "List of options" at bounding box center [158, 101] width 5 height 5
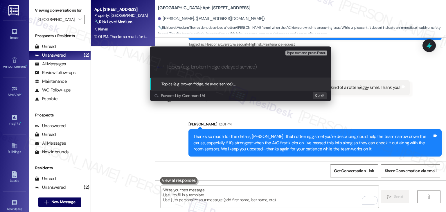
paste input "A/C Smell Concern – Odor When Unit Initially Turns On"
click at [242, 70] on input "A/C Smell Concern – Odor When Unit Initially Turns On" at bounding box center [243, 67] width 153 height 6
type input "A/C Smell Concern – Odor When AC Unit Initially Turns On"
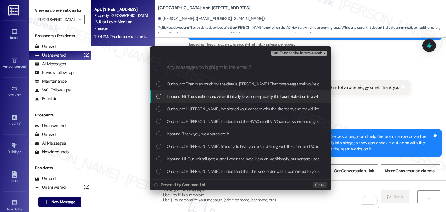
click at [161, 95] on div "List of options" at bounding box center [158, 96] width 5 height 5
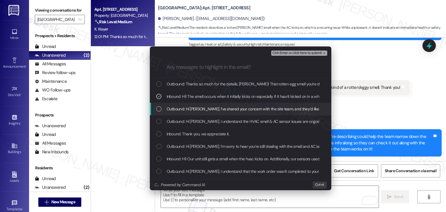
click at [158, 108] on div "List of options" at bounding box center [158, 108] width 5 height 5
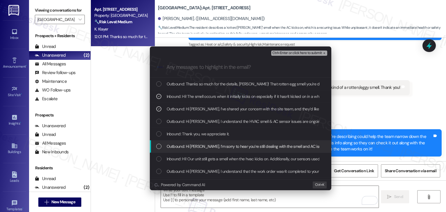
click at [157, 147] on div "List of options" at bounding box center [158, 146] width 5 height 5
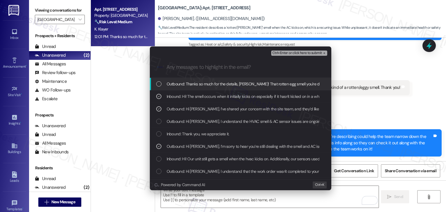
click at [288, 53] on span "Ctrl+Enter or click here to submit" at bounding box center [298, 53] width 50 height 4
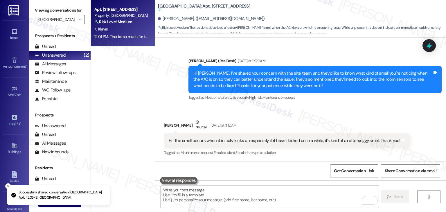
scroll to position [791, 0]
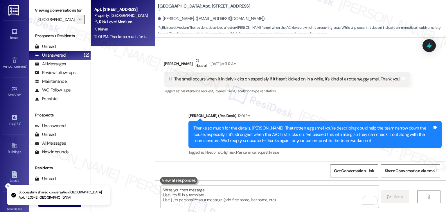
click at [78, 19] on icon "" at bounding box center [79, 19] width 3 height 5
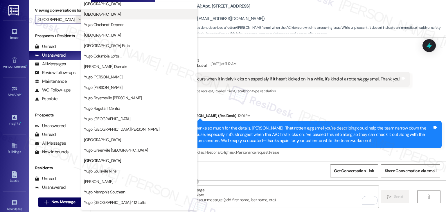
scroll to position [53, 0]
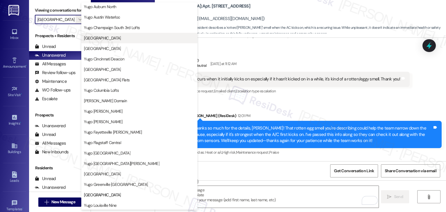
click at [121, 35] on span "[GEOGRAPHIC_DATA]" at bounding box center [102, 38] width 37 height 6
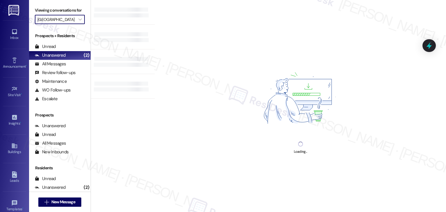
type input "[GEOGRAPHIC_DATA]"
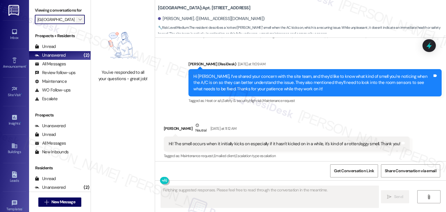
scroll to position [729, 0]
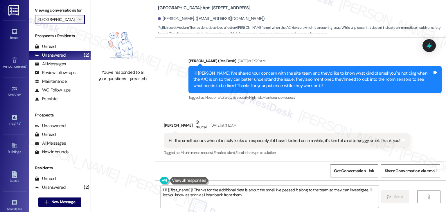
type textarea "Hi {{first_name}}! Thanks for the additional details about the smell. I've pass…"
click at [78, 19] on span "" at bounding box center [80, 19] width 6 height 9
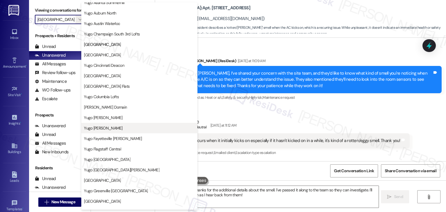
scroll to position [58, 0]
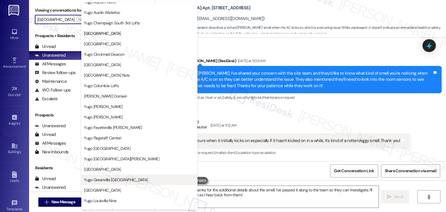
click at [109, 180] on span "Yugo Greenville [GEOGRAPHIC_DATA]" at bounding box center [116, 180] width 64 height 6
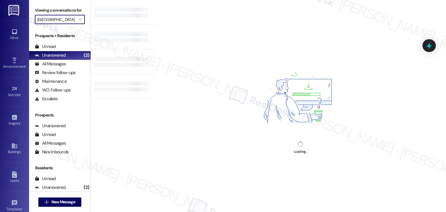
type input "Yugo Greenville [GEOGRAPHIC_DATA]"
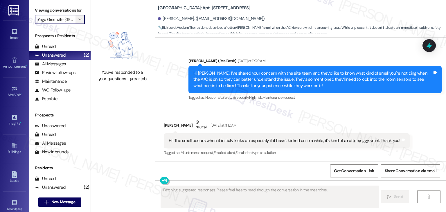
click at [77, 17] on span "" at bounding box center [80, 19] width 6 height 9
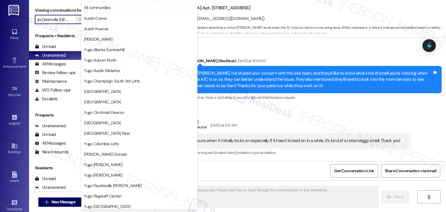
scroll to position [199, 0]
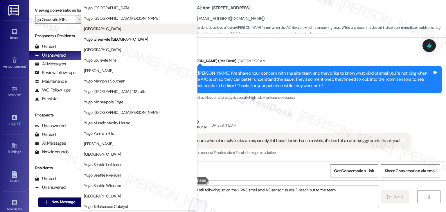
click at [142, 32] on button "[GEOGRAPHIC_DATA]" at bounding box center [139, 29] width 116 height 10
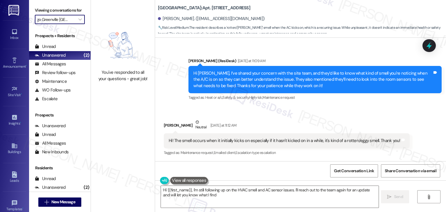
type textarea "Hi {{first_name}}, I'm still following up on the HVAC smell and AC sensor issue…"
type input "[GEOGRAPHIC_DATA]"
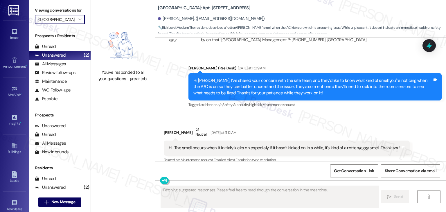
scroll to position [729, 0]
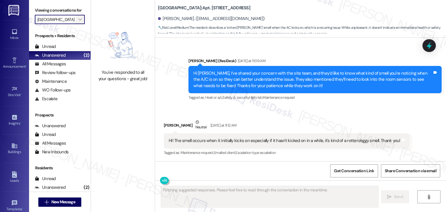
click at [78, 19] on icon "" at bounding box center [79, 19] width 3 height 5
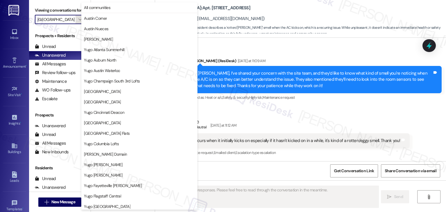
scroll to position [199, 0]
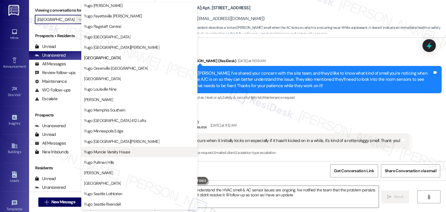
type textarea "Hi {{first_name}}, I understand the HVAC smell & AC sensor issues are ongoing. …"
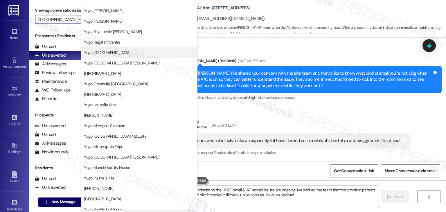
scroll to position [141, 0]
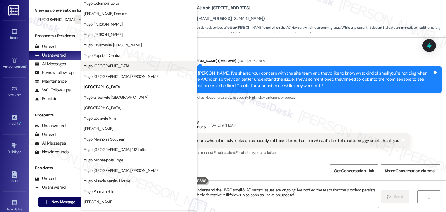
click at [115, 66] on span "Yugo [GEOGRAPHIC_DATA]" at bounding box center [107, 66] width 47 height 6
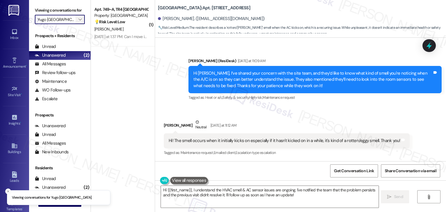
click at [77, 22] on span "" at bounding box center [80, 19] width 6 height 9
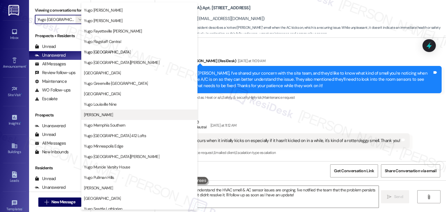
scroll to position [141, 0]
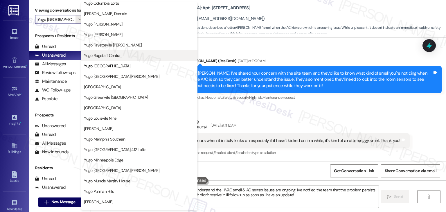
click at [122, 55] on span "Yugo Flagstaff Central" at bounding box center [139, 56] width 111 height 6
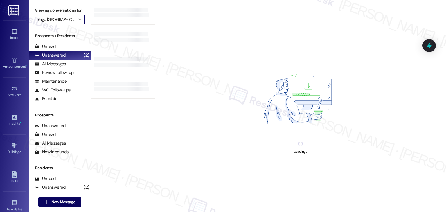
type input "Yugo Flagstaff Central"
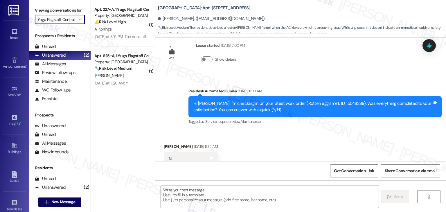
type textarea "Fetching suggested responses. Please feel free to read through the conversation…"
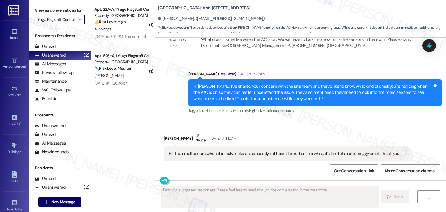
scroll to position [729, 0]
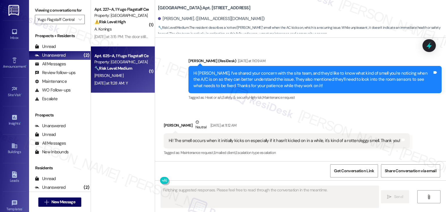
click at [122, 82] on div "Yesterday at 11:28 AM: Y Yesterday at 11:28 AM: Y" at bounding box center [110, 83] width 33 height 5
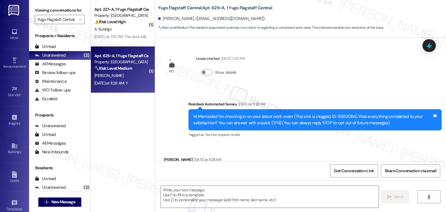
scroll to position [31, 0]
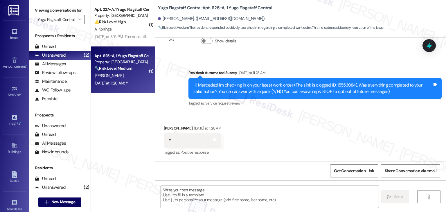
type textarea "Fetching suggested responses. Please feel free to read through the conversation…"
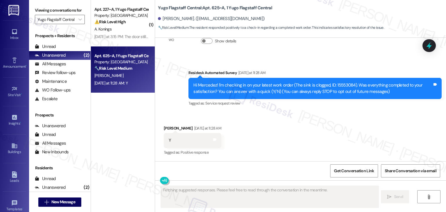
click at [309, 146] on div "Received via SMS Mercedez Hoffman Yesterday at 11:28 AM Y Tags and notes Tagged…" at bounding box center [300, 136] width 291 height 49
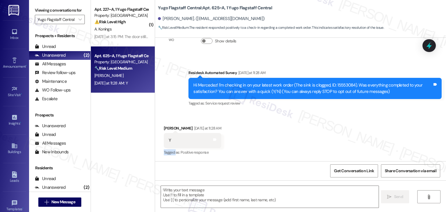
click at [309, 146] on div "Received via SMS Mercedez Hoffman Yesterday at 11:28 AM Y Tags and notes Tagged…" at bounding box center [300, 136] width 291 height 49
click at [307, 141] on div "Received via SMS Mercedez Hoffman Yesterday at 11:28 AM Y Tags and notes Tagged…" at bounding box center [300, 136] width 291 height 49
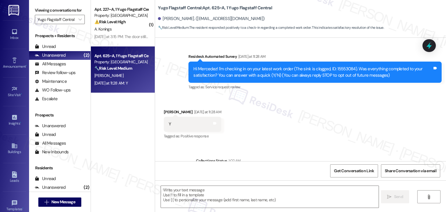
scroll to position [85, 0]
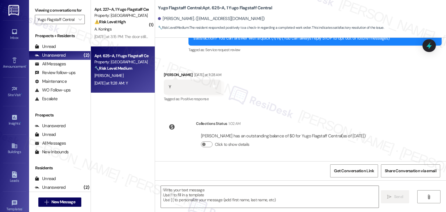
click at [411, 112] on div "WO Lease started Aug 14, 2025 at 7:00 PM Show details Survey, sent via SMS Resi…" at bounding box center [300, 100] width 291 height 124
click at [410, 110] on div "WO Lease started Aug 14, 2025 at 7:00 PM Show details Survey, sent via SMS Resi…" at bounding box center [300, 100] width 291 height 124
click at [409, 110] on div "WO Lease started Aug 14, 2025 at 7:00 PM Show details Survey, sent via SMS Resi…" at bounding box center [300, 100] width 291 height 124
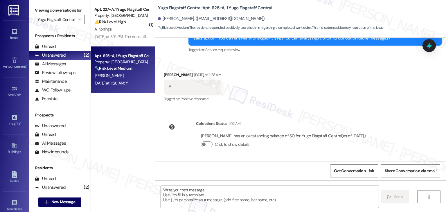
click at [409, 109] on div "WO Lease started Aug 14, 2025 at 7:00 PM Show details Survey, sent via SMS Resi…" at bounding box center [300, 100] width 291 height 124
click at [409, 106] on div "Received via SMS Mercedez Hoffman Yesterday at 11:28 AM Y Tags and notes Tagged…" at bounding box center [300, 83] width 291 height 49
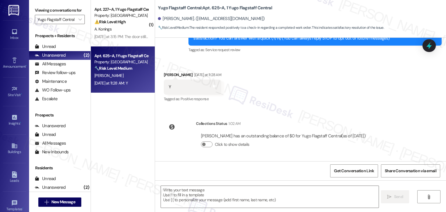
click at [409, 106] on div "Received via SMS Mercedez Hoffman Yesterday at 11:28 AM Y Tags and notes Tagged…" at bounding box center [300, 83] width 291 height 49
click at [384, 101] on div "Received via SMS Mercedez Hoffman Yesterday at 11:28 AM Y Tags and notes Tagged…" at bounding box center [300, 83] width 291 height 49
click at [381, 98] on div "Received via SMS Mercedez Hoffman Yesterday at 11:28 AM Y Tags and notes Tagged…" at bounding box center [300, 83] width 291 height 49
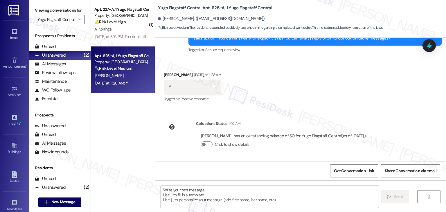
click at [381, 98] on div "Received via SMS Mercedez Hoffman Yesterday at 11:28 AM Y Tags and notes Tagged…" at bounding box center [300, 83] width 291 height 49
click at [380, 102] on div "Received via SMS Mercedez Hoffman Yesterday at 11:28 AM Y Tags and notes Tagged…" at bounding box center [300, 83] width 291 height 49
click at [375, 128] on div "Collections Status 1:02 AM Mercedez Hoffman has an outstanding balance of $0 fo…" at bounding box center [268, 138] width 216 height 45
click at [392, 128] on div "WO Lease started Aug 14, 2025 at 7:00 PM Show details Survey, sent via SMS Resi…" at bounding box center [300, 100] width 291 height 124
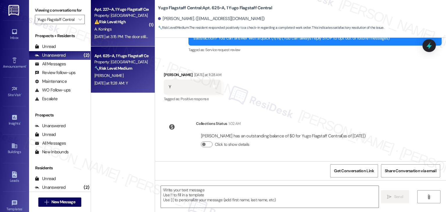
click at [126, 37] on div "Yesterday at 3:15 PM: The door still doesn't latch. When you close it you can j…" at bounding box center [191, 36] width 194 height 5
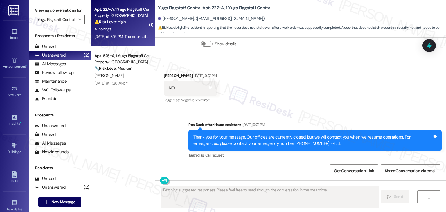
scroll to position [808, 0]
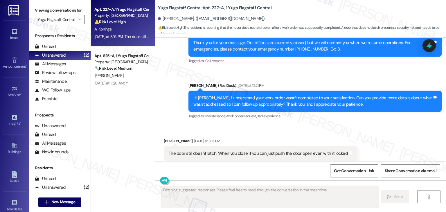
click at [387, 126] on div "Received via SMS Abigail Konings Yesterday at 3:15 PM The door still doesn't la…" at bounding box center [300, 149] width 291 height 49
click at [375, 128] on div "Received via SMS Abigail Konings Yesterday at 3:15 PM The door still doesn't la…" at bounding box center [300, 149] width 291 height 49
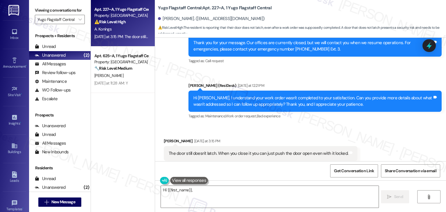
scroll to position [862, 0]
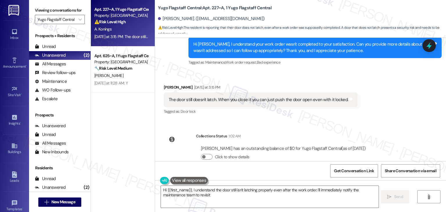
click at [391, 101] on div "Received via SMS Abigail Konings Yesterday at 3:15 PM The door still doesn't la…" at bounding box center [300, 95] width 291 height 49
type textarea "Hi {{first_name}}, I understand the door still isn't latching properly even aft…"
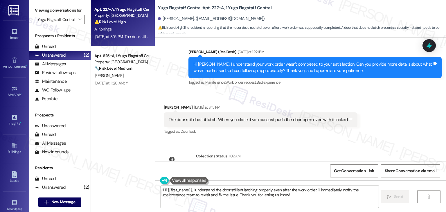
scroll to position [833, 0]
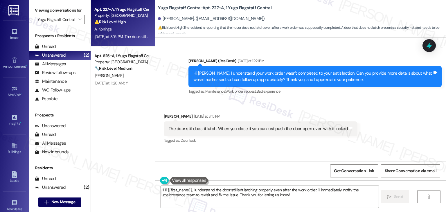
click at [379, 105] on div "Received via SMS Abigail Konings Yesterday at 3:15 PM The door still doesn't la…" at bounding box center [300, 124] width 291 height 49
click at [378, 105] on div "Received via SMS Abigail Konings Yesterday at 3:15 PM The door still doesn't la…" at bounding box center [300, 124] width 291 height 49
click at [379, 102] on div "Received via SMS Abigail Konings Yesterday at 3:15 PM The door still doesn't la…" at bounding box center [300, 124] width 291 height 49
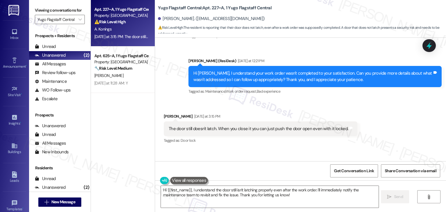
click at [379, 103] on div "Received via SMS Abigail Konings Yesterday at 3:15 PM The door still doesn't la…" at bounding box center [300, 124] width 291 height 49
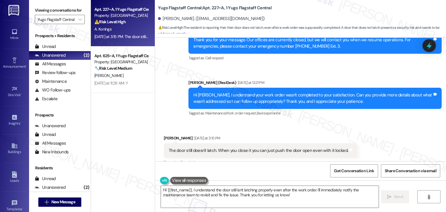
scroll to position [775, 0]
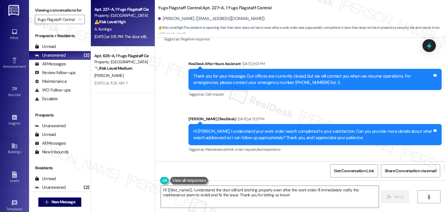
click at [377, 116] on div "Sarah (ResiDesk) Yesterday at 12:21 PM" at bounding box center [315, 120] width 253 height 8
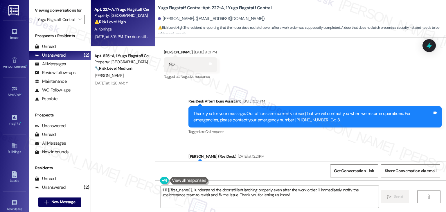
scroll to position [687, 0]
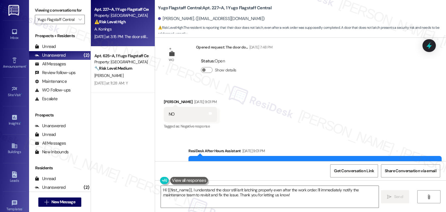
click at [356, 110] on div "Received via SMS Abigail Konings Aug 18, 2025 at 9:01 PM NO Tags and notes Tagg…" at bounding box center [300, 110] width 291 height 49
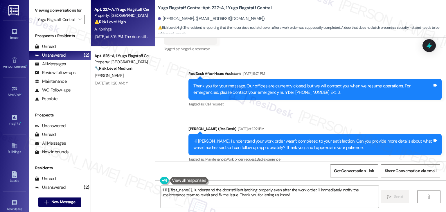
scroll to position [775, 0]
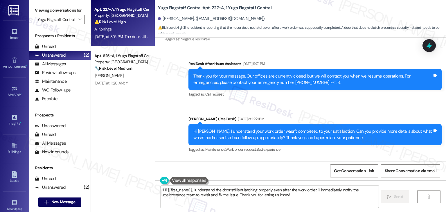
click at [317, 112] on div "Sent via SMS Sarah (ResiDesk) Yesterday at 12:21 PM Hi Abigail, I understand yo…" at bounding box center [315, 135] width 262 height 47
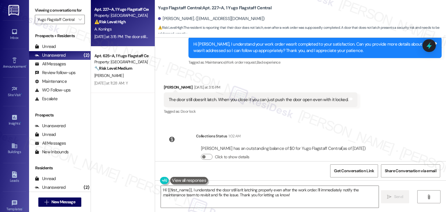
scroll to position [804, 0]
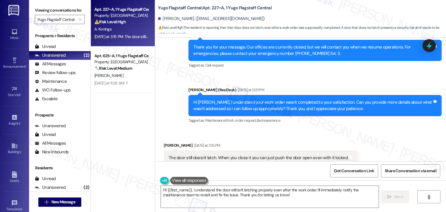
click at [329, 99] on div "Hi Abigail, I understand your work order wasn't completed to your satisfaction.…" at bounding box center [313, 105] width 239 height 12
click at [328, 99] on div "Hi Abigail, I understand your work order wasn't completed to your satisfaction.…" at bounding box center [313, 105] width 239 height 12
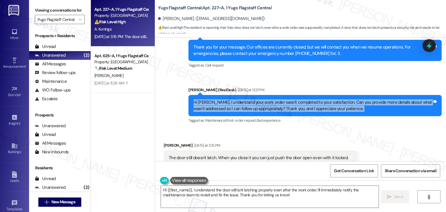
click at [328, 99] on div "Hi Abigail, I understand your work order wasn't completed to your satisfaction.…" at bounding box center [313, 105] width 239 height 12
click at [433, 47] on icon at bounding box center [430, 46] width 10 height 10
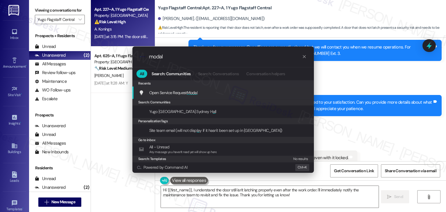
click at [185, 94] on span "Open Service Request Modal" at bounding box center [173, 92] width 49 height 5
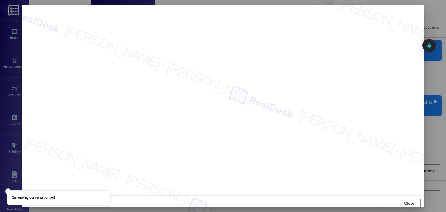
scroll to position [0, 0]
click at [410, 205] on span "Close" at bounding box center [410, 203] width 10 height 6
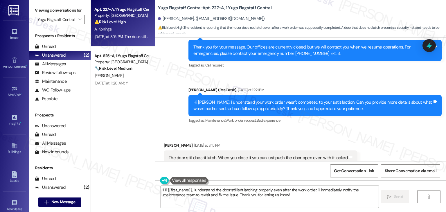
click at [390, 153] on div "Received via SMS Abigail Konings Yesterday at 3:15 PM The door still doesn't la…" at bounding box center [300, 153] width 291 height 49
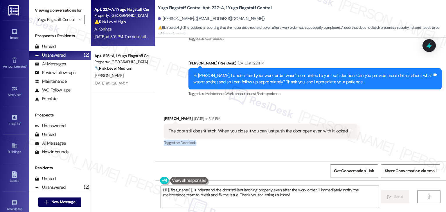
scroll to position [862, 0]
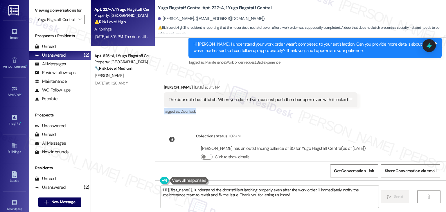
click at [387, 96] on div "Received via SMS Abigail Konings Yesterday at 3:15 PM The door still doesn't la…" at bounding box center [300, 95] width 291 height 49
click at [355, 100] on div "Received via SMS Abigail Konings Yesterday at 3:15 PM The door still doesn't la…" at bounding box center [300, 95] width 291 height 49
click at [375, 93] on div "Received via SMS Abigail Konings Yesterday at 3:15 PM The door still doesn't la…" at bounding box center [300, 95] width 291 height 49
click at [375, 91] on div "Received via SMS Abigail Konings Yesterday at 3:15 PM The door still doesn't la…" at bounding box center [300, 95] width 291 height 49
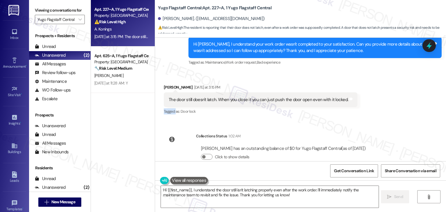
click at [375, 91] on div "Received via SMS Abigail Konings Yesterday at 3:15 PM The door still doesn't la…" at bounding box center [300, 95] width 291 height 49
click at [376, 91] on div "Received via SMS Abigail Konings Yesterday at 3:15 PM The door still doesn't la…" at bounding box center [300, 95] width 291 height 49
click at [402, 92] on div "Received via SMS Abigail Konings Yesterday at 3:15 PM The door still doesn't la…" at bounding box center [300, 95] width 291 height 49
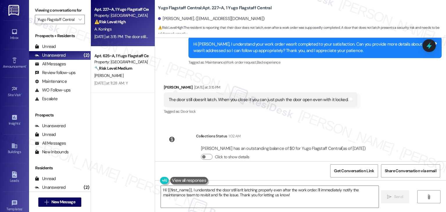
click at [395, 99] on div "Received via SMS Abigail Konings Yesterday at 3:15 PM The door still doesn't la…" at bounding box center [300, 95] width 291 height 49
click at [392, 115] on div "WO Opened request: Our garbage... Feb 09, 2025 at 2:56 PM Status : Completed Sh…" at bounding box center [300, 100] width 291 height 124
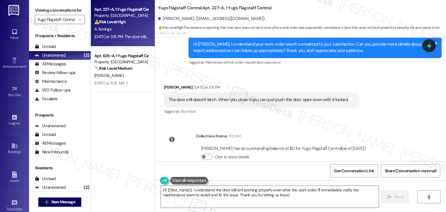
click at [392, 115] on div "WO Opened request: Our garbage... Feb 09, 2025 at 2:56 PM Status : Completed Sh…" at bounding box center [300, 100] width 291 height 124
click at [392, 114] on div "WO Opened request: Our garbage... Feb 09, 2025 at 2:56 PM Status : Completed Sh…" at bounding box center [300, 100] width 291 height 124
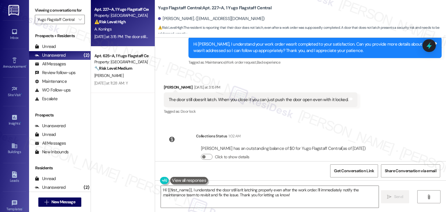
click at [392, 112] on div "WO Opened request: Our garbage... Feb 09, 2025 at 2:56 PM Status : Completed Sh…" at bounding box center [300, 100] width 291 height 124
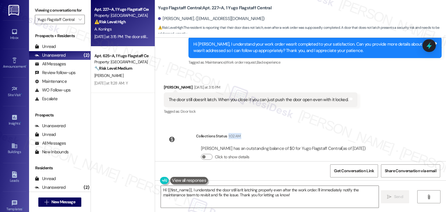
click at [392, 112] on div "WO Opened request: Our garbage... Feb 09, 2025 at 2:56 PM Status : Completed Sh…" at bounding box center [300, 100] width 291 height 124
click at [392, 111] on div "WO Opened request: Our garbage... Feb 09, 2025 at 2:56 PM Status : Completed Sh…" at bounding box center [300, 100] width 291 height 124
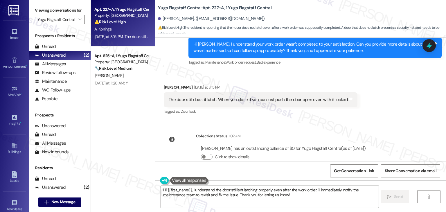
click at [392, 111] on div "WO Opened request: Our garbage... Feb 09, 2025 at 2:56 PM Status : Completed Sh…" at bounding box center [300, 100] width 291 height 124
click at [392, 110] on div "WO Opened request: Our garbage... Feb 09, 2025 at 2:56 PM Status : Completed Sh…" at bounding box center [300, 100] width 291 height 124
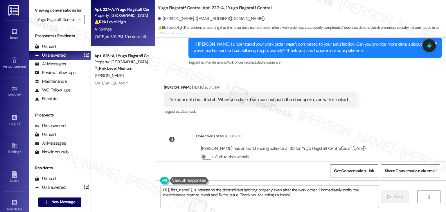
click at [392, 110] on div "WO Opened request: Our garbage... Feb 09, 2025 at 2:56 PM Status : Completed Sh…" at bounding box center [300, 100] width 291 height 124
click at [391, 110] on div "WO Opened request: Our garbage... Feb 09, 2025 at 2:56 PM Status : Completed Sh…" at bounding box center [300, 100] width 291 height 124
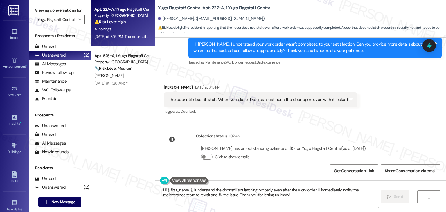
click at [391, 110] on div "WO Opened request: Our garbage... Feb 09, 2025 at 2:56 PM Status : Completed Sh…" at bounding box center [300, 100] width 291 height 124
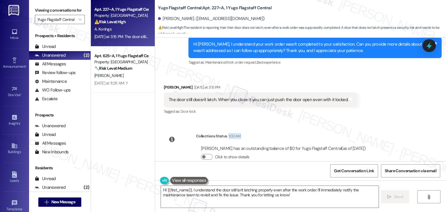
click at [391, 110] on div "WO Opened request: Our garbage... Feb 09, 2025 at 2:56 PM Status : Completed Sh…" at bounding box center [300, 100] width 291 height 124
click at [390, 108] on div "WO Opened request: Our garbage... Feb 09, 2025 at 2:56 PM Status : Completed Sh…" at bounding box center [300, 100] width 291 height 124
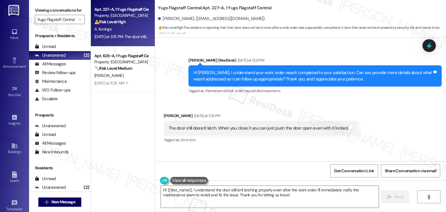
scroll to position [804, 0]
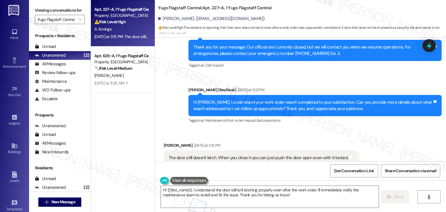
click at [323, 99] on div "Hi Abigail, I understand your work order wasn't completed to your satisfaction.…" at bounding box center [313, 105] width 239 height 12
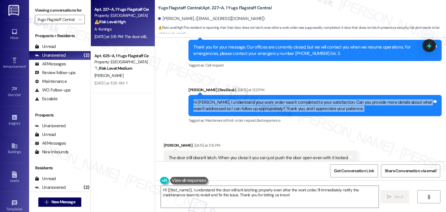
click at [323, 99] on div "Hi Abigail, I understand your work order wasn't completed to your satisfaction.…" at bounding box center [313, 105] width 239 height 12
copy div "Hi Abigail, I understand your work order wasn't completed to your satisfaction.…"
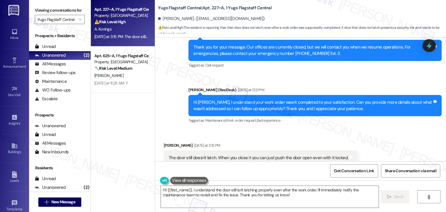
click at [245, 155] on div "The door still doesn't latch. When you close it you can just push the door open…" at bounding box center [259, 158] width 180 height 6
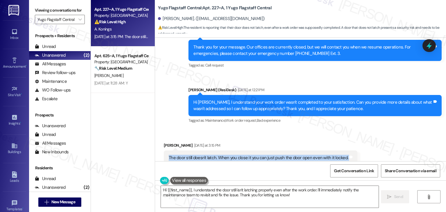
click at [245, 155] on div "The door still doesn't latch. When you close it you can just push the door open…" at bounding box center [259, 158] width 180 height 6
copy div "The door still doesn't latch. When you close it you can just push the door open…"
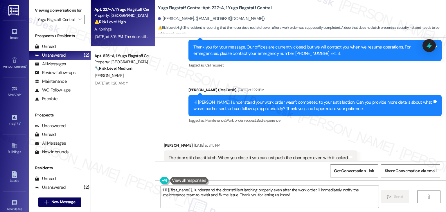
click at [376, 129] on div "Received via SMS Abigail Konings Yesterday at 3:15 PM The door still doesn't la…" at bounding box center [300, 153] width 291 height 49
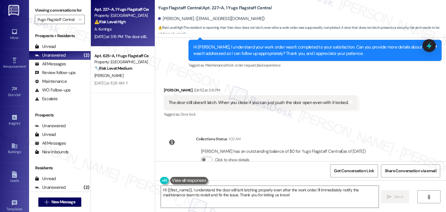
scroll to position [862, 0]
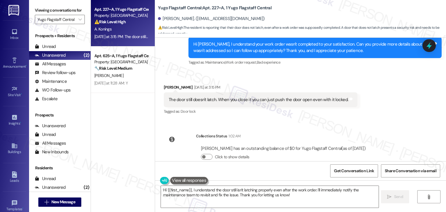
click at [387, 115] on div "WO Opened request: Our garbage... Feb 09, 2025 at 2:56 PM Status : Completed Sh…" at bounding box center [300, 100] width 291 height 124
click at [374, 113] on div "WO Opened request: Our garbage... Feb 09, 2025 at 2:56 PM Status : Completed Sh…" at bounding box center [300, 100] width 291 height 124
click at [381, 95] on div "Received via SMS Abigail Konings Yesterday at 3:15 PM The door still doesn't la…" at bounding box center [300, 95] width 291 height 49
click at [409, 115] on div "WO Opened request: Our garbage... Feb 09, 2025 at 2:56 PM Status : Completed Sh…" at bounding box center [300, 100] width 291 height 124
click at [431, 45] on icon at bounding box center [430, 46] width 10 height 10
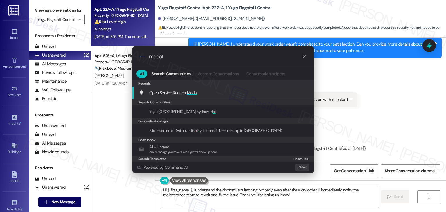
click at [191, 96] on span "Open Service Request Modal" at bounding box center [173, 93] width 49 height 6
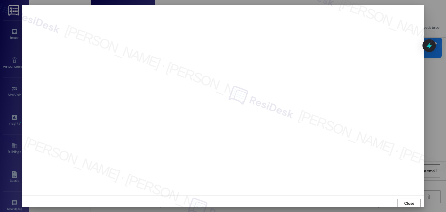
scroll to position [0, 0]
click at [420, 204] on button "Close" at bounding box center [409, 203] width 23 height 9
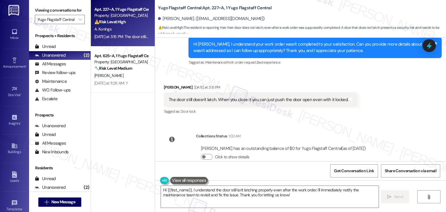
click at [395, 130] on div "WO Opened request: Our garbage... Feb 09, 2025 at 2:56 PM Status : Completed Sh…" at bounding box center [300, 100] width 291 height 124
click at [428, 43] on icon at bounding box center [430, 46] width 10 height 10
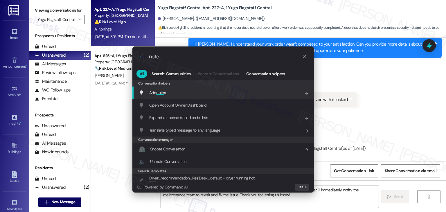
type input "note"
click at [170, 93] on div "Add note s Add shortcut" at bounding box center [224, 93] width 170 height 6
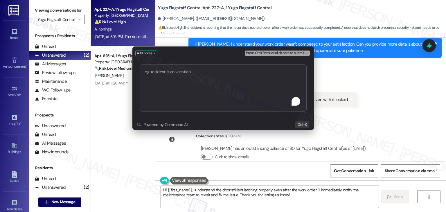
click at [172, 94] on textarea "To enrich screen reader interactions, please activate Accessibility in Grammarl…" at bounding box center [223, 88] width 167 height 47
type textarea "WO #15555528 - Door Latch issue"
click at [281, 55] on span "Press Ctrl+Enter or click here to submit" at bounding box center [275, 53] width 58 height 4
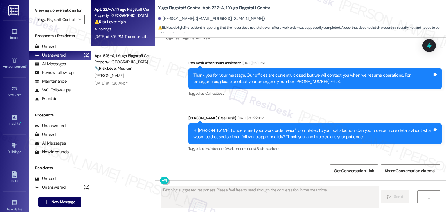
scroll to position [857, 0]
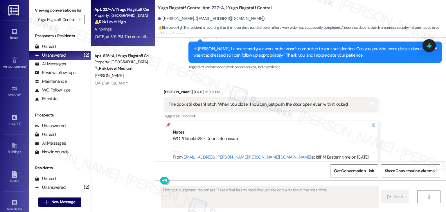
click at [401, 140] on div "Received via SMS Abigail Konings Yesterday at 3:15 PM The door still doesn't la…" at bounding box center [300, 125] width 291 height 98
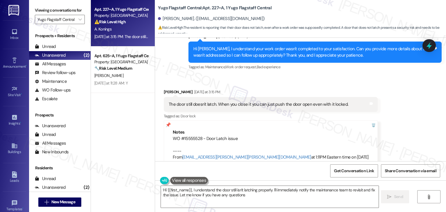
type textarea "Hi {{first_name}}, I understand the door still isn't latching properly. I'll im…"
click at [403, 132] on div "Received via SMS Abigail Konings Yesterday at 3:15 PM The door still doesn't la…" at bounding box center [300, 125] width 291 height 98
click at [403, 128] on div "Received via SMS Abigail Konings Yesterday at 3:15 PM The door still doesn't la…" at bounding box center [300, 125] width 291 height 98
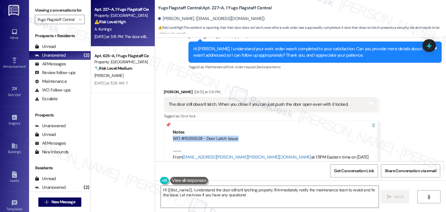
click at [403, 128] on div "Received via SMS Abigail Konings Yesterday at 3:15 PM The door still doesn't la…" at bounding box center [300, 125] width 291 height 98
click at [405, 117] on div "Received via SMS Abigail Konings Yesterday at 3:15 PM The door still doesn't la…" at bounding box center [300, 125] width 291 height 98
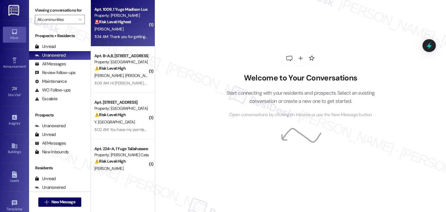
click at [120, 38] on div "11:34 AM: Thank you for getting back to me and for flagging this to the appropr…" at bounding box center [257, 36] width 326 height 5
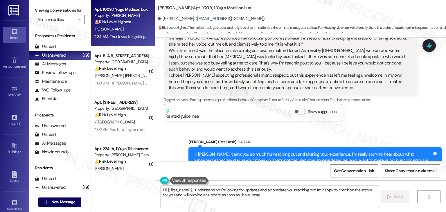
scroll to position [735, 0]
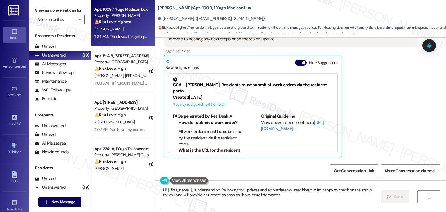
type textarea "Hi {{first_name}}, I understand you're looking for updates and appreciate you r…"
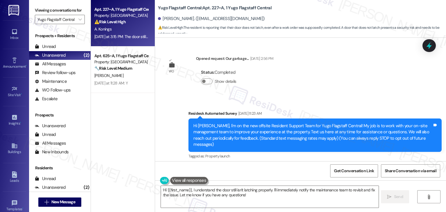
scroll to position [857, 0]
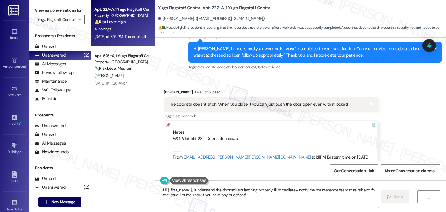
click at [405, 115] on div "Received via SMS [PERSON_NAME] [DATE] at 3:15 PM The door still doesn't latch. …" at bounding box center [300, 125] width 291 height 98
click at [396, 119] on div "Received via SMS [PERSON_NAME] [DATE] at 3:15 PM The door still doesn't latch. …" at bounding box center [300, 125] width 291 height 98
click at [309, 15] on div "[PERSON_NAME]. ([EMAIL_ADDRESS][DOMAIN_NAME])" at bounding box center [302, 19] width 288 height 12
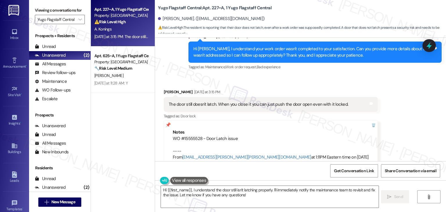
click at [404, 124] on div "Received via SMS [PERSON_NAME] [DATE] at 3:15 PM The door still doesn't latch. …" at bounding box center [300, 125] width 291 height 98
click at [374, 78] on div "Received via SMS [PERSON_NAME] [DATE] at 3:15 PM The door still doesn't latch. …" at bounding box center [300, 125] width 291 height 98
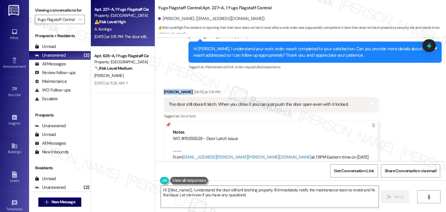
click at [374, 78] on div "Received via SMS [PERSON_NAME] [DATE] at 3:15 PM The door still doesn't latch. …" at bounding box center [300, 125] width 291 height 98
click at [374, 77] on div "Received via SMS [PERSON_NAME] [DATE] at 3:15 PM The door still doesn't latch. …" at bounding box center [300, 125] width 291 height 98
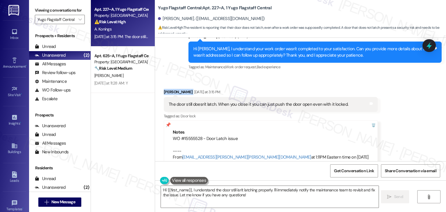
click at [374, 76] on div "Received via SMS [PERSON_NAME] [DATE] at 3:15 PM The door still doesn't latch. …" at bounding box center [300, 125] width 291 height 98
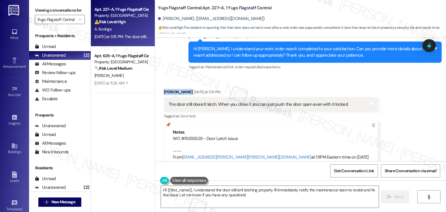
click at [374, 76] on div "Received via SMS [PERSON_NAME] [DATE] at 3:15 PM The door still doesn't latch. …" at bounding box center [300, 125] width 291 height 98
click at [373, 76] on div "Received via SMS [PERSON_NAME] [DATE] at 3:15 PM The door still doesn't latch. …" at bounding box center [300, 125] width 291 height 98
click at [372, 76] on div "Received via SMS [PERSON_NAME] [DATE] at 3:15 PM The door still doesn't latch. …" at bounding box center [300, 125] width 291 height 98
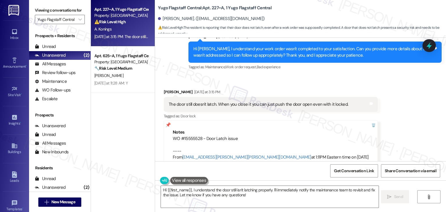
click at [372, 76] on div "Received via SMS [PERSON_NAME] [DATE] at 3:15 PM The door still doesn't latch. …" at bounding box center [300, 125] width 291 height 98
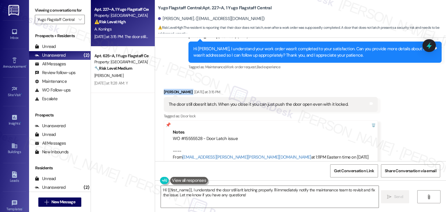
click at [372, 76] on div "Received via SMS [PERSON_NAME] [DATE] at 3:15 PM The door still doesn't latch. …" at bounding box center [300, 125] width 291 height 98
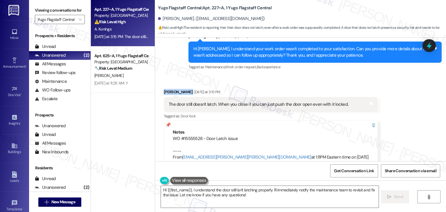
click at [372, 76] on div "Received via SMS [PERSON_NAME] [DATE] at 3:15 PM The door still doesn't latch. …" at bounding box center [300, 125] width 291 height 98
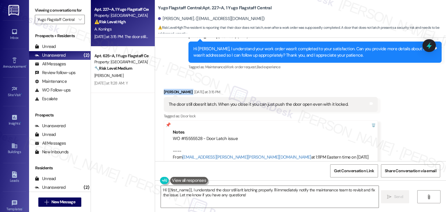
click at [372, 76] on div "Received via SMS [PERSON_NAME] [DATE] at 3:15 PM The door still doesn't latch. …" at bounding box center [300, 125] width 291 height 98
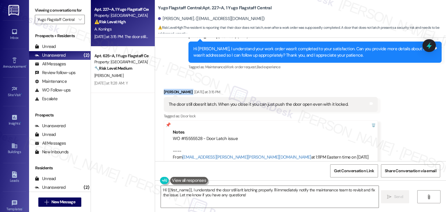
click at [372, 76] on div "Received via SMS [PERSON_NAME] [DATE] at 3:15 PM The door still doesn't latch. …" at bounding box center [300, 125] width 291 height 98
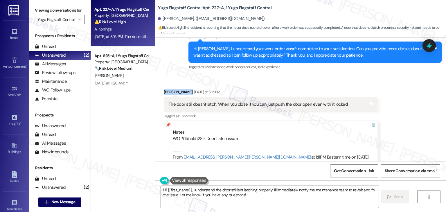
click at [372, 76] on div "Received via SMS [PERSON_NAME] [DATE] at 3:15 PM The door still doesn't latch. …" at bounding box center [300, 125] width 291 height 98
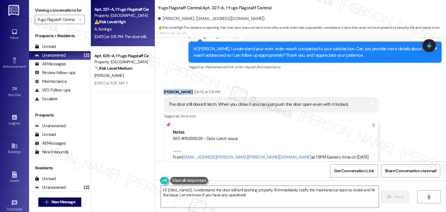
click at [372, 76] on div "Received via SMS [PERSON_NAME] [DATE] at 3:15 PM The door still doesn't latch. …" at bounding box center [300, 125] width 291 height 98
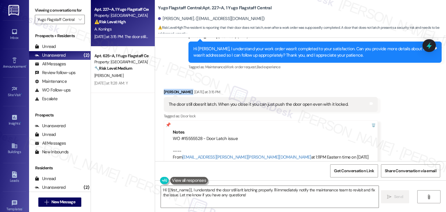
click at [372, 76] on div "Received via SMS [PERSON_NAME] [DATE] at 3:15 PM The door still doesn't latch. …" at bounding box center [300, 125] width 291 height 98
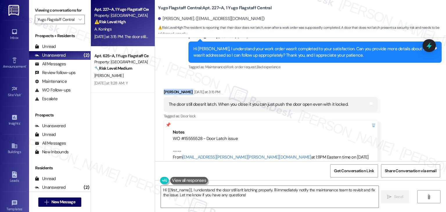
click at [372, 76] on div "Received via SMS [PERSON_NAME] [DATE] at 3:15 PM The door still doesn't latch. …" at bounding box center [300, 125] width 291 height 98
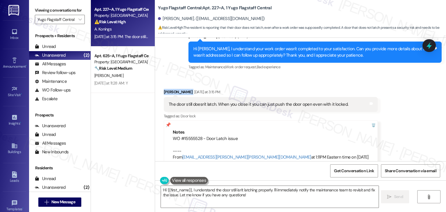
click at [372, 76] on div "Received via SMS [PERSON_NAME] [DATE] at 3:15 PM The door still doesn't latch. …" at bounding box center [300, 125] width 291 height 98
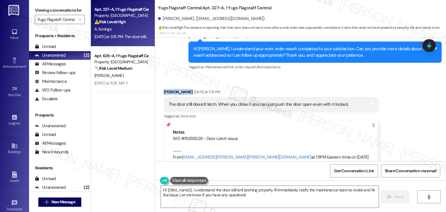
click at [372, 76] on div "Received via SMS [PERSON_NAME] [DATE] at 3:15 PM The door still doesn't latch. …" at bounding box center [300, 125] width 291 height 98
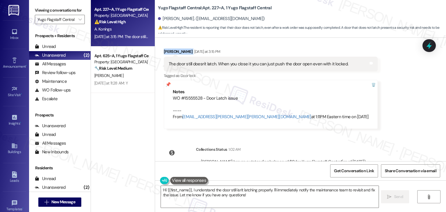
scroll to position [911, 0]
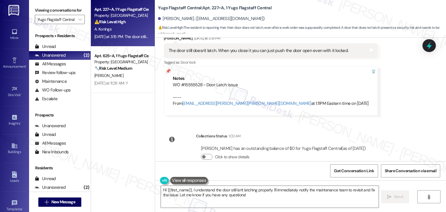
click at [392, 107] on div "Received via SMS [PERSON_NAME] [DATE] at 3:15 PM The door still doesn't latch. …" at bounding box center [300, 71] width 291 height 98
click at [121, 93] on div "Apt. 227~A, 1 Yugo Flagstaff Central Property: Yugo Flagstaff Central ⚠️ Risk L…" at bounding box center [123, 85] width 64 height 171
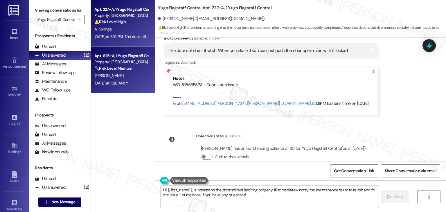
click at [122, 89] on div "Apt. 625~A, 1 Yugo Flagstaff Central Property: Yugo Flagstaff Central 🔧 Risk Le…" at bounding box center [123, 70] width 64 height 47
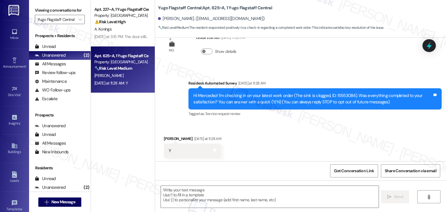
scroll to position [31, 0]
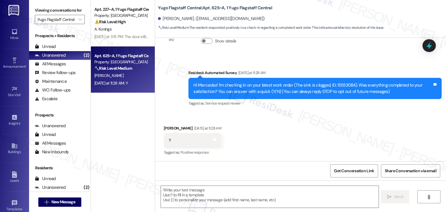
type textarea "Fetching suggested responses. Please feel free to read through the conversation…"
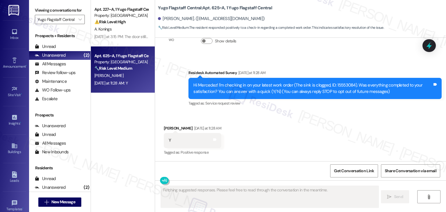
click at [317, 147] on div "Received via SMS [PERSON_NAME] [DATE] at 11:28 AM Y Tags and notes Tagged as: P…" at bounding box center [300, 136] width 291 height 49
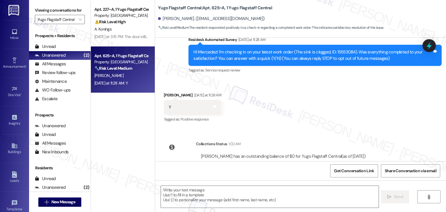
scroll to position [85, 0]
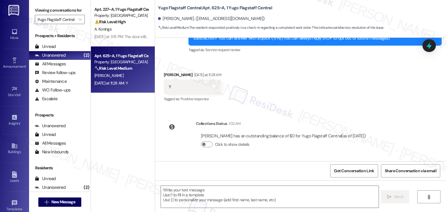
click at [412, 106] on div "Received via SMS [PERSON_NAME] [DATE] at 11:28 AM Y Tags and notes Tagged as: P…" at bounding box center [300, 83] width 291 height 49
click at [241, 193] on textarea at bounding box center [270, 197] width 218 height 22
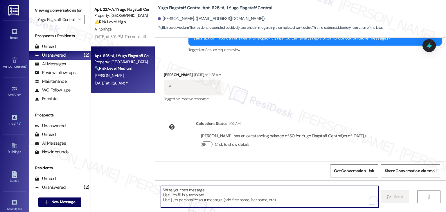
paste textarea "Hey [PERSON_NAME]! I’m glad your latest work order was completed to your satisf…"
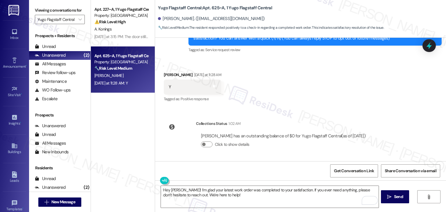
click at [171, 18] on div "[PERSON_NAME]. ([EMAIL_ADDRESS][DOMAIN_NAME])" at bounding box center [211, 19] width 107 height 6
copy div "Mercedez"
click at [169, 190] on textarea "Hey [PERSON_NAME]! I’m glad your latest work order was completed to your satisf…" at bounding box center [270, 197] width 218 height 22
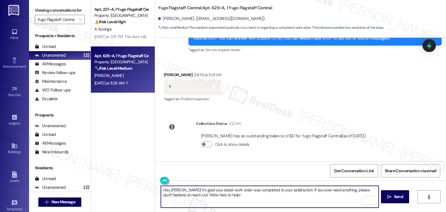
click at [169, 190] on textarea "Hey [PERSON_NAME]! I’m glad your latest work order was completed to your satisf…" at bounding box center [270, 197] width 218 height 22
paste textarea "Mercedez"
type textarea "Hey Mercedez! I’m glad your latest work order was completed to your satisfactio…"
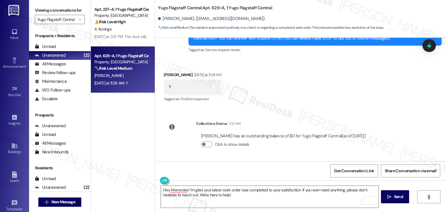
click at [278, 165] on div "Get Conversation Link Share Conversation via email" at bounding box center [300, 170] width 291 height 19
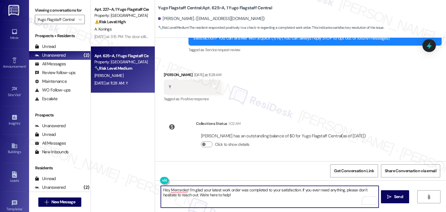
click at [281, 199] on textarea "Hey Mercedez! I’m glad your latest work order was completed to your satisfactio…" at bounding box center [270, 197] width 218 height 22
click at [304, 193] on textarea "Hey Mercedez! I’m glad your latest work order was completed to your satisfactio…" at bounding box center [270, 197] width 218 height 22
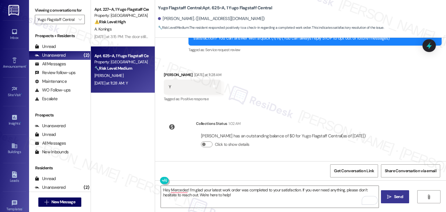
click at [403, 198] on span "Send" at bounding box center [398, 197] width 9 height 6
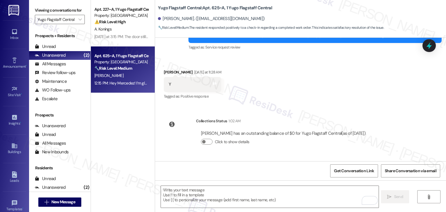
scroll to position [131, 0]
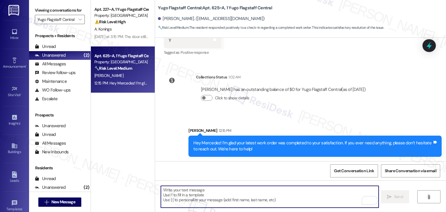
click at [248, 193] on textarea "To enrich screen reader interactions, please activate Accessibility in Grammarl…" at bounding box center [270, 197] width 218 height 22
paste textarea "We're eager to know if {{property}} has met your expectations. Your feedback is…"
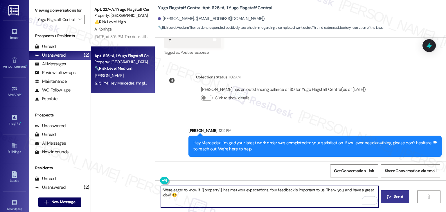
type textarea "We're eager to know if {{property}} has met your expectations. Your feedback is…"
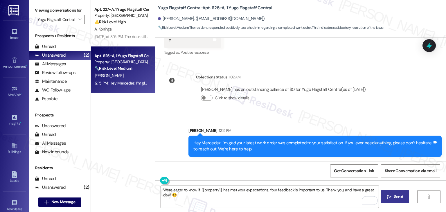
click at [394, 196] on span "Send" at bounding box center [398, 197] width 9 height 6
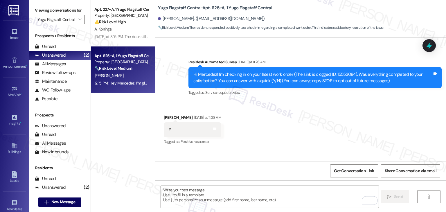
scroll to position [31, 0]
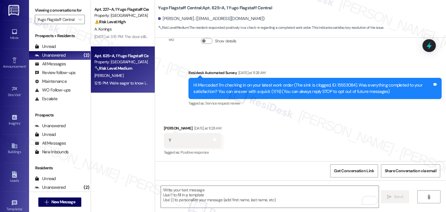
click at [383, 133] on div "Received via SMS [PERSON_NAME] [DATE] at 11:28 AM Y Tags and notes Tagged as: P…" at bounding box center [300, 136] width 291 height 49
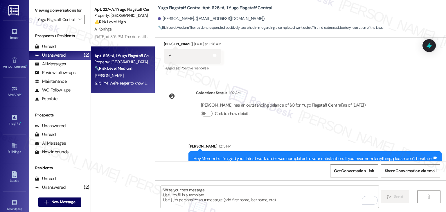
scroll to position [178, 0]
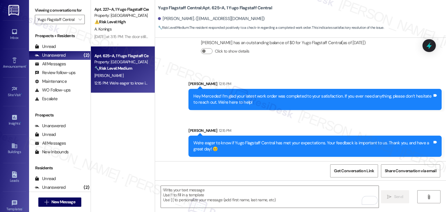
click at [318, 118] on div "Sent via SMS [PERSON_NAME] 12:15 PM Hey Mercedez! I’m glad your latest work ord…" at bounding box center [300, 115] width 291 height 94
click at [316, 124] on div "Sent via SMS [PERSON_NAME] 12:15 PM We're eager to know if Yugo Flagstaff Centr…" at bounding box center [315, 142] width 262 height 38
click at [314, 126] on div "Sent via SMS [PERSON_NAME] 12:15 PM We're eager to know if Yugo Flagstaff Centr…" at bounding box center [315, 142] width 262 height 38
click at [324, 128] on div "[PERSON_NAME] 12:15 PM" at bounding box center [315, 132] width 253 height 8
click at [322, 114] on div "Sent via SMS [PERSON_NAME] 12:15 PM Hey Mercedez! I’m glad your latest work ord…" at bounding box center [315, 95] width 262 height 38
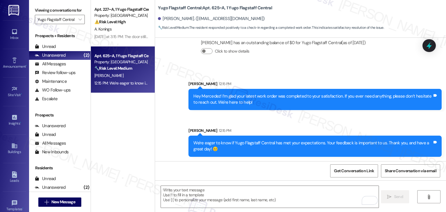
click at [337, 126] on div "Sent via SMS [PERSON_NAME] 12:15 PM We're eager to know if Yugo Flagstaff Centr…" at bounding box center [315, 142] width 262 height 38
click at [336, 123] on div "Sent via SMS [PERSON_NAME] 12:15 PM We're eager to know if Yugo Flagstaff Centr…" at bounding box center [315, 142] width 262 height 38
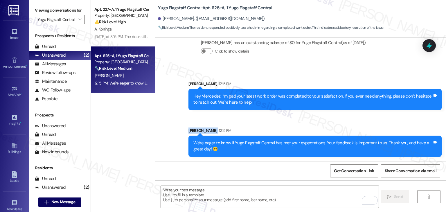
click at [336, 123] on div "Sent via SMS [PERSON_NAME] 12:15 PM We're eager to know if Yugo Flagstaff Centr…" at bounding box center [315, 142] width 262 height 38
click at [355, 76] on div "Sent via SMS [PERSON_NAME] 12:15 PM Hey Mercedez! I’m glad your latest work ord…" at bounding box center [315, 95] width 262 height 38
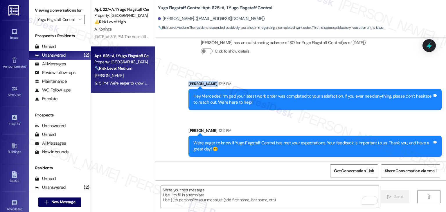
click at [355, 76] on div "Sent via SMS [PERSON_NAME] 12:15 PM Hey Mercedez! I’m glad your latest work ord…" at bounding box center [315, 95] width 262 height 38
click at [333, 120] on div "Sent via SMS [PERSON_NAME] 12:15 PM Hey Mercedez! I’m glad your latest work ord…" at bounding box center [300, 115] width 291 height 94
click at [312, 124] on div "Sent via SMS [PERSON_NAME] 12:15 PM We're eager to know if Yugo Flagstaff Centr…" at bounding box center [315, 142] width 262 height 38
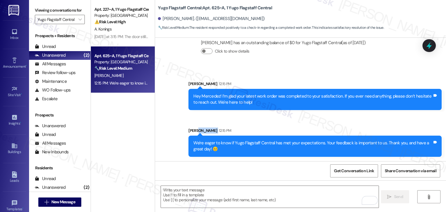
click at [312, 124] on div "Sent via SMS [PERSON_NAME] 12:15 PM We're eager to know if Yugo Flagstaff Centr…" at bounding box center [315, 142] width 262 height 38
click at [306, 126] on div "Sent via SMS [PERSON_NAME] 12:15 PM We're eager to know if Yugo Flagstaff Centr…" at bounding box center [315, 142] width 262 height 38
click at [307, 76] on div "Sent via SMS [PERSON_NAME] 12:15 PM Hey Mercedez! I’m glad your latest work ord…" at bounding box center [315, 95] width 262 height 38
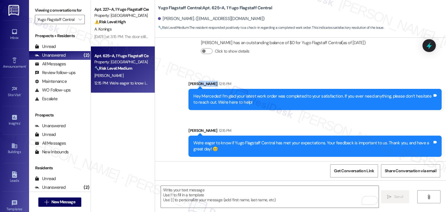
click at [307, 75] on div "Sent via SMS [PERSON_NAME] 12:15 PM Hey Mercedez! I’m glad your latest work ord…" at bounding box center [300, 115] width 291 height 94
click at [307, 70] on div "Sent via SMS [PERSON_NAME] 12:15 PM Hey Mercedez! I’m glad your latest work ord…" at bounding box center [300, 115] width 291 height 94
click at [295, 123] on div "Sent via SMS [PERSON_NAME] 12:15 PM We're eager to know if Yugo Flagstaff Centr…" at bounding box center [315, 142] width 262 height 38
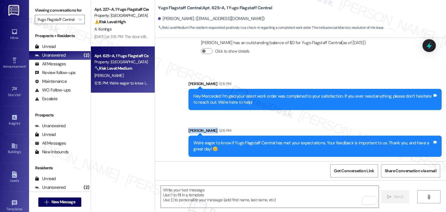
click at [294, 120] on div "Sent via SMS [PERSON_NAME] 12:15 PM Hey Mercedez! I’m glad your latest work ord…" at bounding box center [300, 115] width 291 height 94
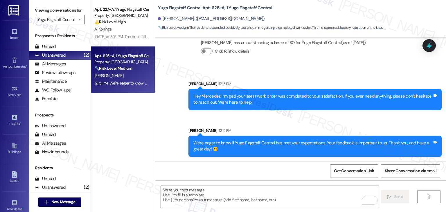
click at [278, 74] on div "Sent via SMS [PERSON_NAME] 12:15 PM Hey Mercedez! I’m glad your latest work ord…" at bounding box center [300, 115] width 291 height 94
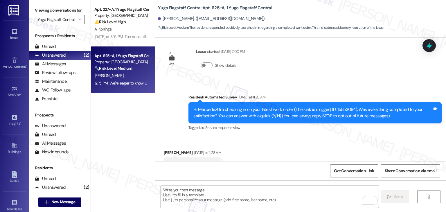
scroll to position [4, 0]
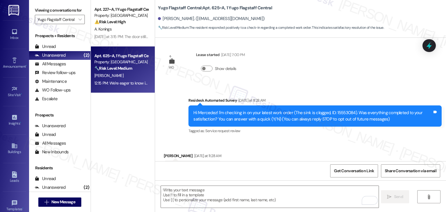
click at [290, 79] on div "WO Lease started [DATE] 7:00 PM Show details Survey, sent via SMS Residesk Auto…" at bounding box center [300, 100] width 291 height 124
click at [314, 79] on div "WO Lease started [DATE] 7:00 PM Show details Survey, sent via SMS Residesk Auto…" at bounding box center [300, 100] width 291 height 124
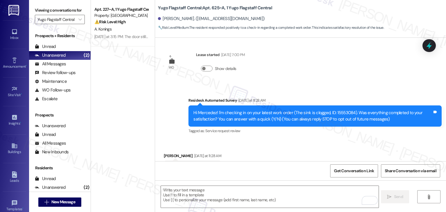
click at [131, 96] on div "Apt. 227~A, 1 Yugo Flagstaff Central Property: Yugo Flagstaff Central ⚠️ Risk L…" at bounding box center [123, 85] width 64 height 171
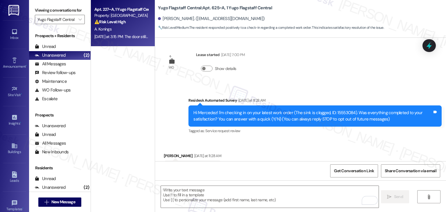
click at [129, 40] on div "[DATE] at 3:15 PM: The door still doesn't latch. When you close it you can just…" at bounding box center [121, 36] width 55 height 7
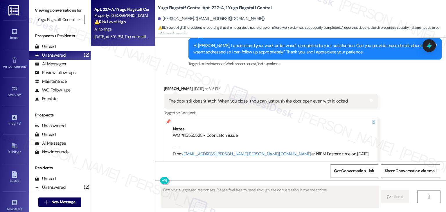
scroll to position [911, 0]
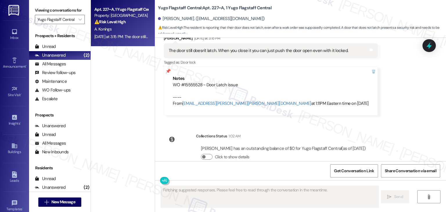
click at [383, 110] on div "WO Opened request: Our garbage... [DATE] 2:56 PM Status : Completed Show detail…" at bounding box center [300, 100] width 291 height 124
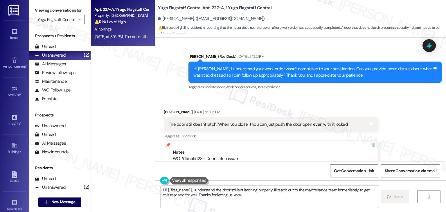
scroll to position [824, 0]
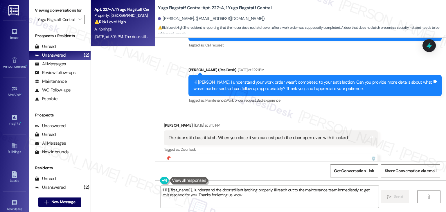
click at [303, 79] on div "Hi [PERSON_NAME], I understand your work order wasn't completed to your satisfa…" at bounding box center [313, 85] width 239 height 12
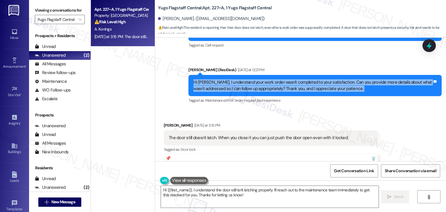
click at [303, 79] on div "Hi Abigail, I understand your work order wasn't completed to your satisfaction.…" at bounding box center [313, 85] width 239 height 12
copy div "Hi Abigail, I understand your work order wasn't completed to your satisfaction.…"
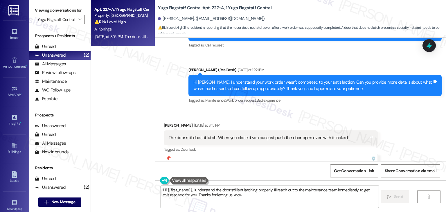
click at [259, 135] on div "The door still doesn't latch. When you close it you can just push the door open…" at bounding box center [259, 138] width 180 height 6
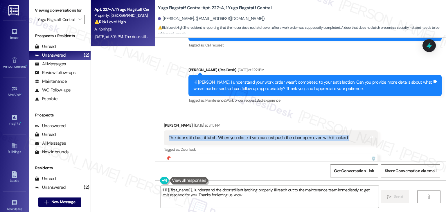
click at [259, 135] on div "The door still doesn't latch. When you close it you can just push the door open…" at bounding box center [259, 138] width 180 height 6
copy div "The door still doesn't latch. When you close it you can just push the door open…"
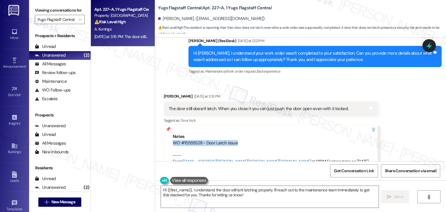
drag, startPoint x: 234, startPoint y: 129, endPoint x: 170, endPoint y: 129, distance: 64.2
click at [173, 140] on div "WO #15555528 - Door Latch issue ---- From automated-surveys-gsa-kathy.grace@gsa…" at bounding box center [271, 152] width 196 height 25
copy div "WO #15555528 - Door Latch issue"
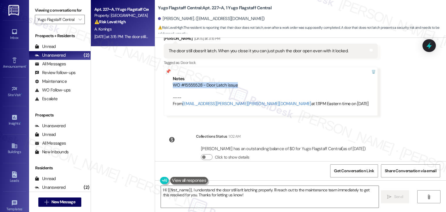
scroll to position [911, 0]
click at [221, 196] on textarea "Hi {{first_name}}, I understand the door still isn't latching properly. I'll re…" at bounding box center [270, 197] width 218 height 22
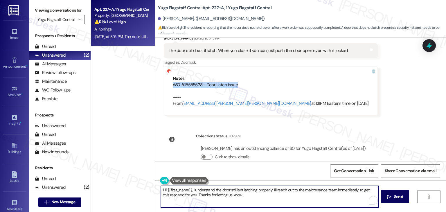
click at [221, 195] on textarea "Hi {{first_name}}, I understand the door still isn't latching properly. I'll re…" at bounding box center [270, 197] width 218 height 22
paste textarea "Thanks for the info, Abigail! I’m sorry to hear the door still isn’t latching p…"
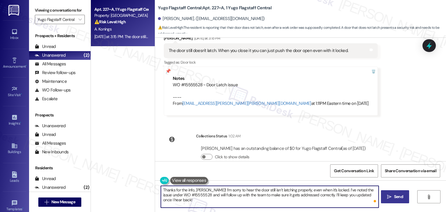
type textarea "Thanks for the info, Abigail! I’m sorry to hear the door still isn’t latching p…"
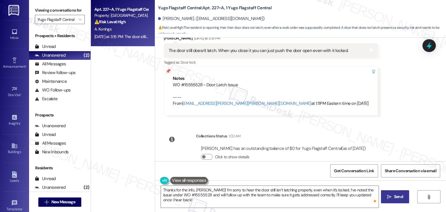
click at [401, 192] on button " Send" at bounding box center [395, 196] width 28 height 13
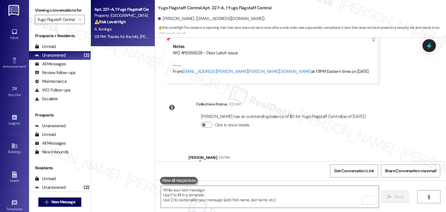
scroll to position [958, 0]
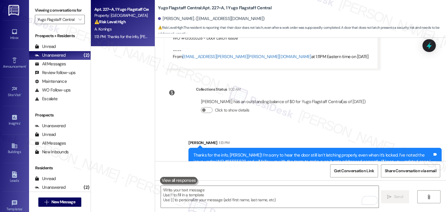
click at [399, 110] on div "WO Opened request: Our garbage... Feb 09, 2025 at 2:56 PM Status : Completed Sh…" at bounding box center [300, 100] width 291 height 124
click at [428, 47] on icon at bounding box center [430, 46] width 10 height 10
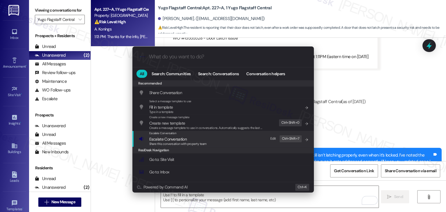
click at [183, 142] on span "Share this conversation with property team" at bounding box center [178, 144] width 58 height 4
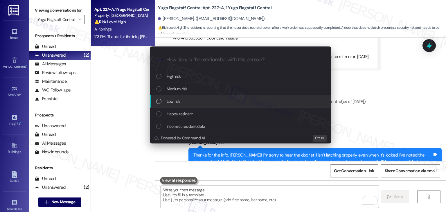
click at [159, 101] on div "List of options" at bounding box center [158, 101] width 5 height 5
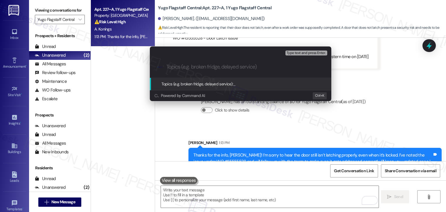
paste input "Door Latch Still Not Securing (WO #15555528)"
type input "Door Latch Still Not Securing (WO #15555528)"
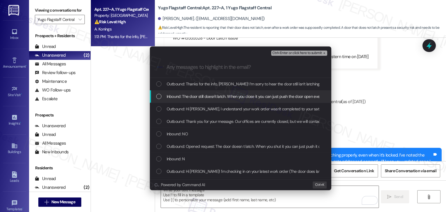
click at [159, 97] on div "List of options" at bounding box center [158, 96] width 5 height 5
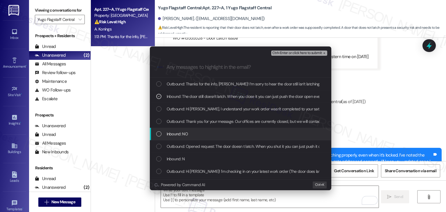
click at [156, 136] on div "List of options" at bounding box center [158, 133] width 5 height 5
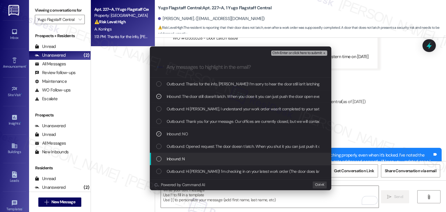
click at [159, 159] on div "List of options" at bounding box center [158, 158] width 5 height 5
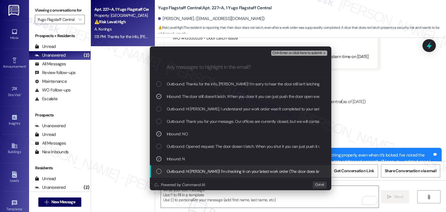
click at [159, 168] on div "Outbound: Hi Abigail! I'm checking in on your latest work order (The door does …" at bounding box center [241, 171] width 170 height 6
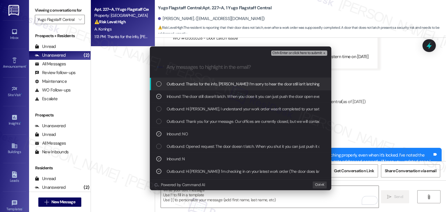
click at [303, 54] on span "Ctrl+Enter or click here to submit" at bounding box center [298, 53] width 50 height 4
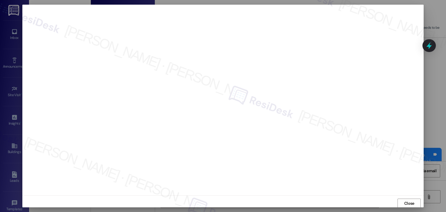
scroll to position [0, 0]
click at [413, 202] on span "Close" at bounding box center [410, 203] width 10 height 6
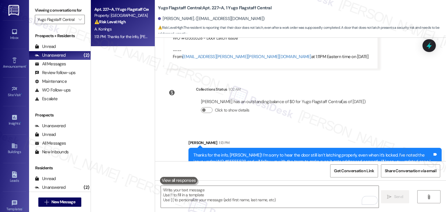
click at [432, 46] on icon at bounding box center [429, 45] width 5 height 7
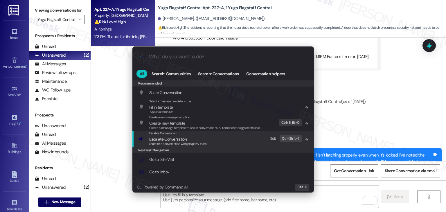
click at [177, 143] on span "Share this conversation with property team" at bounding box center [178, 144] width 58 height 4
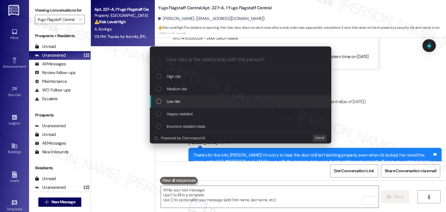
click at [159, 100] on div "List of options" at bounding box center [158, 101] width 5 height 5
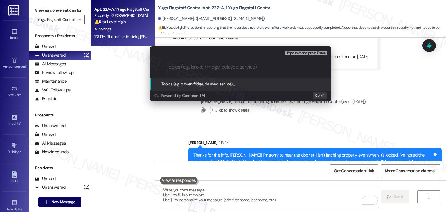
paste input "Door Latch Still Not Securing (WO #15555528)"
click at [230, 68] on input "Door Latch Still Not Securing (WO #15555528)" at bounding box center [243, 67] width 153 height 6
click at [279, 68] on input "Door Latch Still Not Securing - WO #15555528)" at bounding box center [243, 67] width 153 height 6
type input "Door Latch Still Not Securing - WO #15555528"
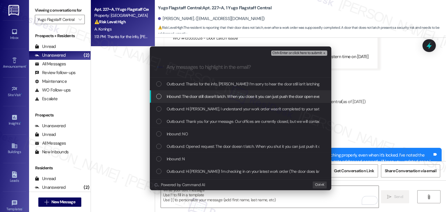
click at [158, 98] on div "List of options" at bounding box center [158, 96] width 5 height 5
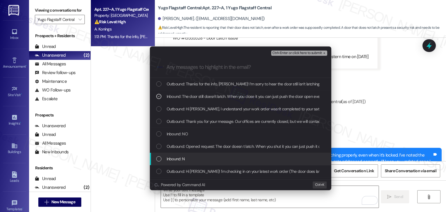
click at [160, 159] on div "List of options" at bounding box center [158, 158] width 5 height 5
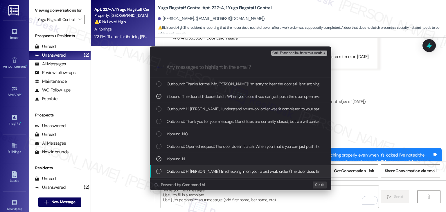
click at [159, 172] on div "List of options" at bounding box center [158, 171] width 5 height 5
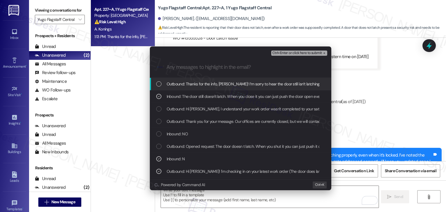
click at [289, 51] on span "Ctrl+Enter or click here to submit" at bounding box center [298, 53] width 50 height 4
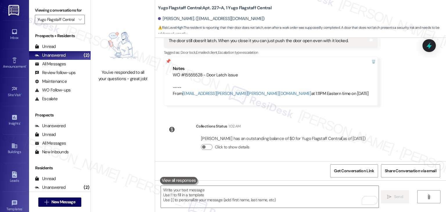
scroll to position [966, 0]
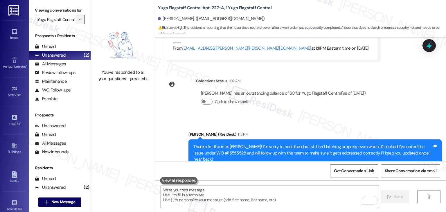
click at [76, 19] on button "" at bounding box center [80, 19] width 9 height 9
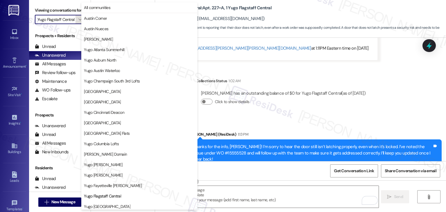
scroll to position [94, 0]
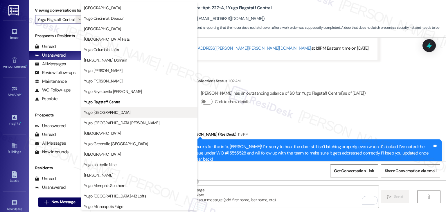
click at [114, 113] on span "Yugo [GEOGRAPHIC_DATA]" at bounding box center [107, 113] width 47 height 6
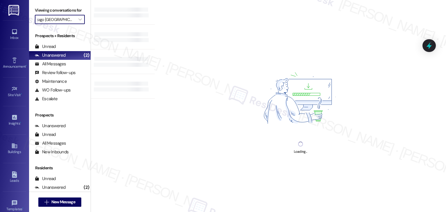
type input "Yugo [GEOGRAPHIC_DATA]"
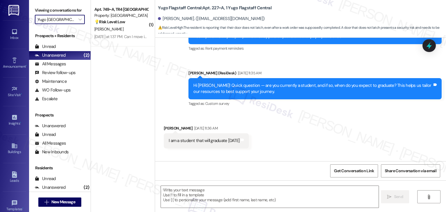
type textarea "Fetching suggested responses. Please feel free to read through the conversation…"
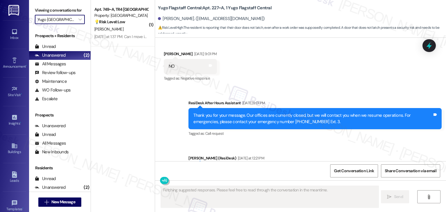
scroll to position [857, 0]
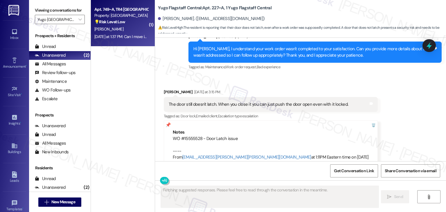
click at [120, 42] on div "Apt. 749~A, TR4 Yugo Flagstaff Grove Property: Yugo Flagstaff Grove 💡 Risk Leve…" at bounding box center [123, 23] width 64 height 47
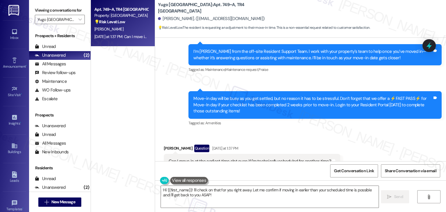
scroll to position [64, 0]
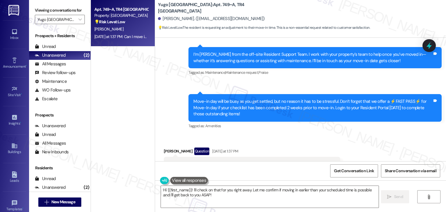
click at [252, 106] on div "Move-in day will be busy as you get settled, but no reason it has to be stressf…" at bounding box center [313, 108] width 239 height 19
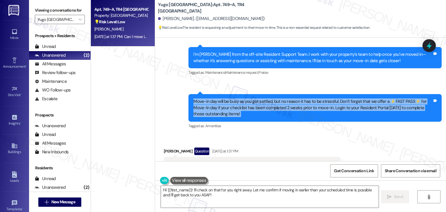
click at [252, 106] on div "Move-in day will be busy as you get settled, but no reason it has to be stressf…" at bounding box center [313, 108] width 239 height 19
copy div "Move-in day will be busy as you get settled, but no reason it has to be stressf…"
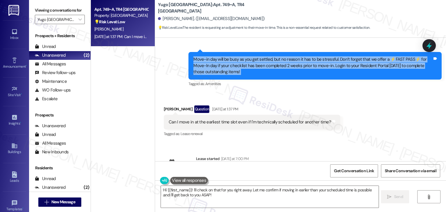
scroll to position [122, 0]
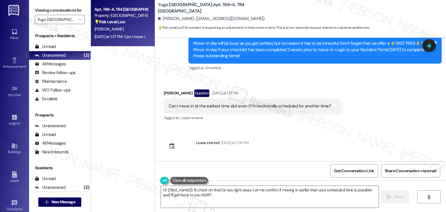
click at [204, 108] on div "Can I move in at the earliest time slot even if I'm technically scheduled for a…" at bounding box center [250, 106] width 162 height 6
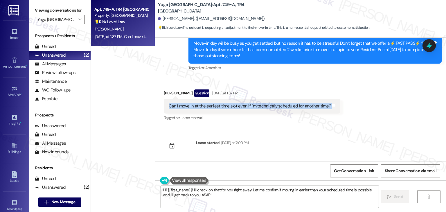
click at [204, 108] on div "Can I move in at the earliest time slot even if I'm technically scheduled for a…" at bounding box center [250, 106] width 162 height 6
copy div "Can I move in at the earliest time slot even if I'm technically scheduled for a…"
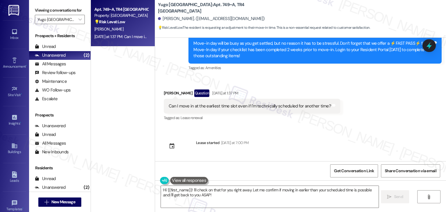
click at [165, 90] on div "Ainsley Oconnor Question Yesterday at 1:37 PM" at bounding box center [252, 94] width 177 height 9
copy div "Ainsley"
click at [279, 196] on textarea "Hi {{first_name}}! I'll check on that for you right away. Let me confirm if mov…" at bounding box center [270, 197] width 218 height 22
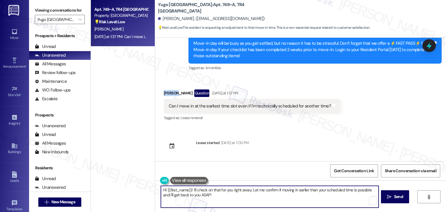
click at [279, 196] on textarea "Hi {{first_name}}! I'll check on that for you right away. Let me confirm if mov…" at bounding box center [270, 197] width 218 height 22
paste textarea "Ainsley! Thanks for checking in 😊 Move-in time slots are scheduled to help thin…"
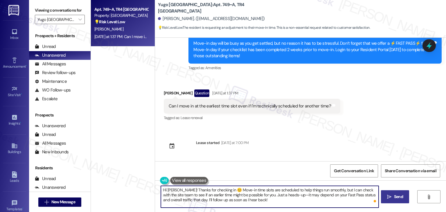
type textarea "Hi [PERSON_NAME]! Thanks for checking in 😊 Move-in time slots are scheduled to …"
click at [401, 195] on span "Send" at bounding box center [398, 197] width 9 height 6
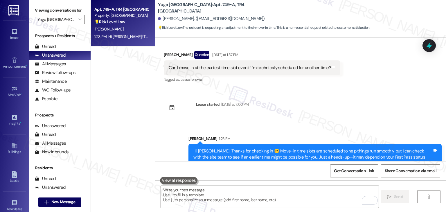
scroll to position [175, 0]
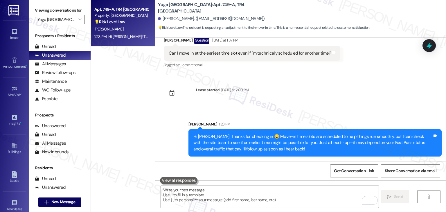
click at [427, 53] on div "Received via SMS [PERSON_NAME] Question [DATE] at 1:37 PM Can I move in at the …" at bounding box center [300, 49] width 291 height 50
click at [429, 50] on icon at bounding box center [430, 46] width 10 height 10
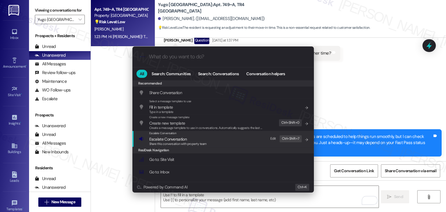
click at [171, 140] on span "Escalate Conversation" at bounding box center [167, 139] width 37 height 5
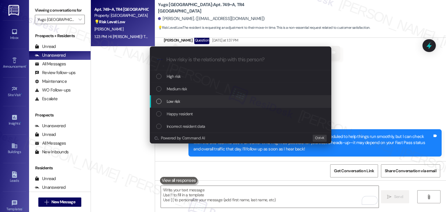
click at [160, 101] on div "List of options" at bounding box center [158, 101] width 5 height 5
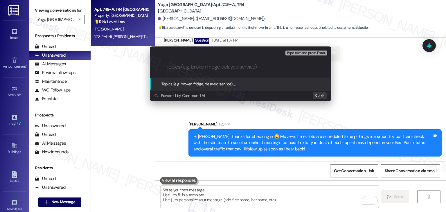
paste input "Move-In Time Slot Request – Early Arrival Inquiry"
type input "Move-In Time Slot Request – Early Arrival Inquiry"
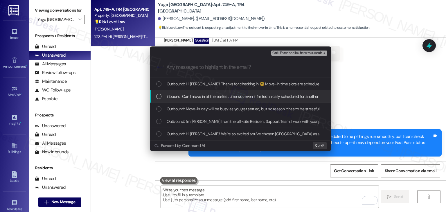
click at [158, 96] on div "List of options" at bounding box center [158, 96] width 5 height 5
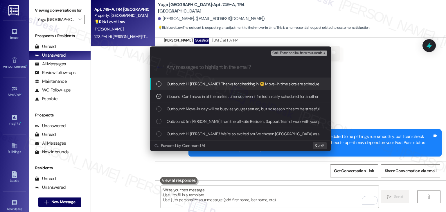
click at [284, 53] on span "Ctrl+Enter or click here to submit" at bounding box center [298, 53] width 50 height 4
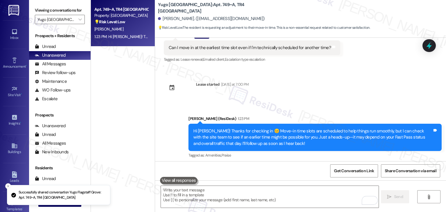
scroll to position [183, 0]
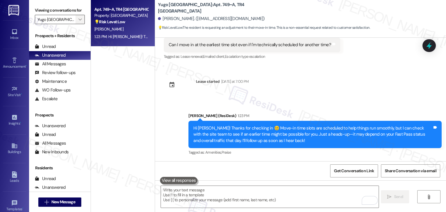
click at [77, 18] on span "" at bounding box center [80, 19] width 6 height 9
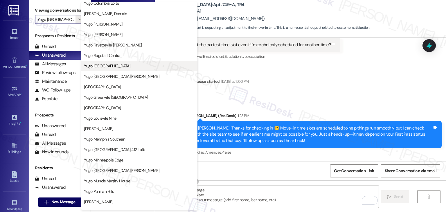
scroll to position [112, 0]
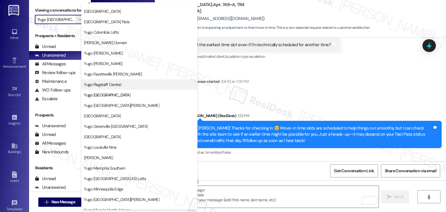
click at [125, 84] on span "Yugo Flagstaff Central" at bounding box center [139, 85] width 111 height 6
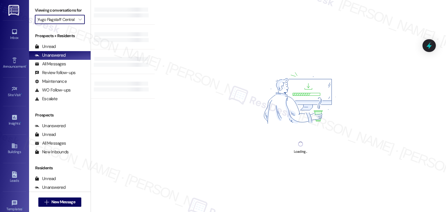
type input "Yugo Flagstaff Central"
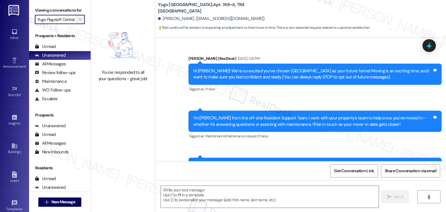
scroll to position [87, 0]
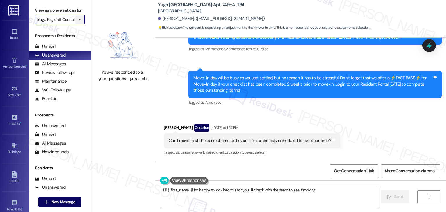
click at [78, 22] on span "" at bounding box center [80, 19] width 6 height 9
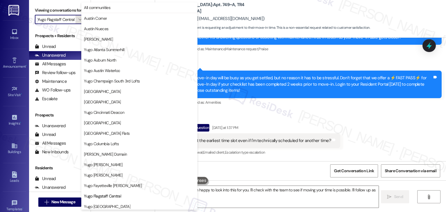
type textarea "Hi {{first_name}}! I'm happy to look into this for you. I'll check with the tea…"
click at [115, 164] on span "Yugo [PERSON_NAME]" at bounding box center [103, 165] width 38 height 6
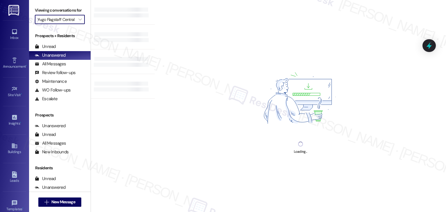
type input "Yugo [PERSON_NAME]"
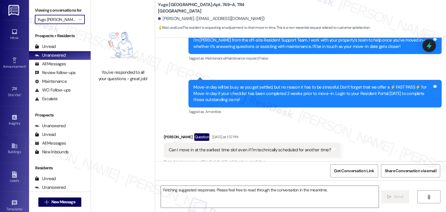
scroll to position [87, 0]
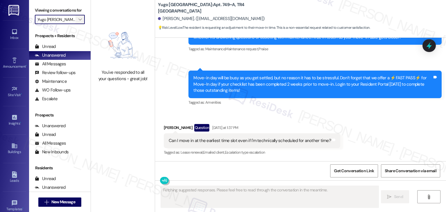
click at [78, 21] on icon "" at bounding box center [79, 19] width 3 height 5
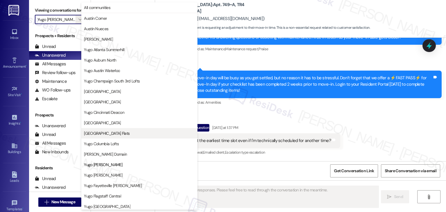
scroll to position [94, 0]
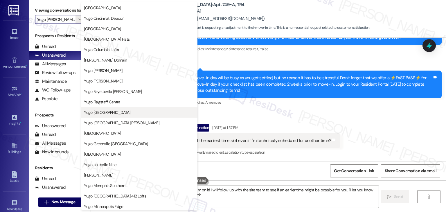
type textarea "Hi {{first_name}}! I am on it! I will follow up with the site team to see if an…"
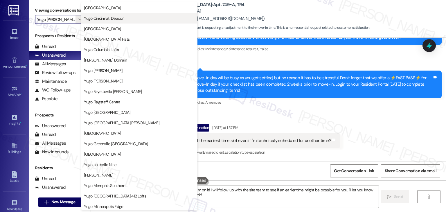
click at [108, 17] on span "Yugo Cincinnati Deacon" at bounding box center [104, 18] width 40 height 6
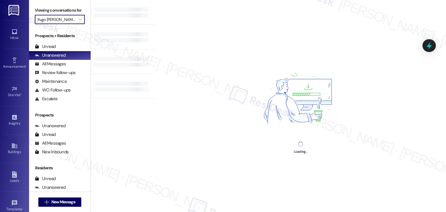
type input "Yugo Cincinnati Deacon"
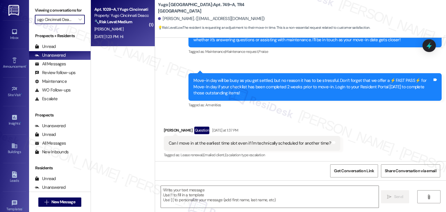
type textarea "Fetching suggested responses. Please feel free to read through the conversation…"
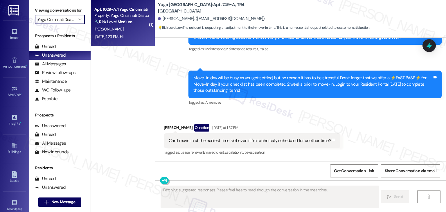
click at [122, 43] on div "Apt. 1029~A, 1 Yugo Cincinnati Deacon Property: Yugo Cincinnati Deacon 🔧 Risk L…" at bounding box center [123, 23] width 64 height 47
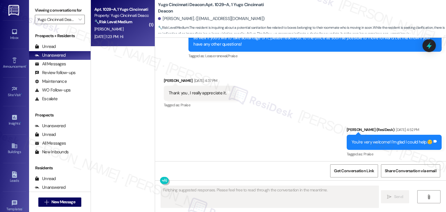
scroll to position [1607, 0]
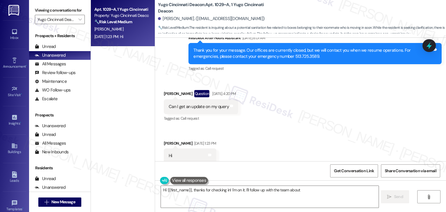
click at [276, 126] on div "Received via SMS [PERSON_NAME] Question [DATE] 4:20 PM Can I get an update on m…" at bounding box center [300, 122] width 291 height 91
click at [275, 127] on div "Received via SMS [PERSON_NAME] Question [DATE] 4:20 PM Can I get an update on m…" at bounding box center [300, 122] width 291 height 91
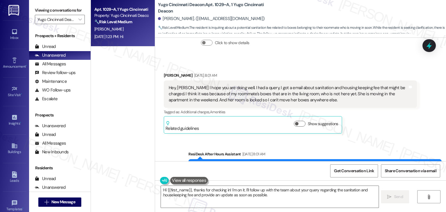
scroll to position [1462, 0]
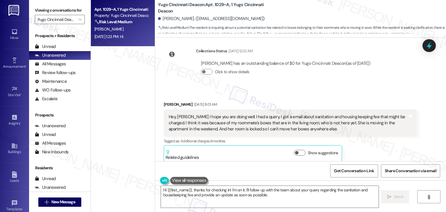
click at [358, 137] on div "Tagged as: Additional charges , Click to highlight conversations about Addition…" at bounding box center [290, 141] width 253 height 8
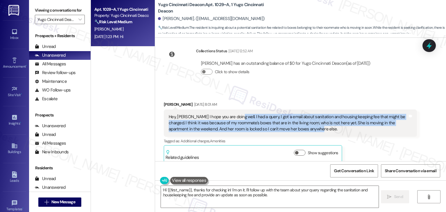
drag, startPoint x: 304, startPoint y: 121, endPoint x: 230, endPoint y: 113, distance: 74.6
click at [230, 114] on div "Hey, [PERSON_NAME] I hope you are doing well. I had a query, I got a email abou…" at bounding box center [288, 123] width 239 height 19
copy div "I had a query, I got a email about sanitation and housing keeping fee that migh…"
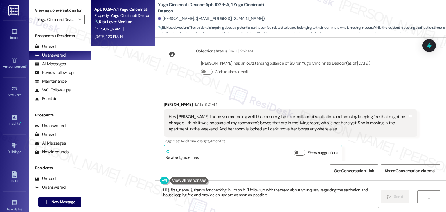
click at [164, 101] on div "[PERSON_NAME] [DATE] 8:01 AM" at bounding box center [290, 105] width 253 height 8
click at [162, 97] on div "Received via SMS [PERSON_NAME] [DATE] 8:01 AM Hey, [PERSON_NAME] I hope you are…" at bounding box center [291, 132] width 262 height 70
click at [165, 101] on div "[PERSON_NAME] [DATE] 8:01 AM" at bounding box center [290, 105] width 253 height 8
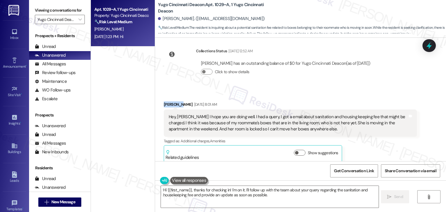
copy div "[PERSON_NAME]"
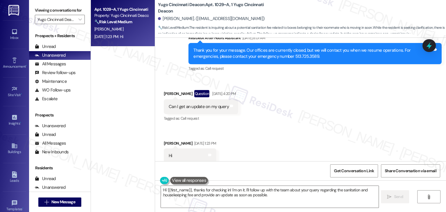
scroll to position [1607, 0]
click at [246, 190] on textarea "Hi {{first_name}}, thanks for checking in! I'm on it. I'll follow up with the t…" at bounding box center [270, 197] width 218 height 22
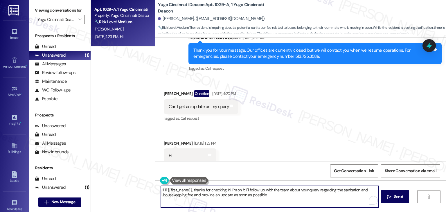
click at [246, 190] on textarea "Hi {{first_name}}, thanks for checking in! I'm on it. I'll follow up with the t…" at bounding box center [270, 197] width 218 height 22
paste textarea "[PERSON_NAME]! Thanks for reaching out. I understand your concern about the san…"
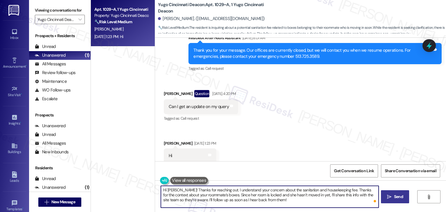
type textarea "Hi [PERSON_NAME]! Thanks for reaching out. I understand your concern about the …"
click at [394, 196] on span "Send" at bounding box center [398, 197] width 9 height 6
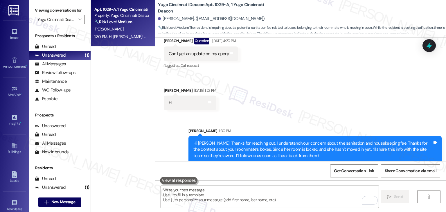
scroll to position [1660, 0]
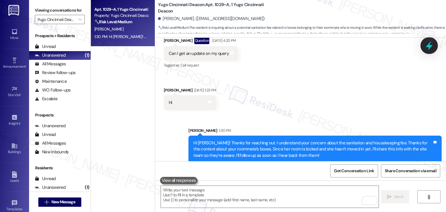
click at [431, 47] on icon at bounding box center [429, 45] width 7 height 9
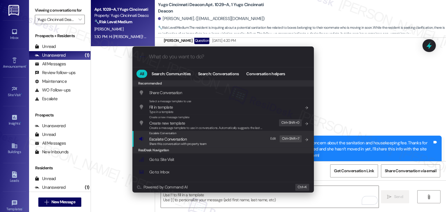
click at [182, 144] on span "Share this conversation with property team" at bounding box center [178, 144] width 58 height 4
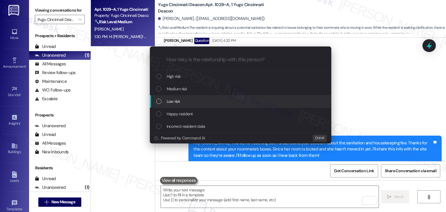
click at [157, 101] on div "List of options" at bounding box center [158, 101] width 5 height 5
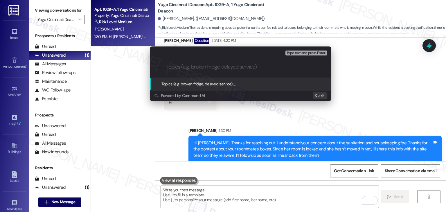
paste input "Sanitation Fee Concern – Roommate’s Belongings in Living Room"
type input "Sanitation Fee Concern – Roommate’s Belongings in Living Room"
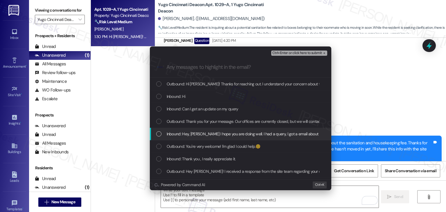
click at [158, 135] on div "List of options" at bounding box center [158, 133] width 5 height 5
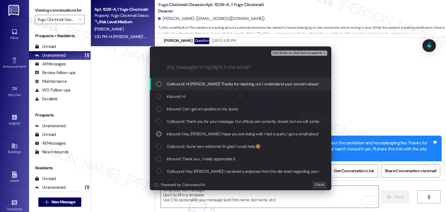
click at [315, 54] on span "Ctrl+Enter or click here to submit" at bounding box center [298, 53] width 50 height 4
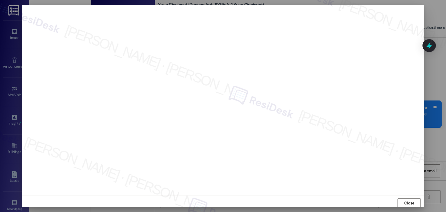
scroll to position [1700, 0]
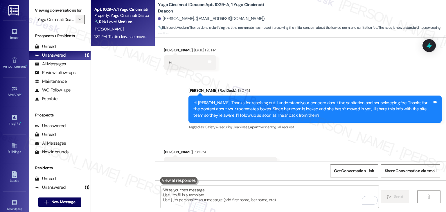
click at [78, 20] on icon "" at bounding box center [79, 19] width 3 height 5
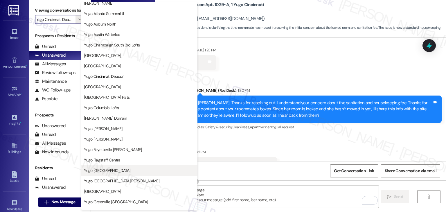
scroll to position [7, 0]
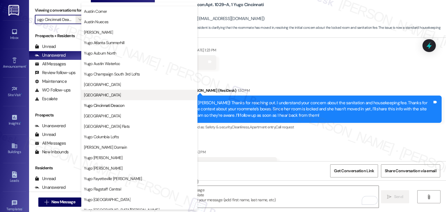
click at [121, 97] on span "[GEOGRAPHIC_DATA]" at bounding box center [102, 95] width 37 height 6
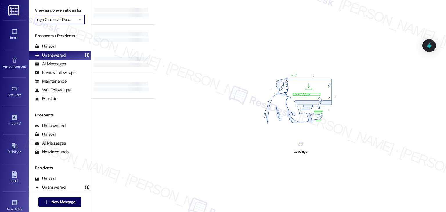
type input "[GEOGRAPHIC_DATA]"
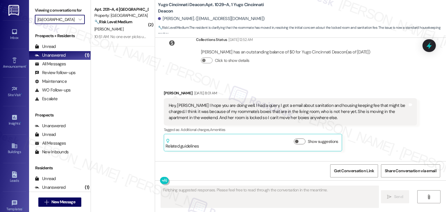
scroll to position [1717, 0]
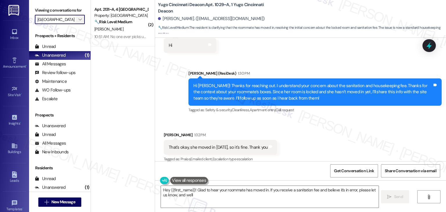
click at [78, 18] on icon "" at bounding box center [79, 19] width 3 height 5
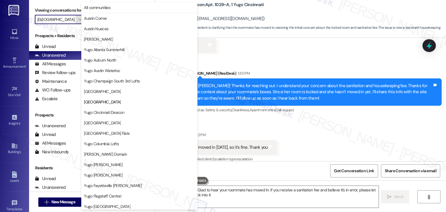
type textarea "Hey {{first_name}}! Glad to hear your roommate has moved in. If you receive a s…"
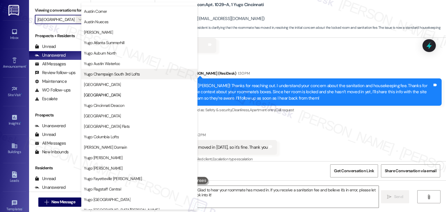
scroll to position [0, 0]
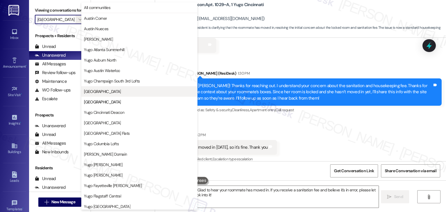
click at [115, 91] on span "[GEOGRAPHIC_DATA]" at bounding box center [102, 92] width 37 height 6
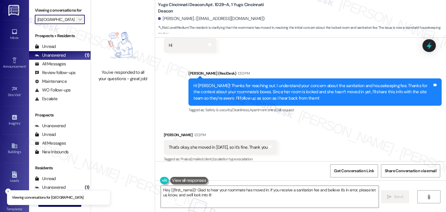
click at [78, 21] on icon "" at bounding box center [79, 19] width 3 height 5
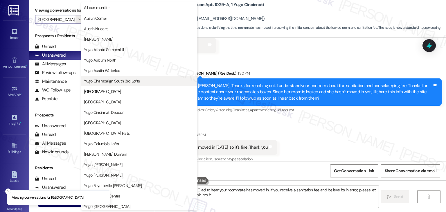
click at [110, 82] on span "Yugo Champaign South 3rd Lofts" at bounding box center [112, 81] width 56 height 6
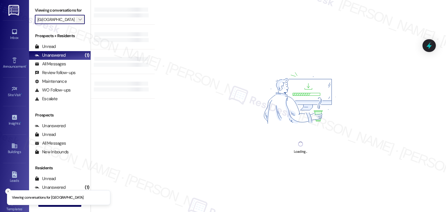
type input "Yugo Champaign South 3rd Lofts"
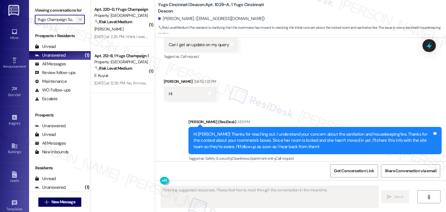
click at [78, 19] on icon "" at bounding box center [79, 19] width 3 height 5
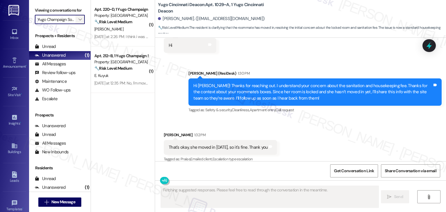
scroll to position [0, 21]
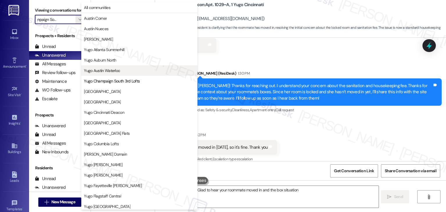
click at [109, 69] on span "Yugo Austin Waterloo" at bounding box center [102, 71] width 36 height 6
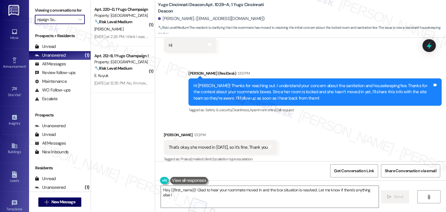
type textarea "Hey {{first_name}}! Glad to hear your roommate moved in and the box situation i…"
type input "Yugo Austin Waterloo"
type textarea "Hey {{first_name}}! Glad to hear your roommate moved in and the box situation i…"
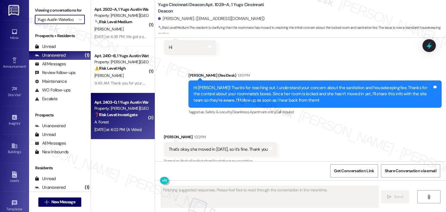
scroll to position [1717, 0]
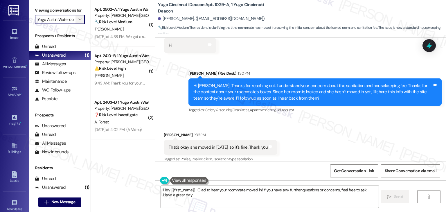
type textarea "Hey {{first_name}}! Glad to hear your roommate moved in! If you have any furthe…"
click at [78, 19] on icon "" at bounding box center [79, 19] width 3 height 5
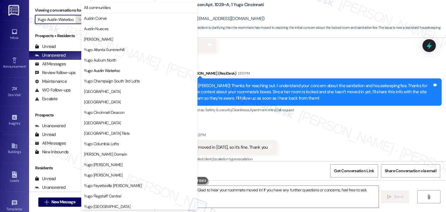
scroll to position [0, 1]
click at [102, 49] on span "Yugo Atlanta Summerhill" at bounding box center [104, 50] width 40 height 6
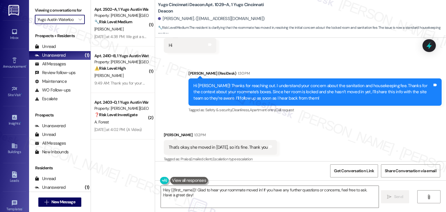
type input "Yugo Atlanta Summerhill"
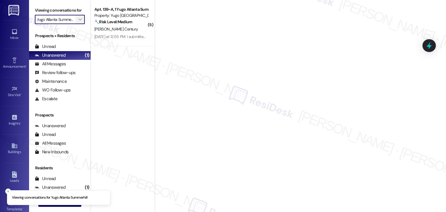
click at [78, 17] on span "" at bounding box center [80, 19] width 6 height 9
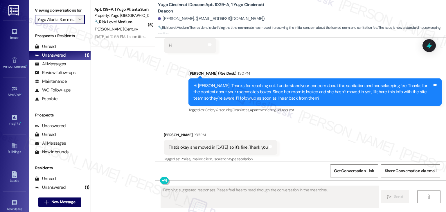
click at [79, 19] on span "" at bounding box center [80, 19] width 6 height 9
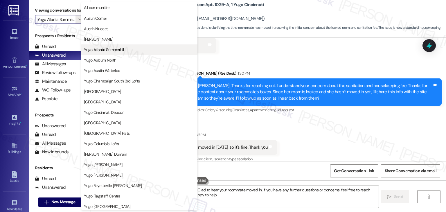
type textarea "Hey {{first_name}}! Glad to hear your roommate moved in. If you have any furthe…"
click at [93, 52] on span "Yugo Atlanta Summerhill" at bounding box center [104, 50] width 40 height 6
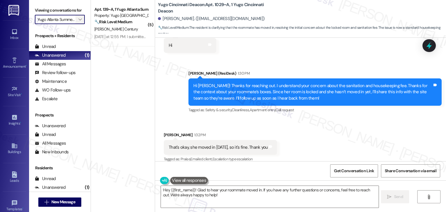
click at [78, 20] on icon "" at bounding box center [79, 19] width 3 height 5
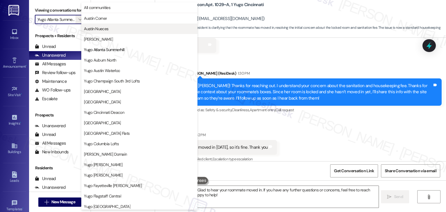
click at [103, 27] on span "Austin Nueces" at bounding box center [96, 29] width 24 height 6
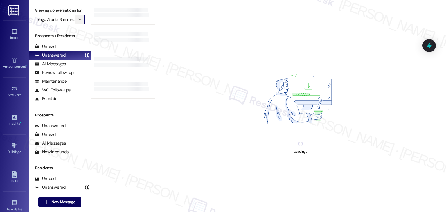
type input "Austin Nueces"
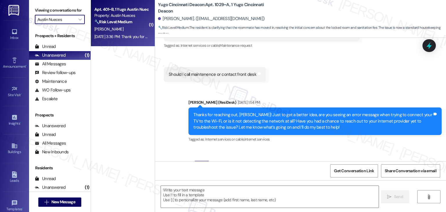
type textarea "Fetching suggested responses. Please feel free to read through the conversation…"
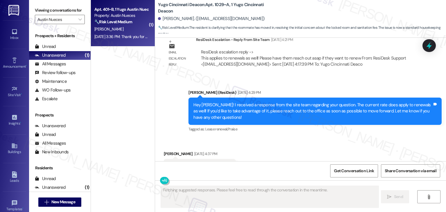
click at [116, 40] on div "Apt. 401~B, 1 Yugo Austin Nueces Property: Austin Nueces 🔧 Risk Level: Medium T…" at bounding box center [123, 23] width 64 height 47
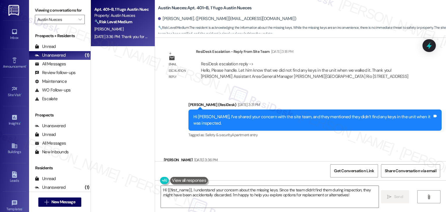
scroll to position [3109, 0]
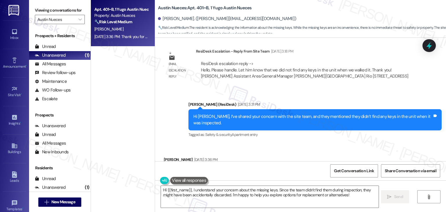
click at [287, 144] on div "Received via SMS [PERSON_NAME] [DATE] 3:36 PM Thank you for letting me know! Ta…" at bounding box center [300, 168] width 291 height 49
click at [230, 201] on textarea "Hi {{first_name}}, I understand your concern about the missing keys. Since the …" at bounding box center [270, 197] width 218 height 22
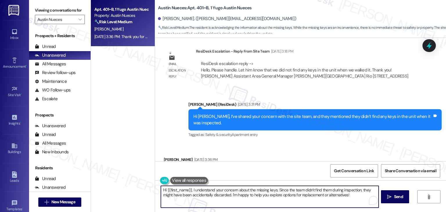
click at [230, 201] on textarea "Hi {{first_name}}, I understand your concern about the missing keys. Since the …" at bounding box center [270, 197] width 218 height 22
paste textarea "thanks for letting us know you've moved out. If you’d like to stop receiving te…"
click at [322, 196] on textarea "Hi {{first_name}}, thanks for letting us know you've moved out. If you’d like t…" at bounding box center [270, 197] width 218 height 22
type textarea "Hi {{first_name}}, thanks for letting us know you've moved out. If you’d like t…"
click at [398, 196] on span "Send" at bounding box center [398, 197] width 9 height 6
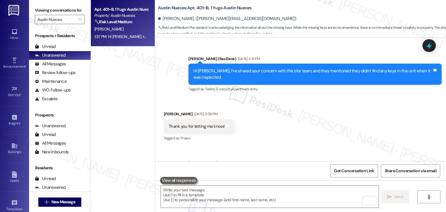
scroll to position [3156, 0]
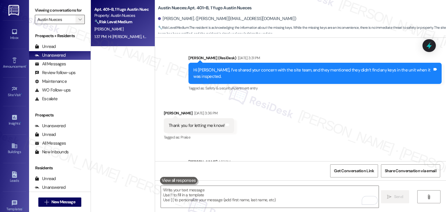
click at [77, 17] on span "" at bounding box center [80, 19] width 6 height 9
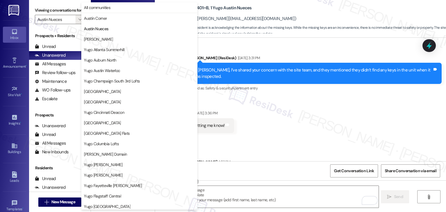
click at [14, 33] on icon at bounding box center [14, 31] width 5 height 5
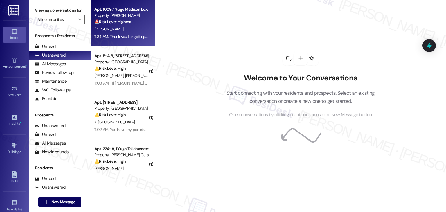
click at [122, 41] on div "Apt. 1009, 1 Yugo Madison Lux Property: [PERSON_NAME] Lux 🚨 Risk Level: Highest…" at bounding box center [123, 23] width 64 height 47
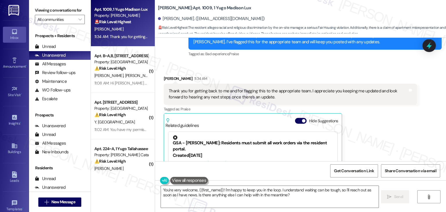
scroll to position [648, 0]
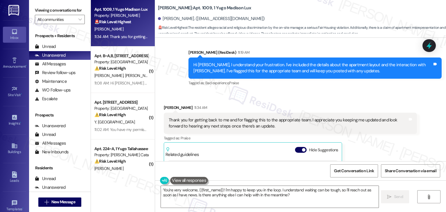
click at [289, 71] on div "Hi [PERSON_NAME], I understand your frustration. I've included the details abou…" at bounding box center [313, 68] width 239 height 12
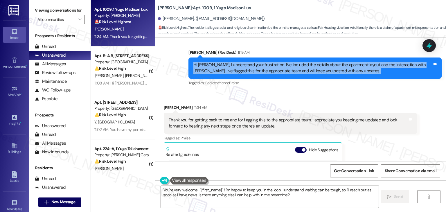
click at [289, 71] on div "Hi [PERSON_NAME], I understand your frustration. I've included the details abou…" at bounding box center [313, 68] width 239 height 12
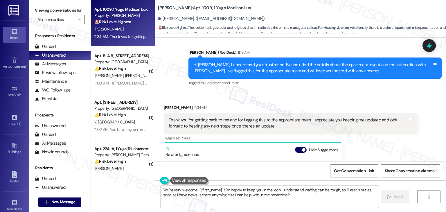
click at [281, 96] on div "Received via SMS [PERSON_NAME] 11:34 AM Thank you for getting back to me and fo…" at bounding box center [300, 171] width 291 height 158
drag, startPoint x: 243, startPoint y: 196, endPoint x: 274, endPoint y: 196, distance: 31.4
click at [243, 196] on textarea "You're very welcome, {{first_name}}! I'm happy to keep you in the loop. I under…" at bounding box center [270, 197] width 218 height 22
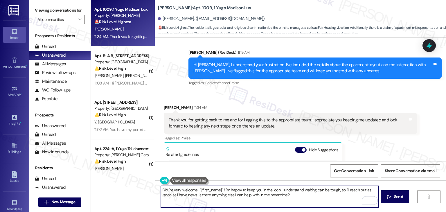
drag, startPoint x: 269, startPoint y: 194, endPoint x: 196, endPoint y: 195, distance: 73.8
click at [196, 195] on textarea "You're very welcome, {{first_name}}! I'm happy to keep you in the loop. I under…" at bounding box center [270, 197] width 218 height 22
paste textarea "In the meantime, if you have any questions or need assistance with anything els…"
type textarea "You're very welcome, {{first_name}}! I'm happy to keep you in the loop. I under…"
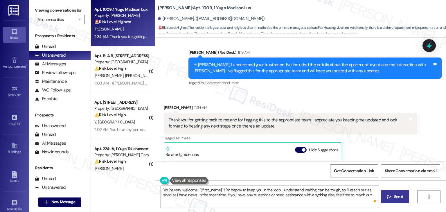
click at [393, 193] on button " Send" at bounding box center [395, 196] width 28 height 13
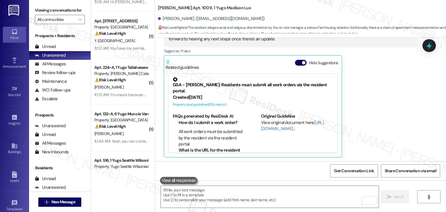
scroll to position [58, 0]
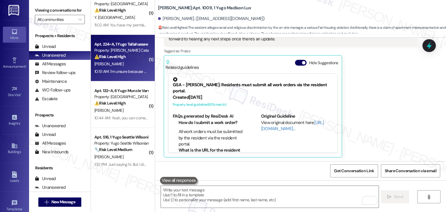
click at [119, 64] on div "[PERSON_NAME]" at bounding box center [121, 63] width 55 height 7
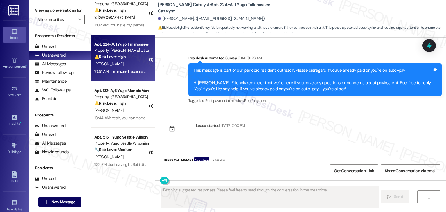
scroll to position [1405, 0]
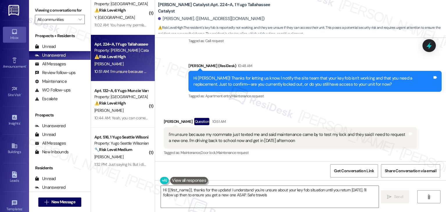
type textarea "Hi {{first_name}}, thanks for the update! I understand you're unsure about your…"
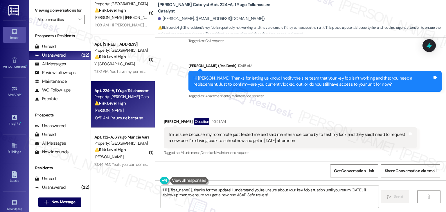
scroll to position [1405, 0]
